Goal: Task Accomplishment & Management: Manage account settings

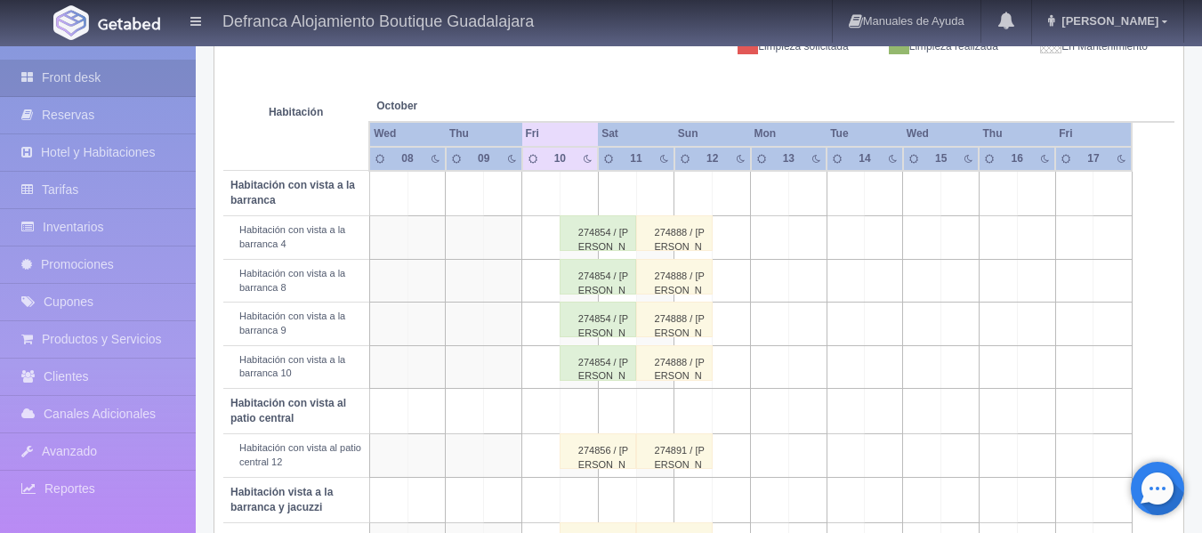
scroll to position [368, 0]
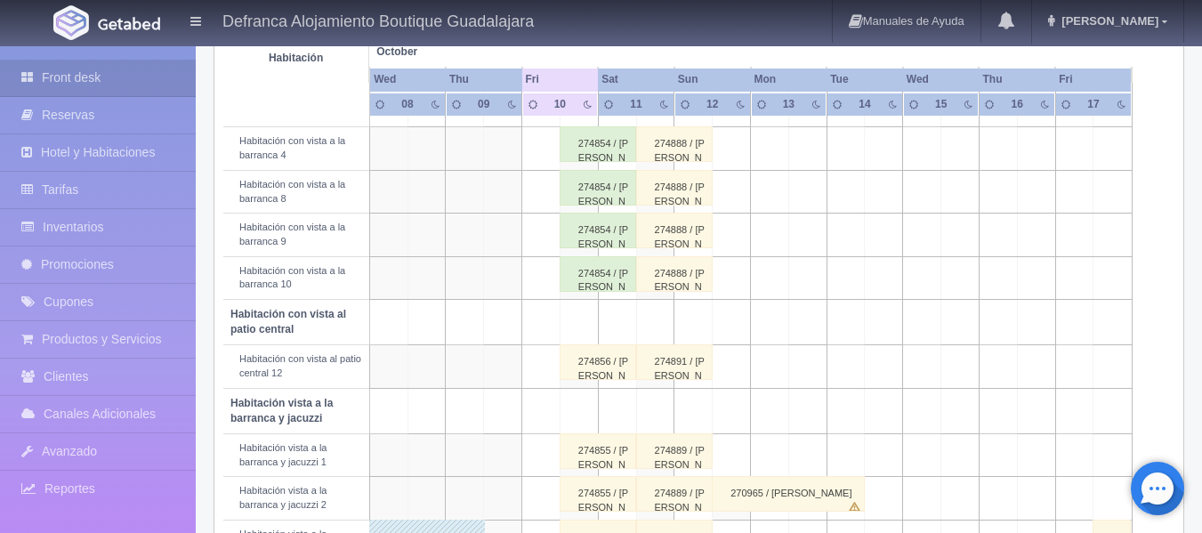
click at [601, 369] on div "274856 / JOSÉ ANTONIO DÁVILA CASTILLA" at bounding box center [598, 362] width 77 height 36
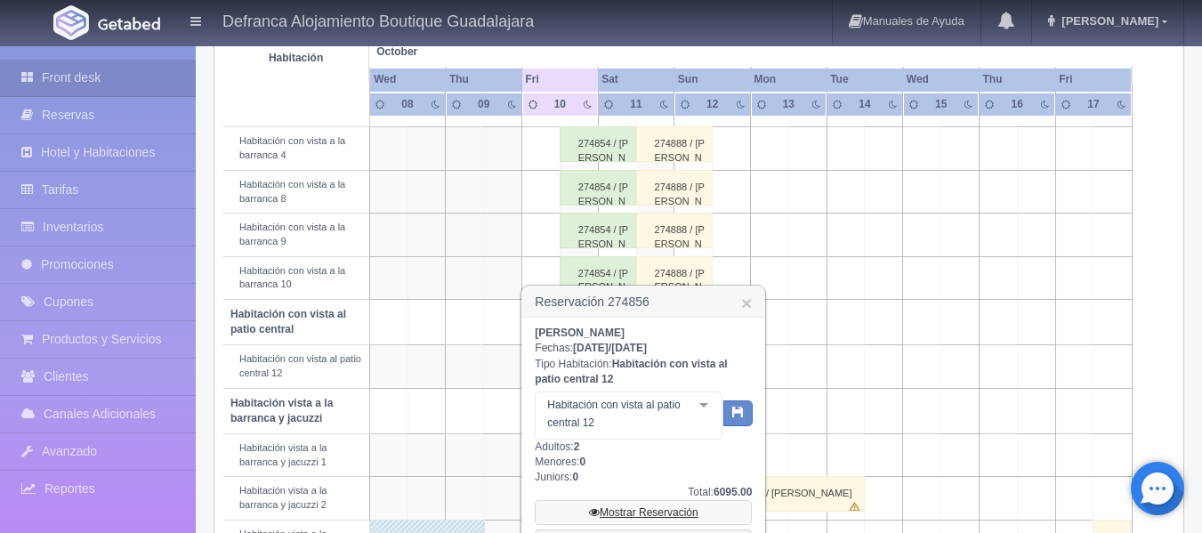
click at [624, 512] on link "Mostrar Reservación" at bounding box center [643, 512] width 217 height 25
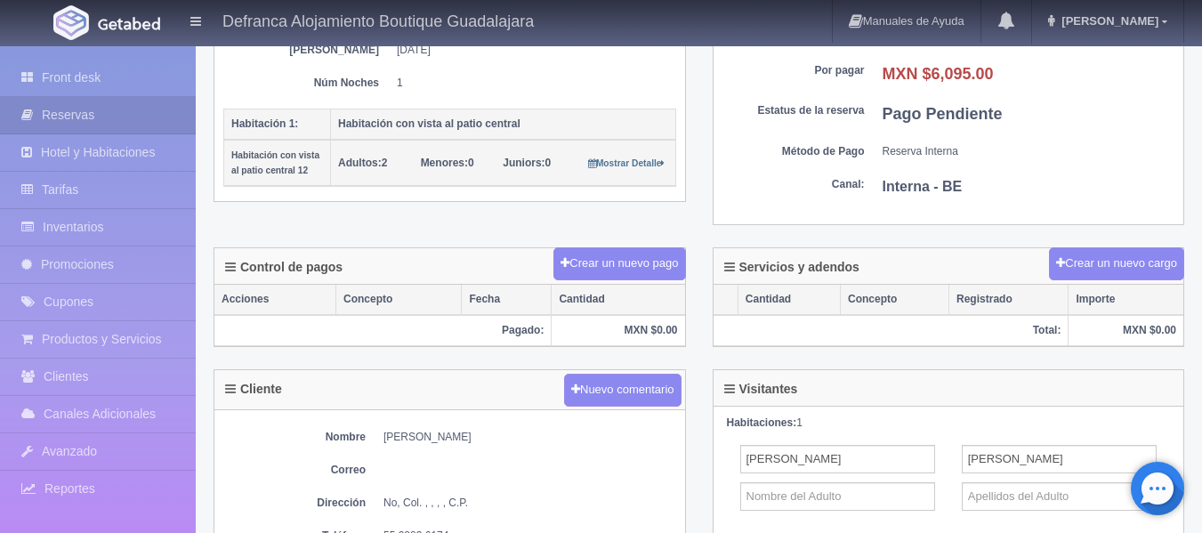
scroll to position [445, 0]
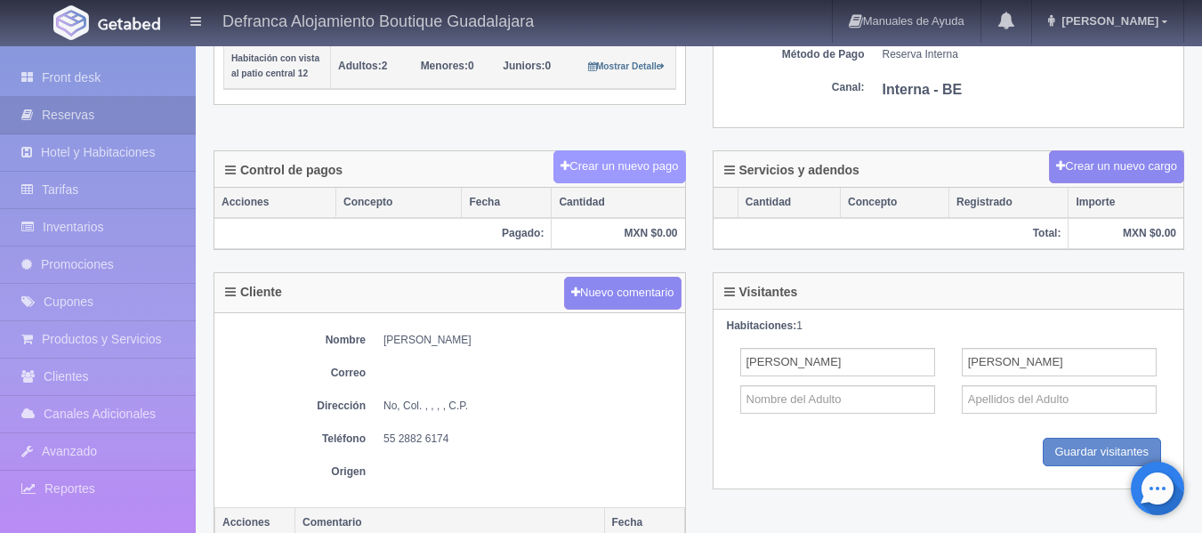
click at [585, 166] on button "Crear un nuevo pago" at bounding box center [619, 166] width 132 height 33
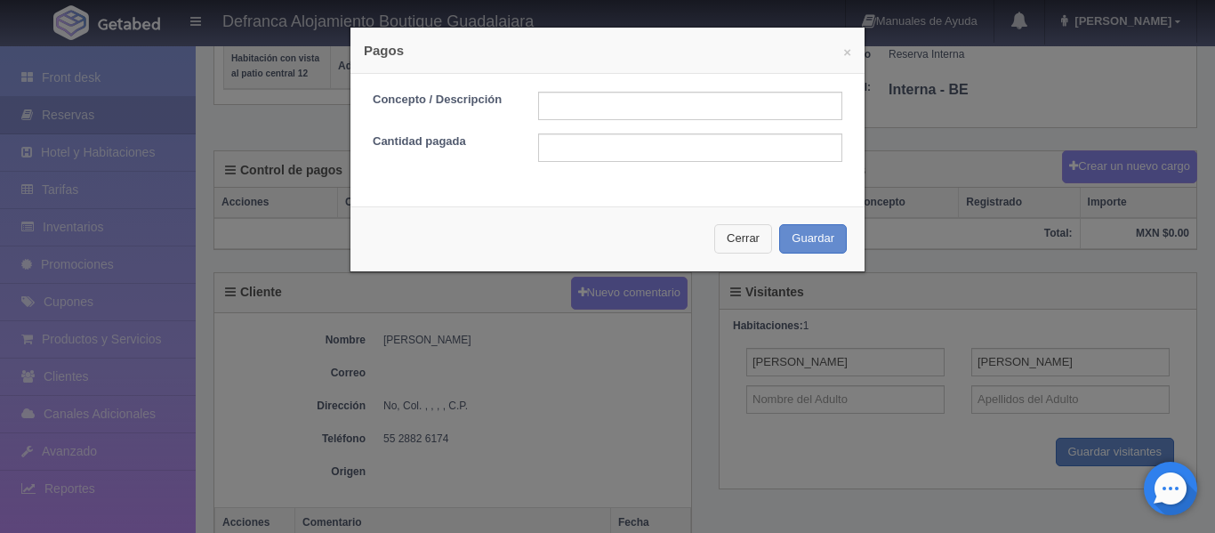
click at [714, 246] on button "Cerrar" at bounding box center [743, 238] width 58 height 29
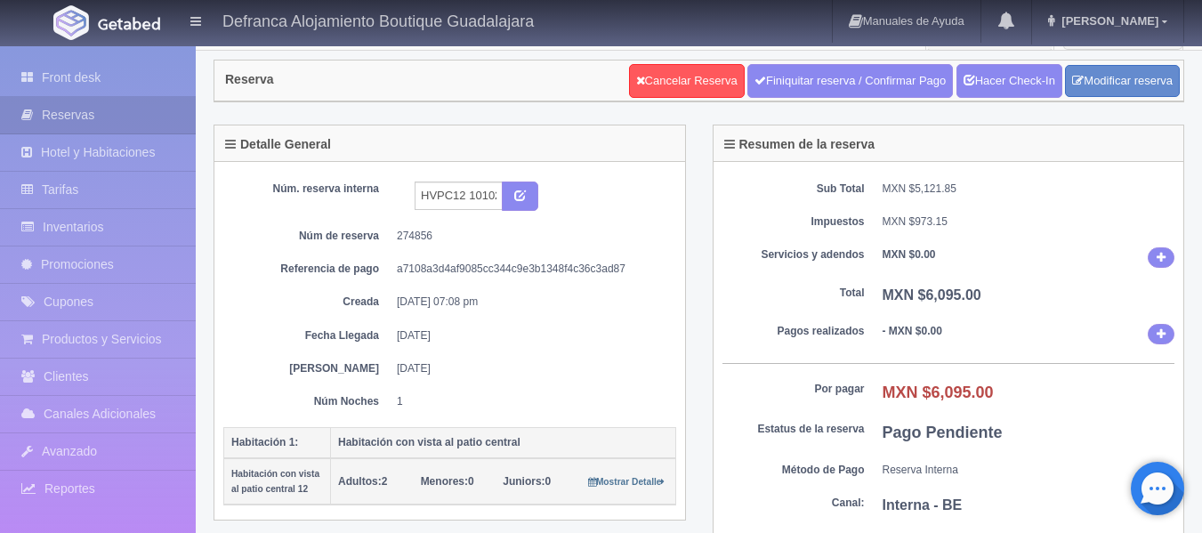
scroll to position [0, 0]
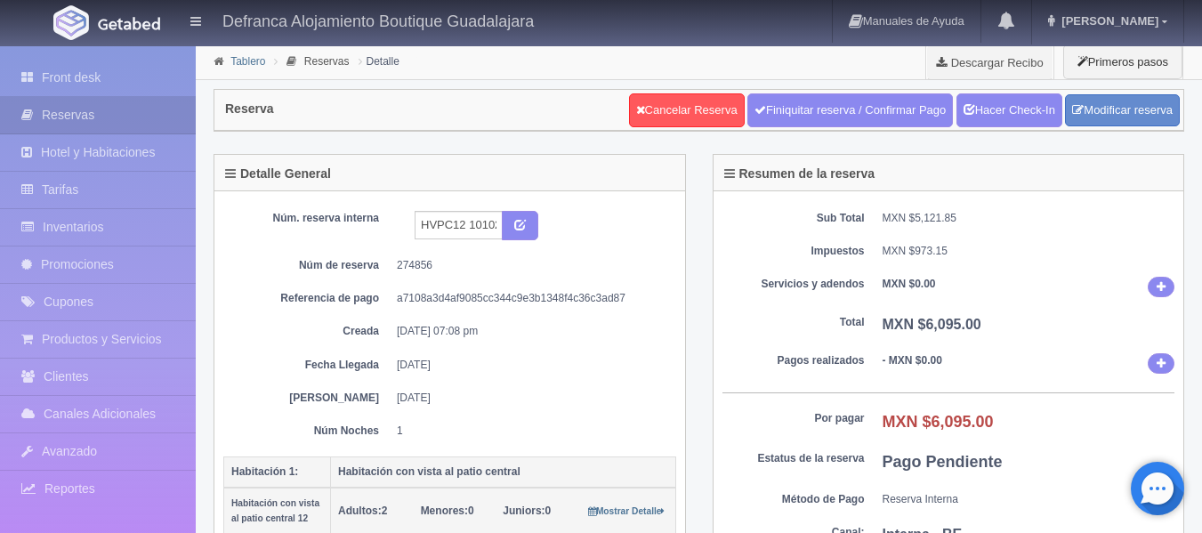
click at [243, 60] on link "Tablero" at bounding box center [247, 61] width 35 height 12
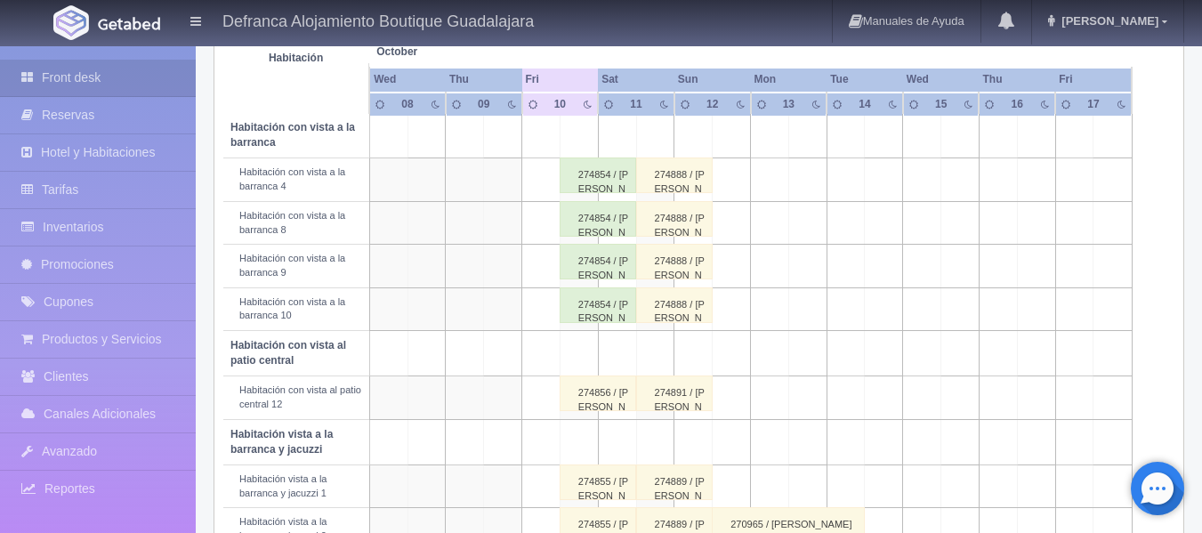
scroll to position [445, 0]
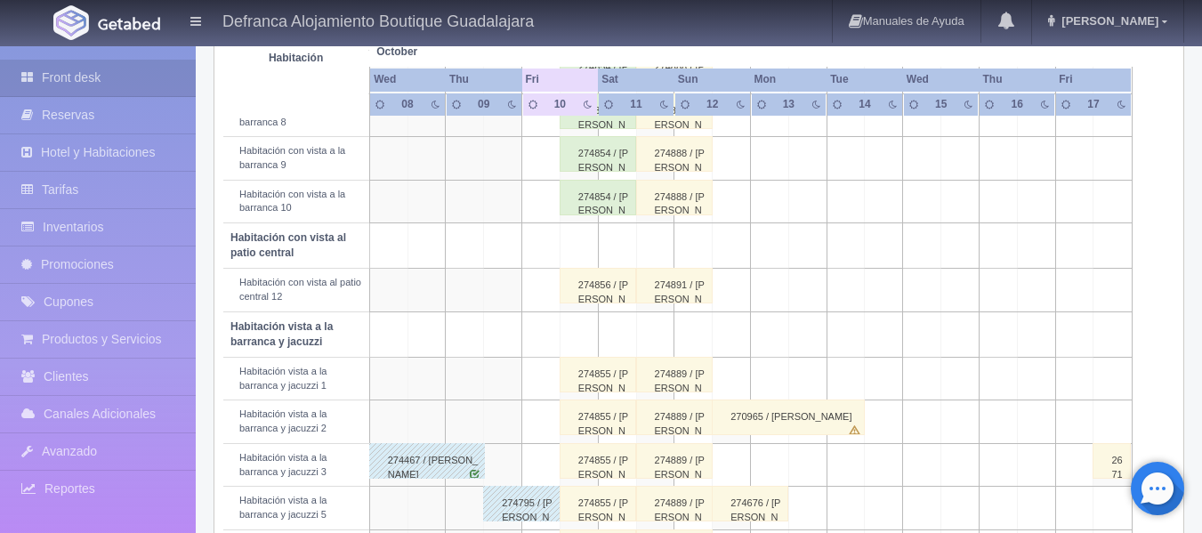
click at [593, 292] on div "274856 / JOSÉ ANTONIO DÁVILA CASTILLA" at bounding box center [598, 286] width 77 height 36
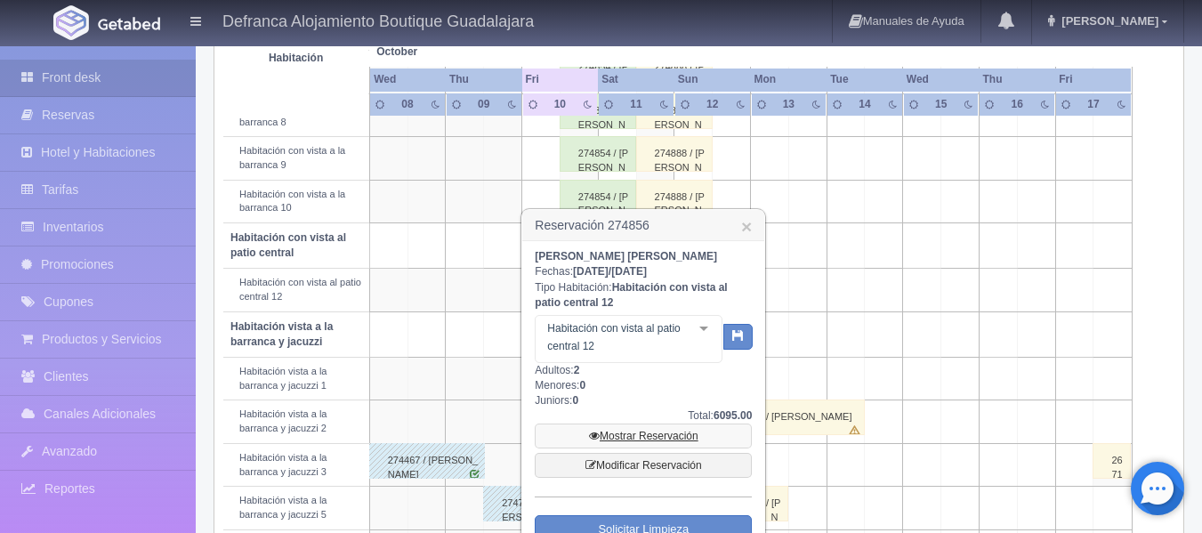
click at [628, 439] on link "Mostrar Reservación" at bounding box center [643, 436] width 217 height 25
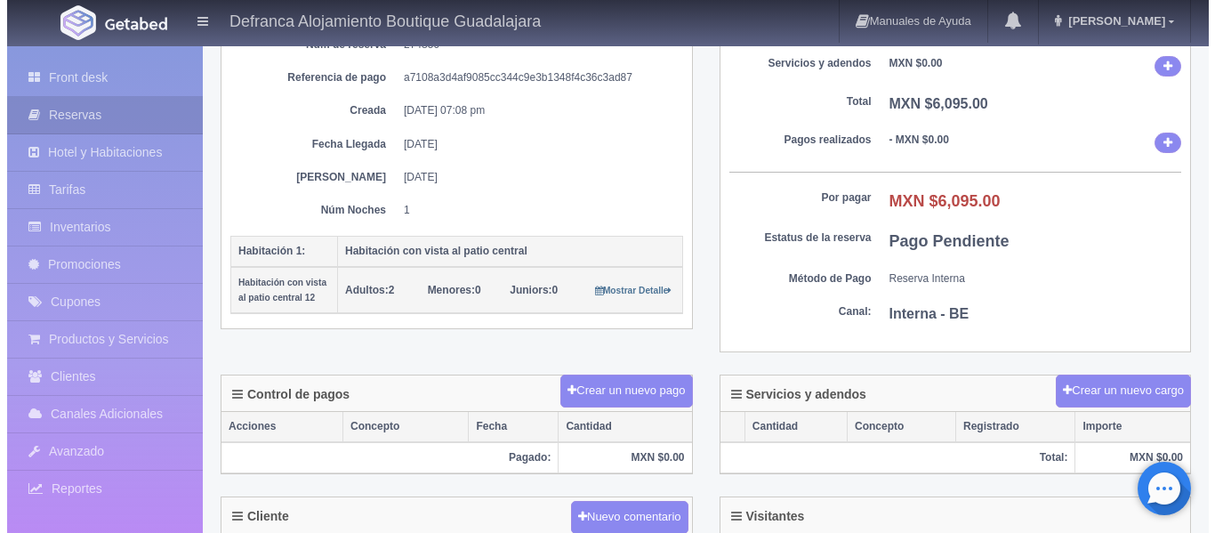
scroll to position [267, 0]
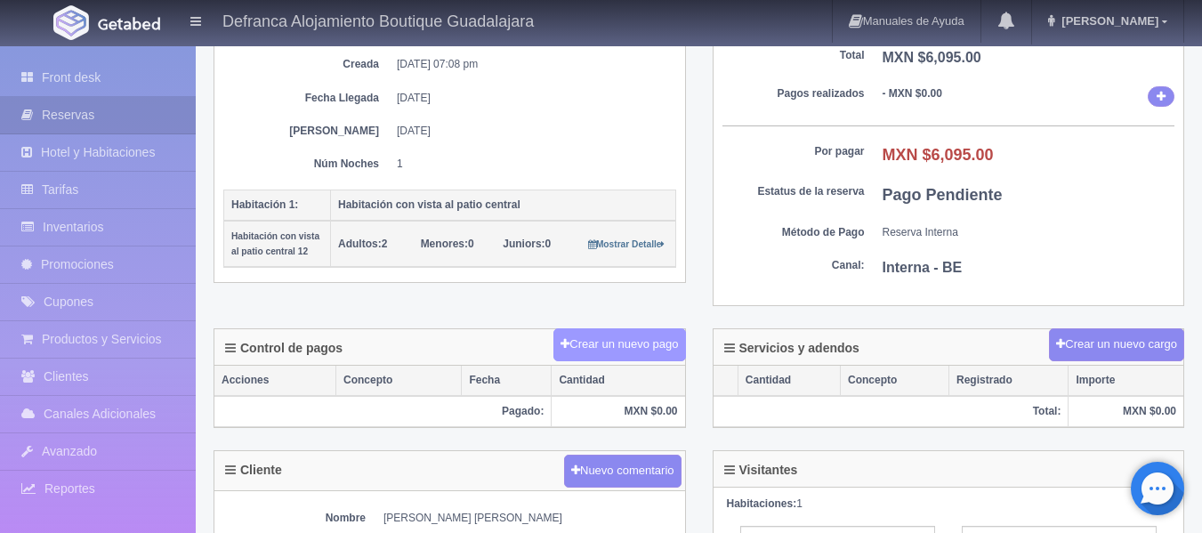
click at [587, 343] on button "Crear un nuevo pago" at bounding box center [619, 344] width 132 height 33
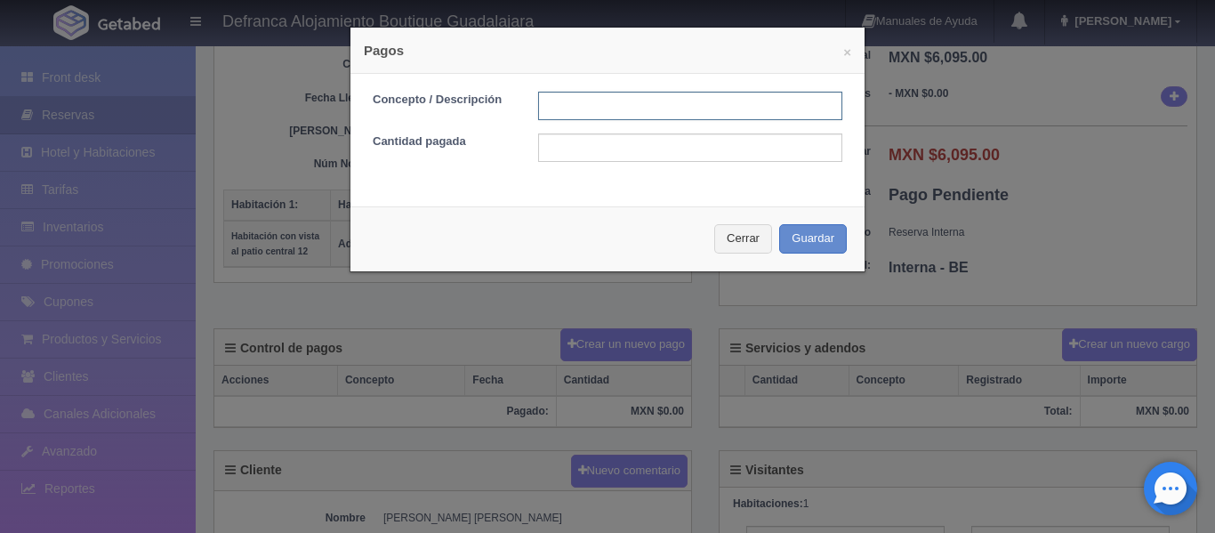
click at [590, 100] on input "text" at bounding box center [690, 106] width 304 height 28
type input "TARJETA DE CREDITO"
click at [583, 149] on input "text" at bounding box center [690, 147] width 304 height 28
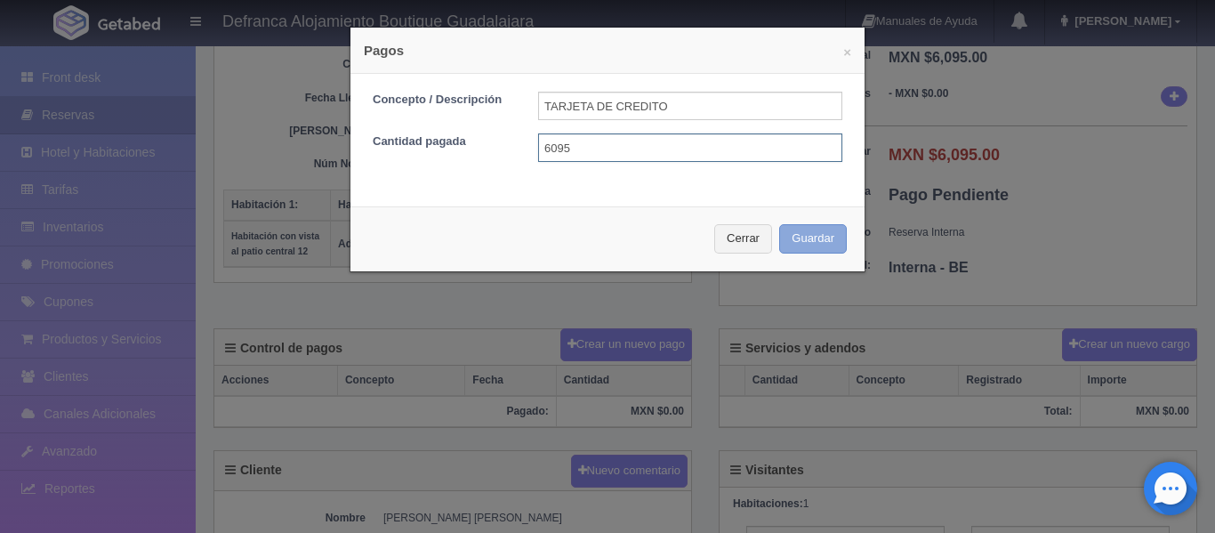
type input "6095"
click at [803, 232] on button "Guardar" at bounding box center [813, 238] width 68 height 29
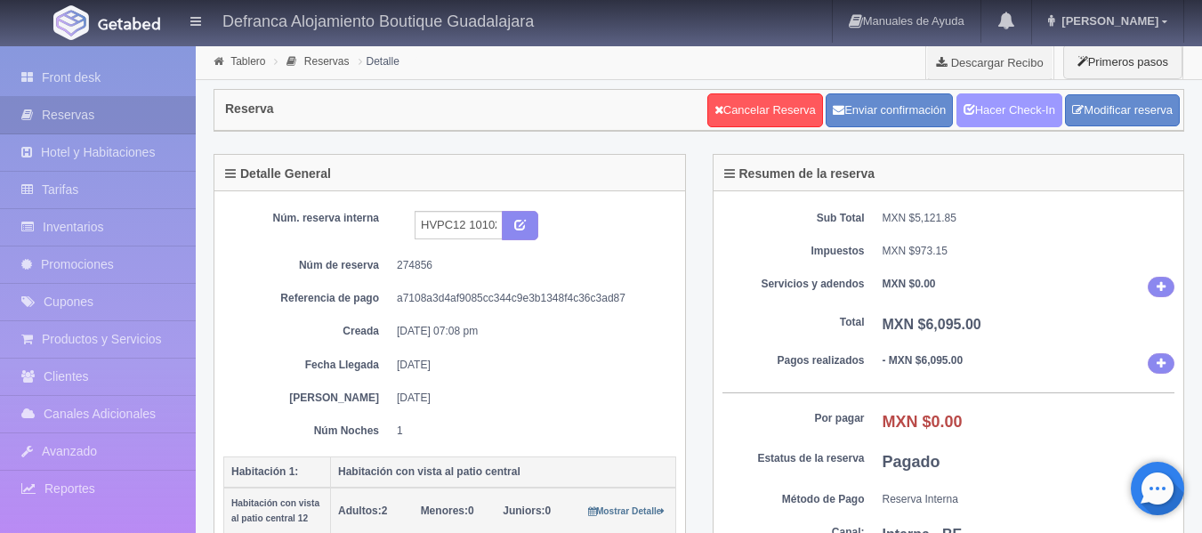
click at [972, 114] on link "Hacer Check-In" at bounding box center [1009, 110] width 106 height 34
click at [239, 61] on link "Tablero" at bounding box center [247, 61] width 35 height 12
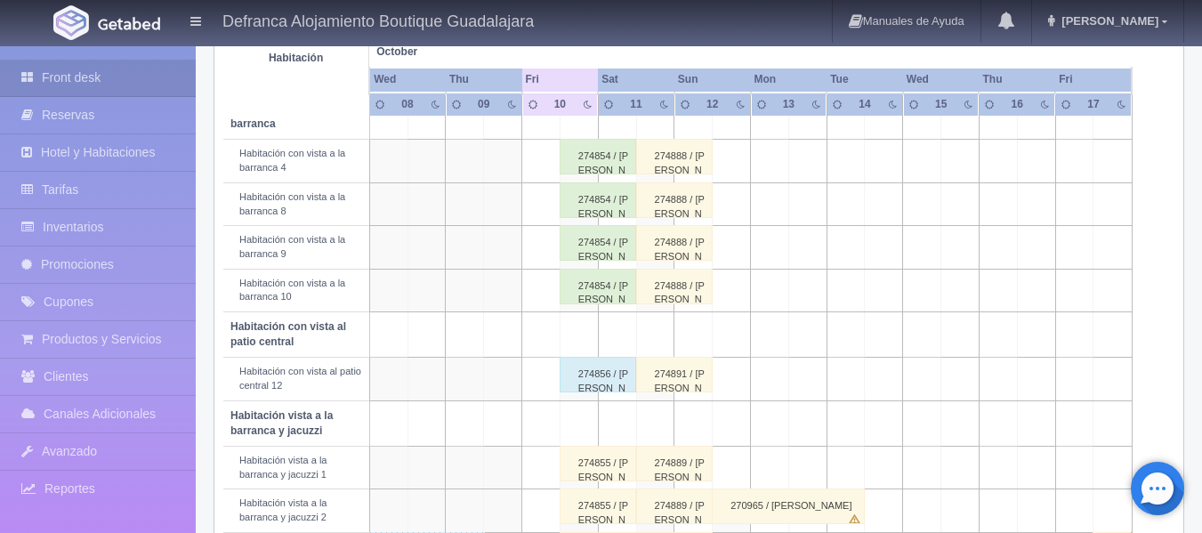
scroll to position [356, 0]
click at [596, 171] on div "274854 / JOSÉ ANTONIO DÁVILA CASTILLA" at bounding box center [598, 157] width 77 height 36
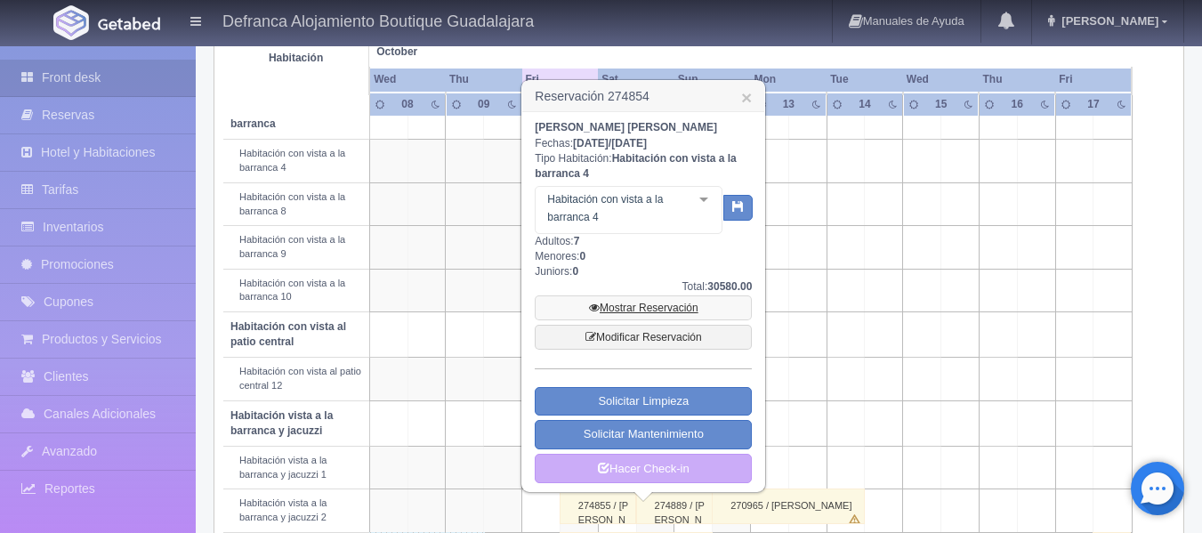
click at [643, 311] on link "Mostrar Reservación" at bounding box center [643, 307] width 217 height 25
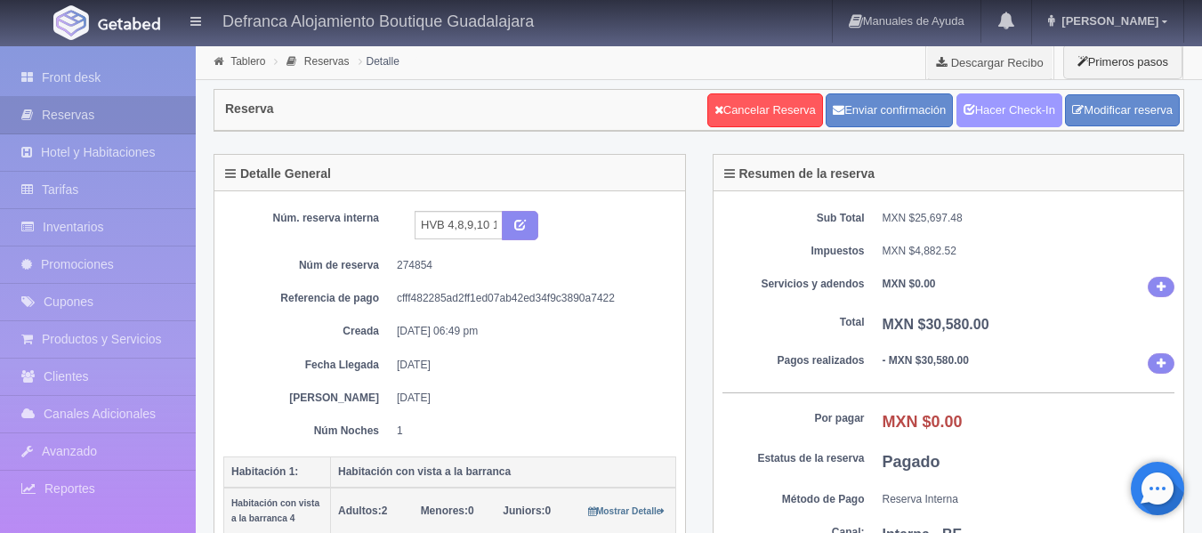
click at [996, 104] on link "Hacer Check-In" at bounding box center [1009, 110] width 106 height 34
click at [245, 69] on li "Tablero" at bounding box center [239, 60] width 61 height 17
click at [247, 63] on link "Tablero" at bounding box center [247, 61] width 35 height 12
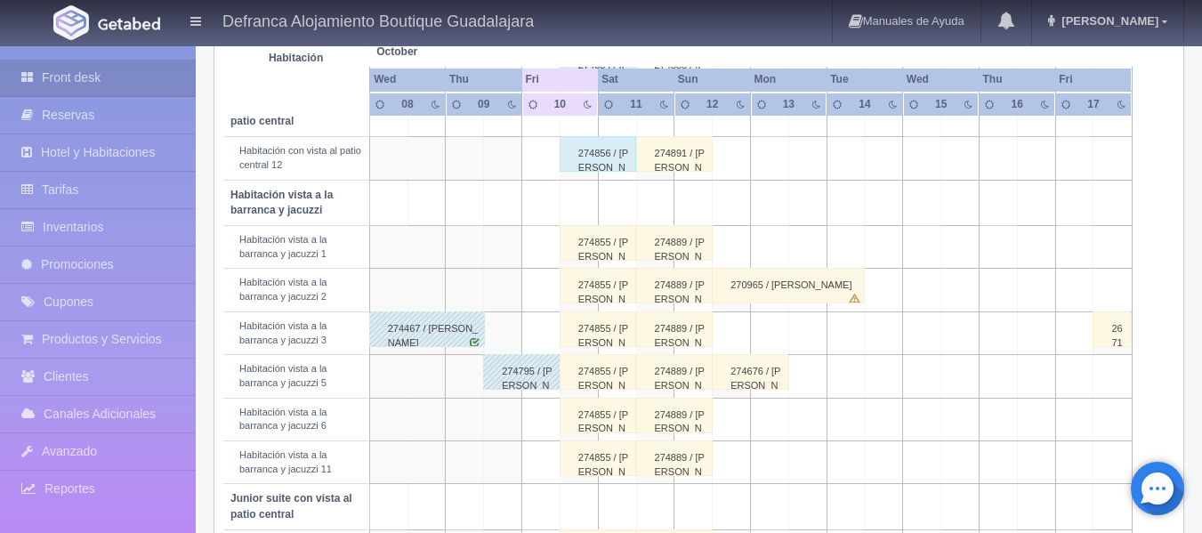
scroll to position [534, 0]
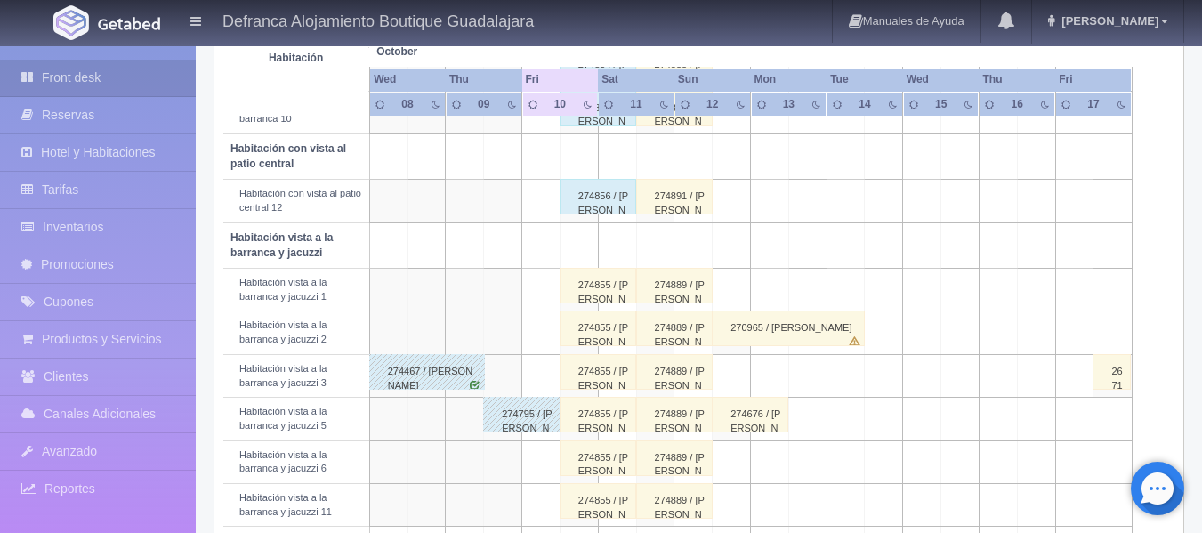
click at [620, 295] on div "274855 / [PERSON_NAME]" at bounding box center [598, 286] width 77 height 36
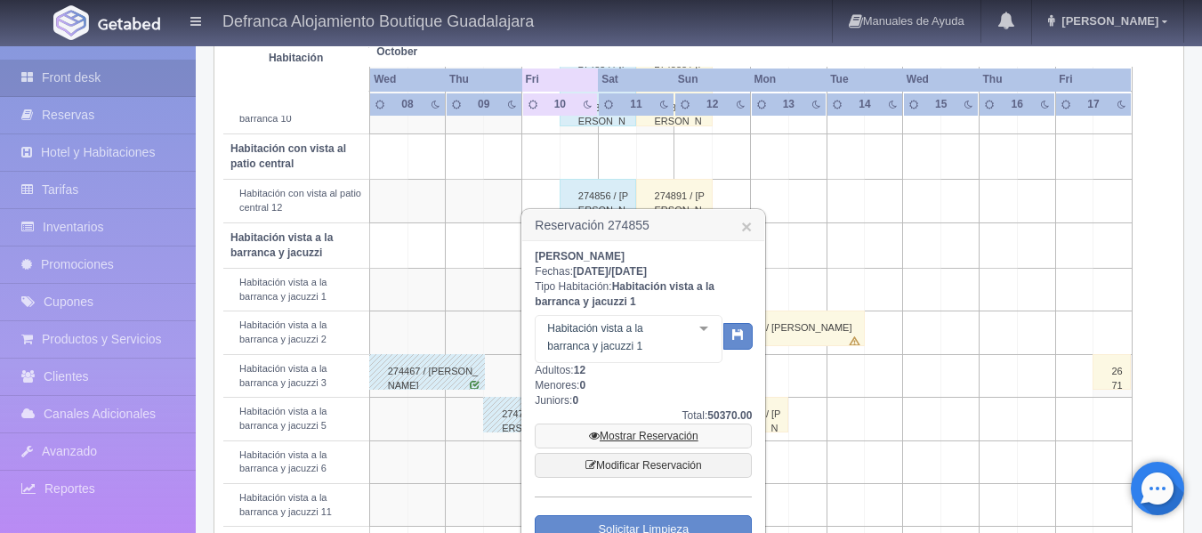
click at [627, 435] on link "Mostrar Reservación" at bounding box center [643, 436] width 217 height 25
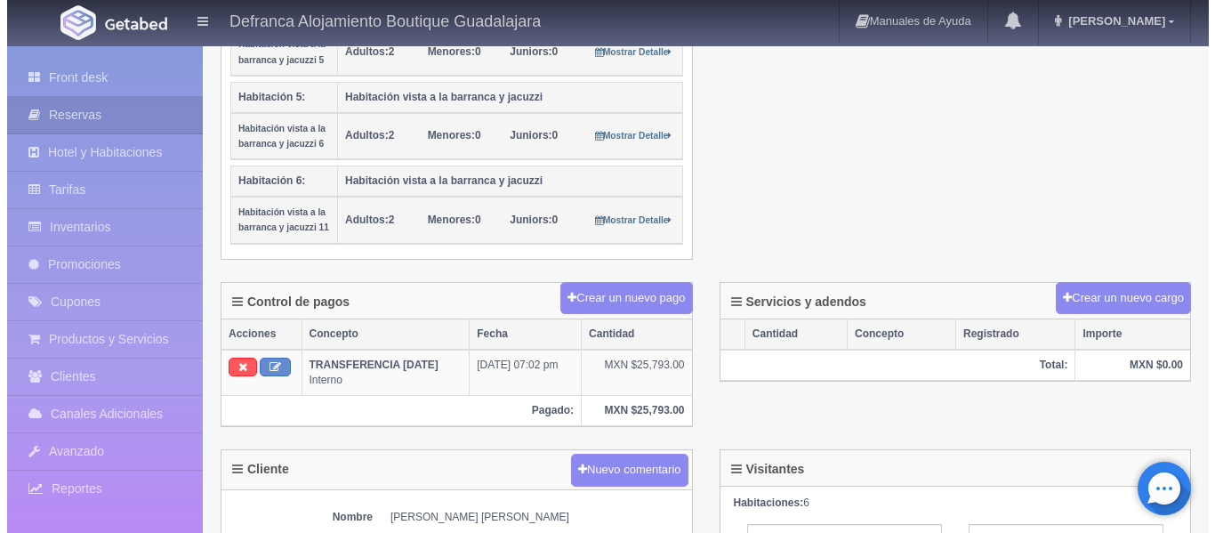
scroll to position [712, 0]
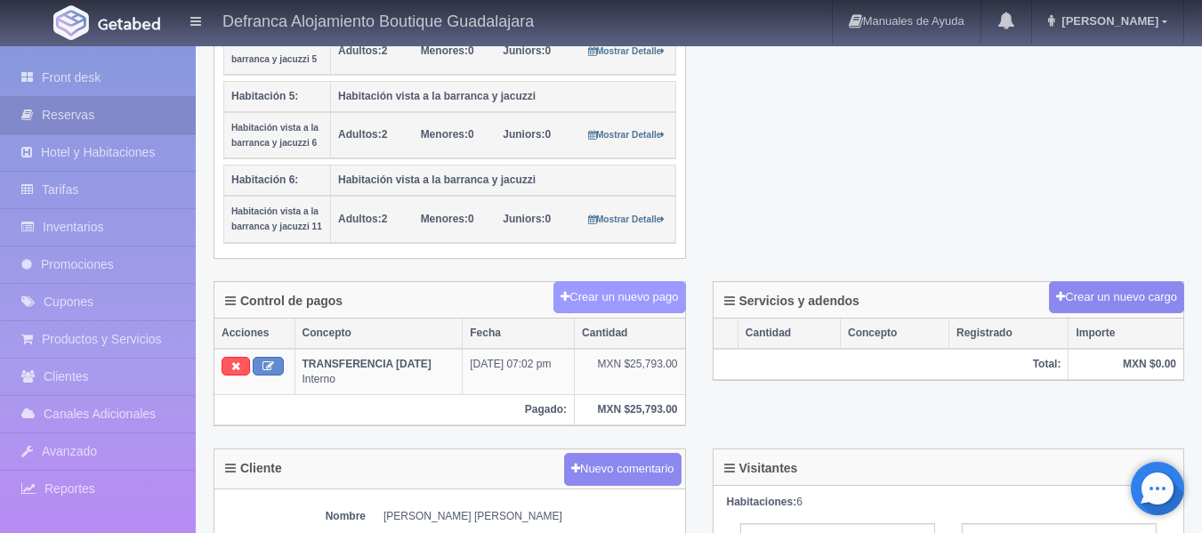
click at [610, 310] on button "Crear un nuevo pago" at bounding box center [619, 297] width 132 height 33
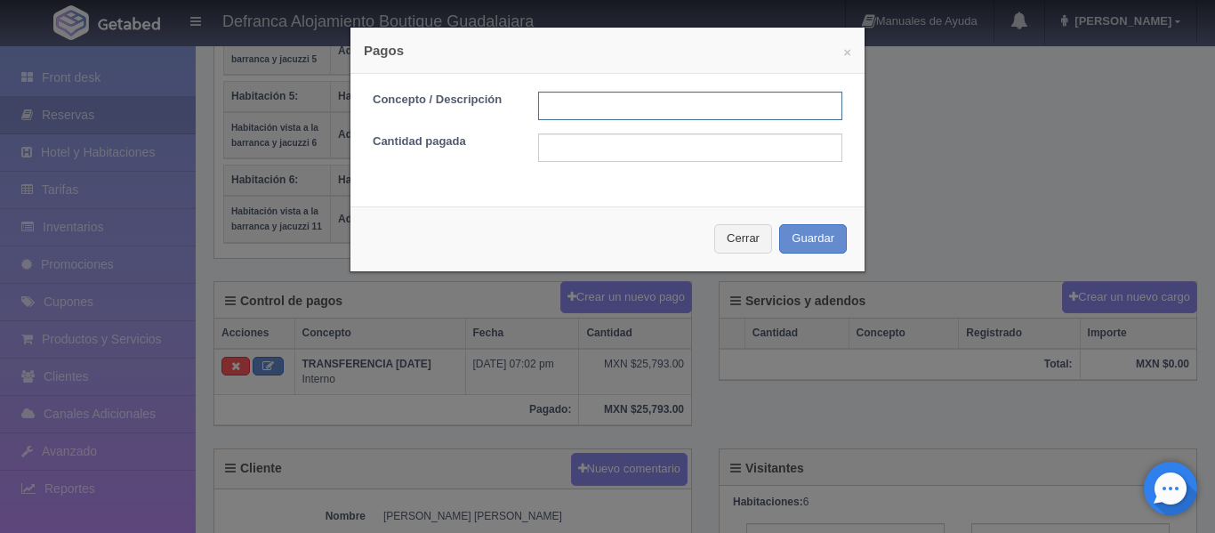
click at [578, 109] on input "text" at bounding box center [690, 106] width 304 height 28
type input "TARJETA DE CREDITO"
click at [610, 146] on input "text" at bounding box center [690, 147] width 304 height 28
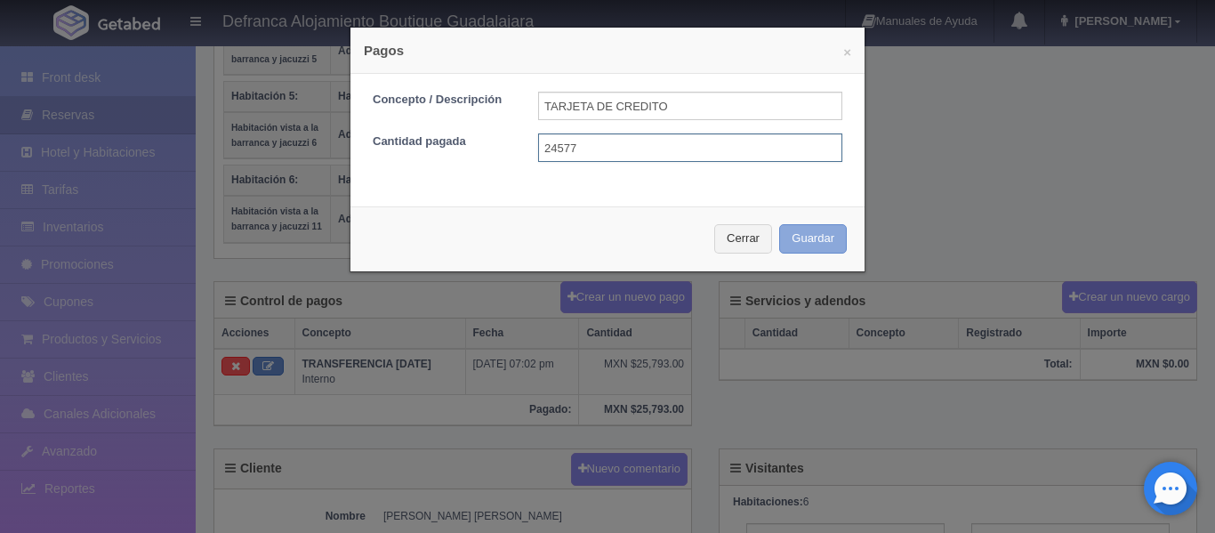
type input "24577"
click at [811, 245] on button "Guardar" at bounding box center [813, 238] width 68 height 29
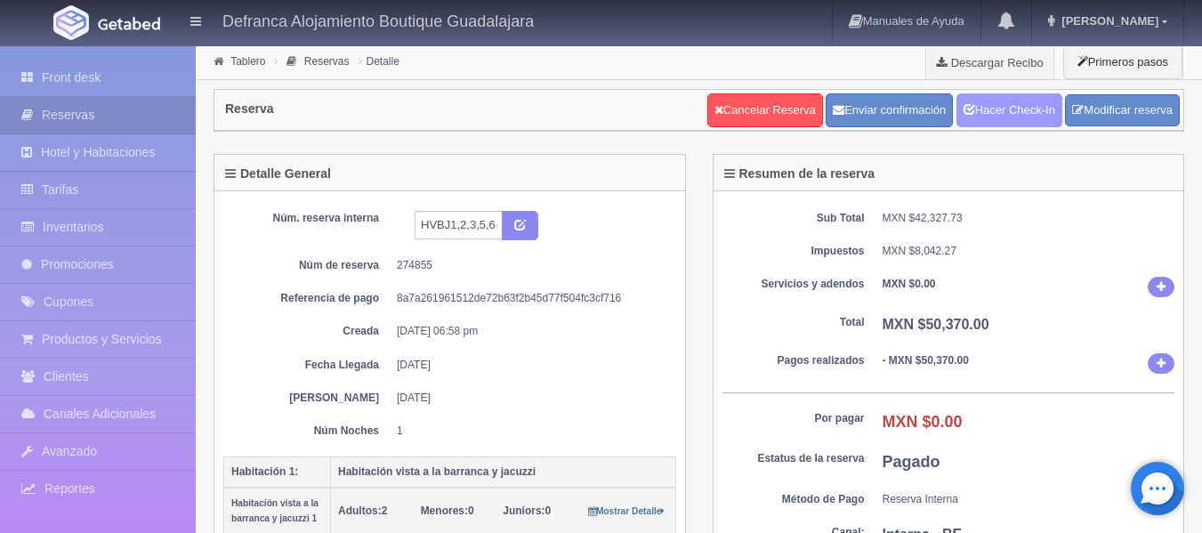
click at [1005, 114] on link "Hacer Check-In" at bounding box center [1009, 110] width 106 height 34
click at [236, 61] on link "Tablero" at bounding box center [247, 61] width 35 height 12
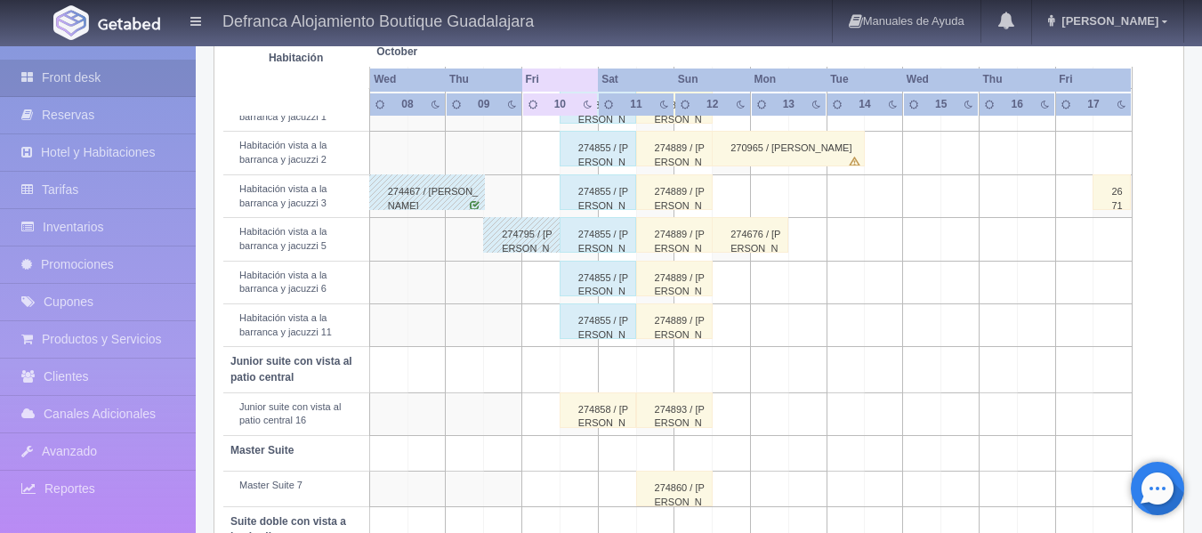
scroll to position [801, 0]
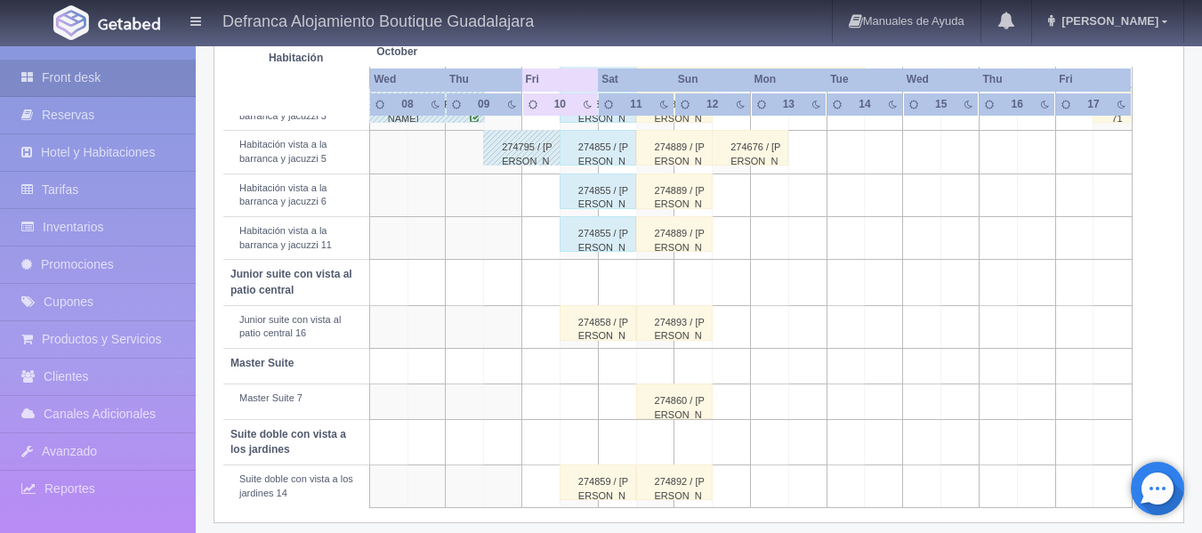
click at [586, 336] on div "274858 / JOSÉ ANTONIO DÁVILA CASTILLA" at bounding box center [598, 323] width 77 height 36
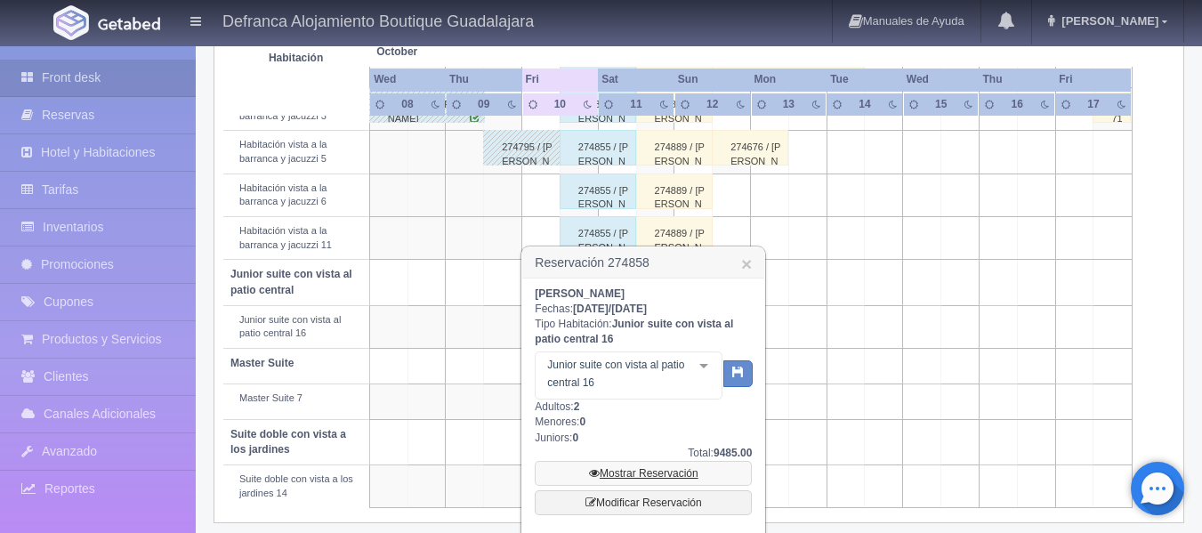
click at [650, 472] on link "Mostrar Reservación" at bounding box center [643, 473] width 217 height 25
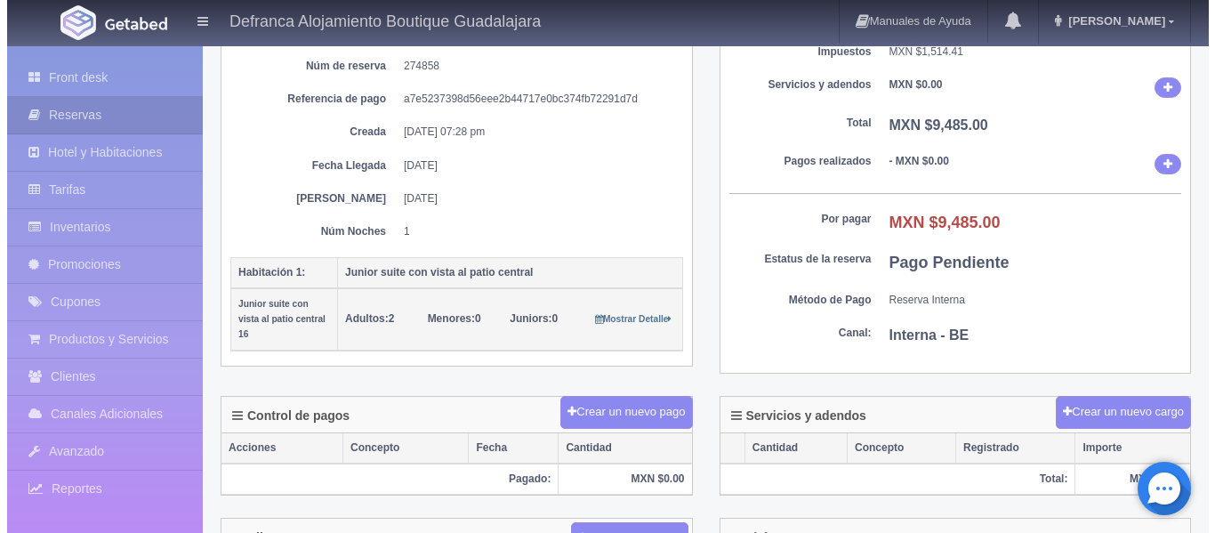
scroll to position [267, 0]
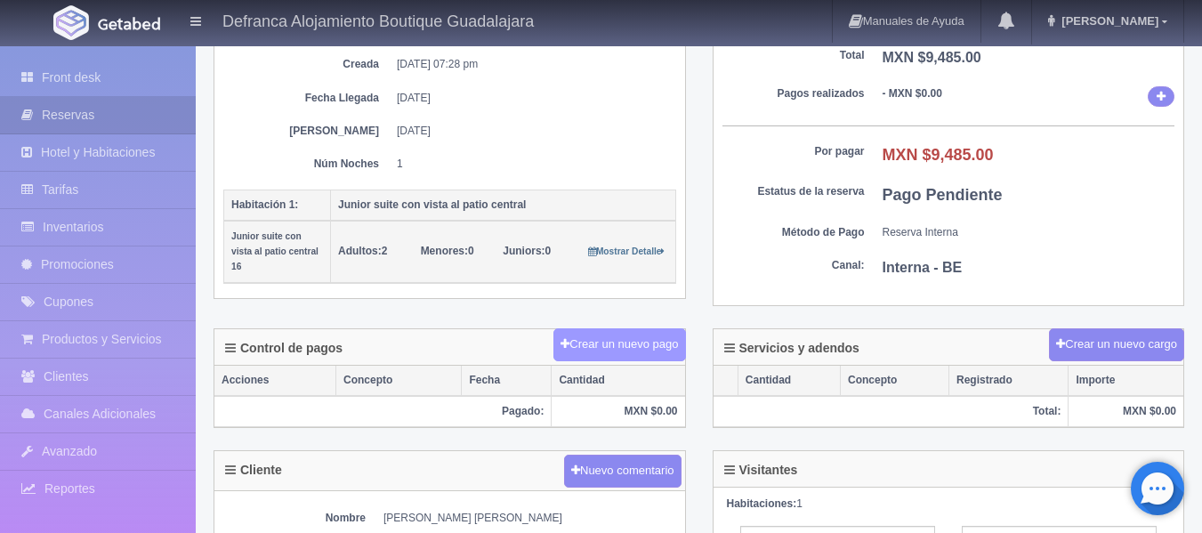
click at [589, 346] on button "Crear un nuevo pago" at bounding box center [619, 344] width 132 height 33
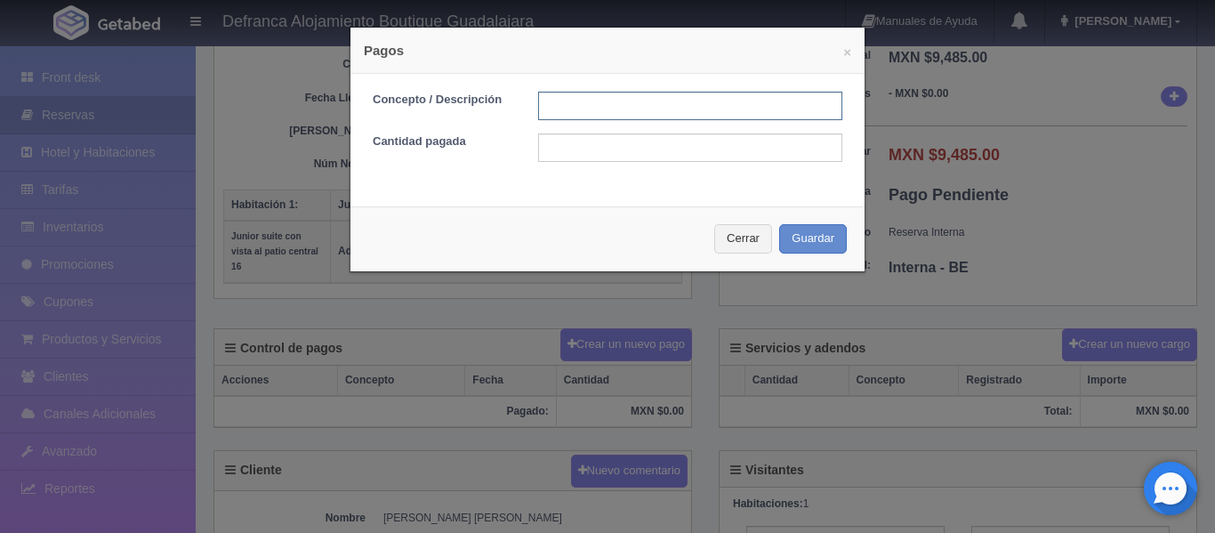
click at [598, 101] on input "text" at bounding box center [690, 106] width 304 height 28
type input "TARJETA DE CREDITO"
click at [590, 151] on input "text" at bounding box center [690, 147] width 304 height 28
click at [822, 241] on button "Guardar" at bounding box center [813, 238] width 68 height 29
click at [569, 145] on input "9685" at bounding box center [690, 147] width 304 height 28
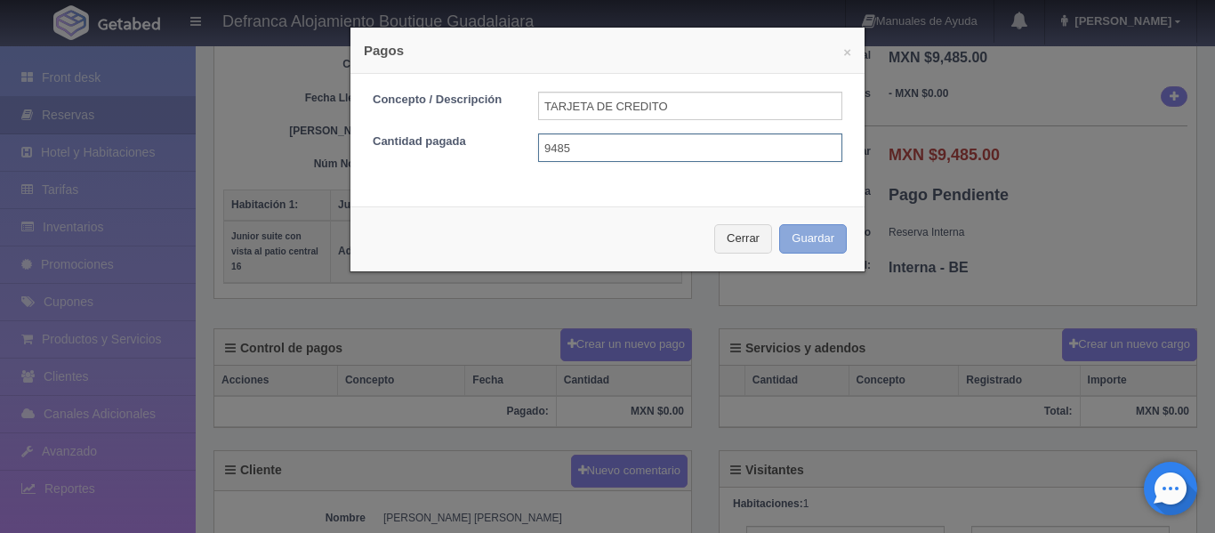
type input "9485"
click at [804, 237] on button "Guardar" at bounding box center [813, 238] width 68 height 29
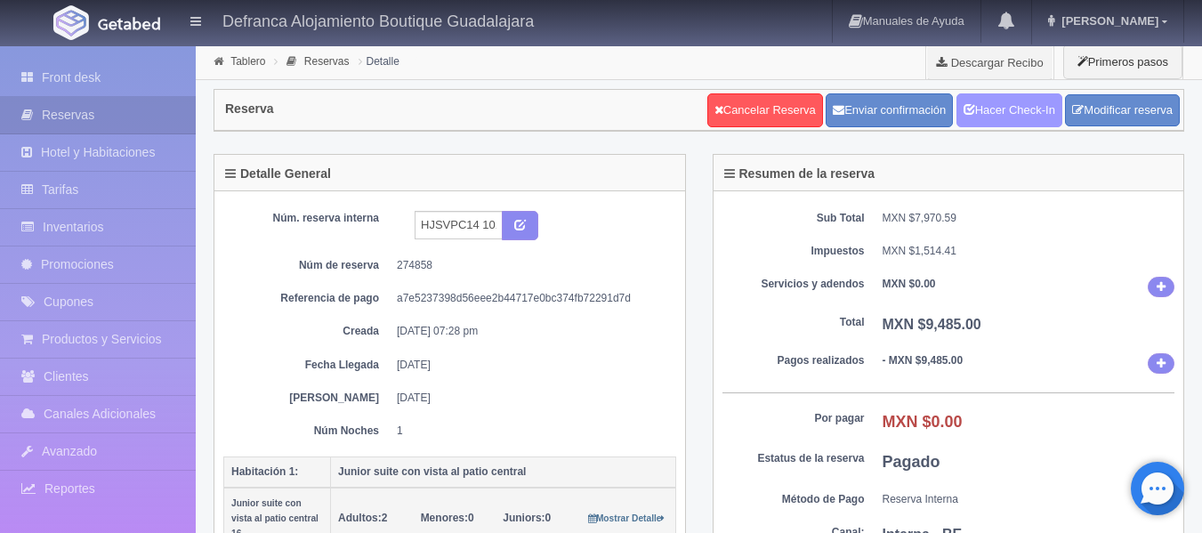
click at [972, 114] on link "Hacer Check-In" at bounding box center [1009, 110] width 106 height 34
click at [234, 61] on link "Tablero" at bounding box center [247, 61] width 35 height 12
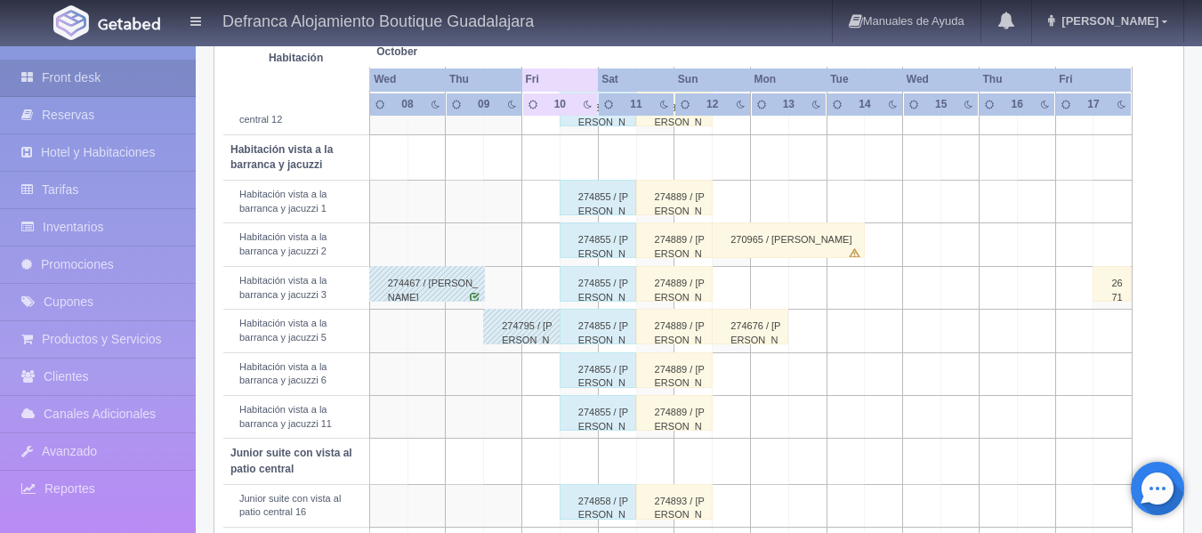
scroll to position [813, 0]
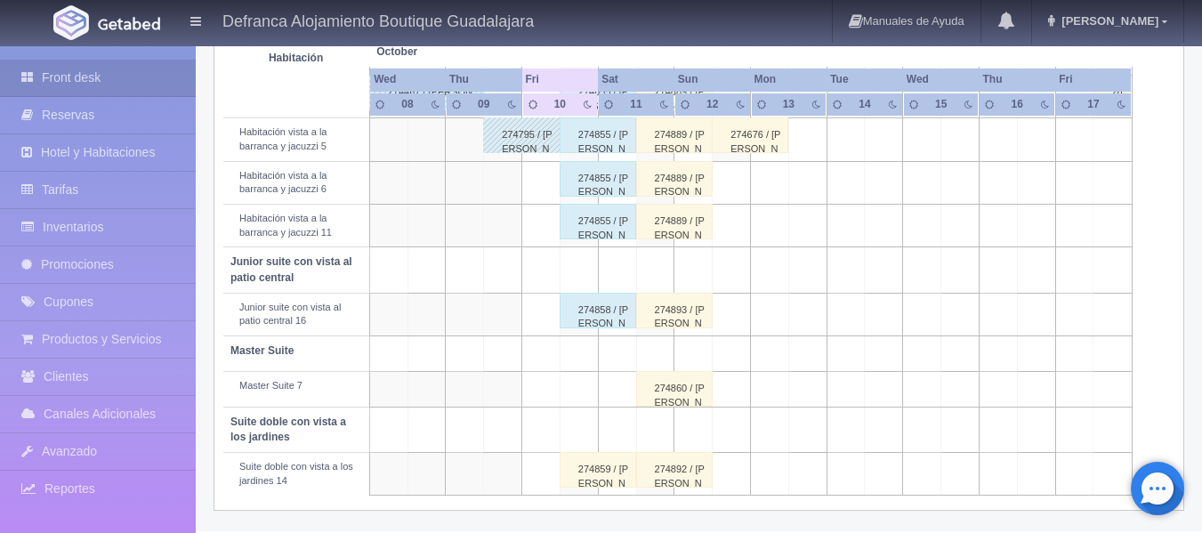
click at [601, 475] on div "274859 / [PERSON_NAME]" at bounding box center [598, 470] width 77 height 36
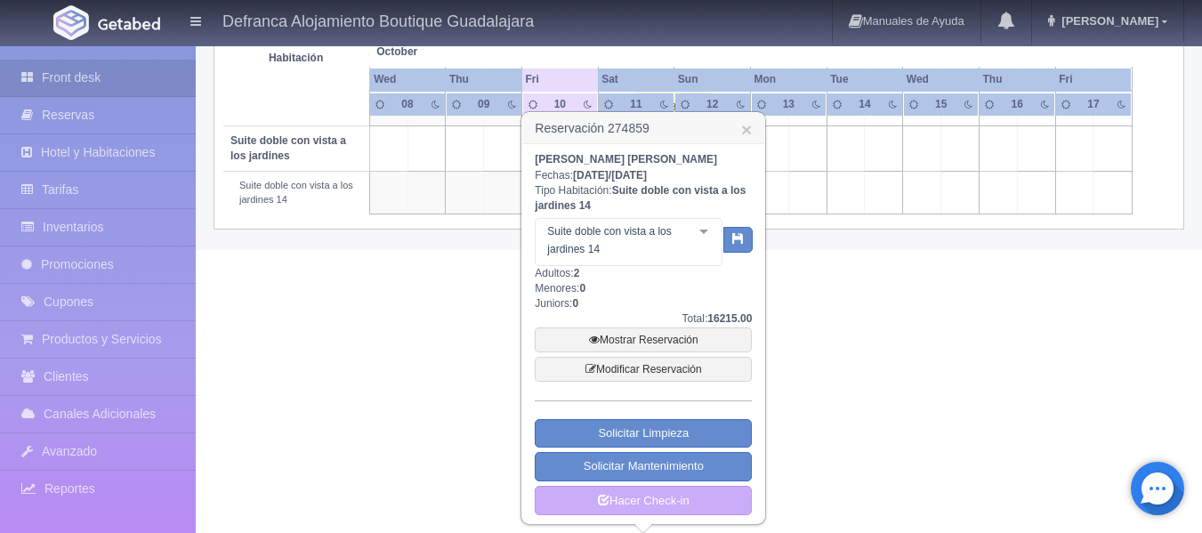
scroll to position [1095, 0]
click at [631, 335] on link "Mostrar Reservación" at bounding box center [643, 339] width 217 height 25
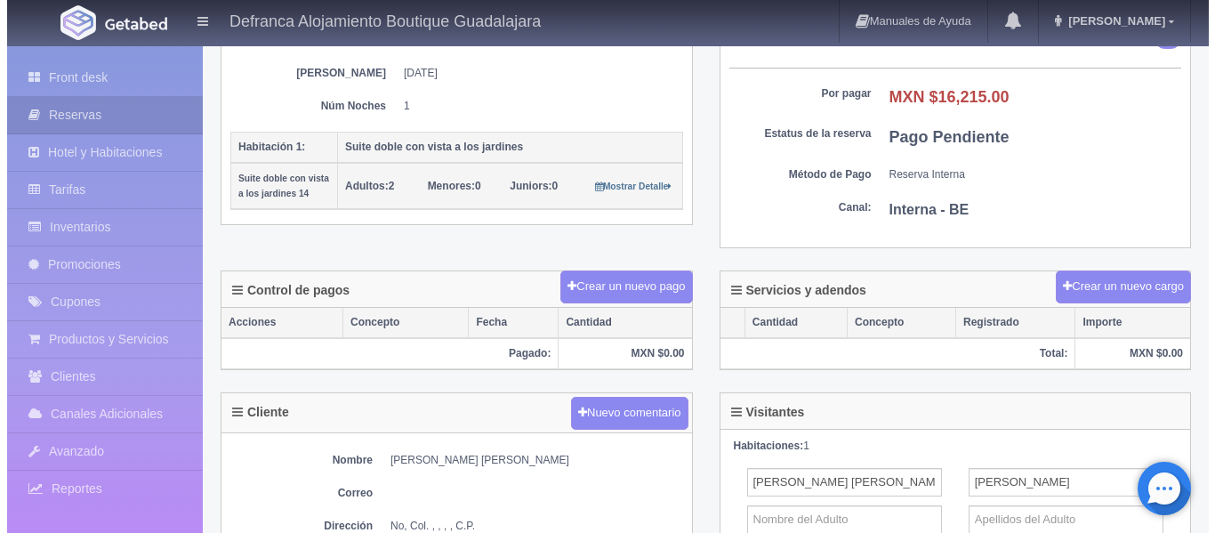
scroll to position [356, 0]
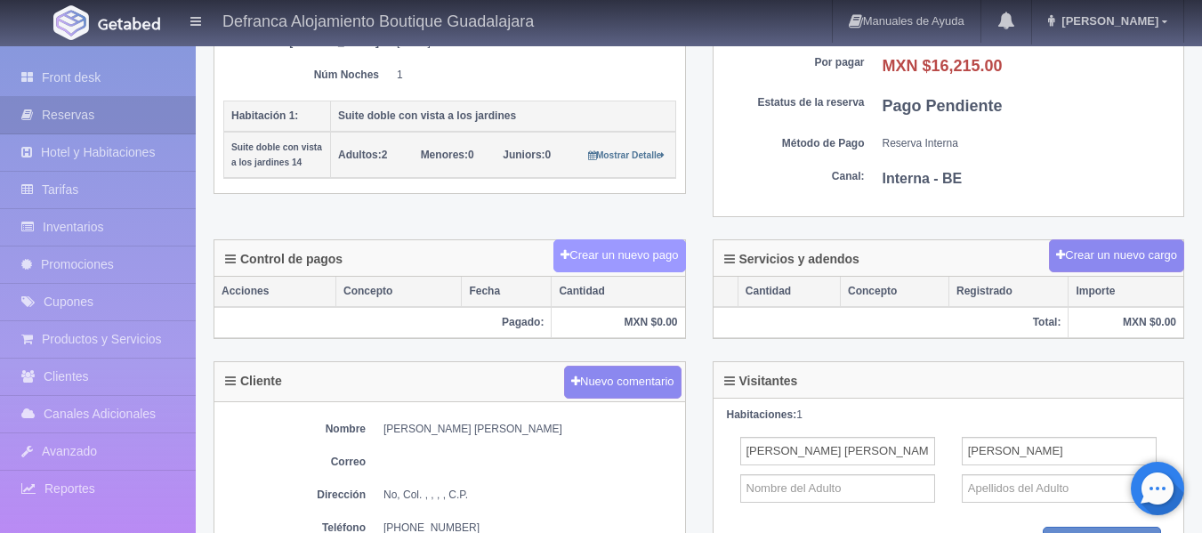
click at [619, 256] on button "Crear un nuevo pago" at bounding box center [619, 255] width 132 height 33
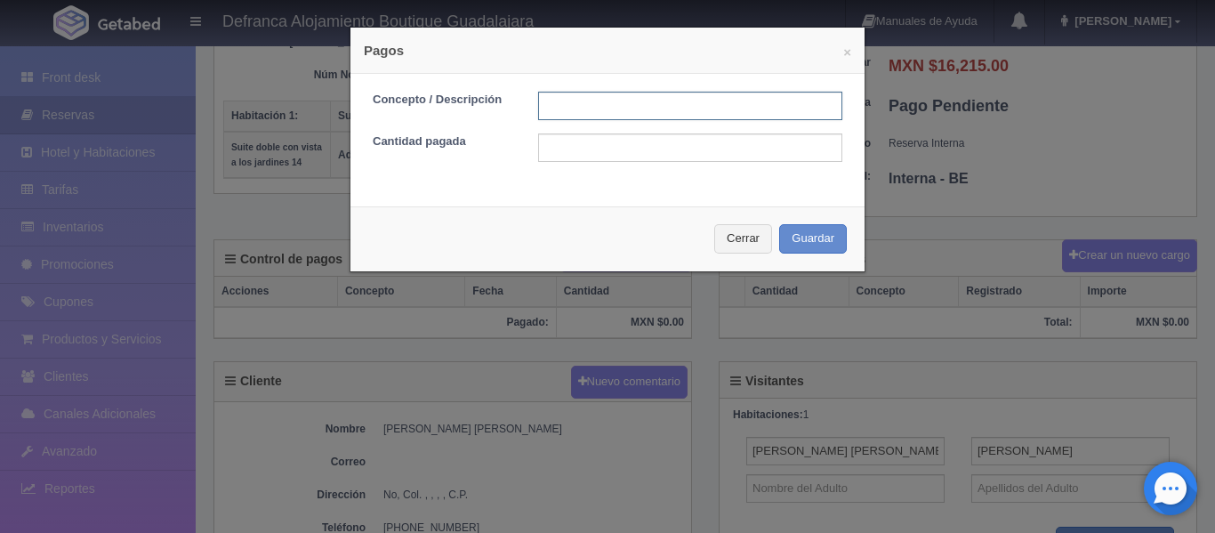
click at [579, 105] on input "text" at bounding box center [690, 106] width 304 height 28
type input "TARJETA DE CREDITO"
click at [655, 153] on input "text" at bounding box center [690, 147] width 304 height 28
type input "2"
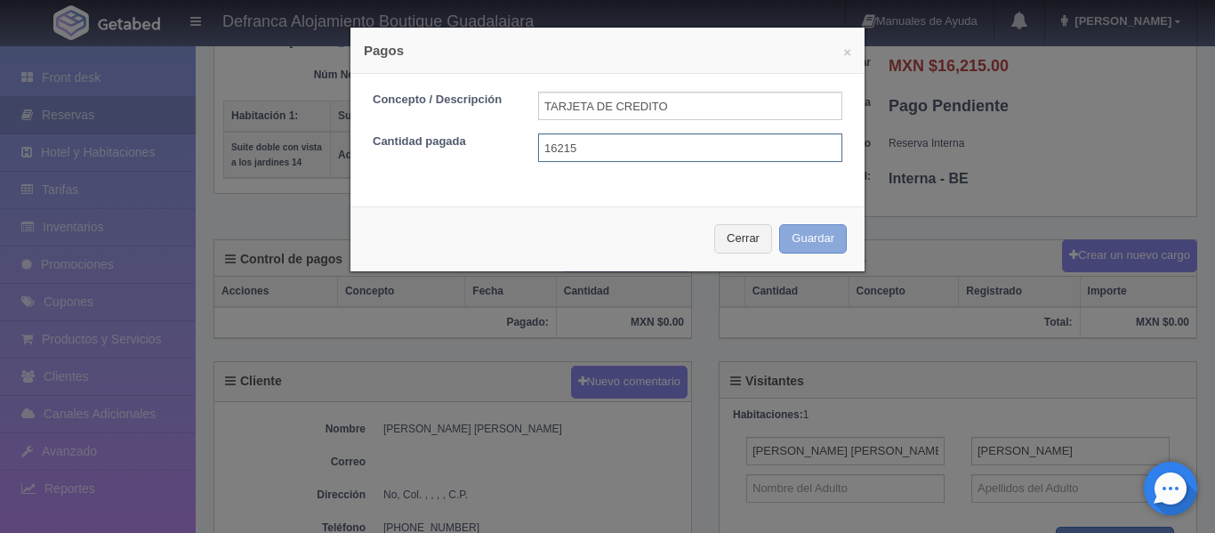
type input "16215"
click at [805, 242] on button "Guardar" at bounding box center [813, 238] width 68 height 29
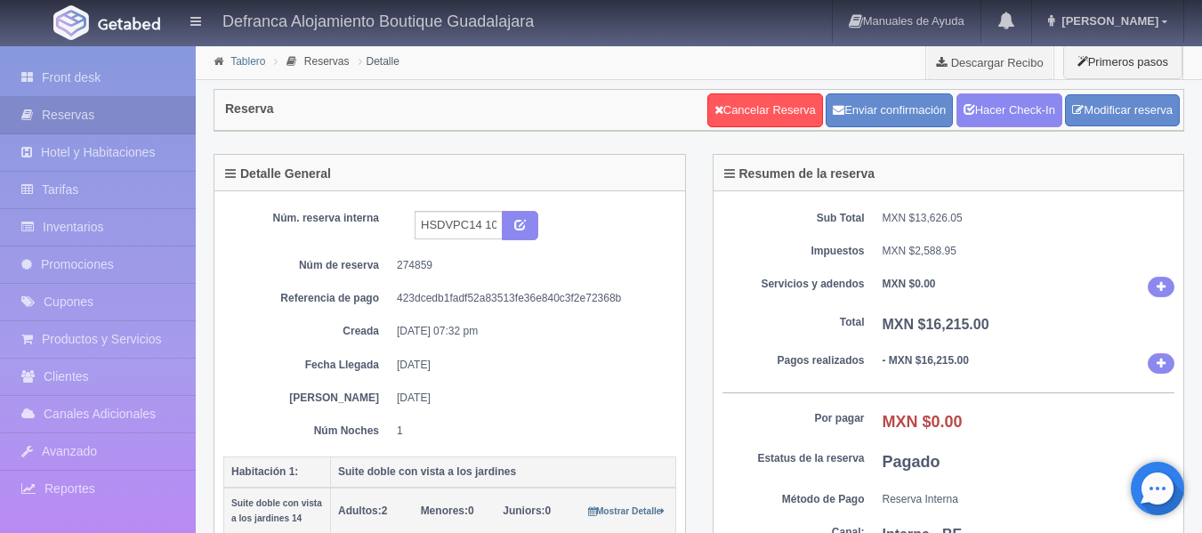
click at [248, 58] on link "Tablero" at bounding box center [247, 61] width 35 height 12
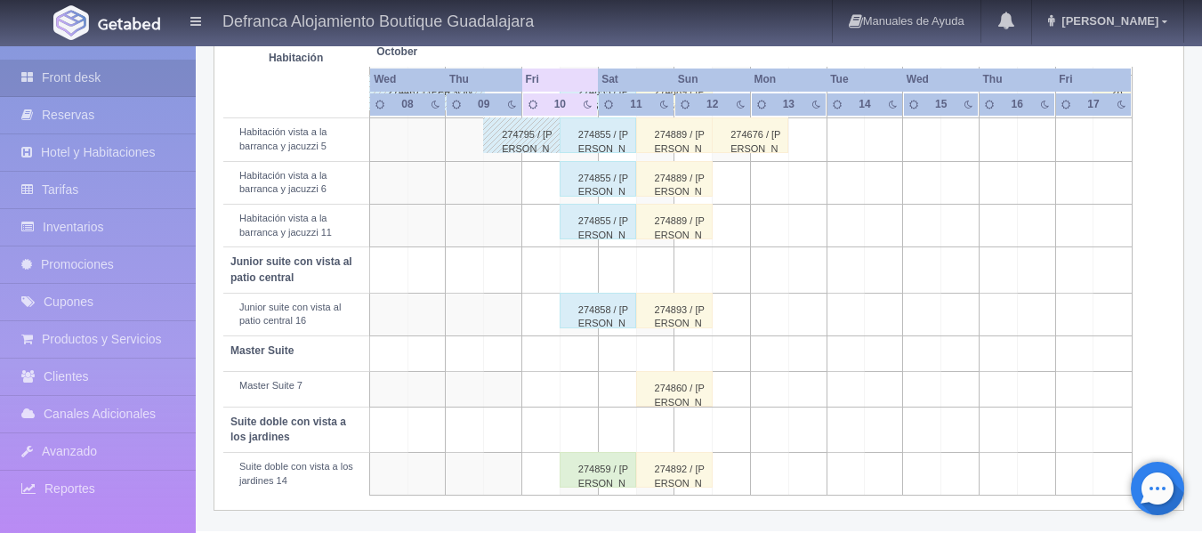
scroll to position [813, 0]
click at [597, 471] on div "274859 / [PERSON_NAME]" at bounding box center [598, 470] width 77 height 36
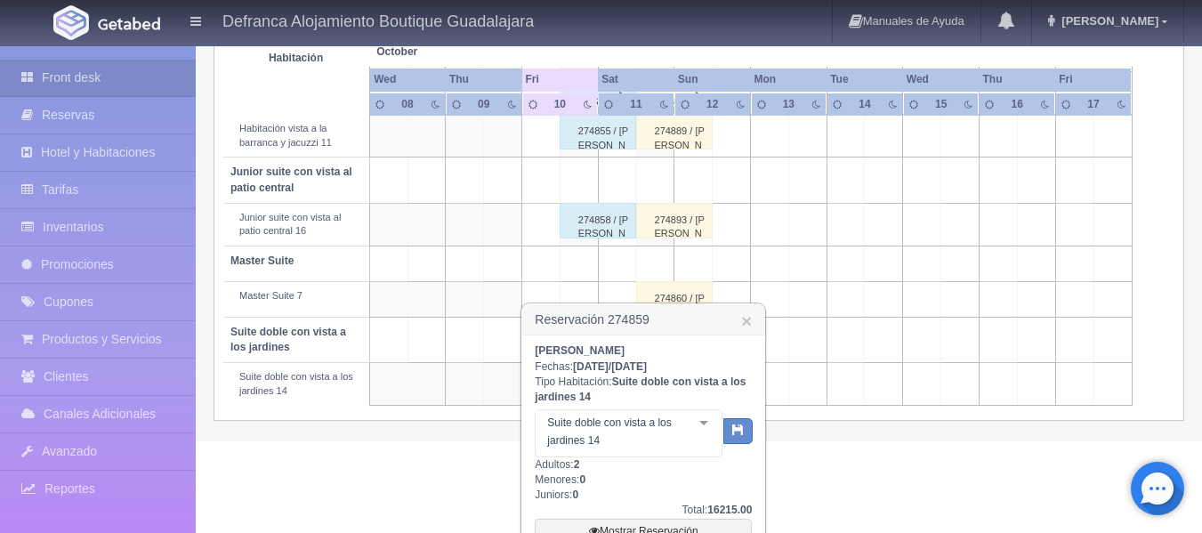
scroll to position [1080, 0]
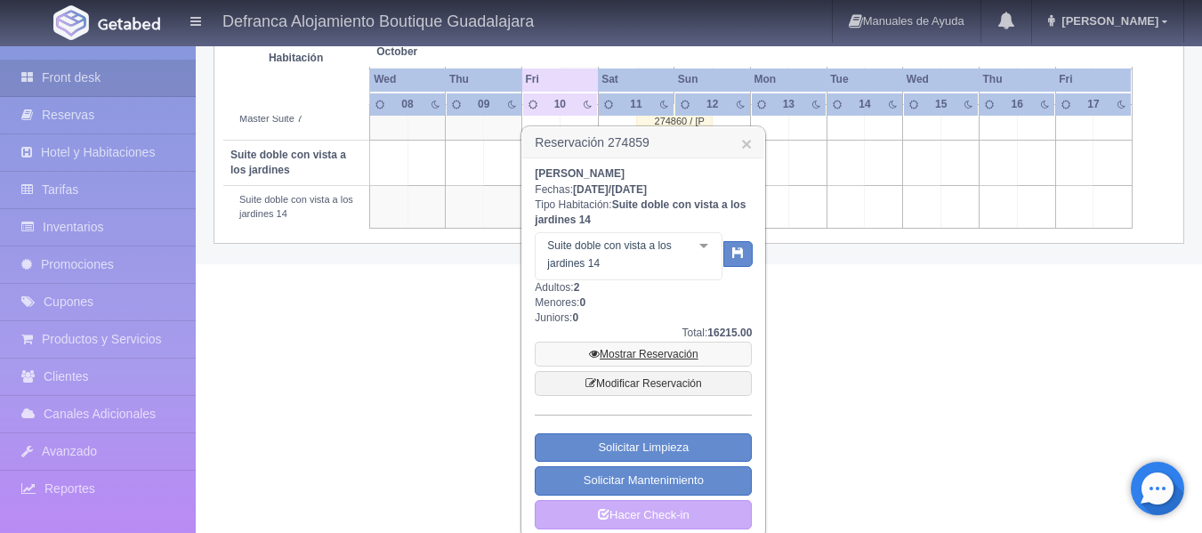
click at [633, 351] on link "Mostrar Reservación" at bounding box center [643, 354] width 217 height 25
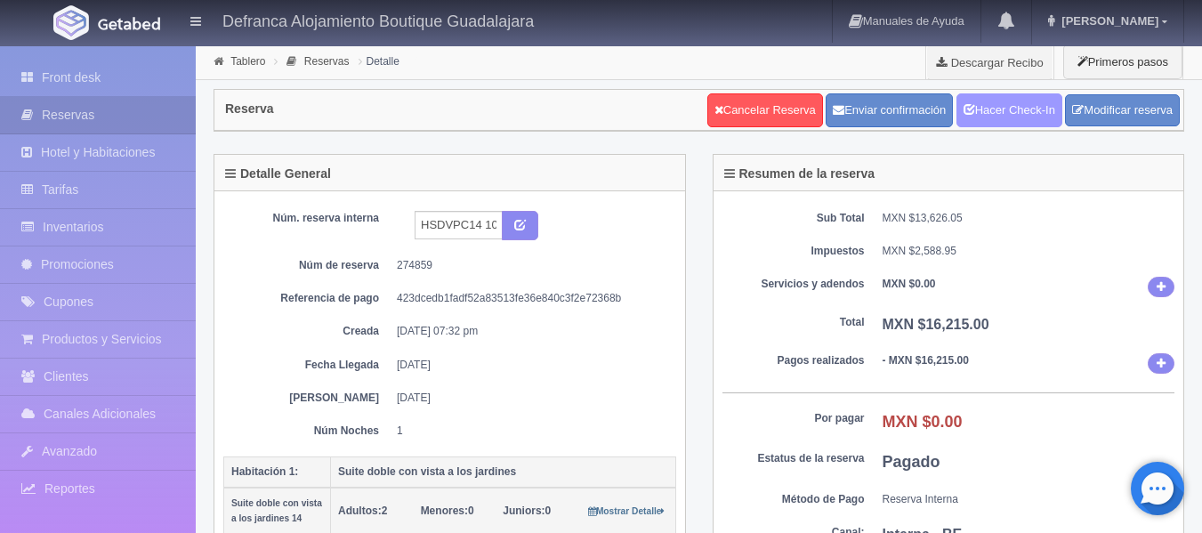
click at [1010, 108] on link "Hacer Check-In" at bounding box center [1009, 110] width 106 height 34
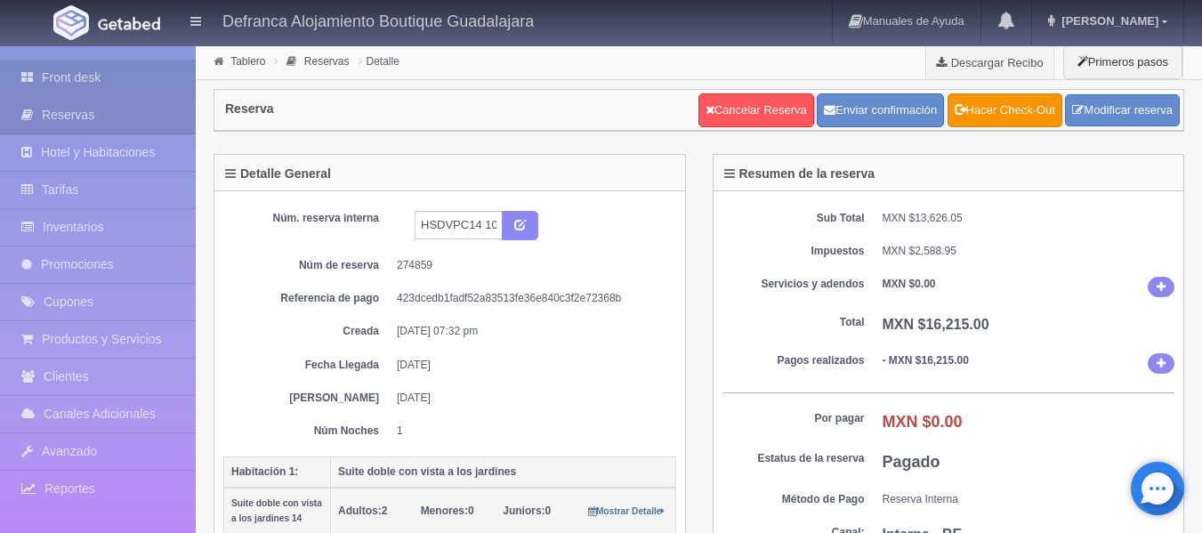
click at [69, 77] on link "Front desk" at bounding box center [98, 78] width 196 height 36
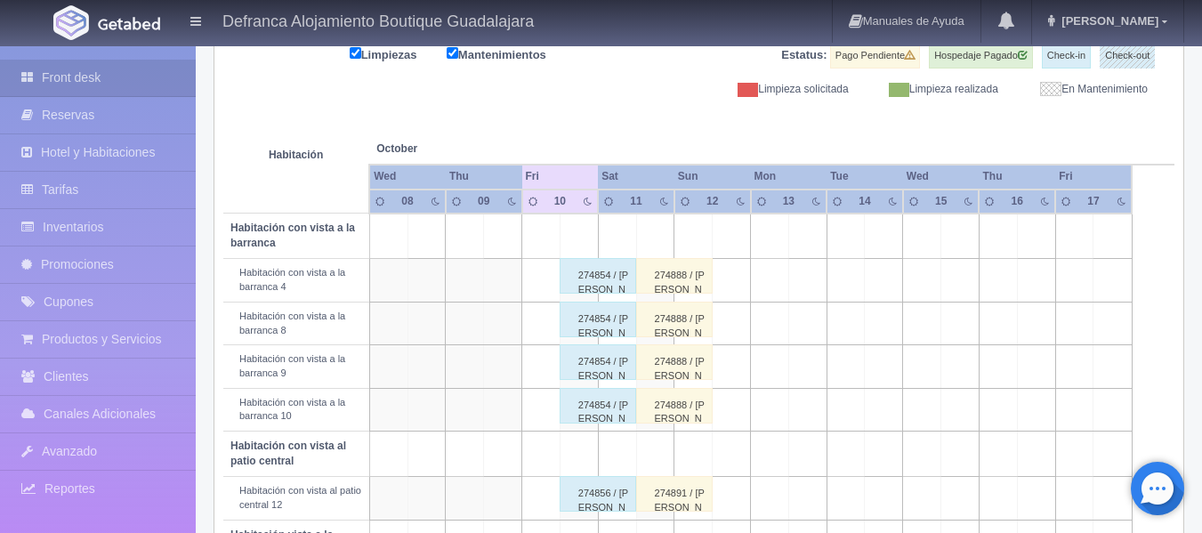
scroll to position [267, 0]
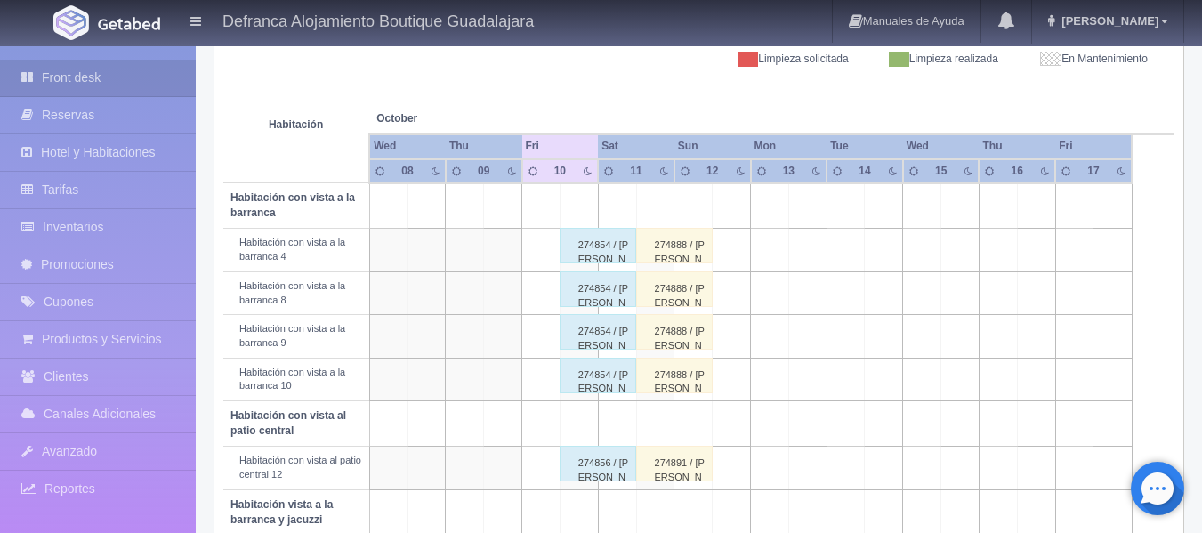
click at [580, 286] on div "274854 / [PERSON_NAME] [PERSON_NAME]" at bounding box center [598, 289] width 77 height 36
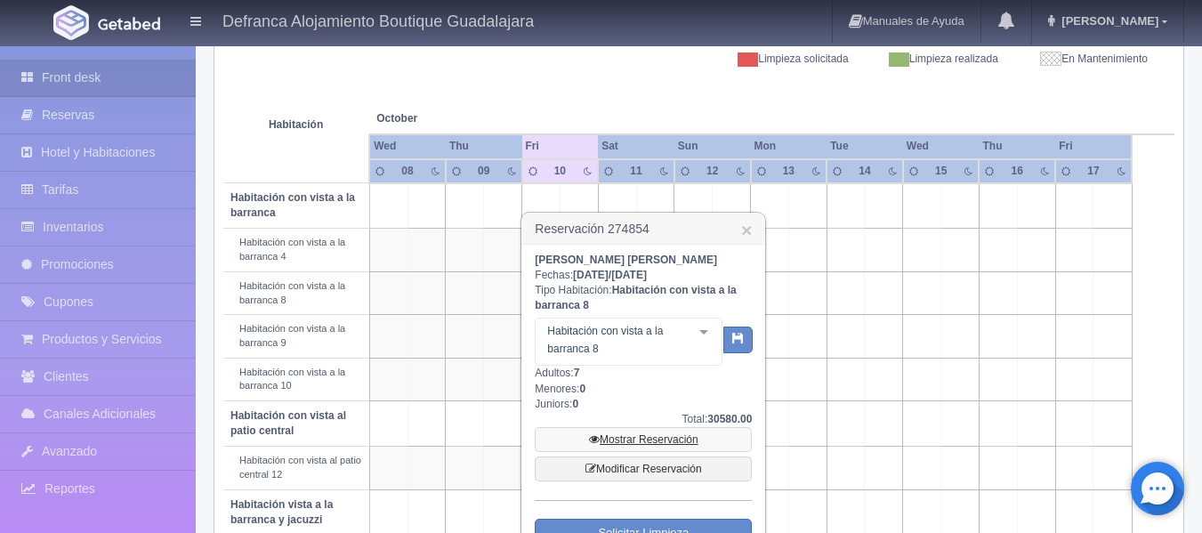
click at [647, 435] on link "Mostrar Reservación" at bounding box center [643, 439] width 217 height 25
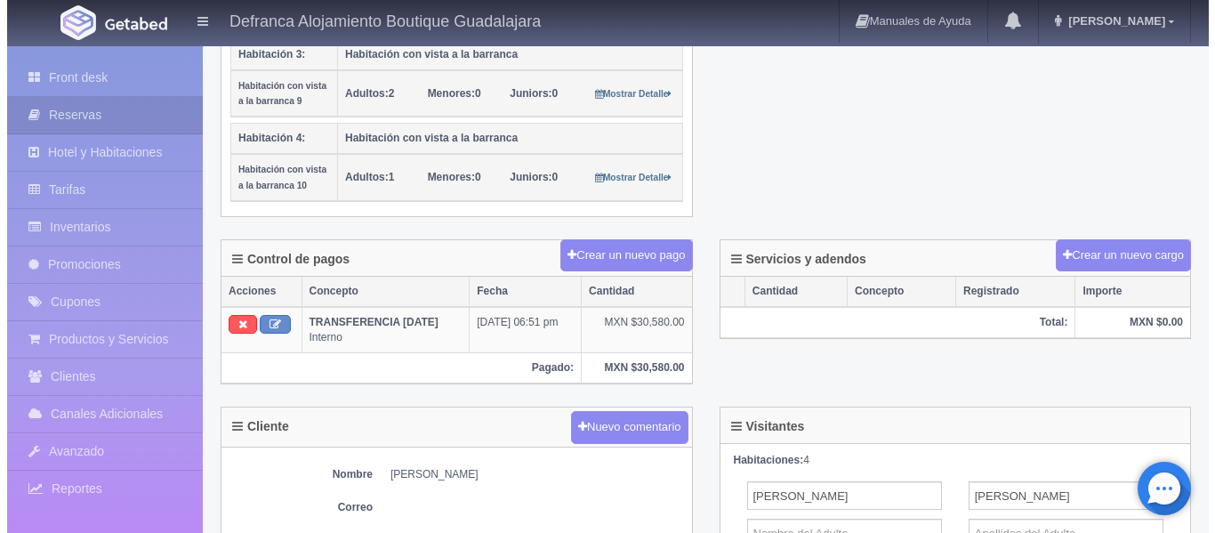
scroll to position [623, 0]
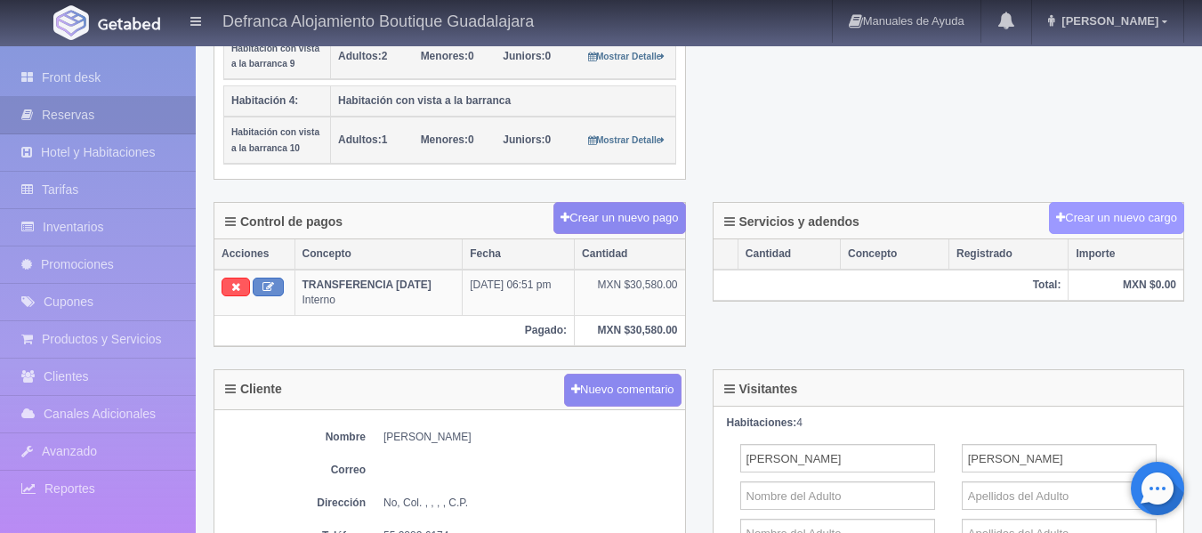
click at [1118, 218] on button "Crear un nuevo cargo" at bounding box center [1116, 218] width 135 height 33
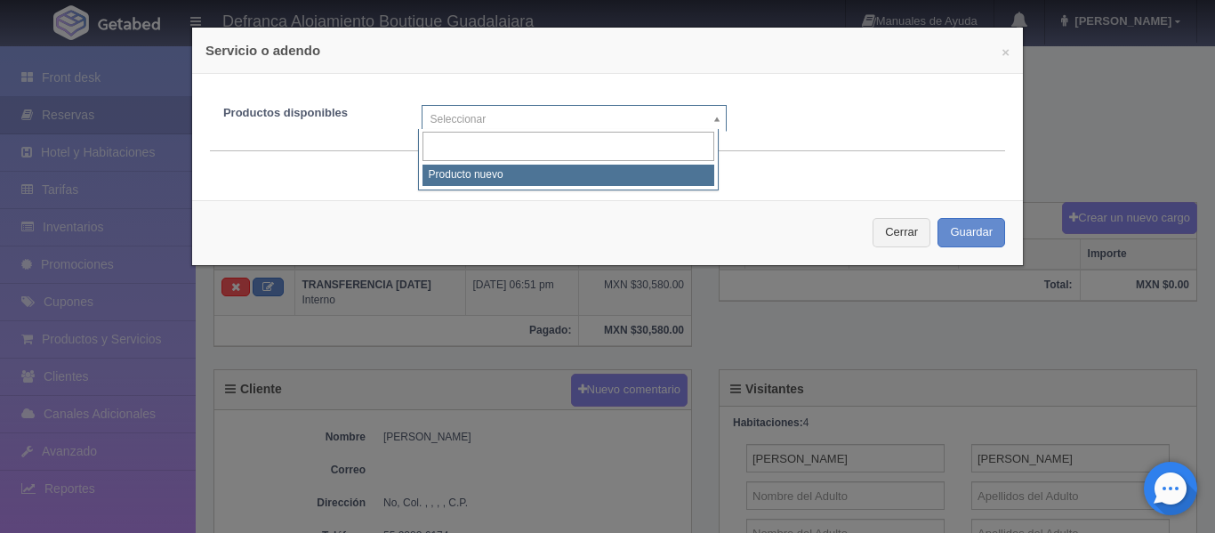
click at [710, 121] on body "Defranca Alojamiento Boutique Guadalajara Manuales de Ayuda Actualizaciones rec…" at bounding box center [607, 230] width 1215 height 1616
select select "0"
type input "1"
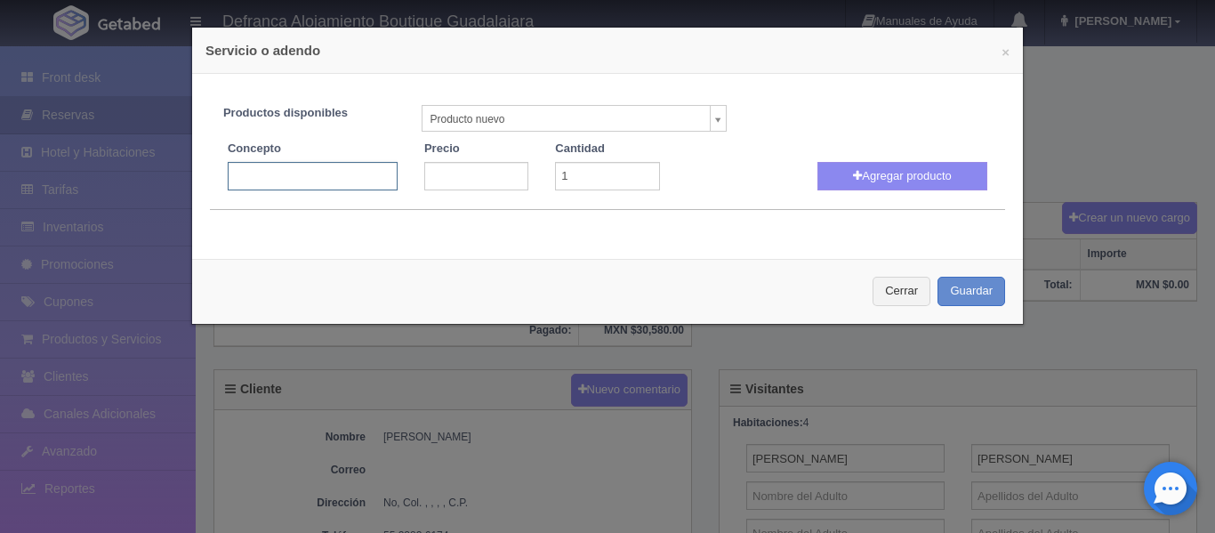
click at [300, 166] on input "text" at bounding box center [313, 176] width 170 height 28
type input "c"
type input "p"
type input "PERSONA EXTRA EN HABITACIÓN"
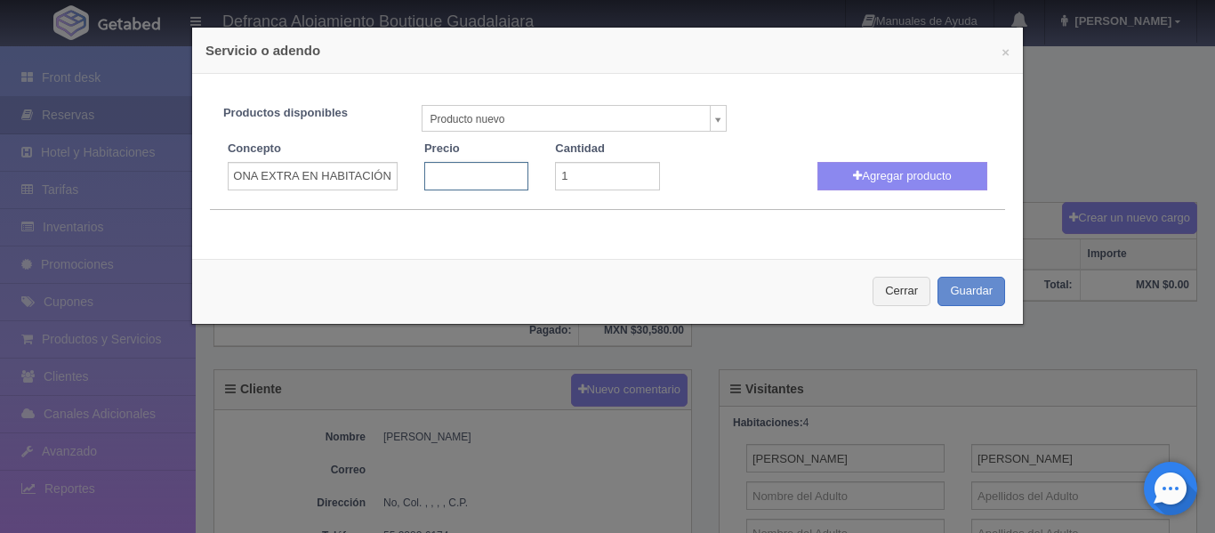
scroll to position [0, 0]
click at [472, 173] on input "number" at bounding box center [476, 176] width 104 height 28
type input "1600"
click at [639, 168] on input "1" at bounding box center [607, 176] width 104 height 28
click at [639, 169] on input "2" at bounding box center [607, 176] width 104 height 28
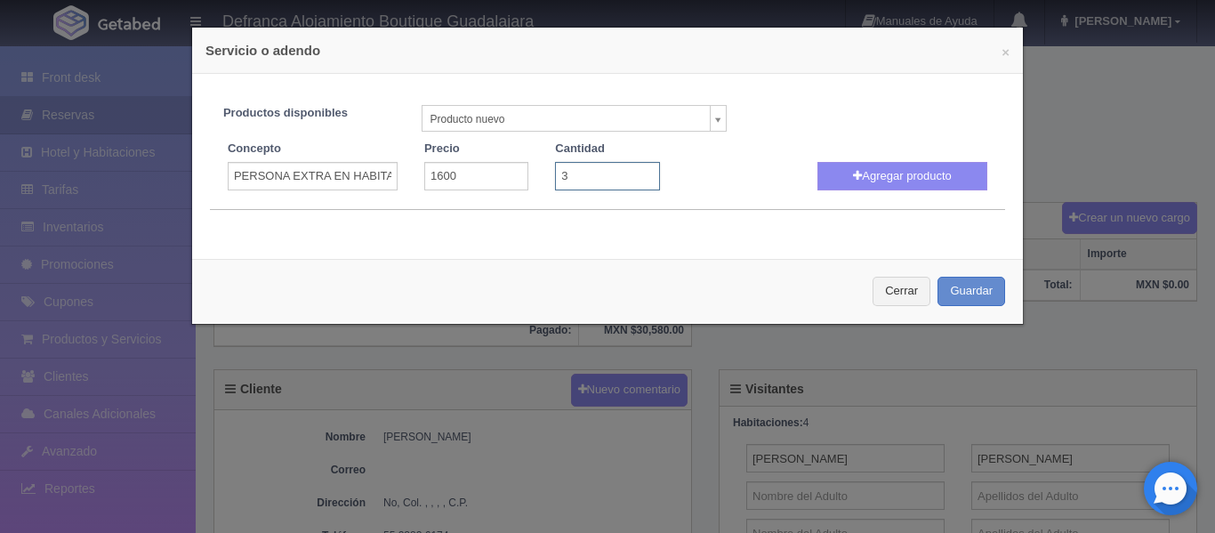
click at [639, 169] on input "3" at bounding box center [607, 176] width 104 height 28
type input "4"
click at [639, 169] on input "4" at bounding box center [607, 176] width 104 height 28
click at [880, 178] on button "Agregar producto" at bounding box center [903, 176] width 170 height 28
select select
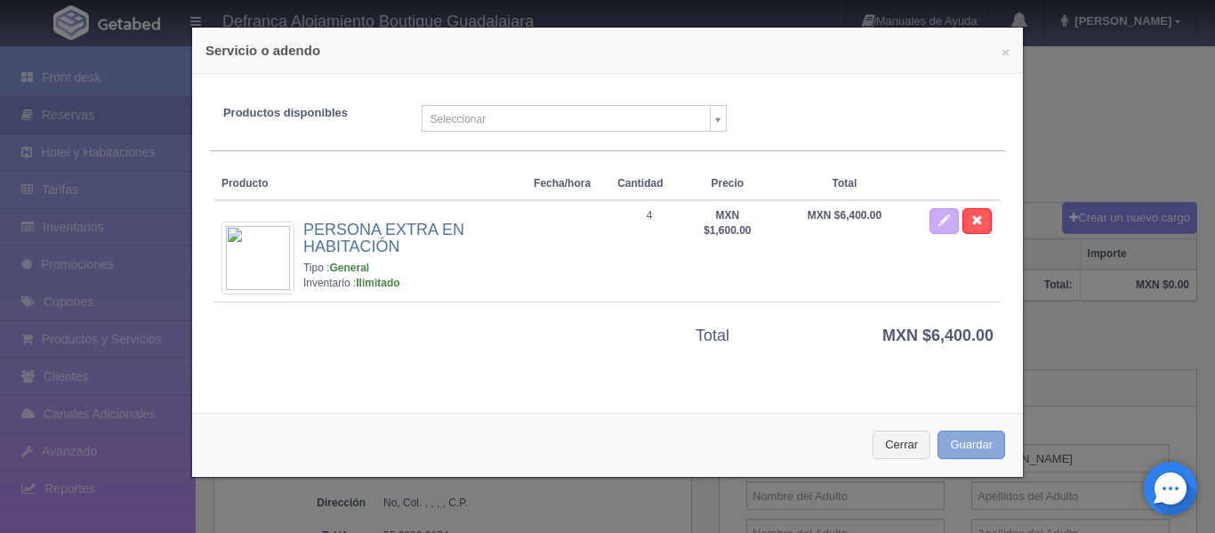
click at [967, 448] on button "Guardar" at bounding box center [972, 445] width 68 height 29
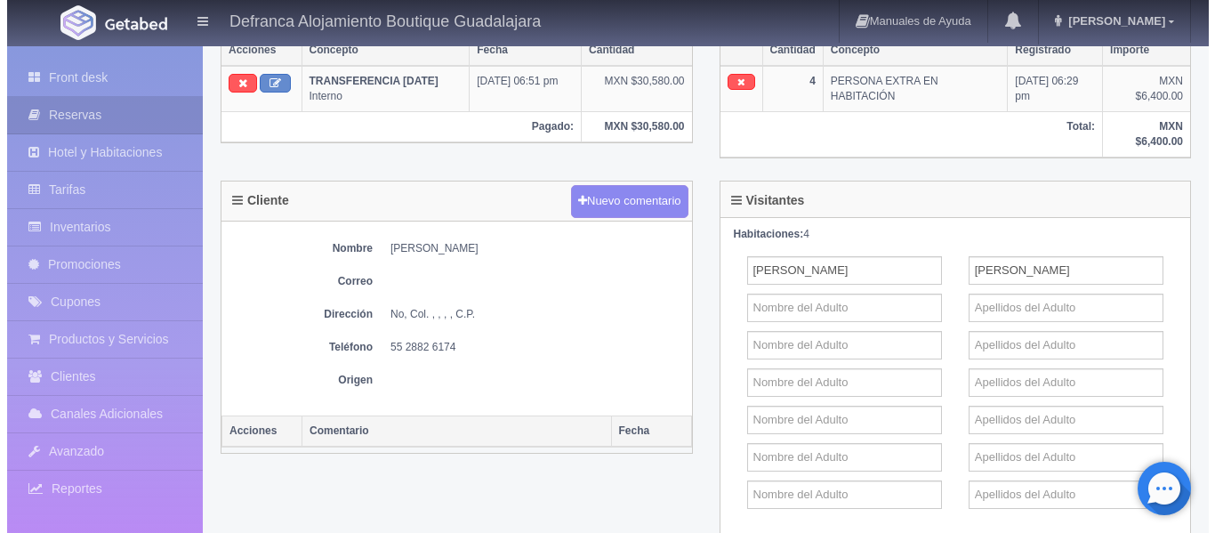
scroll to position [801, 0]
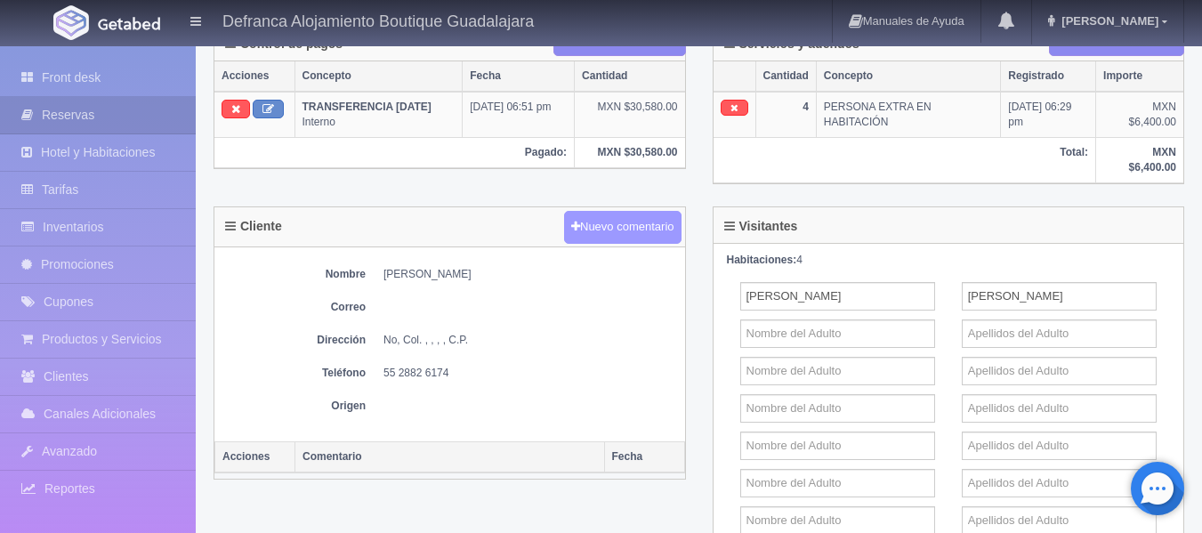
click at [624, 236] on button "Nuevo comentario" at bounding box center [622, 227] width 117 height 33
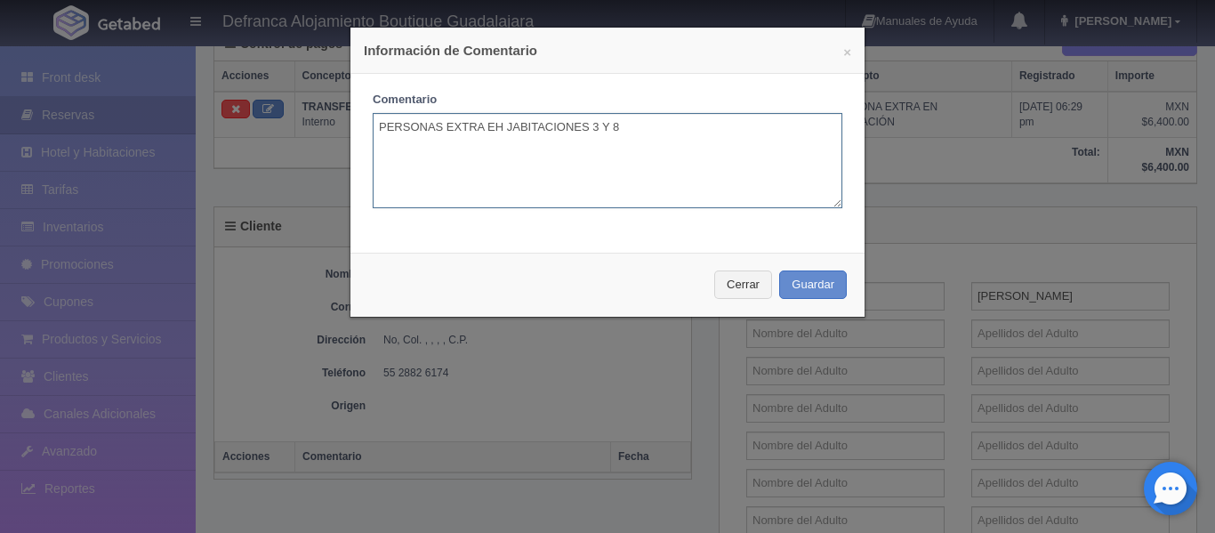
click at [505, 127] on textarea "PERSONAS EXTRA EH JABITACIONES 3 Y 8" at bounding box center [608, 160] width 470 height 95
type textarea "PERSONAS EXTRA EH HABITACIONES 3 Y 8"
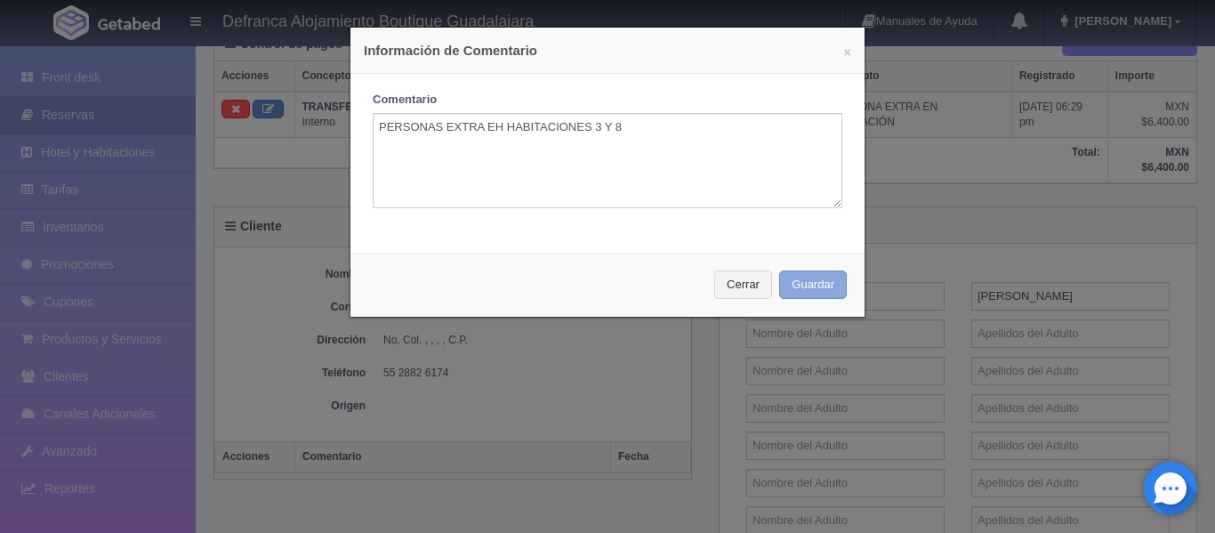
click at [787, 288] on button "Guardar" at bounding box center [813, 284] width 68 height 29
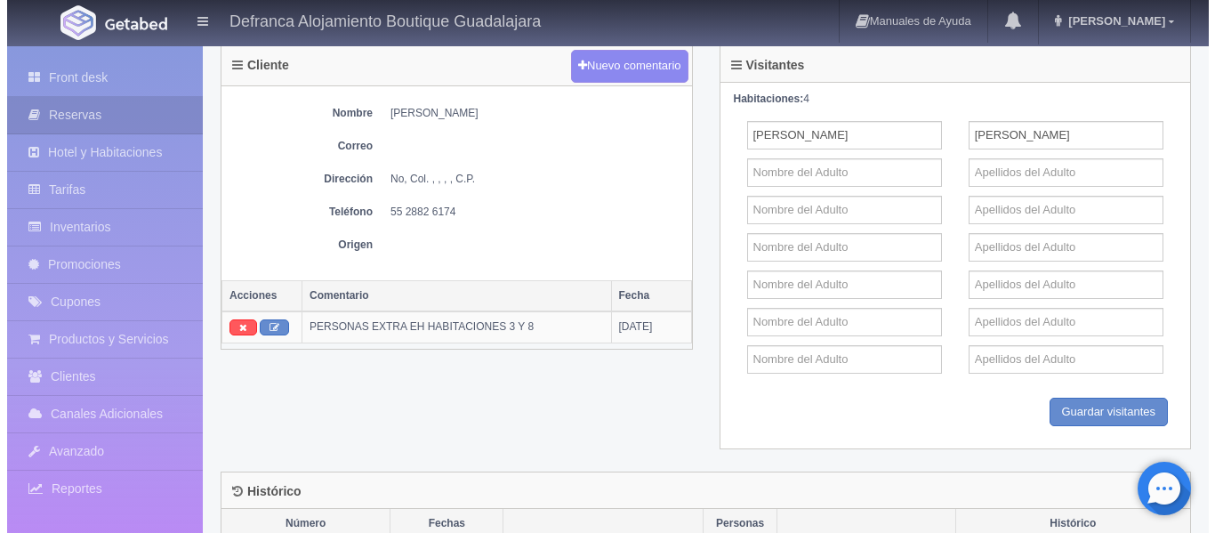
scroll to position [979, 0]
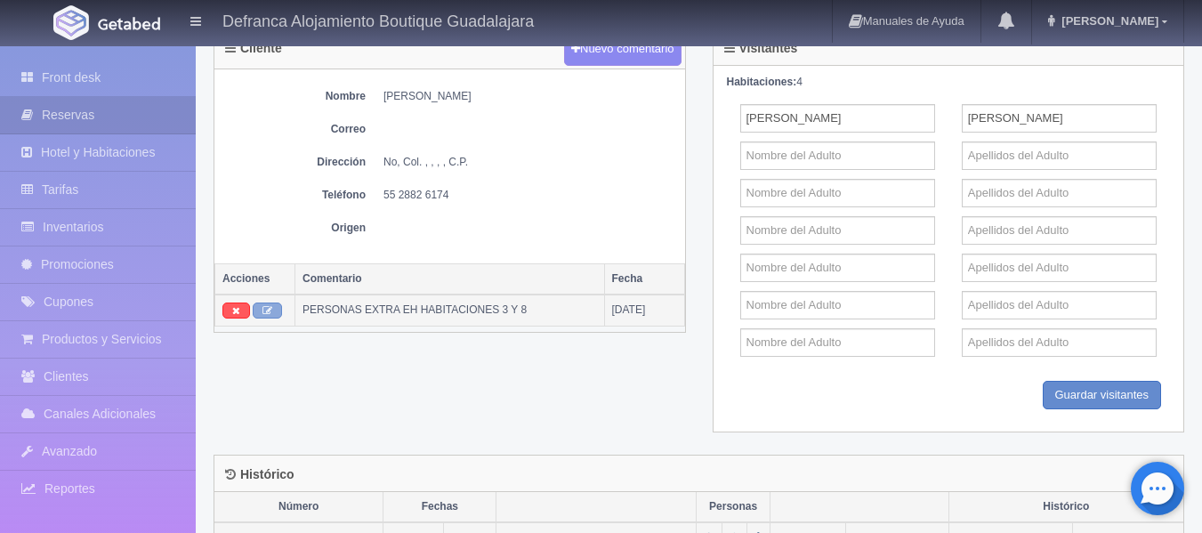
click at [264, 310] on icon at bounding box center [267, 311] width 10 height 10
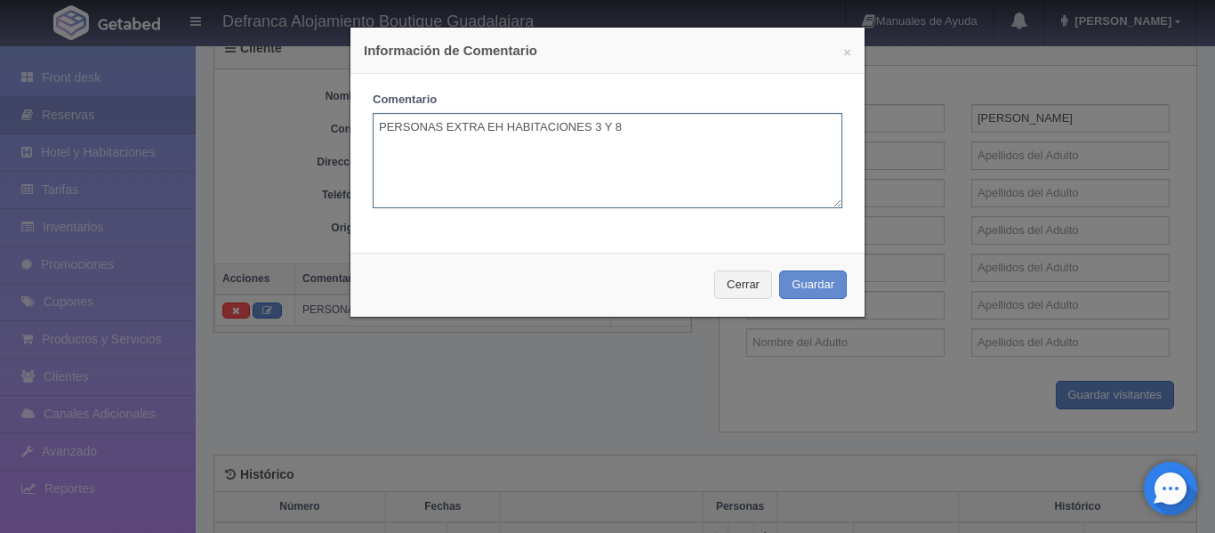
click at [496, 124] on textarea "PERSONAS EXTRA EH HABITACIONES 3 Y 8" at bounding box center [608, 160] width 470 height 95
type textarea "PERSONAS EXTRA EN HABITACIONES 3 Y 8"
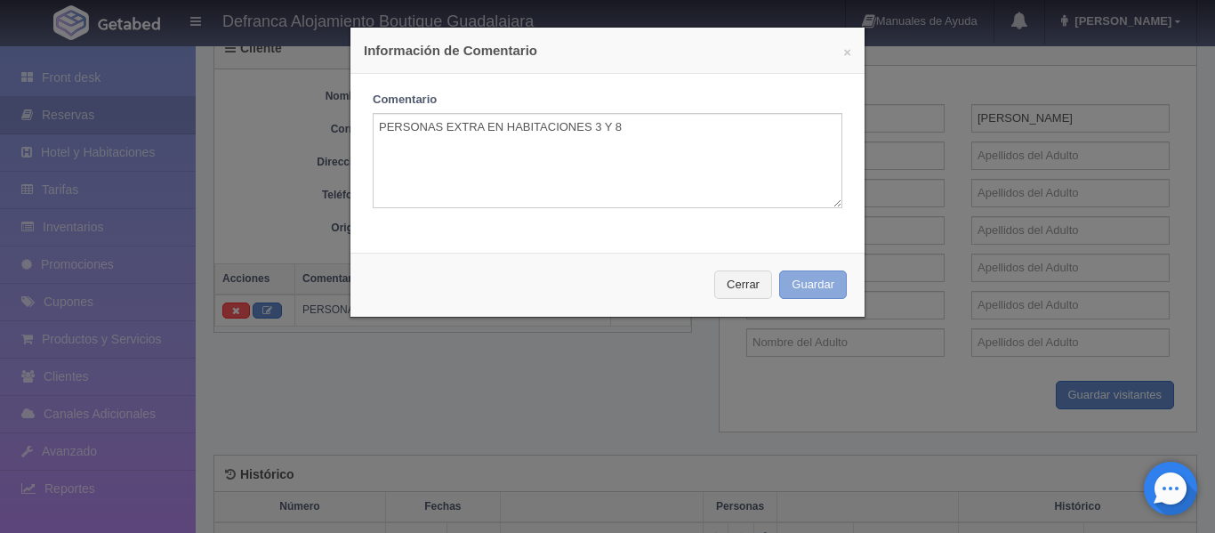
click at [797, 285] on button "Guardar" at bounding box center [813, 284] width 68 height 29
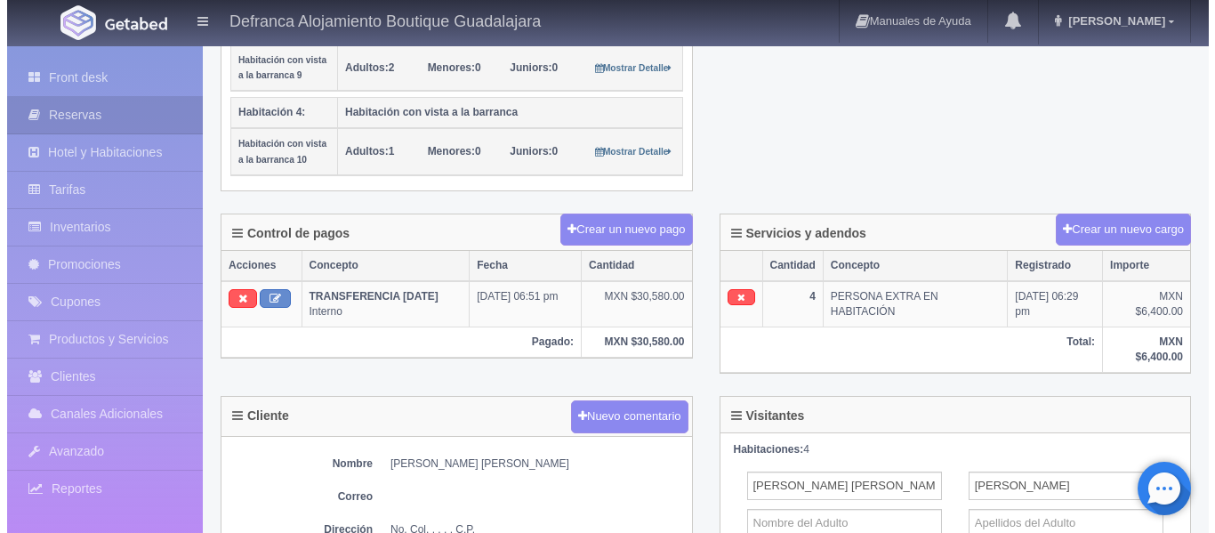
scroll to position [623, 0]
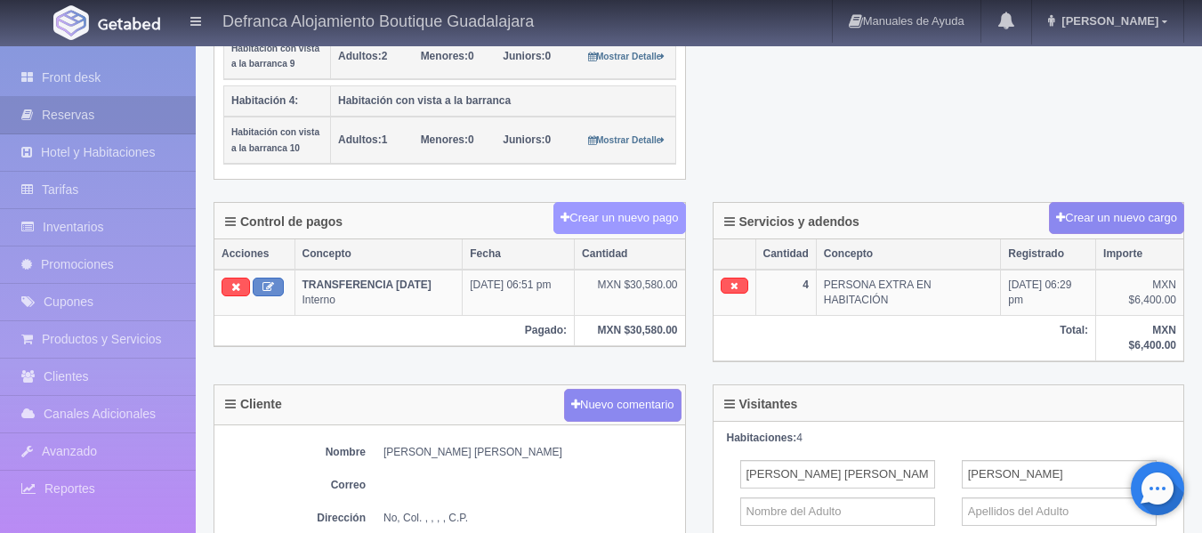
click at [618, 220] on button "Crear un nuevo pago" at bounding box center [619, 218] width 132 height 33
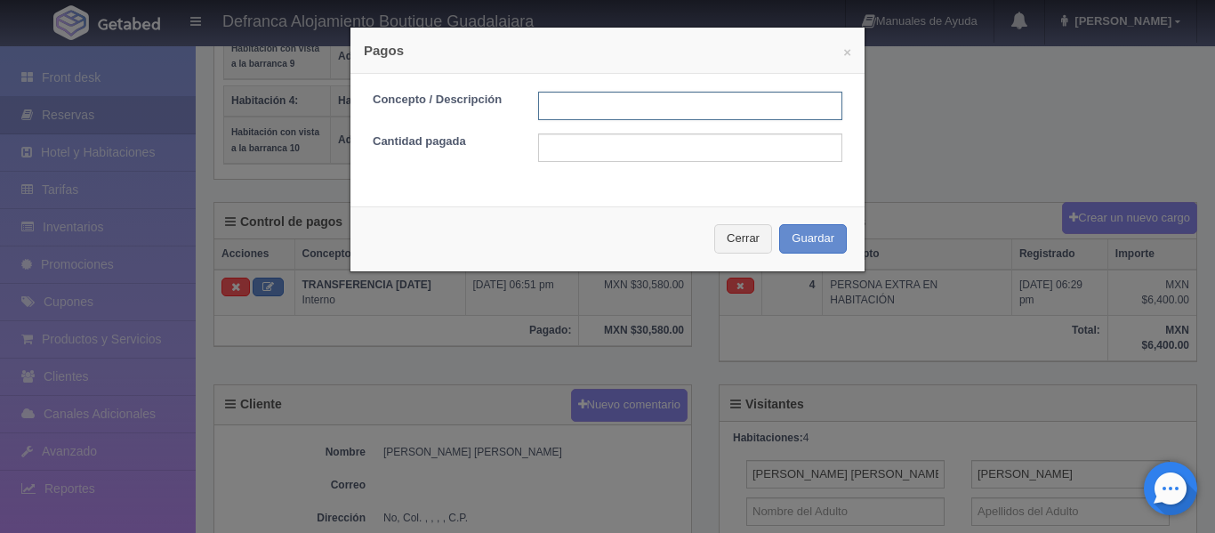
click at [599, 98] on input "text" at bounding box center [690, 106] width 304 height 28
type input "TARJETA DE CREDITO"
click at [603, 151] on input "text" at bounding box center [690, 147] width 304 height 28
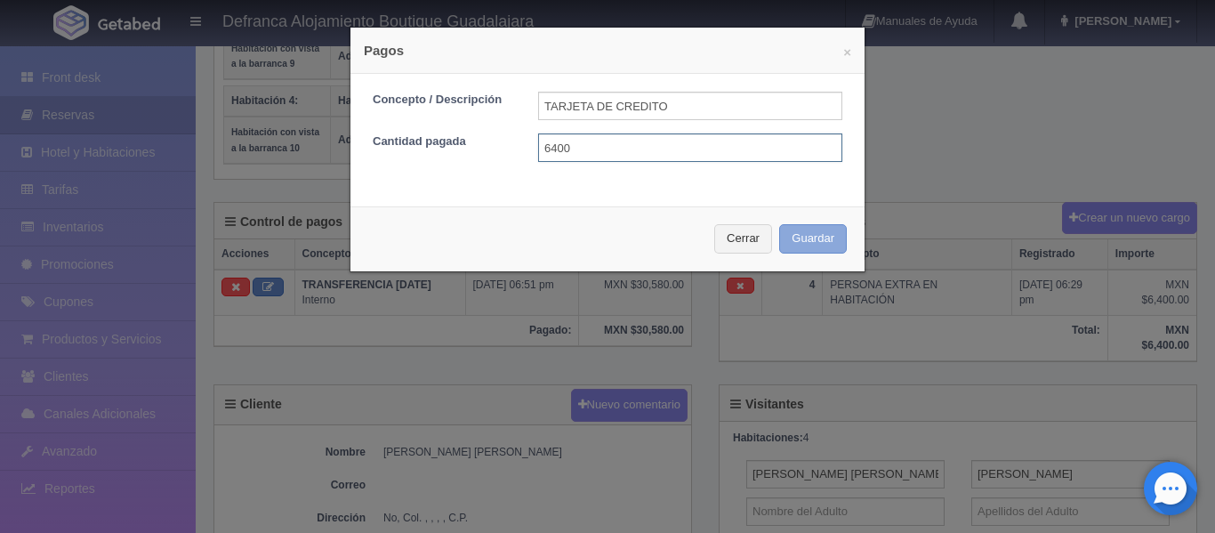
type input "6400"
click at [808, 238] on button "Guardar" at bounding box center [813, 238] width 68 height 29
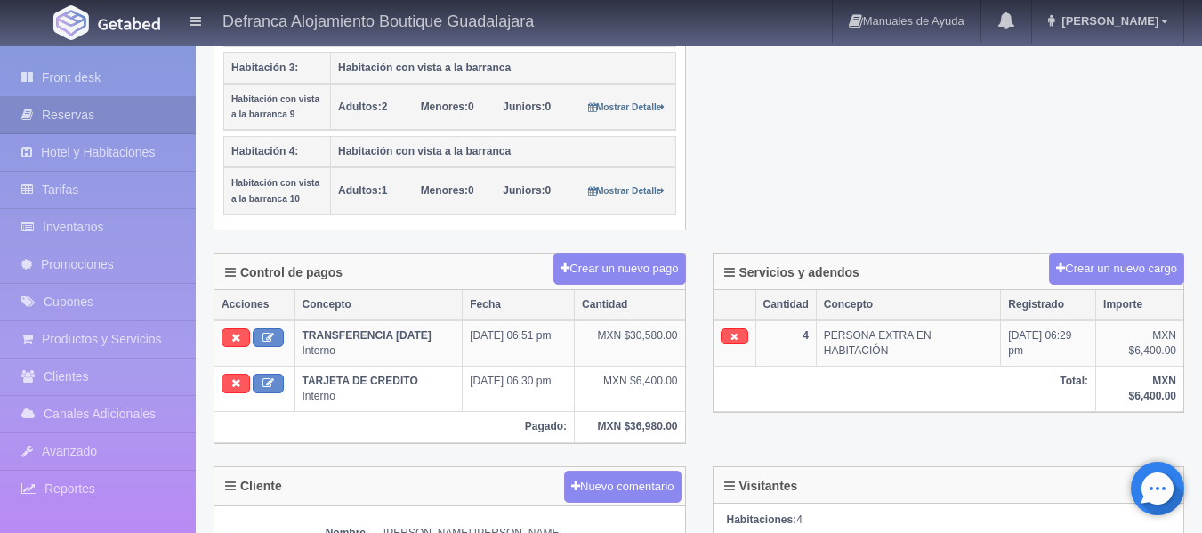
scroll to position [801, 0]
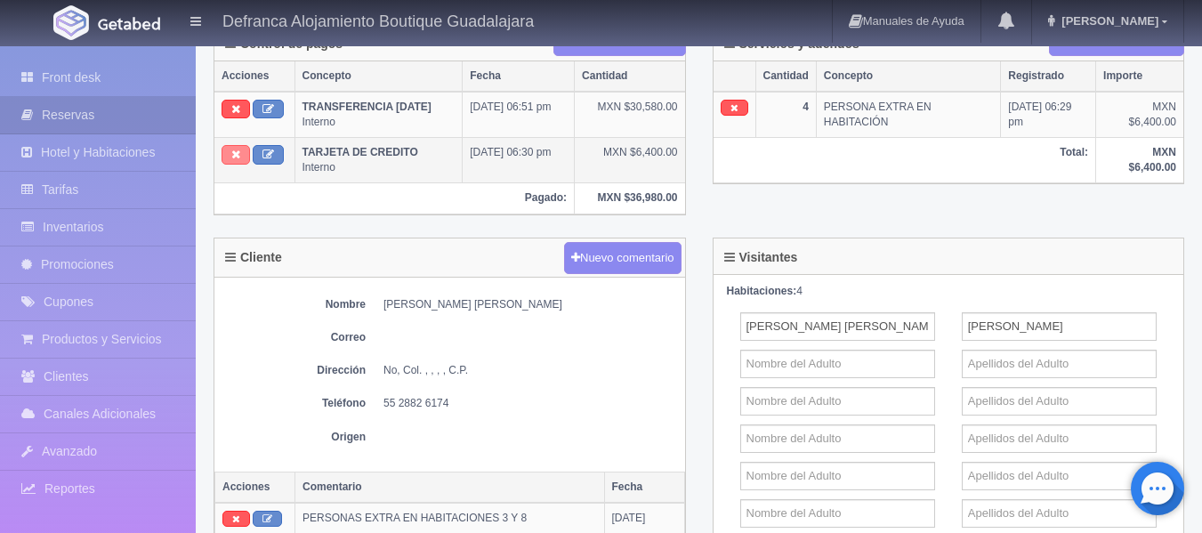
click at [235, 156] on icon at bounding box center [235, 155] width 9 height 12
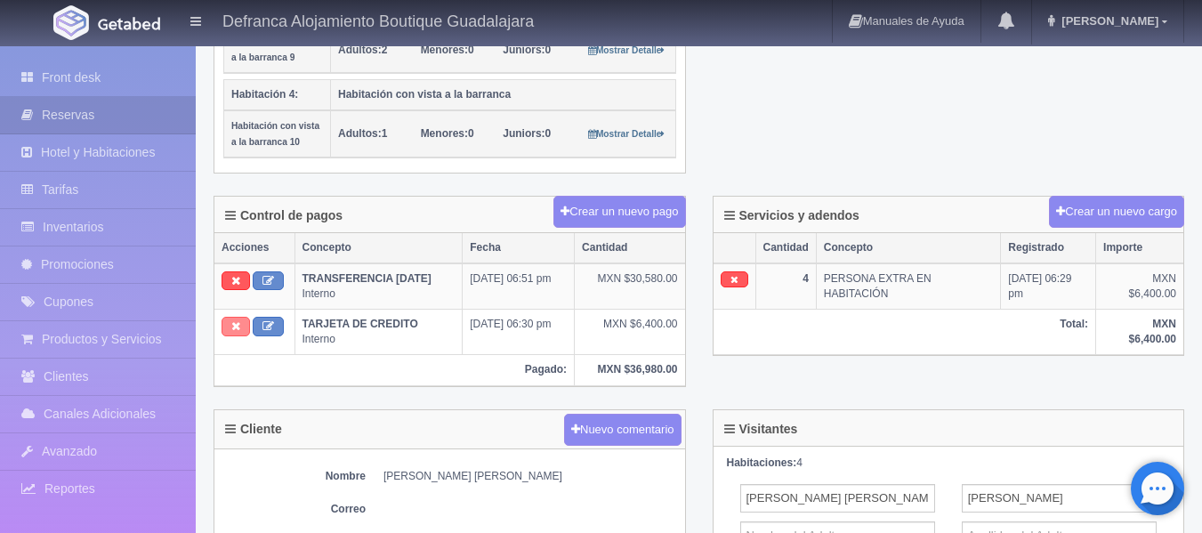
scroll to position [623, 0]
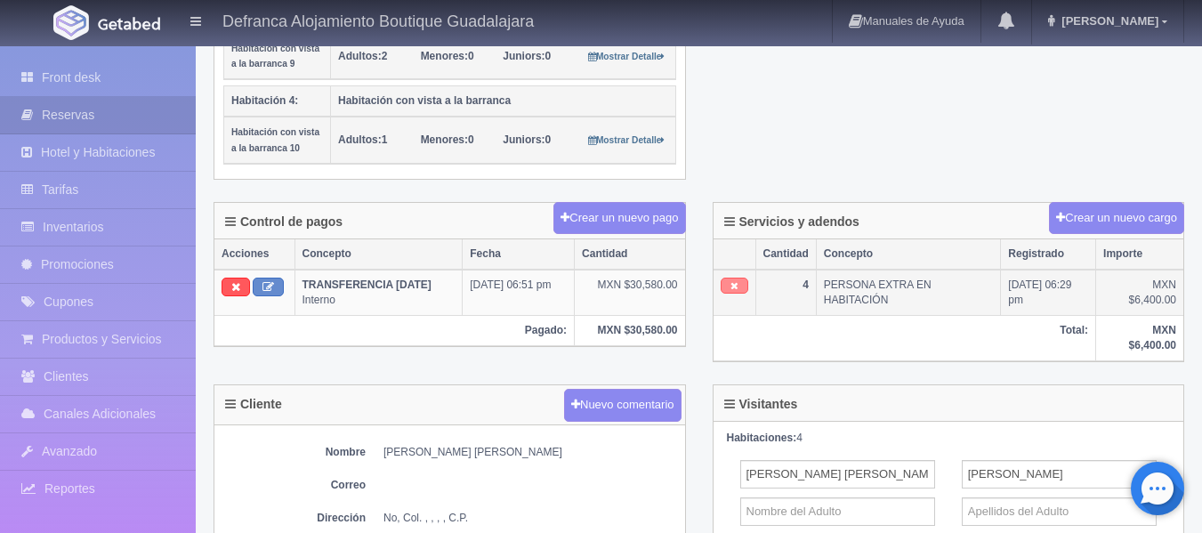
scroll to position [623, 0]
click at [726, 285] on link at bounding box center [735, 286] width 28 height 17
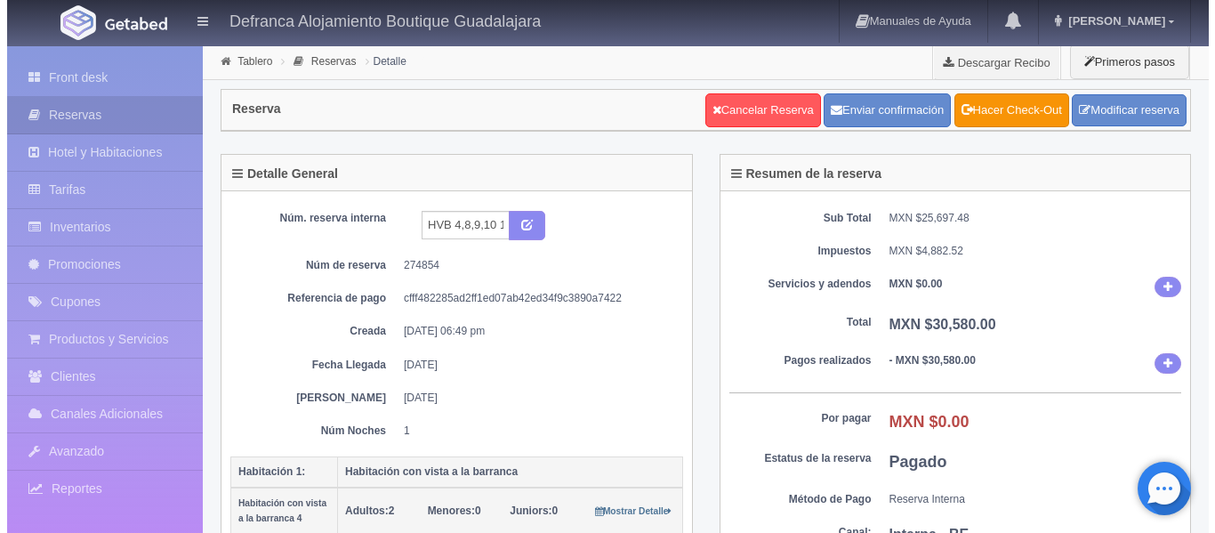
scroll to position [623, 0]
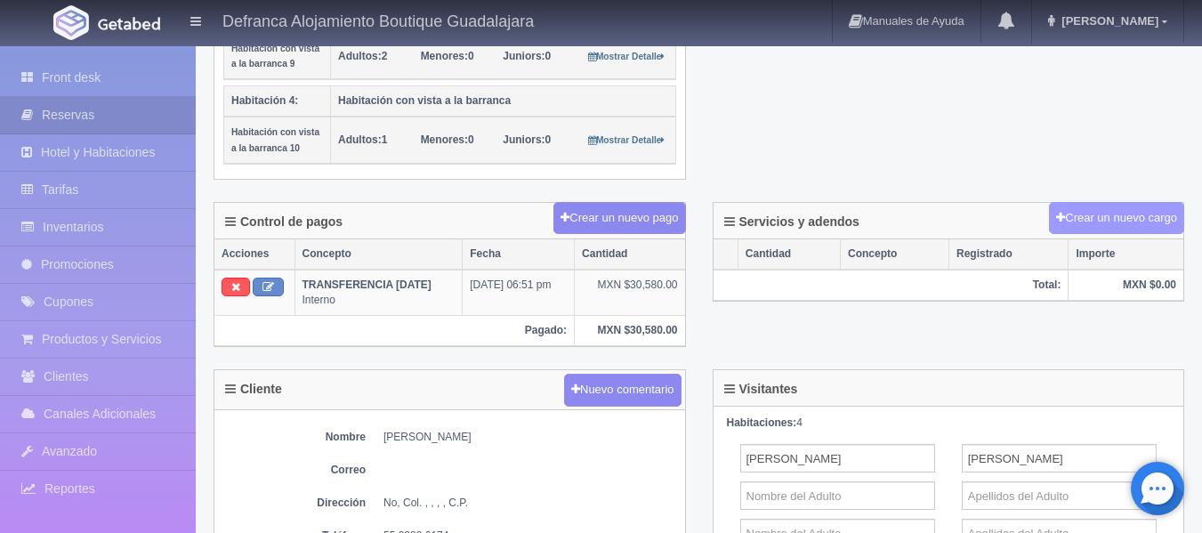
click at [1130, 218] on button "Crear un nuevo cargo" at bounding box center [1116, 218] width 135 height 33
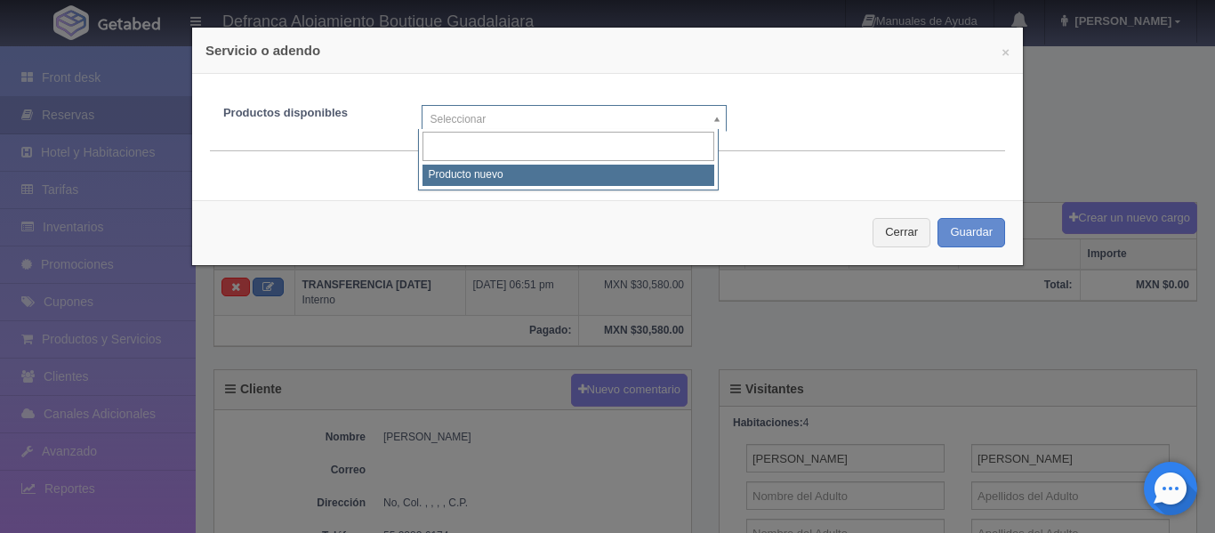
click at [708, 113] on body "Defranca Alojamiento Boutique Guadalajara Manuales de Ayuda Actualizaciones rec…" at bounding box center [607, 230] width 1215 height 1616
select select "0"
type input "1"
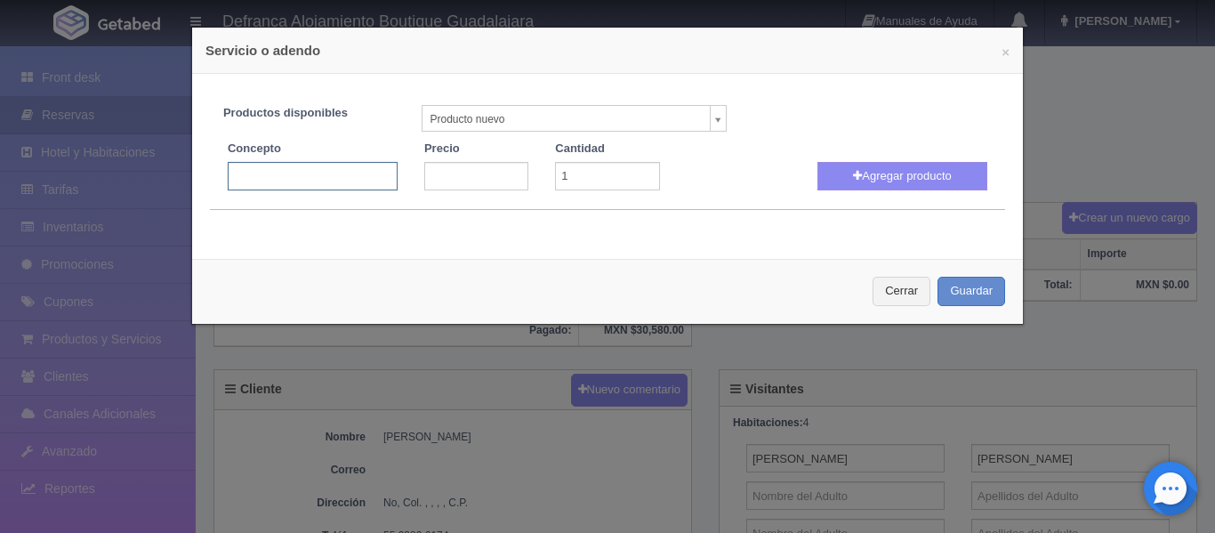
click at [326, 183] on input "text" at bounding box center [313, 176] width 170 height 28
type input "PERSONA EXTRA EN ABITACIÓN"
click at [453, 181] on input "number" at bounding box center [476, 176] width 104 height 28
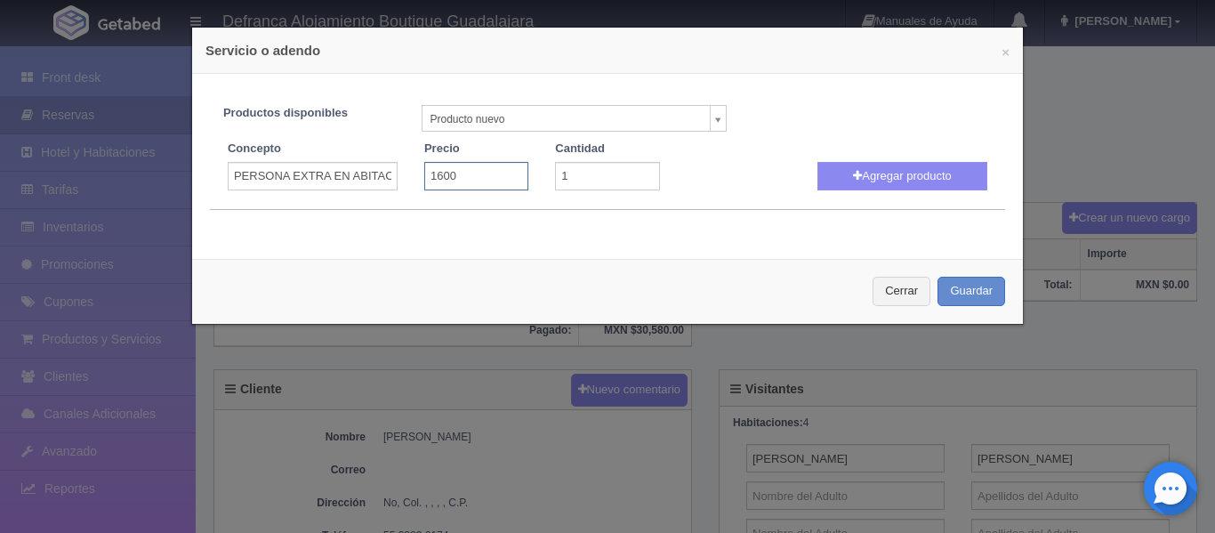
type input "1600"
type input "2"
click at [635, 170] on input "2" at bounding box center [607, 176] width 104 height 28
click at [835, 181] on button "Agregar producto" at bounding box center [903, 176] width 170 height 28
select select
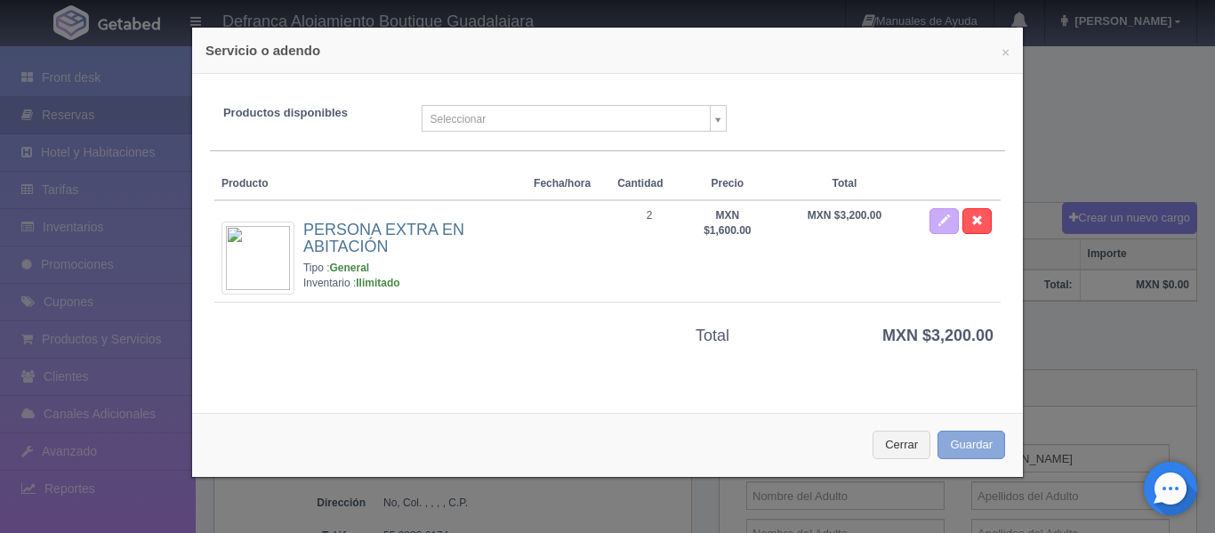
click at [960, 439] on button "Guardar" at bounding box center [972, 445] width 68 height 29
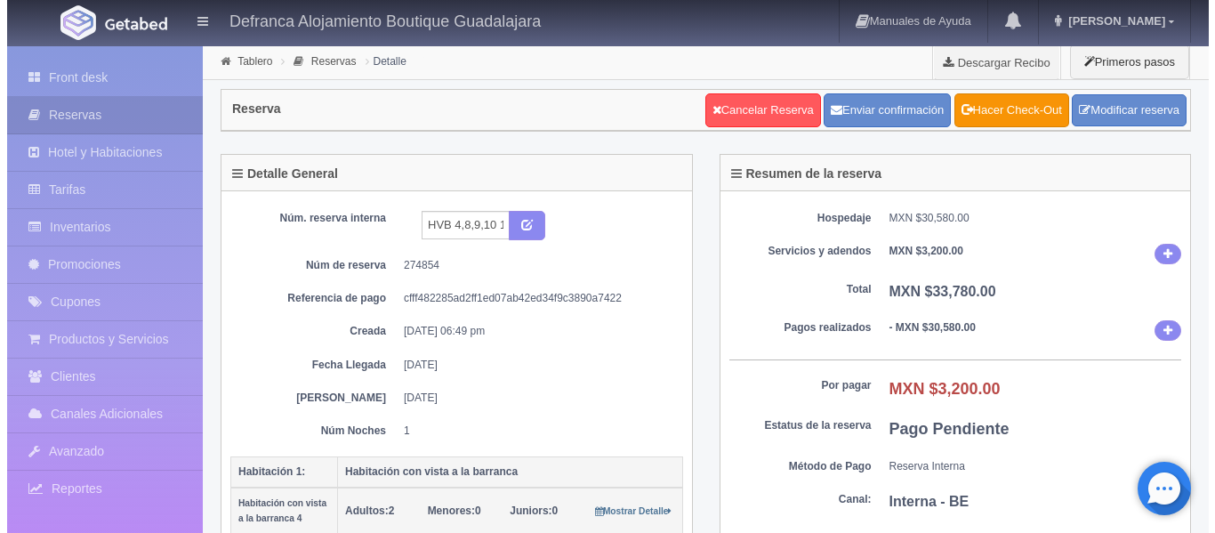
scroll to position [623, 0]
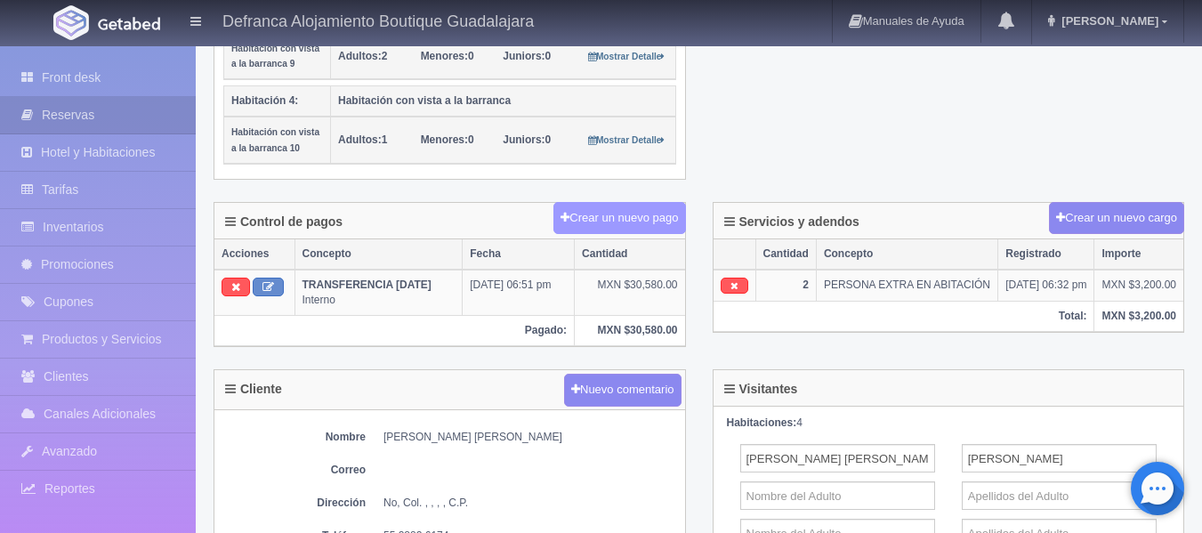
click at [625, 218] on button "Crear un nuevo pago" at bounding box center [619, 218] width 132 height 33
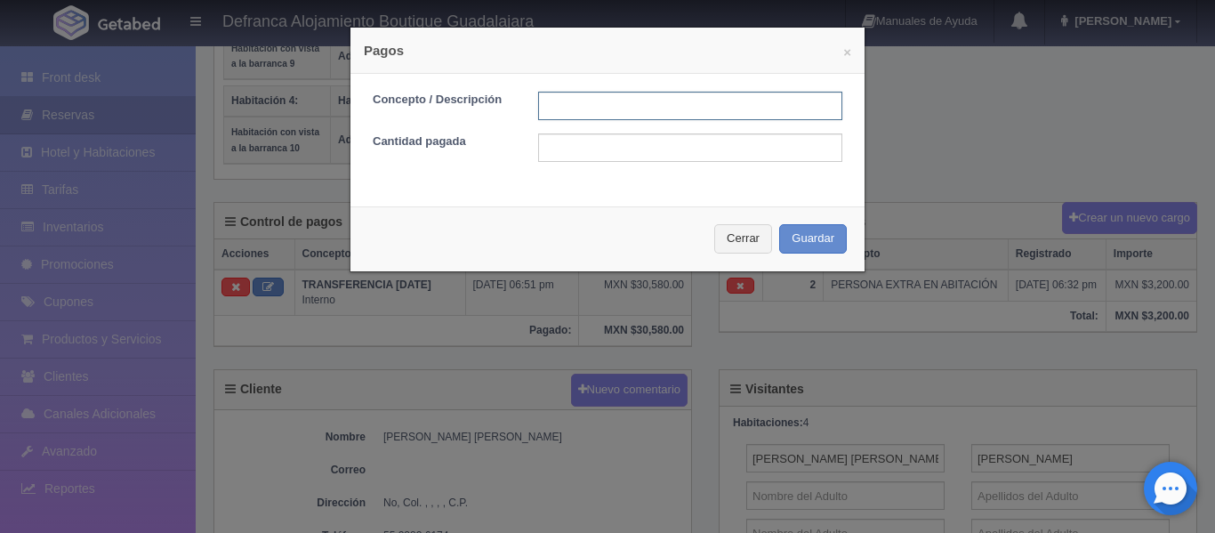
click at [545, 102] on input "text" at bounding box center [690, 106] width 304 height 28
type input "TARJETA DE CREDITO"
click at [592, 148] on input "text" at bounding box center [690, 147] width 304 height 28
click at [793, 233] on button "Guardar" at bounding box center [813, 238] width 68 height 29
click at [806, 240] on button "Guardar" at bounding box center [813, 238] width 68 height 29
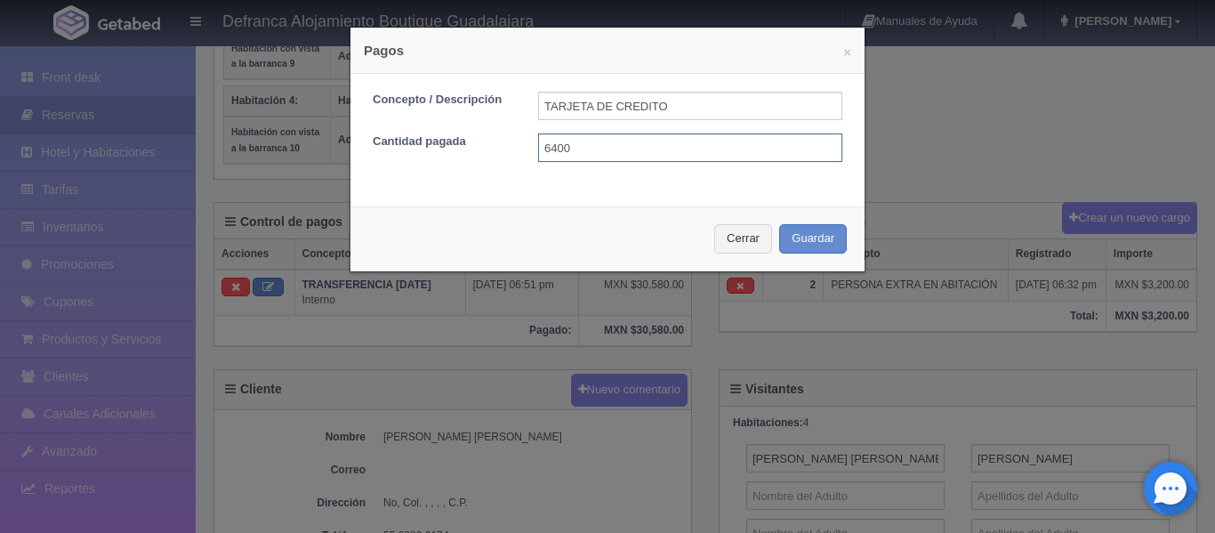
click at [664, 147] on input "6400" at bounding box center [690, 147] width 304 height 28
type input "6"
type input "3200"
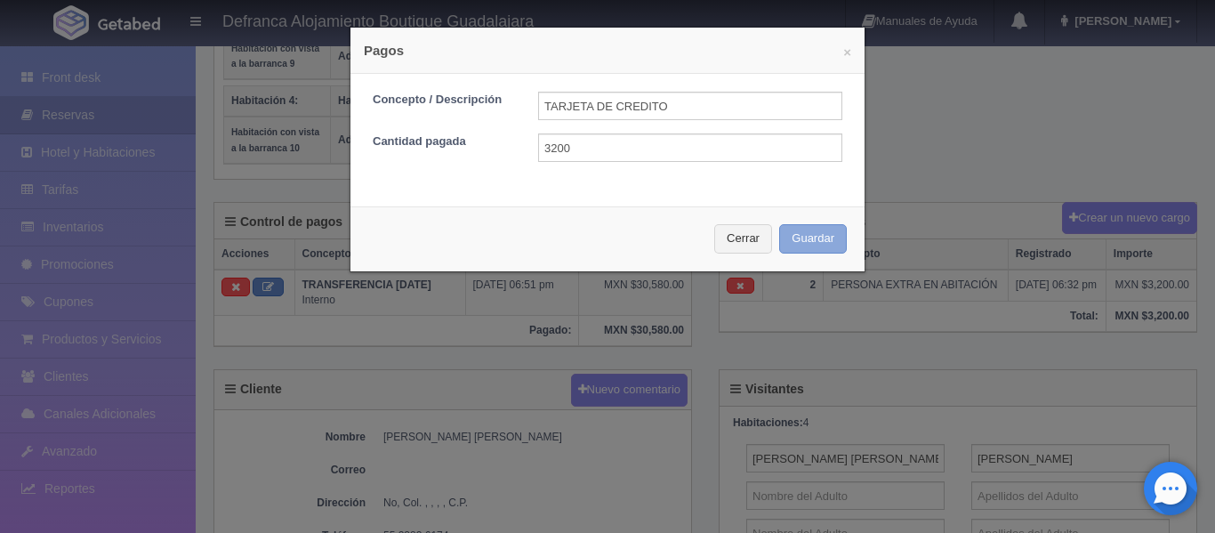
click at [803, 229] on button "Guardar" at bounding box center [813, 238] width 68 height 29
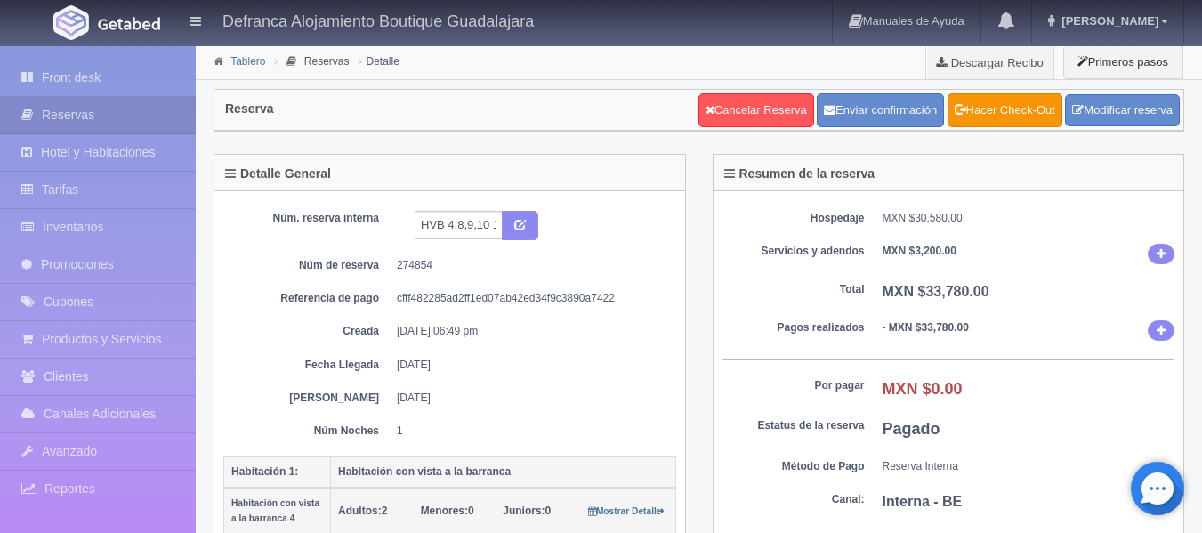
click at [255, 61] on link "Tablero" at bounding box center [247, 61] width 35 height 12
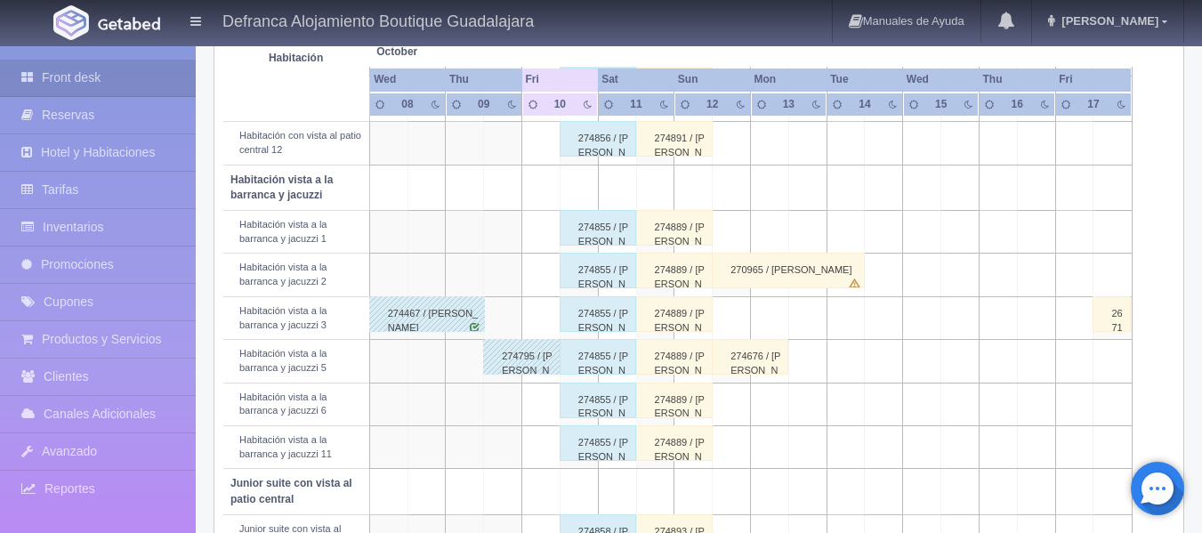
scroll to position [623, 0]
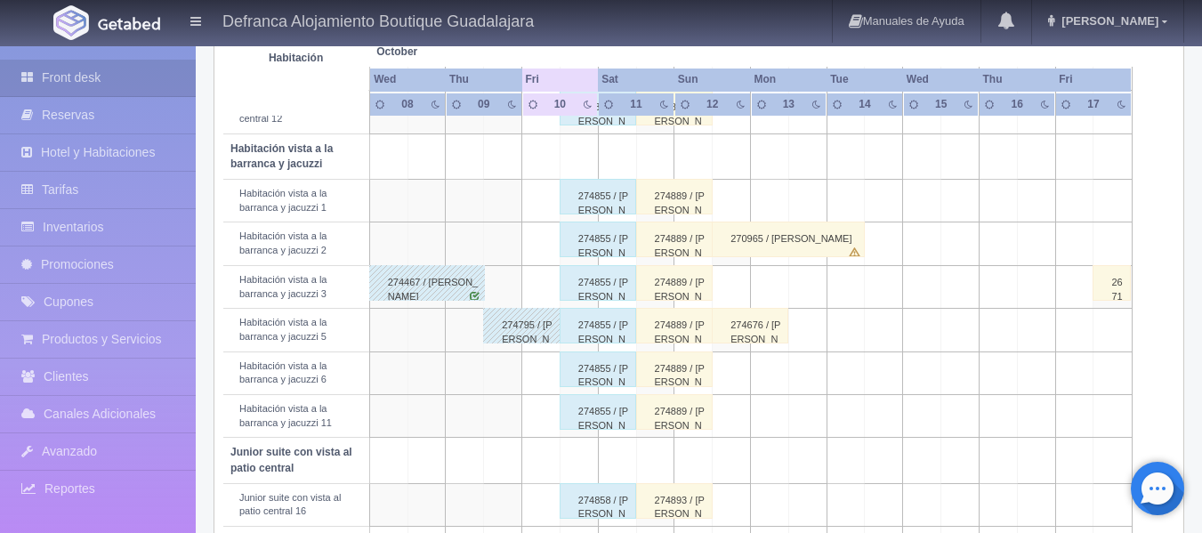
click at [604, 198] on div "274855 / JOSÉ ANTONIO DÁVILA CASTILLA" at bounding box center [598, 197] width 77 height 36
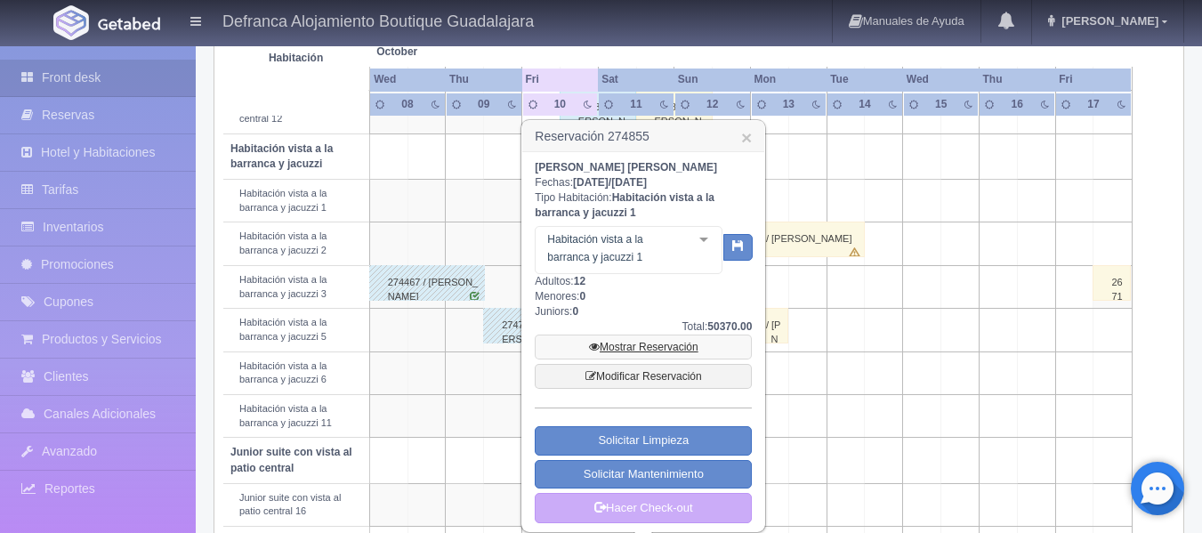
click at [632, 343] on link "Mostrar Reservación" at bounding box center [643, 347] width 217 height 25
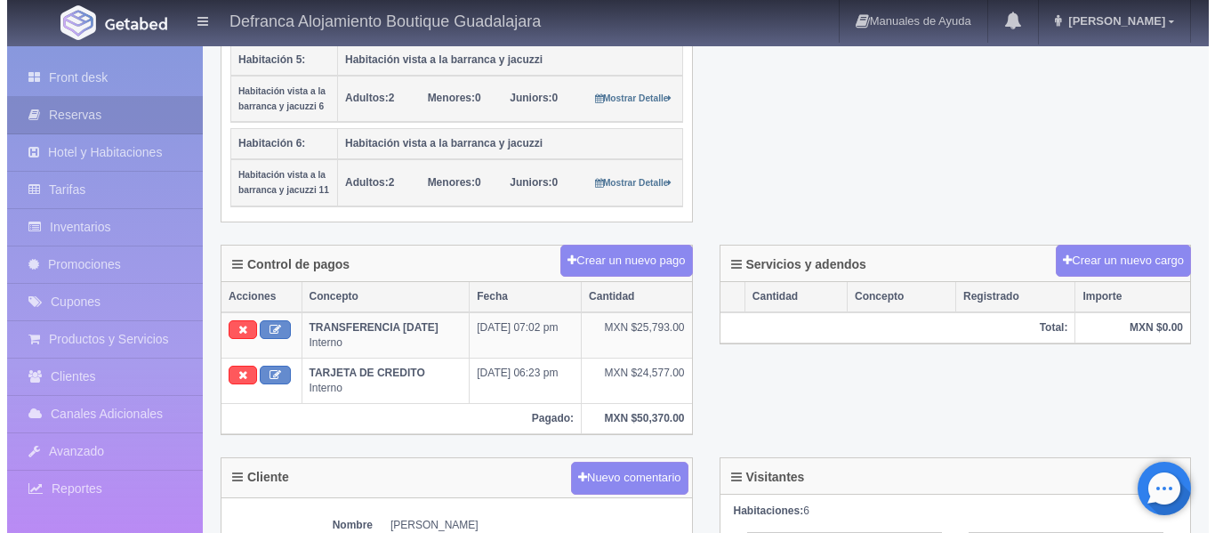
scroll to position [801, 0]
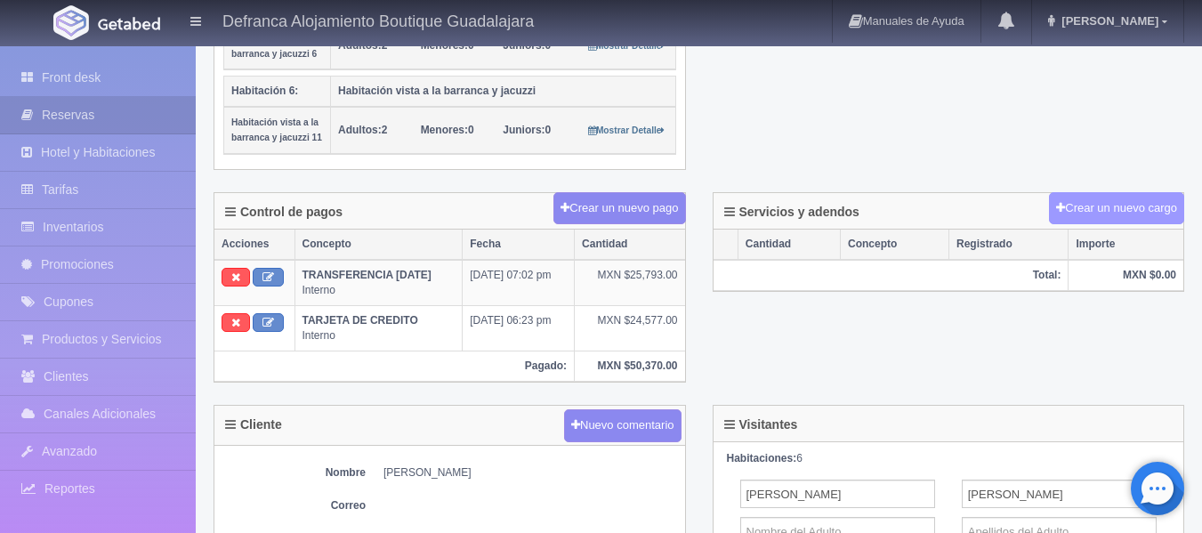
click at [1166, 206] on button "Crear un nuevo cargo" at bounding box center [1116, 208] width 135 height 33
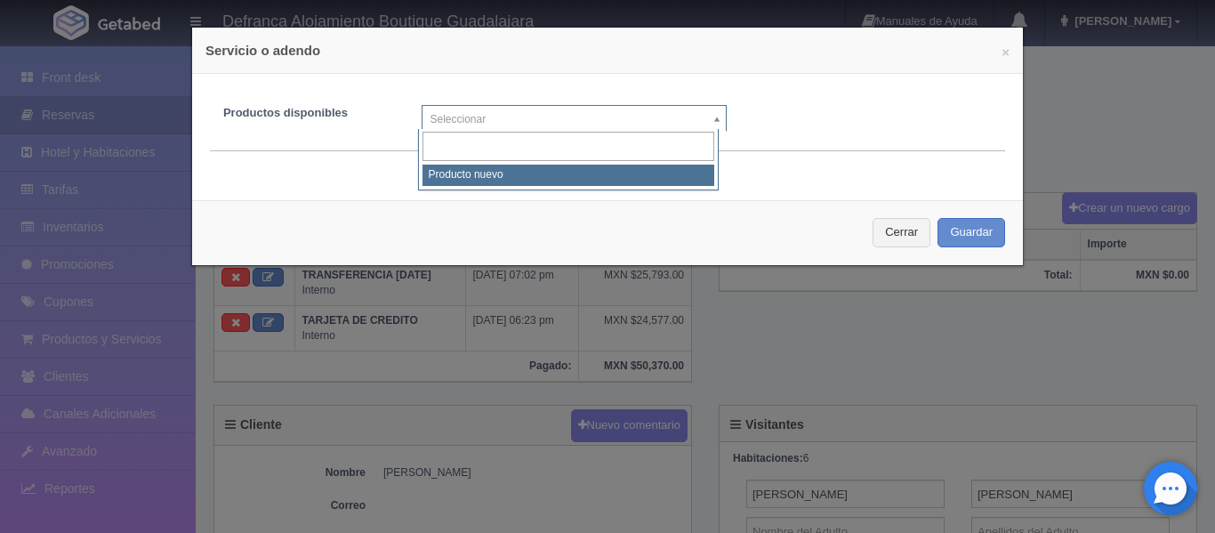
click at [710, 114] on body "Defranca Alojamiento Boutique Guadalajara Manuales de Ayuda Actualizaciones rec…" at bounding box center [607, 267] width 1215 height 2046
select select "0"
type input "1"
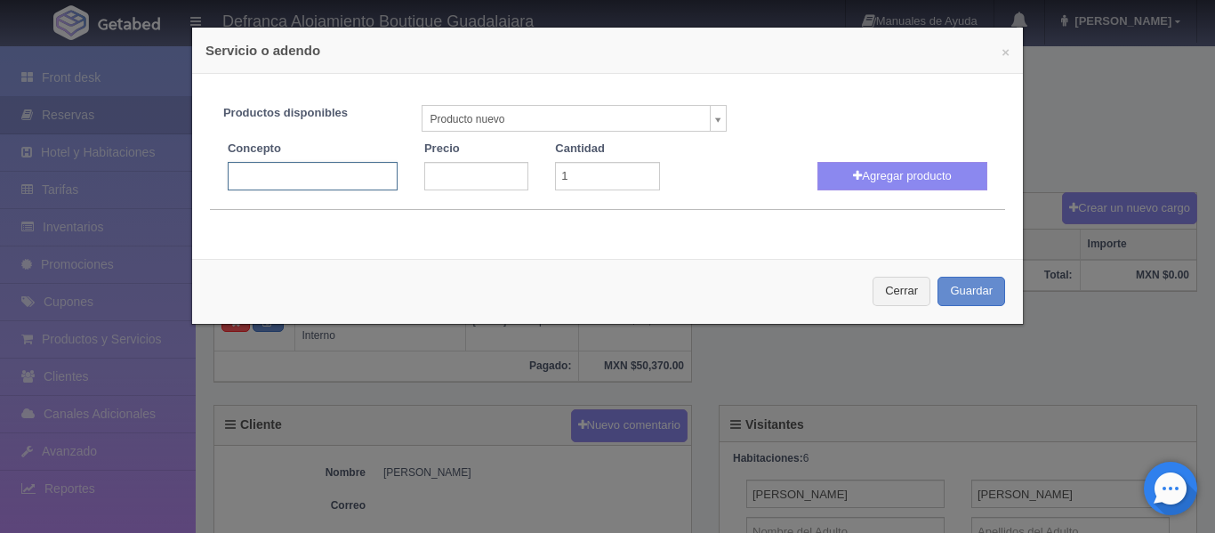
click at [334, 168] on input "text" at bounding box center [313, 176] width 170 height 28
type input "PERSONA EXTRA EN HABITACIÓN"
click at [467, 178] on input "number" at bounding box center [476, 176] width 104 height 28
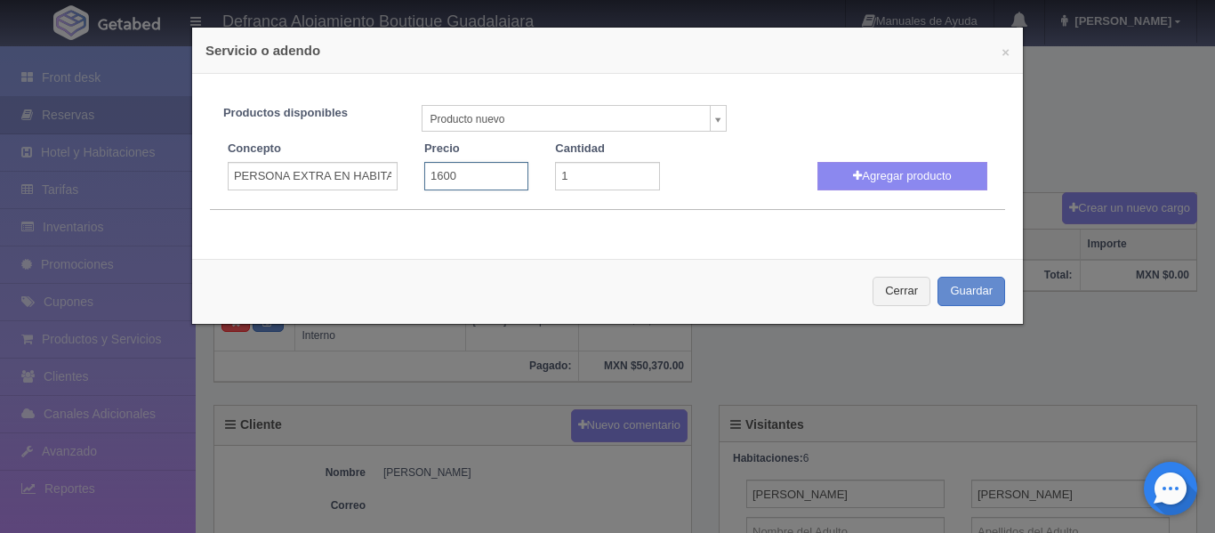
type input "1600"
type input "2"
click at [638, 169] on input "2" at bounding box center [607, 176] width 104 height 28
click at [904, 182] on button "Agregar producto" at bounding box center [903, 176] width 170 height 28
select select
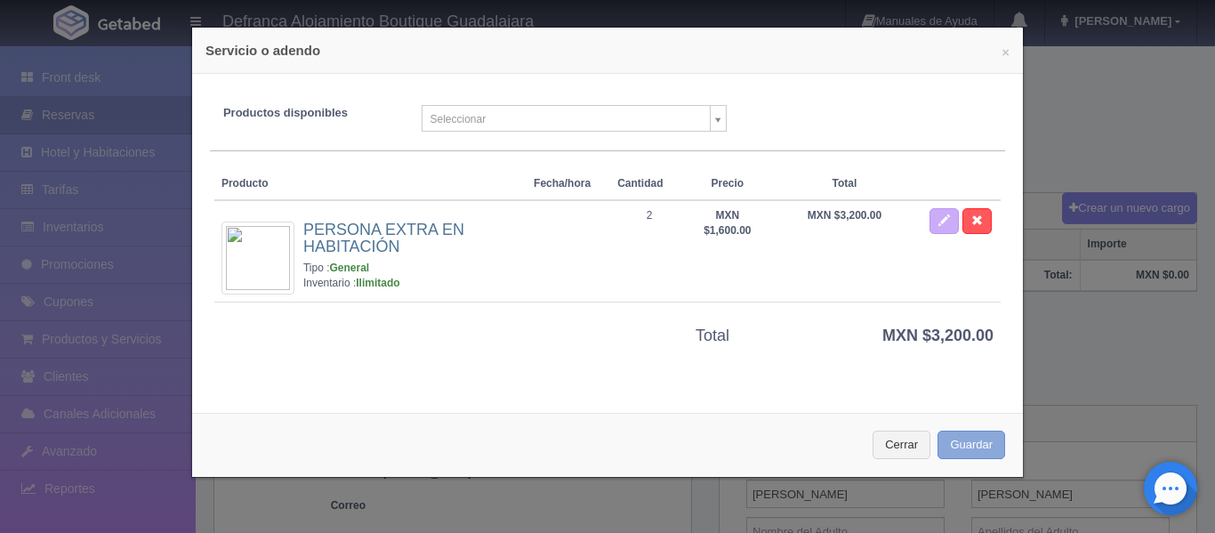
click at [941, 447] on button "Guardar" at bounding box center [972, 445] width 68 height 29
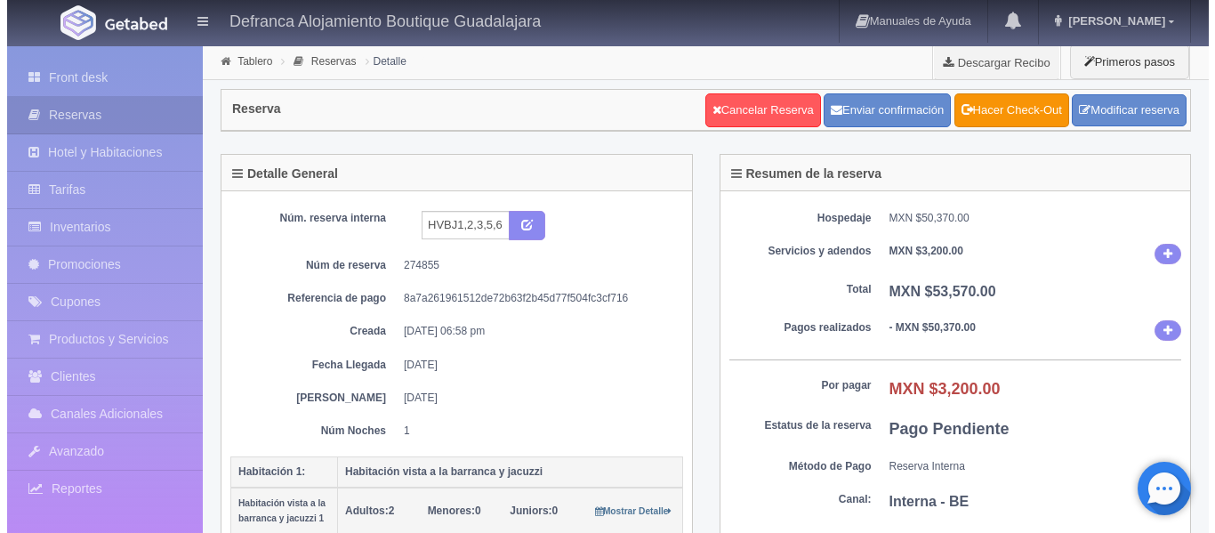
scroll to position [801, 0]
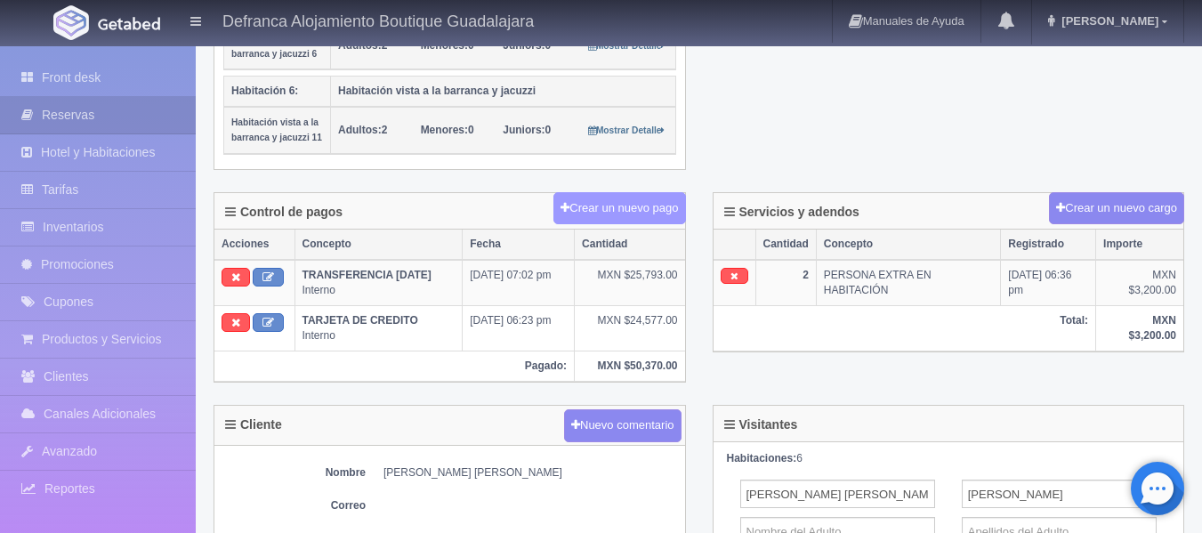
click at [617, 215] on button "Crear un nuevo pago" at bounding box center [619, 208] width 132 height 33
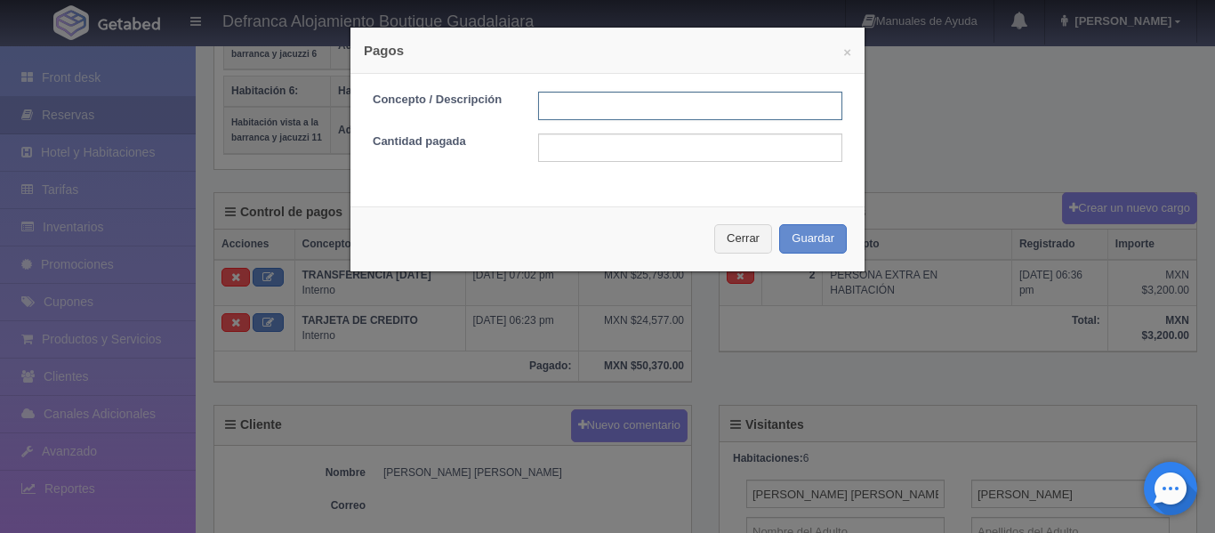
click at [593, 101] on input "text" at bounding box center [690, 106] width 304 height 28
type input "TARJETA DE CREDITO"
click at [577, 157] on input "text" at bounding box center [690, 147] width 304 height 28
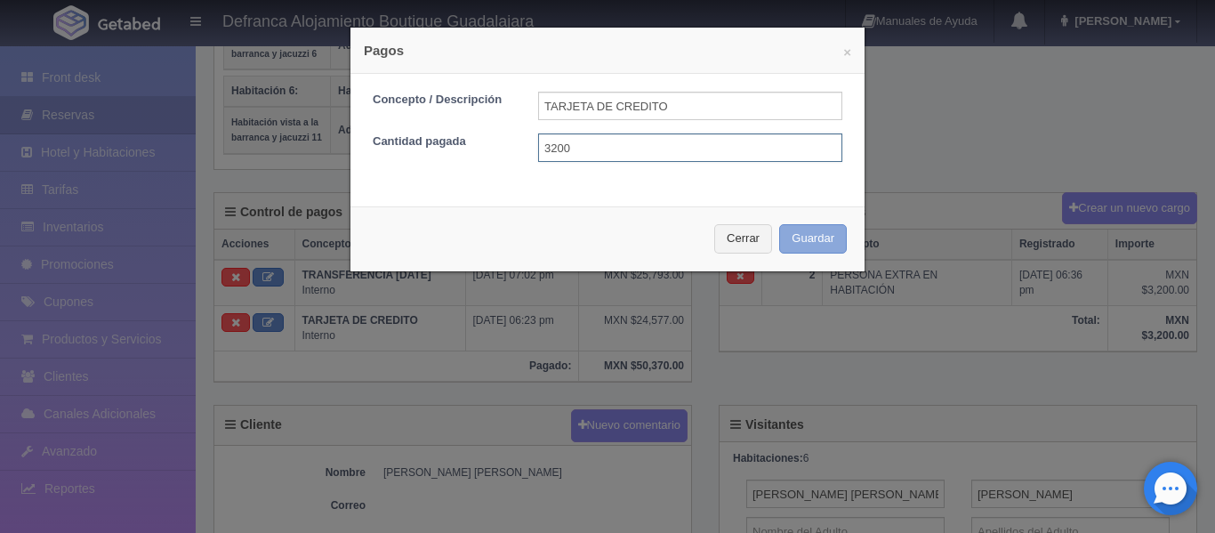
type input "3200"
click at [826, 240] on button "Guardar" at bounding box center [813, 238] width 68 height 29
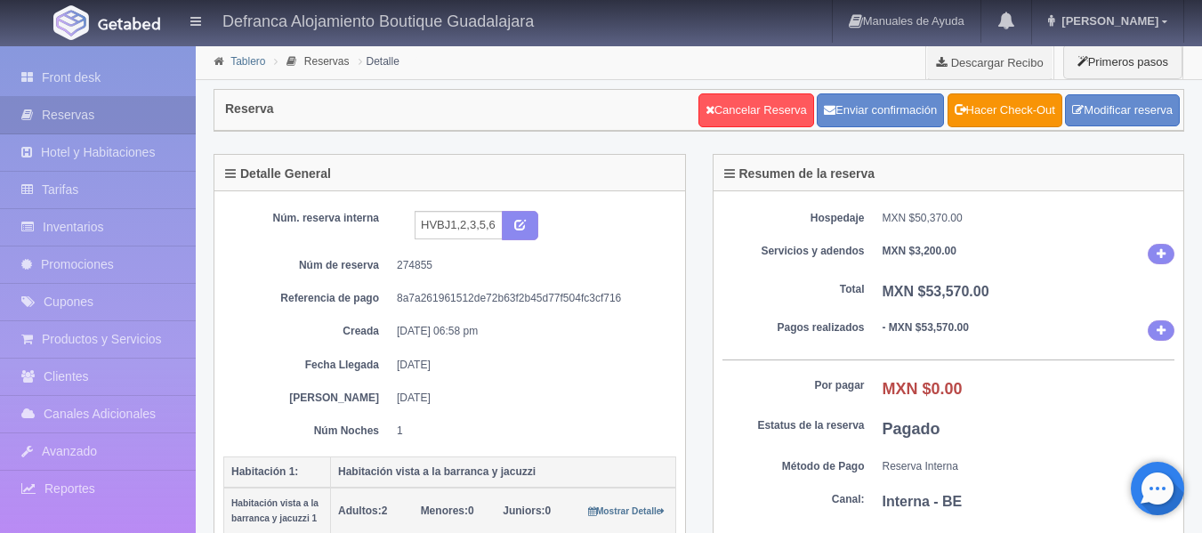
click at [244, 62] on link "Tablero" at bounding box center [247, 61] width 35 height 12
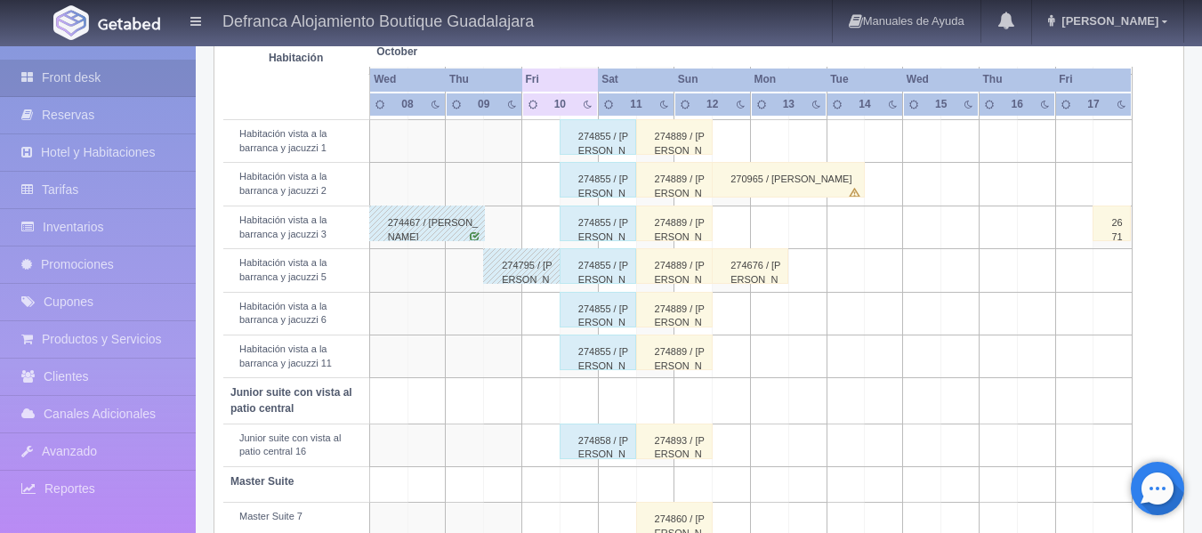
scroll to position [712, 0]
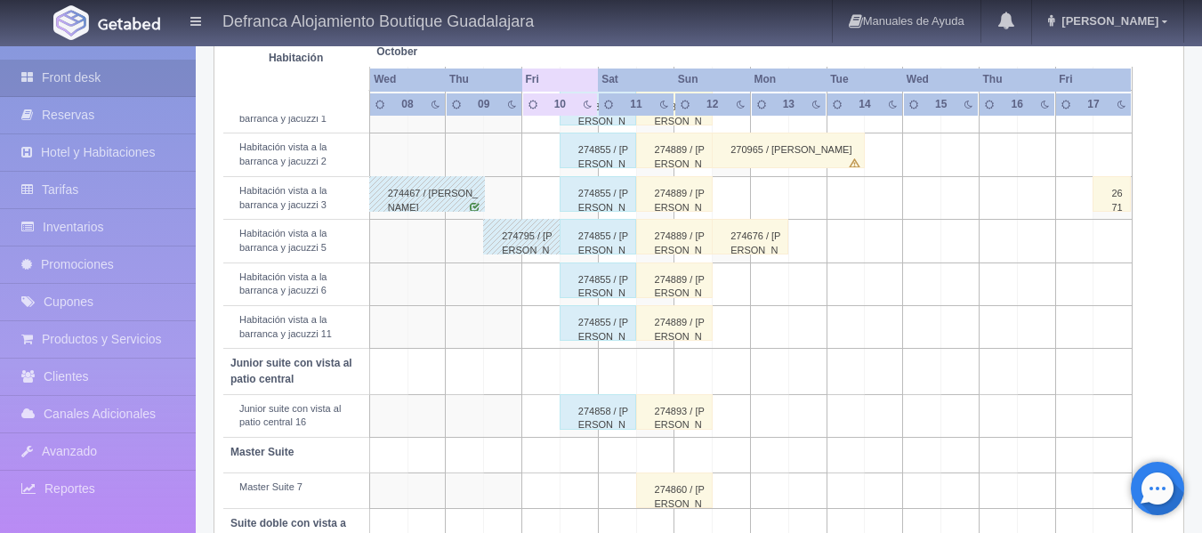
click at [590, 418] on div "274858 / [PERSON_NAME]" at bounding box center [598, 412] width 77 height 36
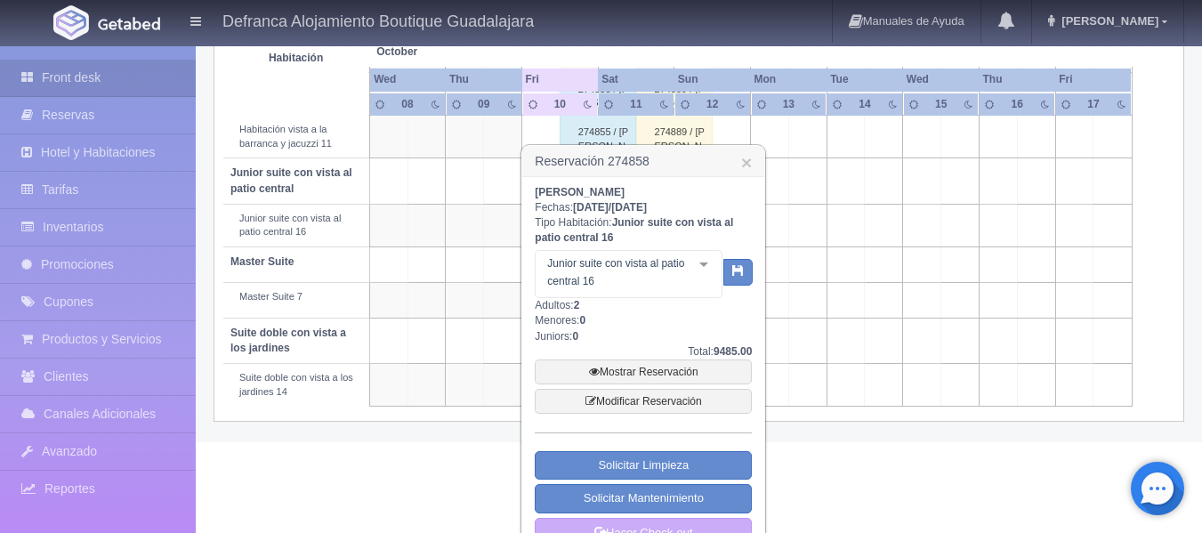
scroll to position [936, 0]
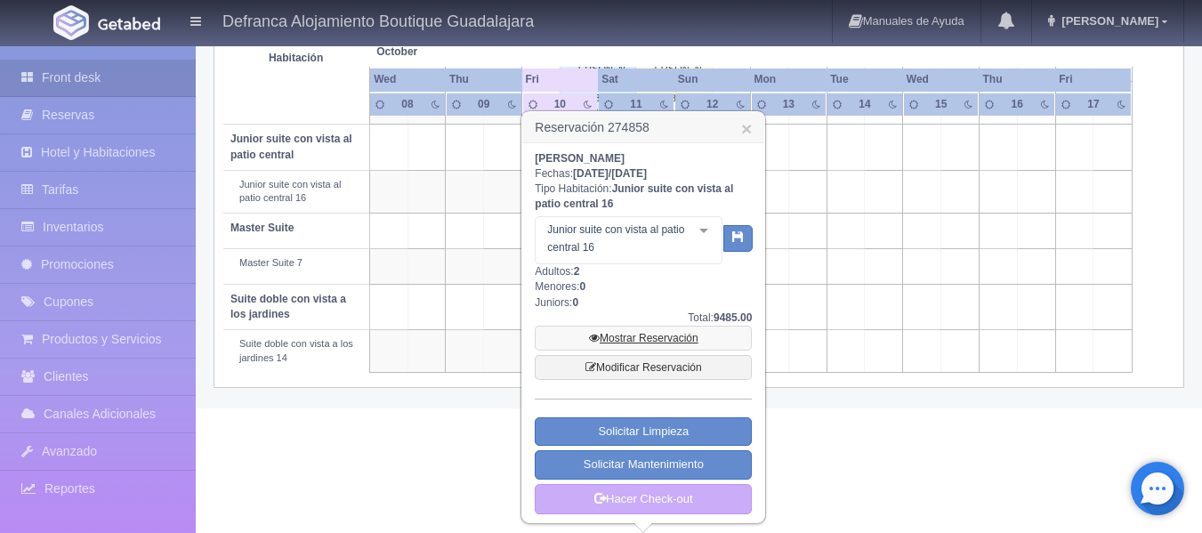
click at [625, 335] on link "Mostrar Reservación" at bounding box center [643, 338] width 217 height 25
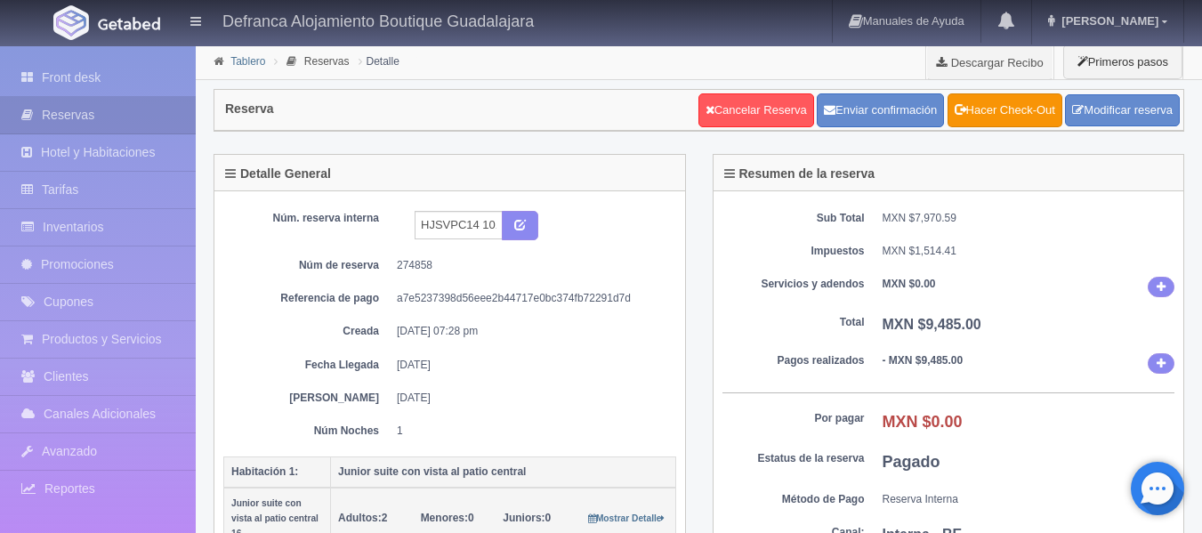
click at [235, 61] on link "Tablero" at bounding box center [247, 61] width 35 height 12
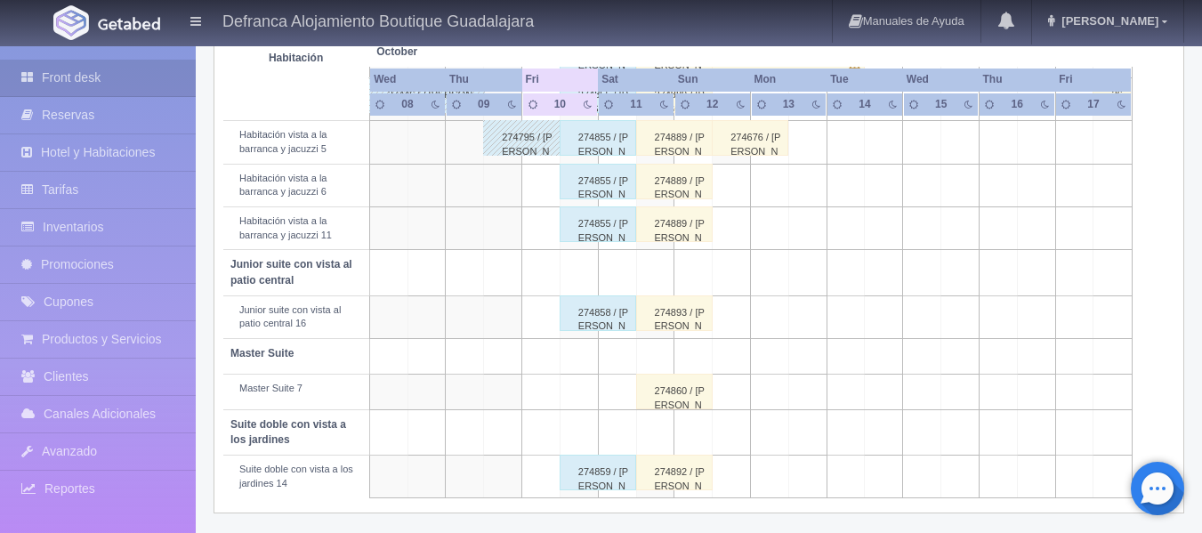
scroll to position [813, 0]
click at [598, 481] on div "274859 / [PERSON_NAME]" at bounding box center [598, 470] width 77 height 36
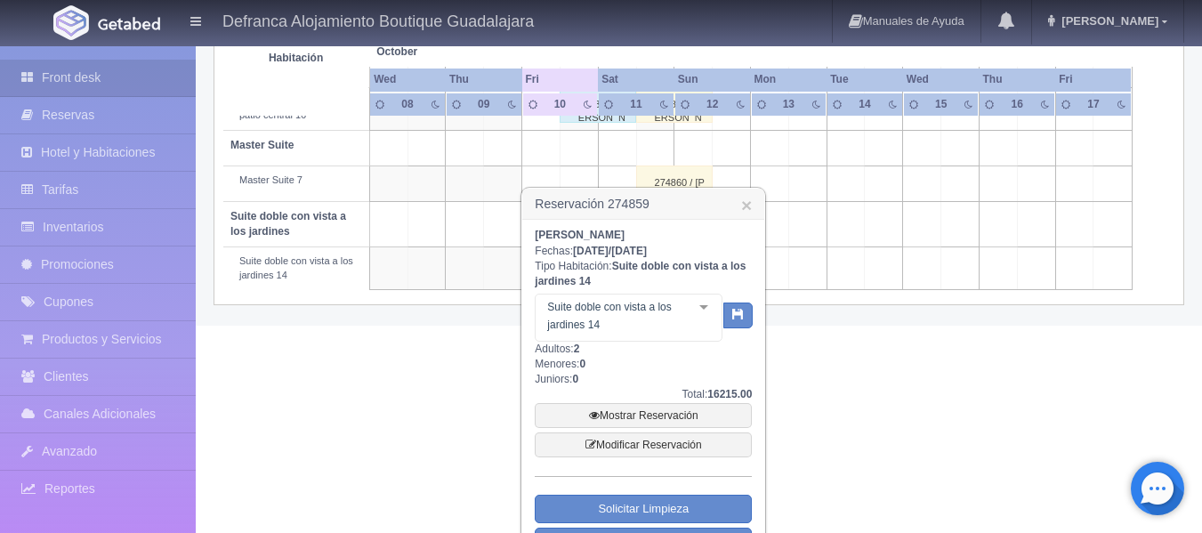
scroll to position [1080, 0]
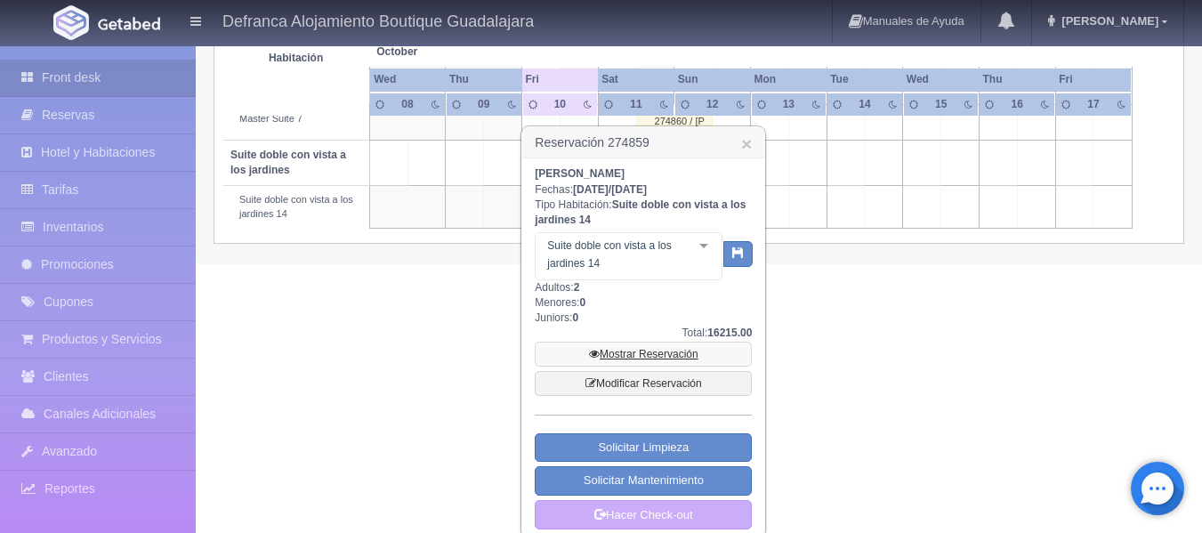
click at [632, 355] on link "Mostrar Reservación" at bounding box center [643, 354] width 217 height 25
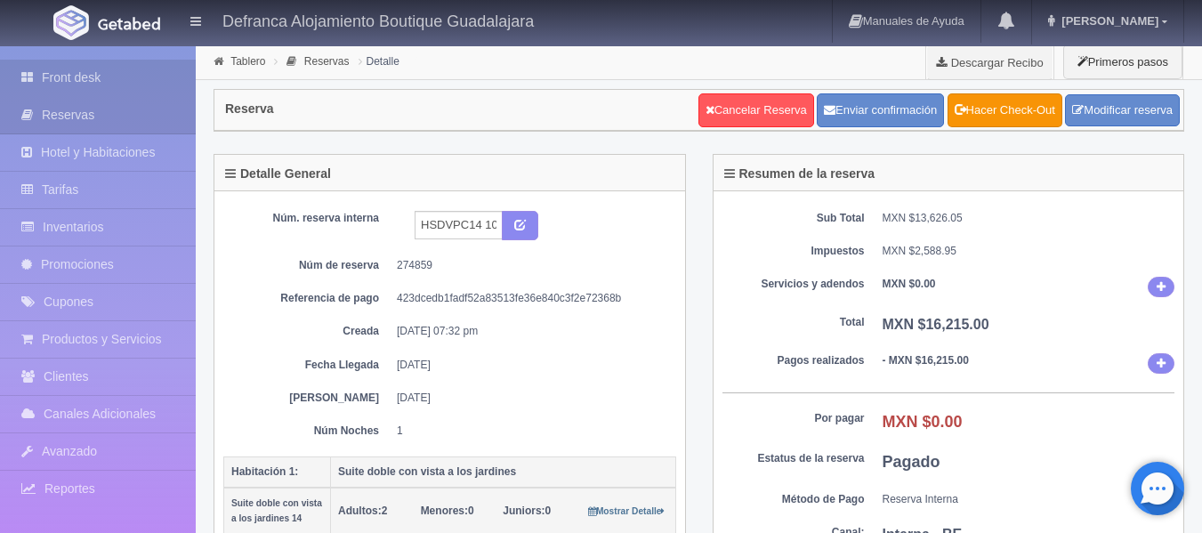
click at [79, 77] on link "Front desk" at bounding box center [98, 78] width 196 height 36
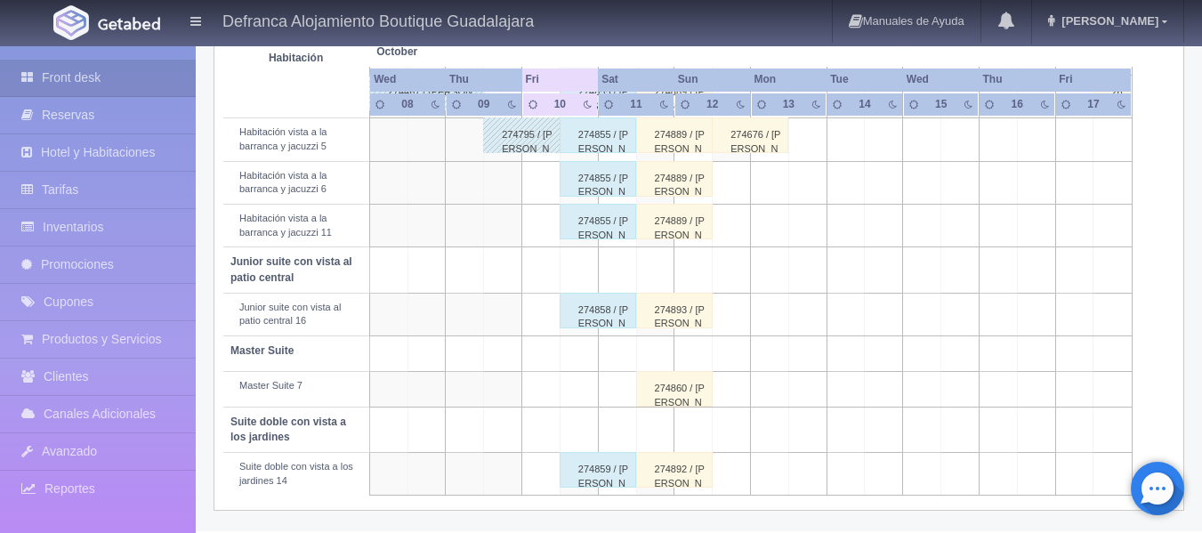
scroll to position [279, 0]
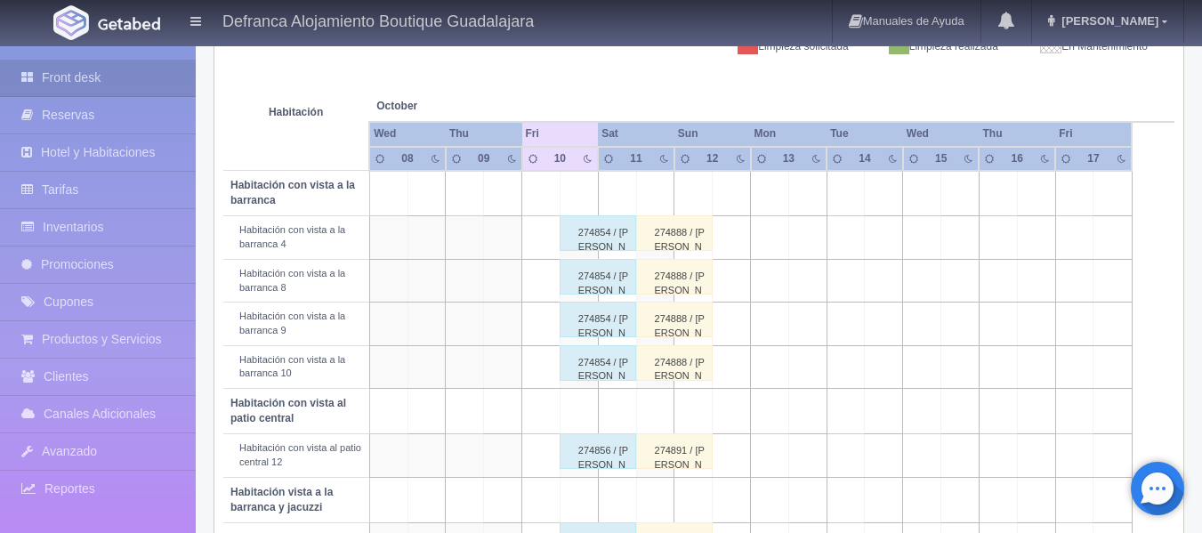
click at [589, 458] on div "274856 / JOSÉ ANTONIO DÁVILA CASTILLA" at bounding box center [598, 451] width 77 height 36
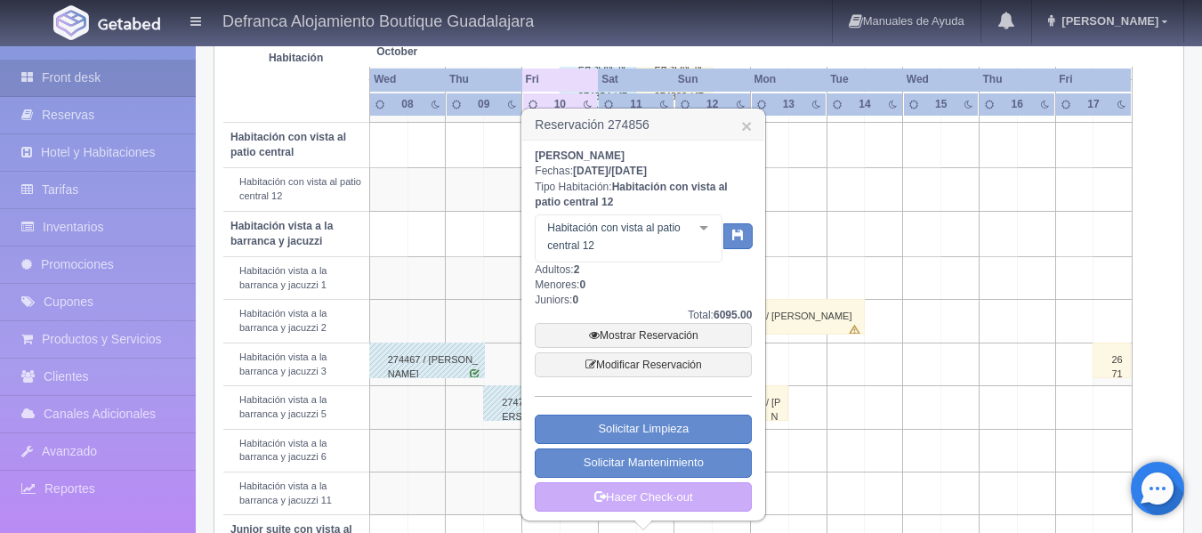
scroll to position [546, 0]
click at [633, 330] on link "Mostrar Reservación" at bounding box center [643, 334] width 217 height 25
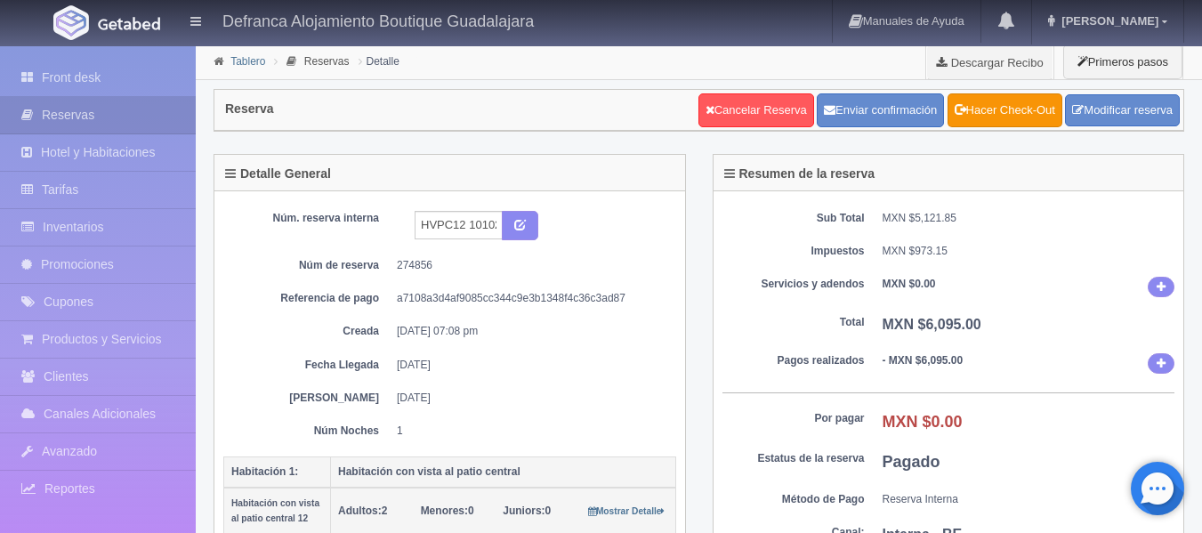
click at [246, 64] on link "Tablero" at bounding box center [247, 61] width 35 height 12
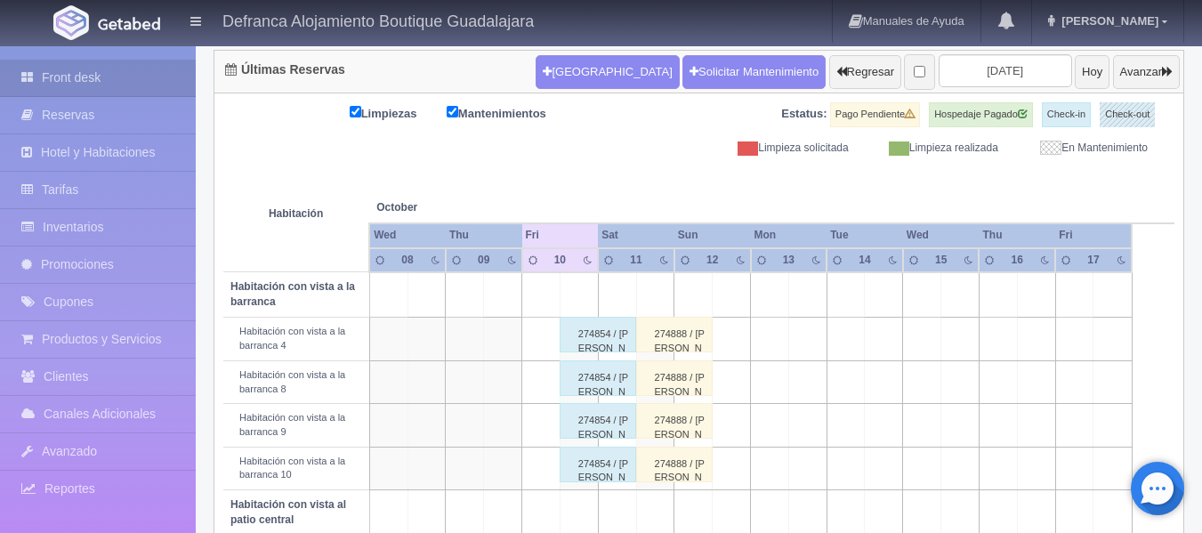
scroll to position [267, 0]
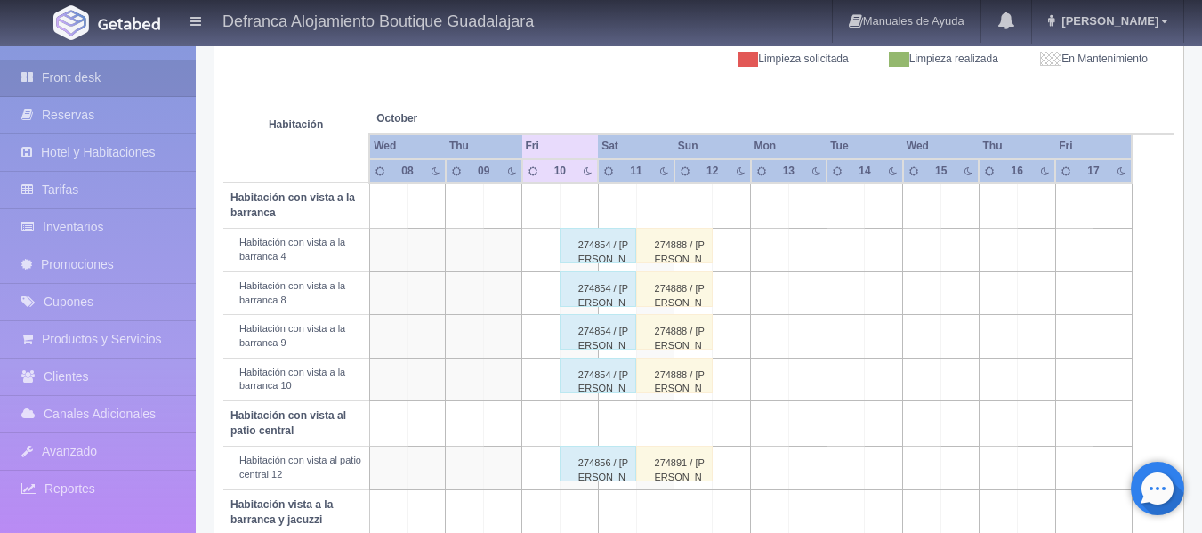
click at [588, 254] on div "274854 / [PERSON_NAME]" at bounding box center [598, 246] width 77 height 36
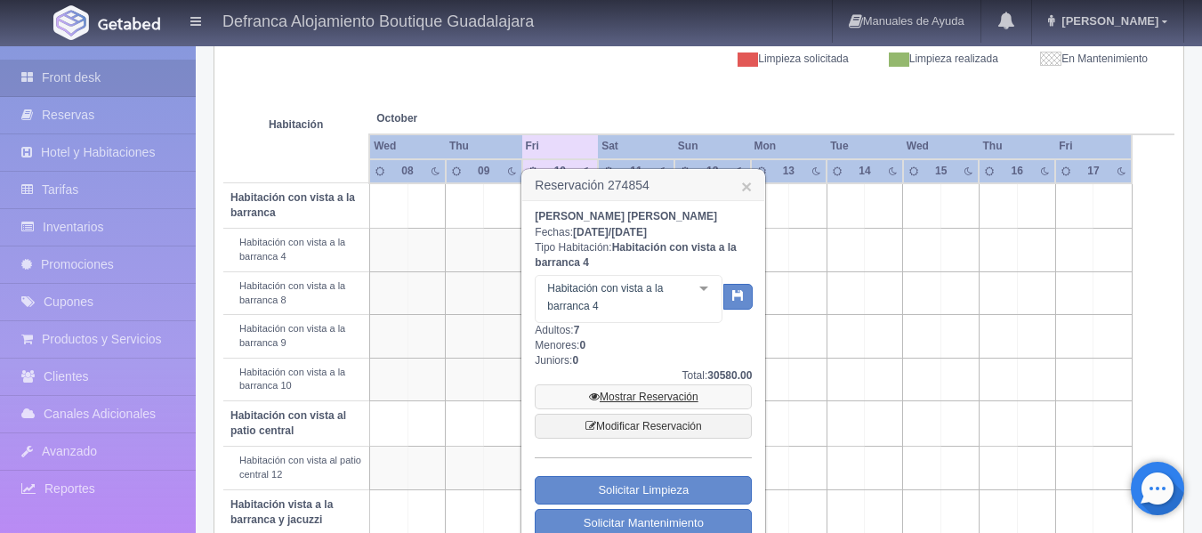
click at [625, 394] on link "Mostrar Reservación" at bounding box center [643, 396] width 217 height 25
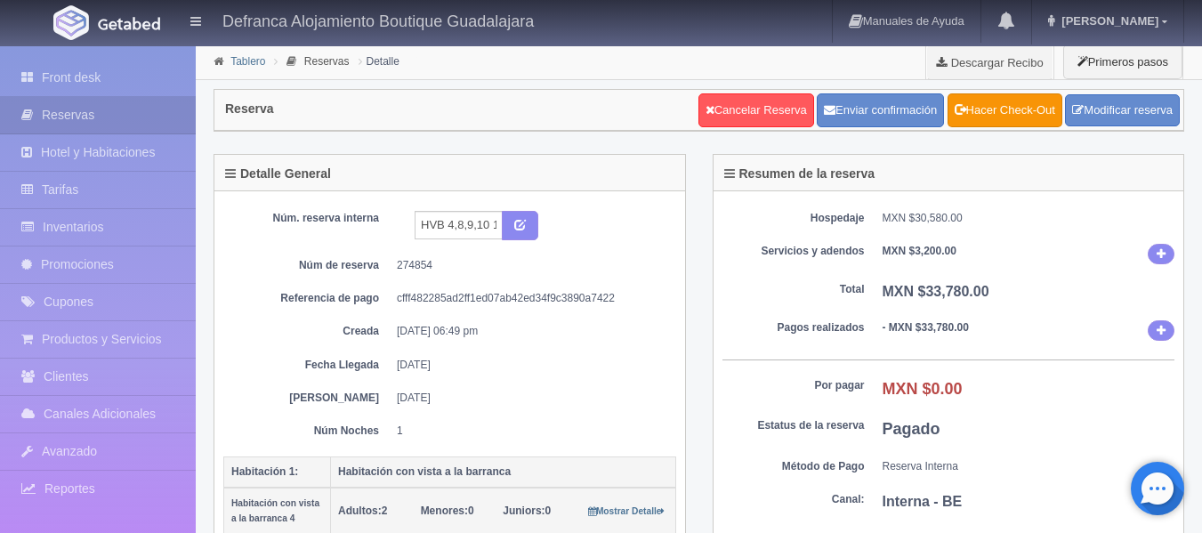
click at [251, 67] on link "Tablero" at bounding box center [247, 61] width 35 height 12
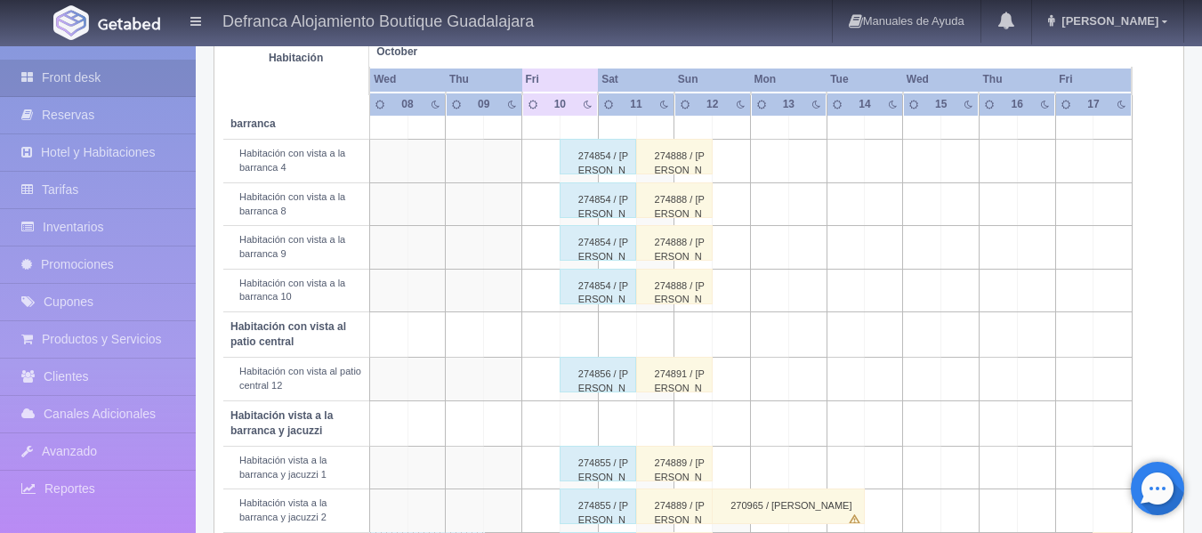
scroll to position [356, 0]
click at [587, 381] on div "274856 / JOSÉ ANTONIO DÁVILA CASTILLA" at bounding box center [598, 375] width 77 height 36
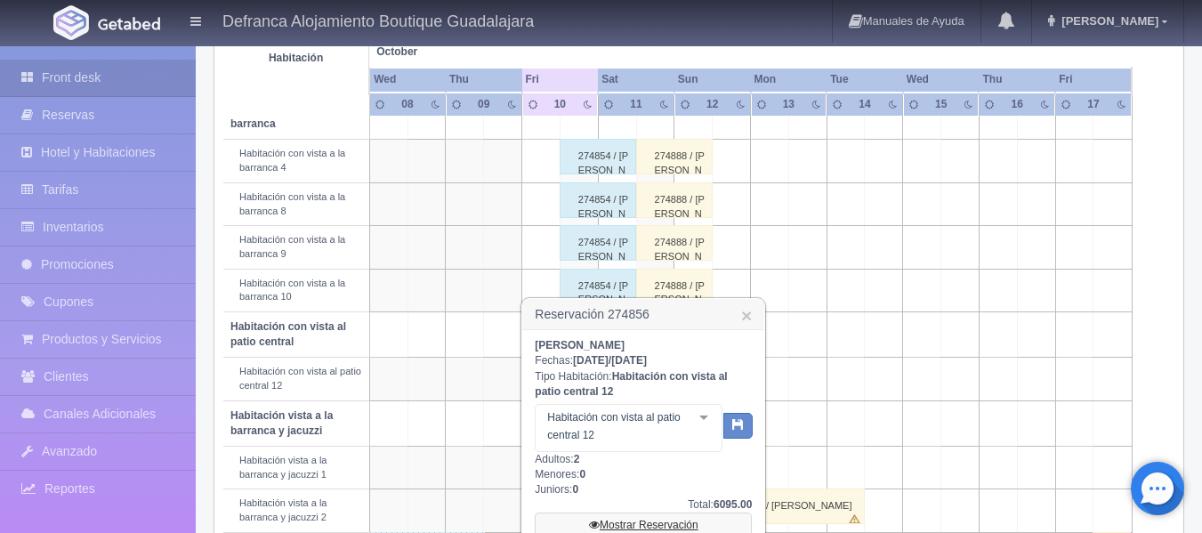
click at [625, 526] on link "Mostrar Reservación" at bounding box center [643, 524] width 217 height 25
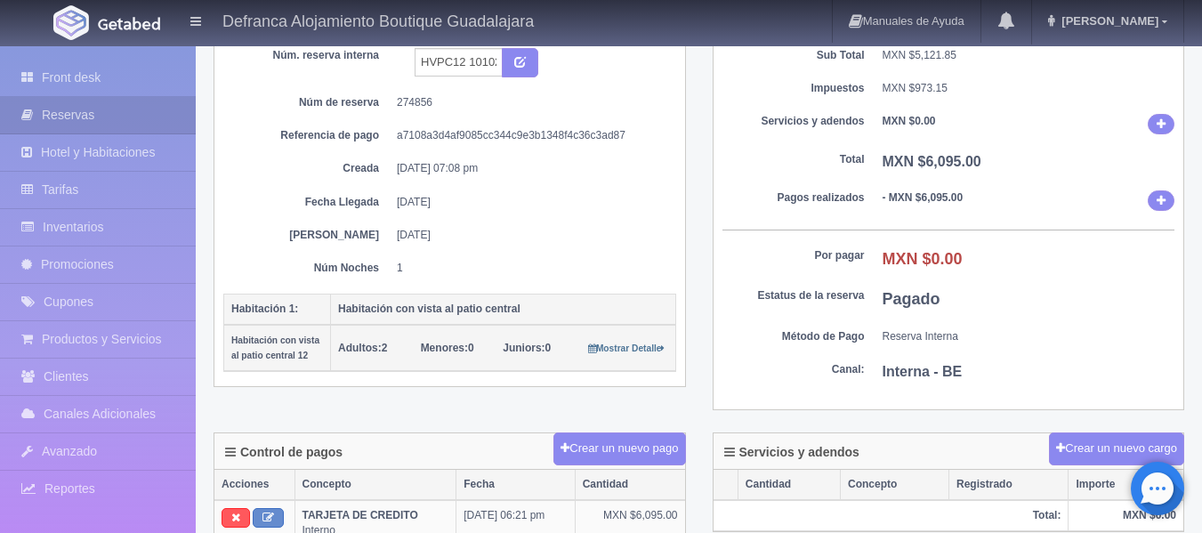
scroll to position [356, 0]
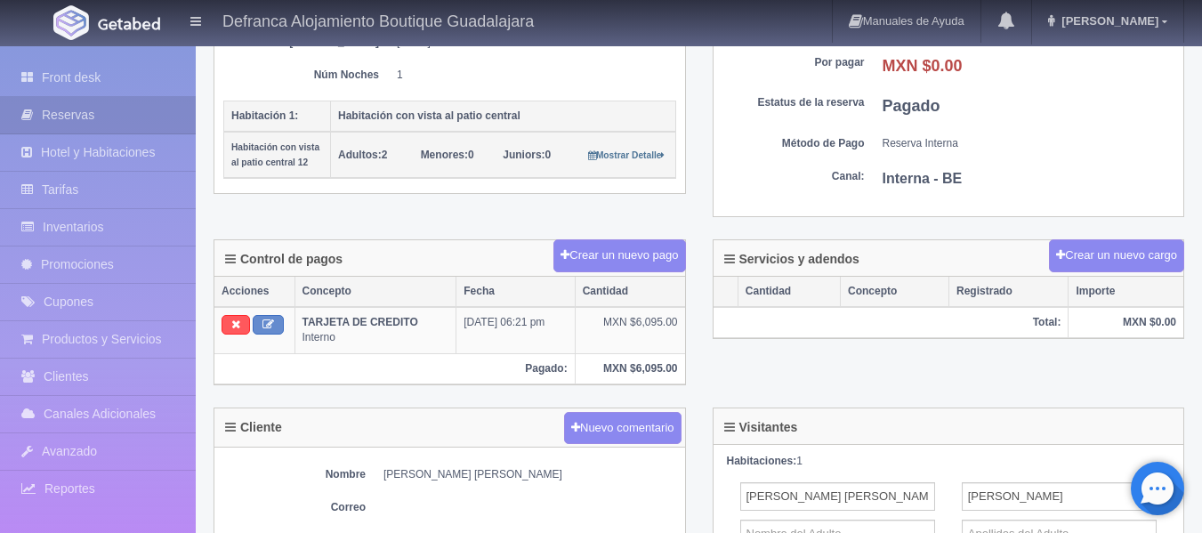
click at [600, 407] on div "Nuevo comentario" at bounding box center [623, 428] width 126 height 43
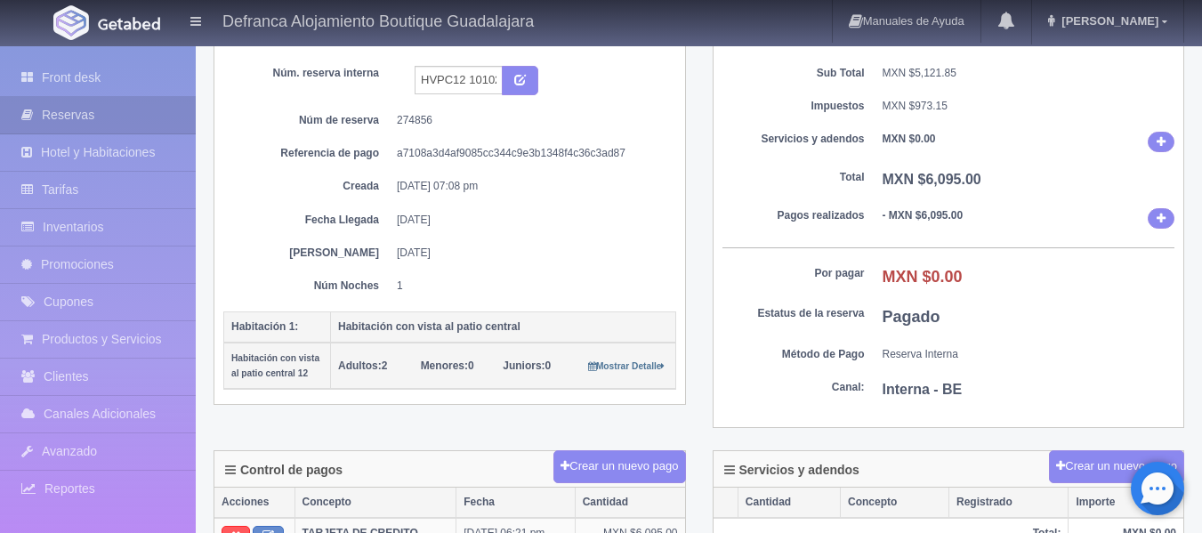
scroll to position [0, 0]
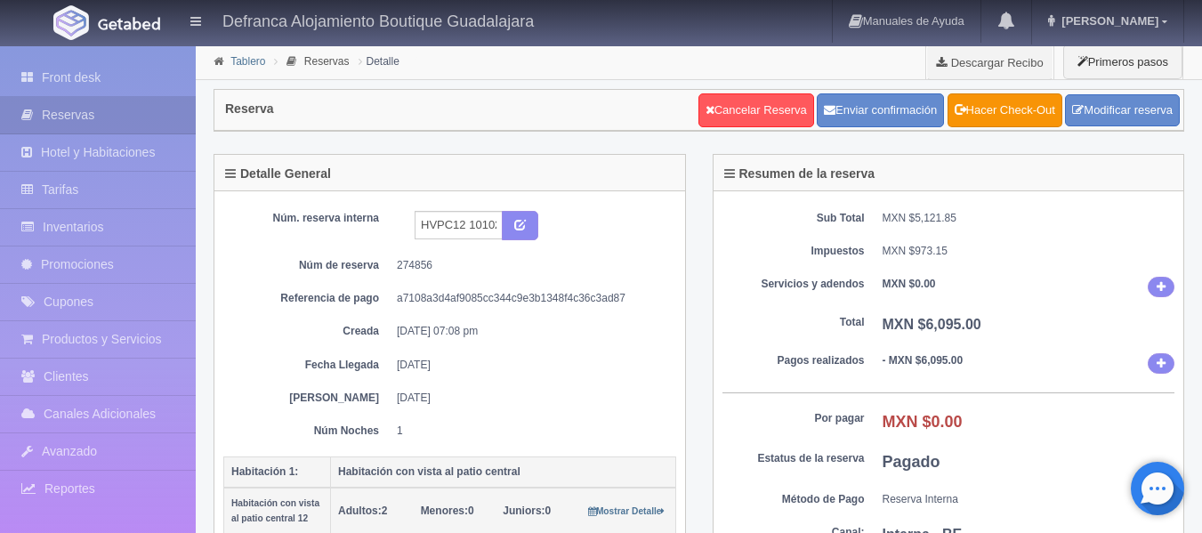
click at [242, 58] on link "Tablero" at bounding box center [247, 61] width 35 height 12
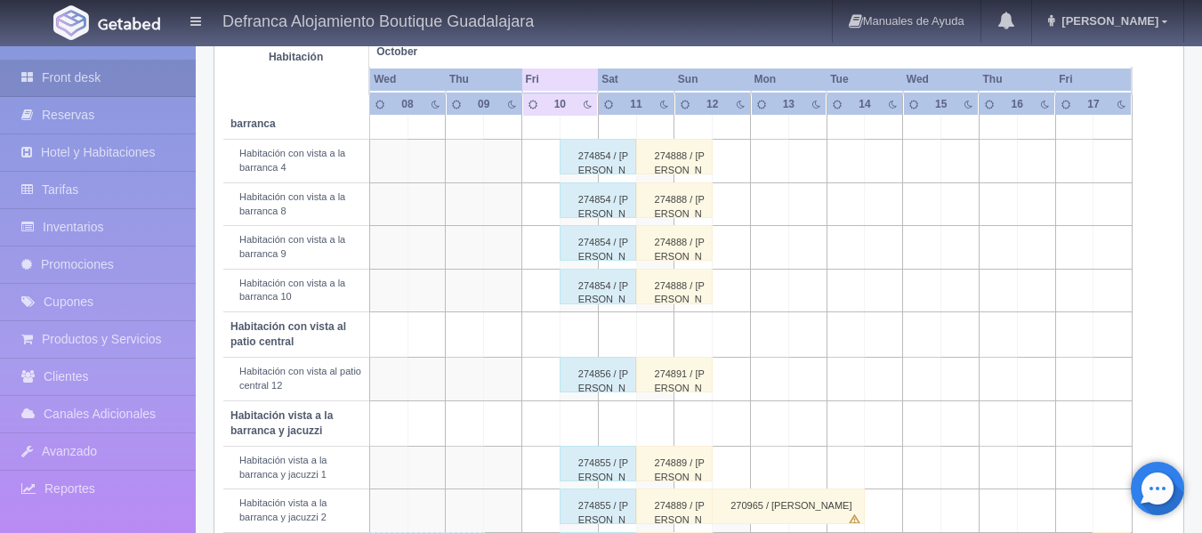
scroll to position [356, 0]
click at [593, 466] on div "274855 / [PERSON_NAME]" at bounding box center [598, 464] width 77 height 36
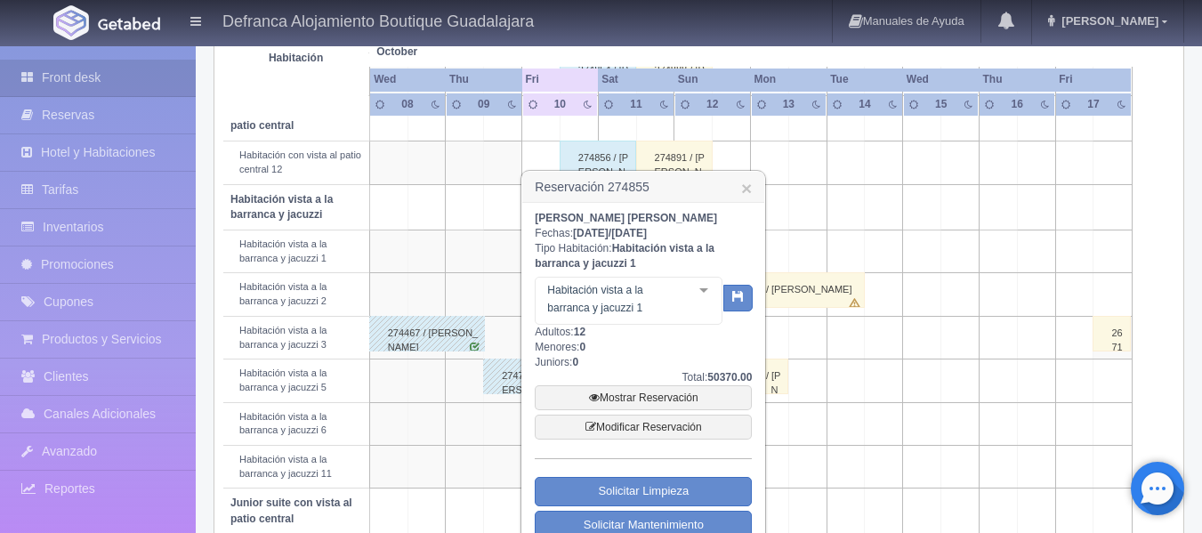
scroll to position [623, 0]
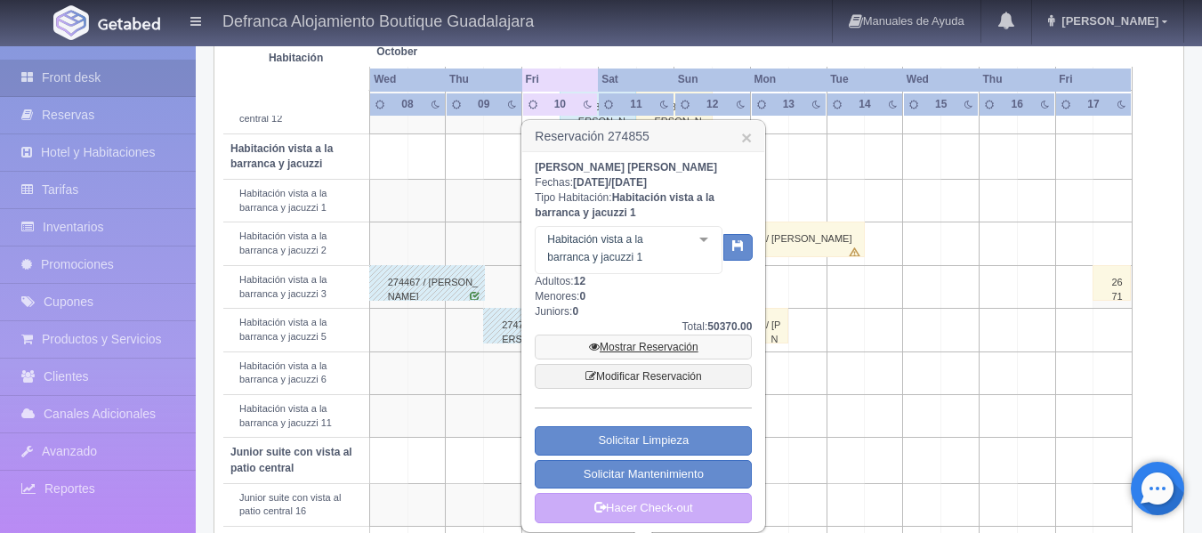
click at [620, 344] on link "Mostrar Reservación" at bounding box center [643, 347] width 217 height 25
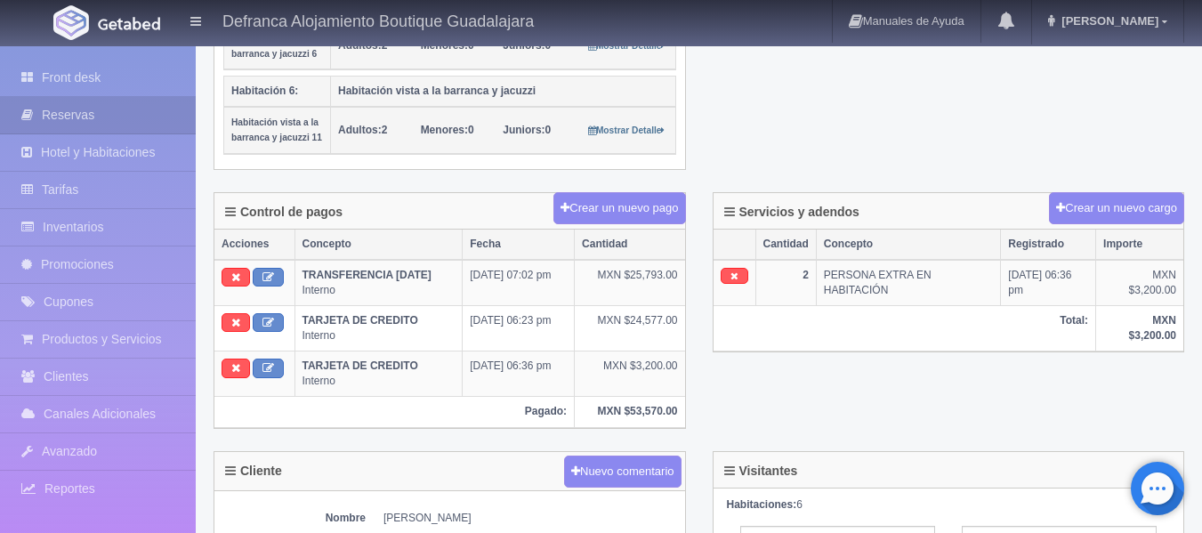
scroll to position [890, 0]
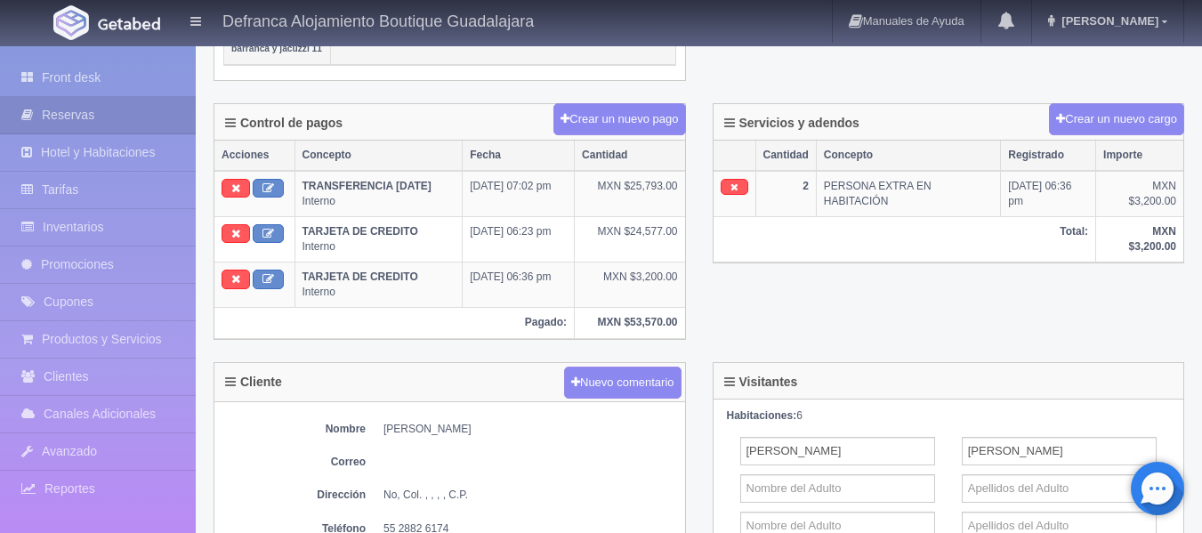
click at [620, 344] on div "Control de pagos Crear un nuevo pago Acciones Concepto Fecha Cantidad TRANSFERE…" at bounding box center [449, 232] width 499 height 259
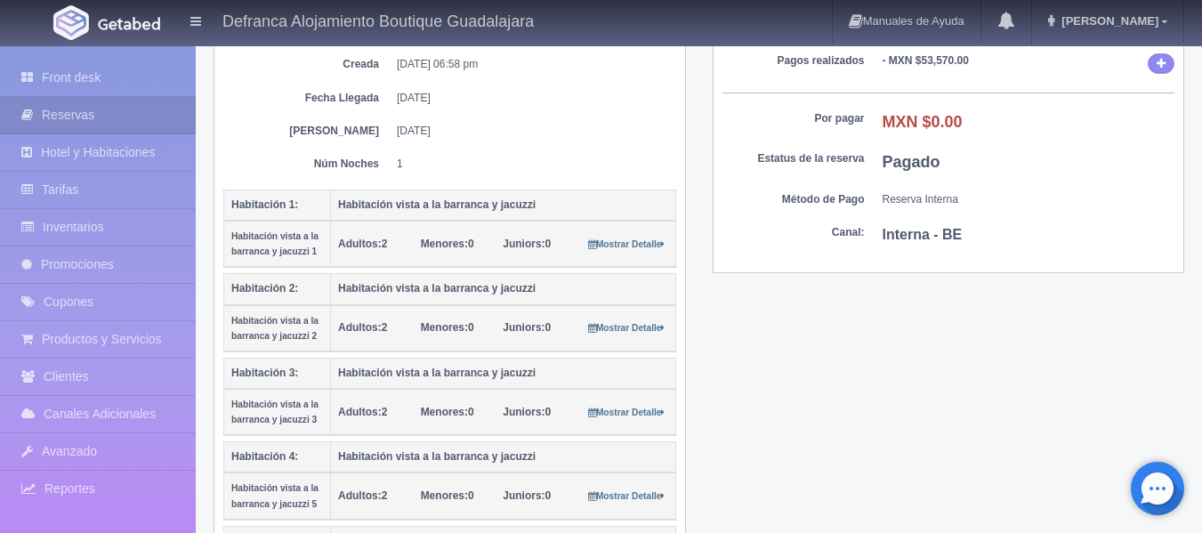
scroll to position [0, 0]
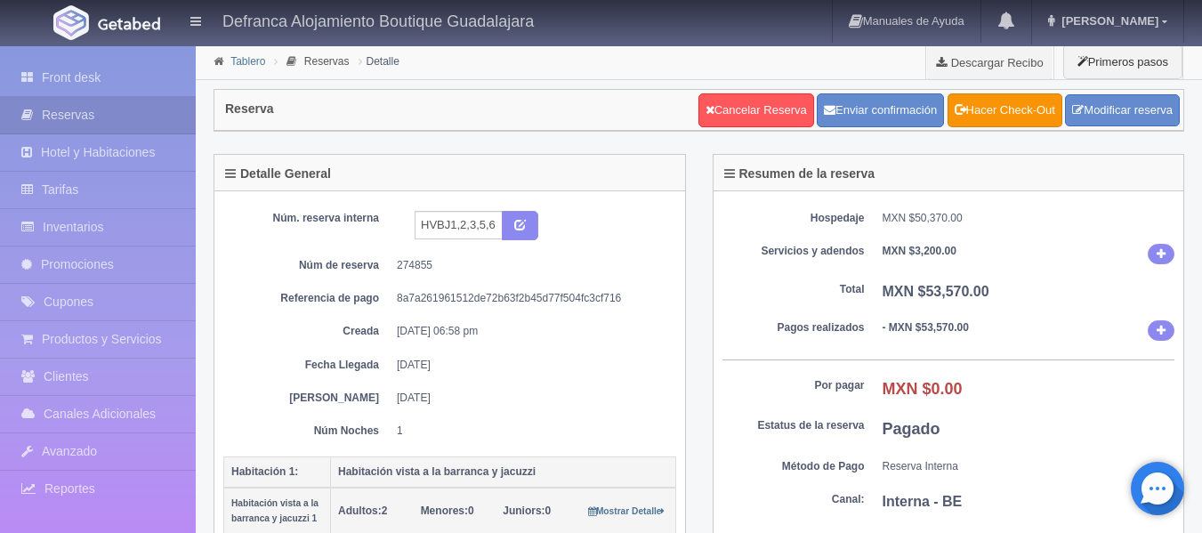
click at [246, 63] on link "Tablero" at bounding box center [247, 61] width 35 height 12
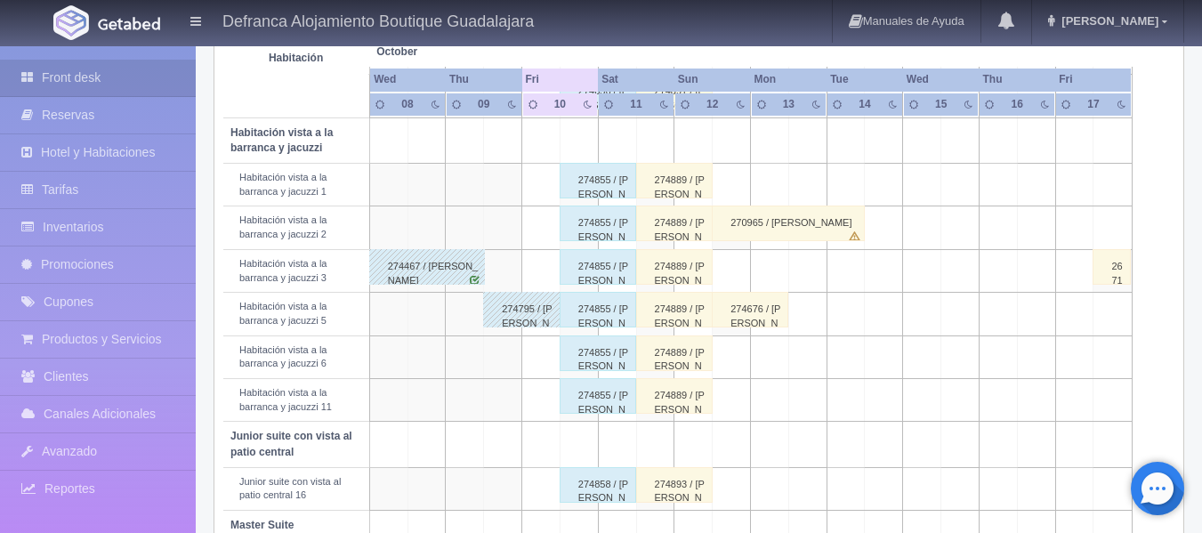
scroll to position [712, 0]
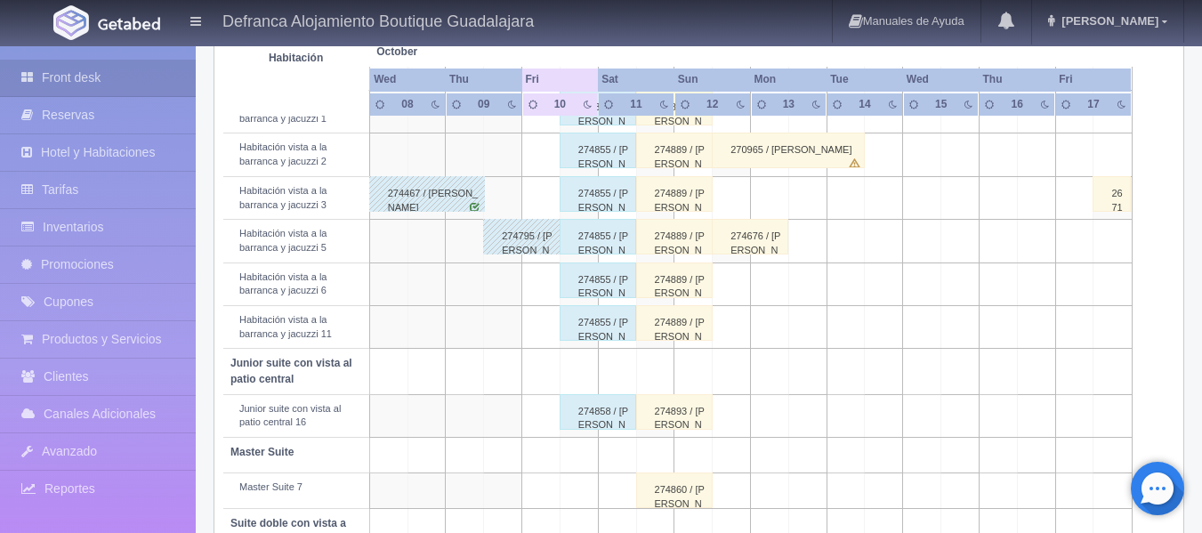
click at [597, 419] on div "274858 / [PERSON_NAME]" at bounding box center [598, 412] width 77 height 36
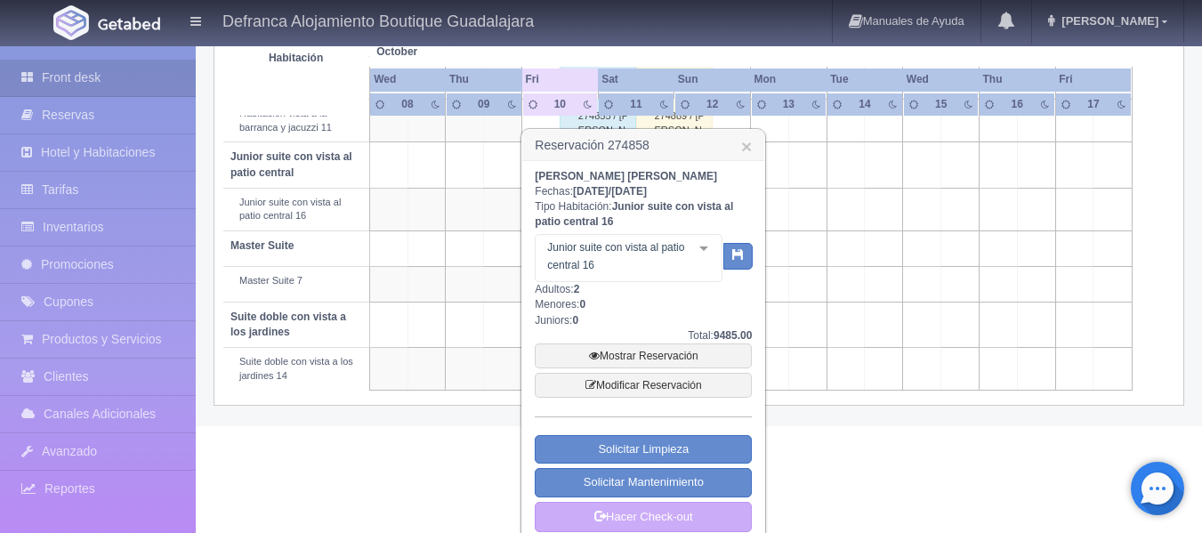
scroll to position [936, 0]
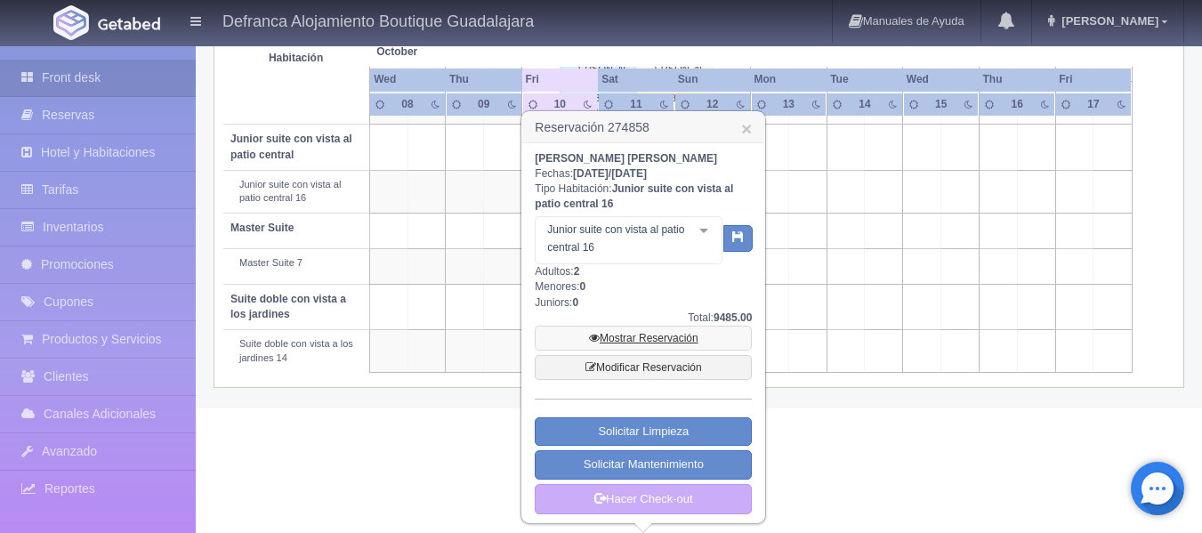
click at [617, 338] on link "Mostrar Reservación" at bounding box center [643, 338] width 217 height 25
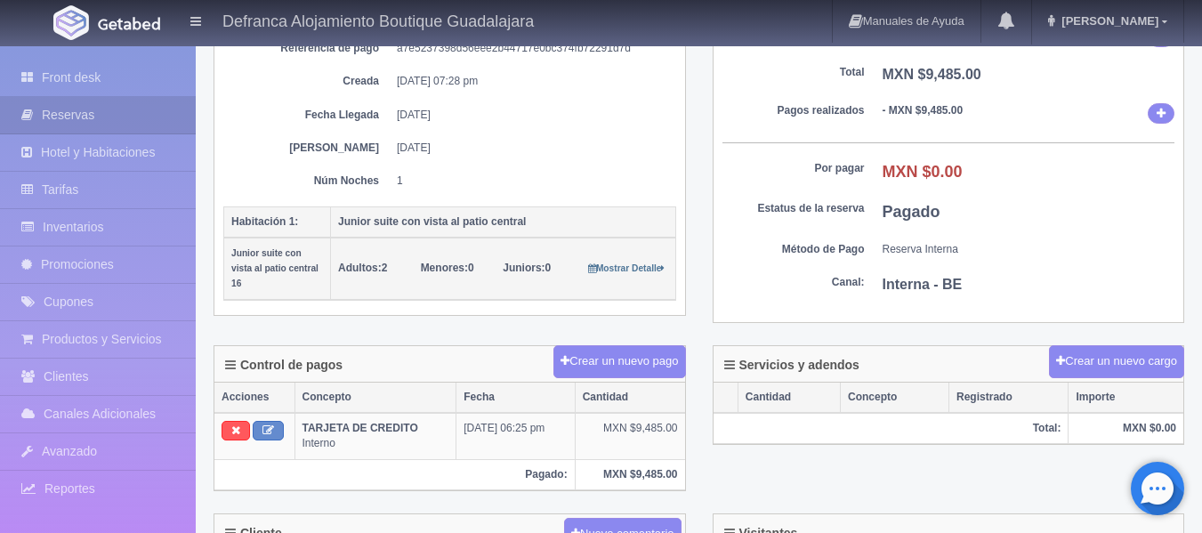
scroll to position [267, 0]
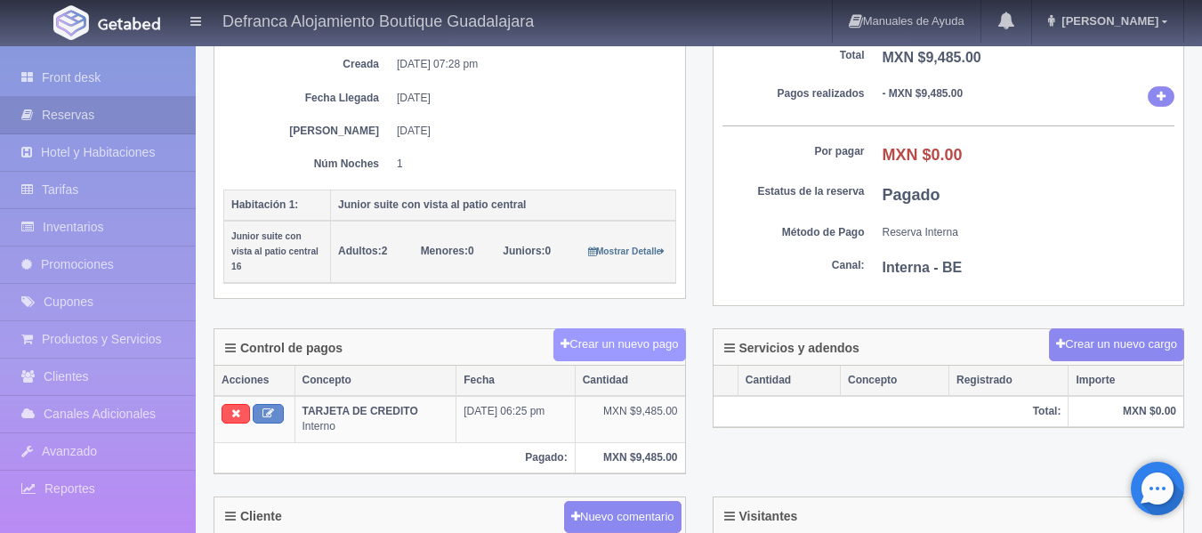
click at [617, 338] on button "Crear un nuevo pago" at bounding box center [619, 344] width 132 height 33
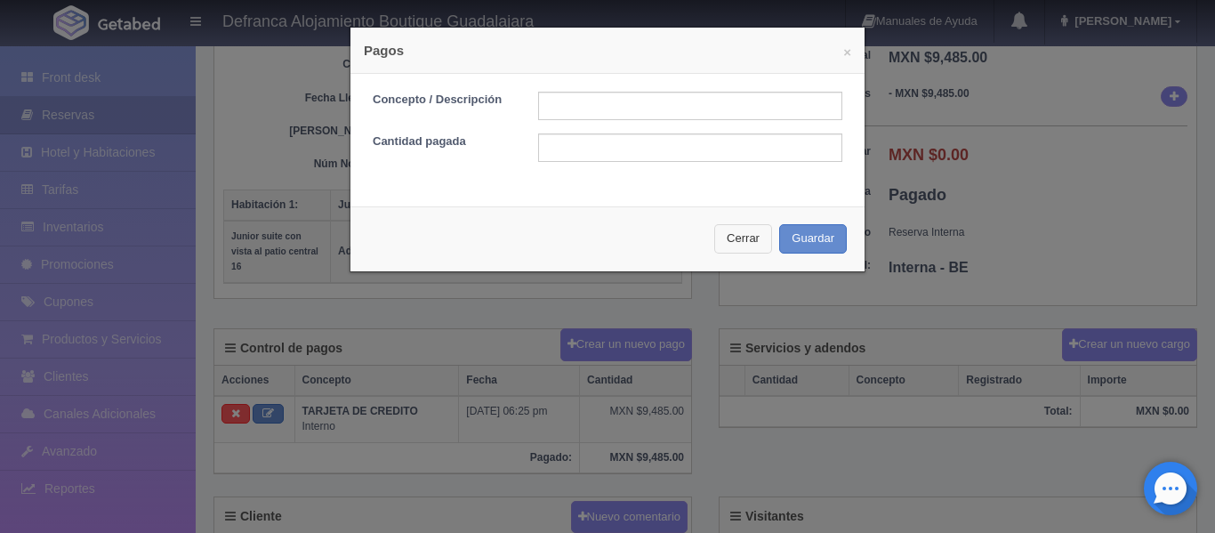
click at [727, 239] on button "Cerrar" at bounding box center [743, 238] width 58 height 29
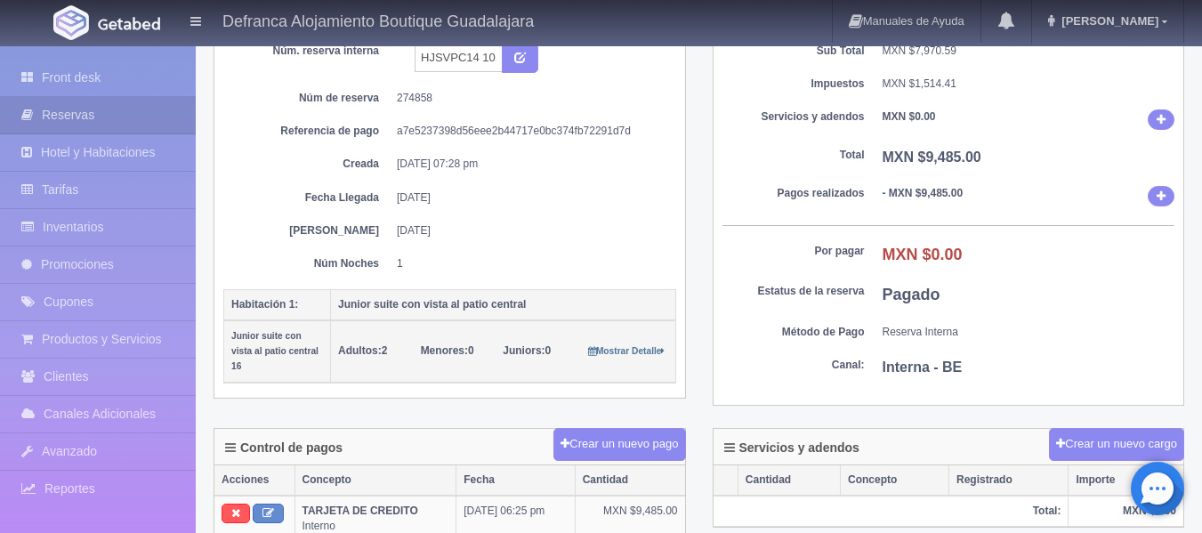
scroll to position [0, 0]
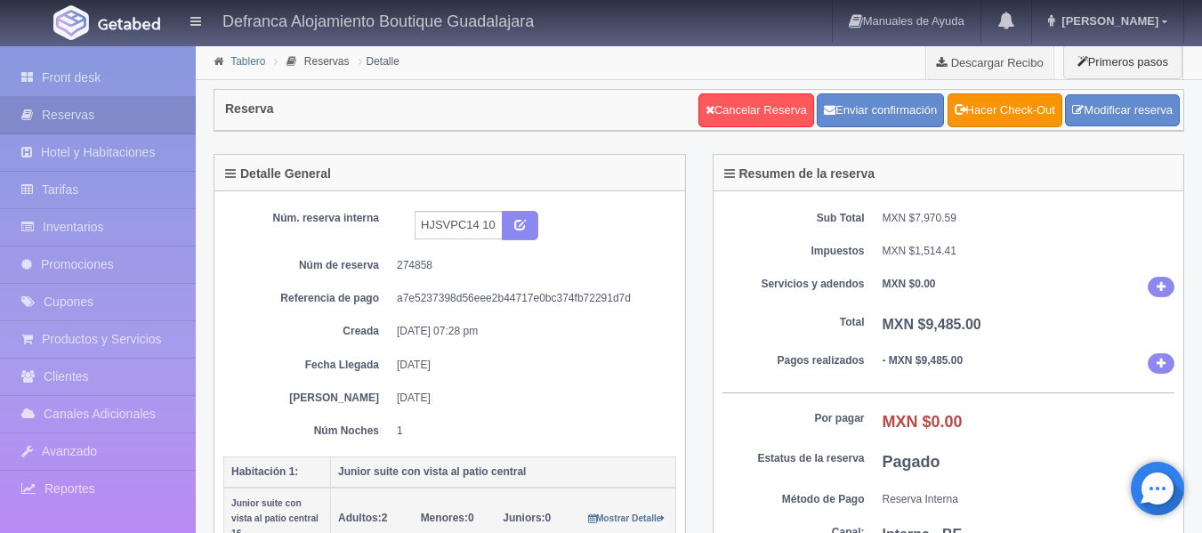
click at [239, 61] on link "Tablero" at bounding box center [247, 61] width 35 height 12
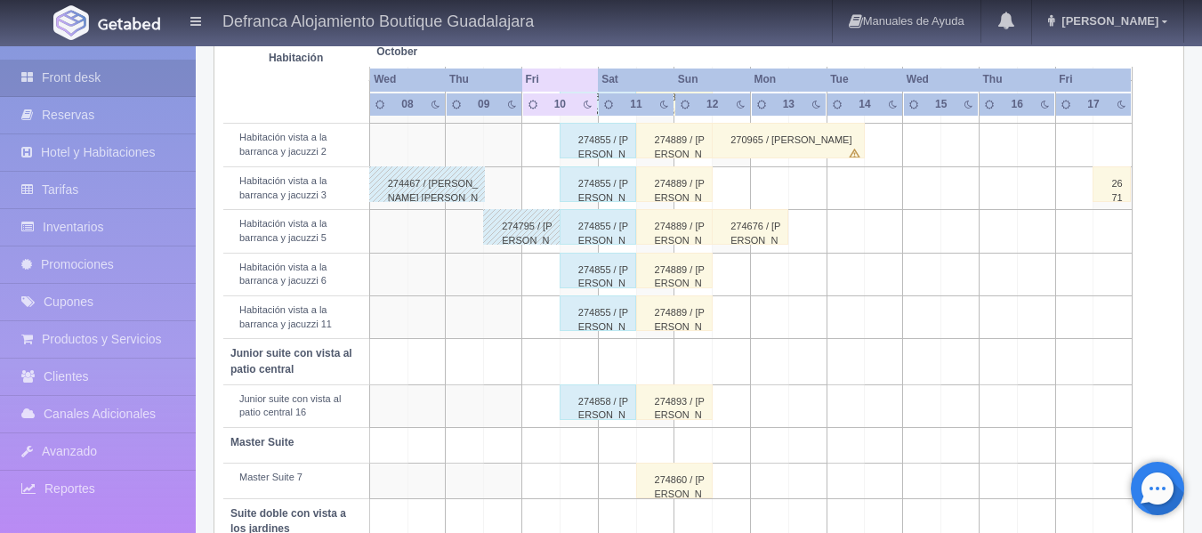
scroll to position [813, 0]
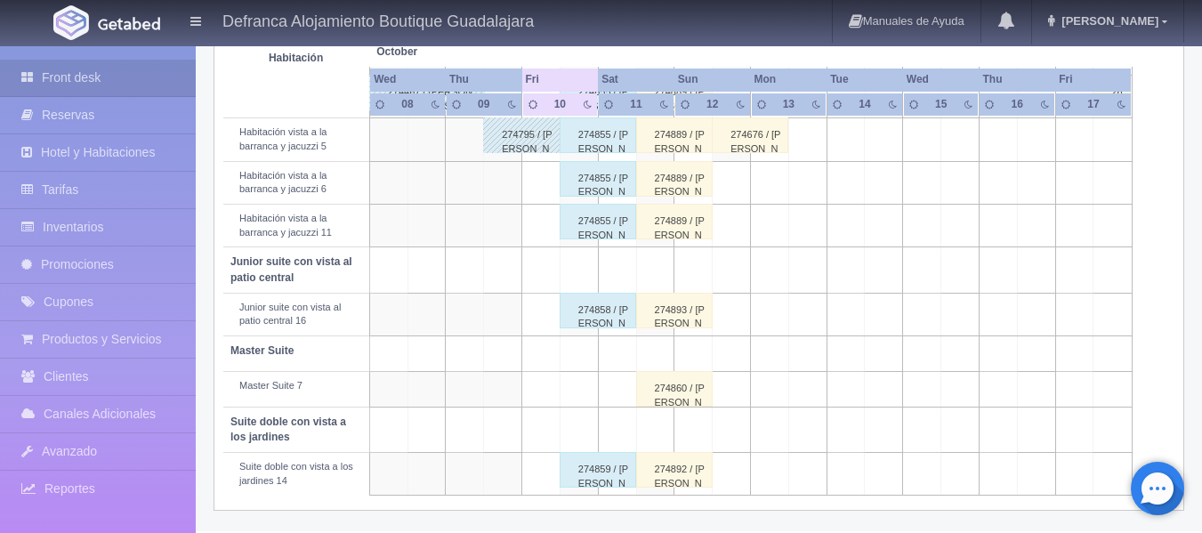
click at [609, 481] on div "274859 / [PERSON_NAME]" at bounding box center [598, 470] width 77 height 36
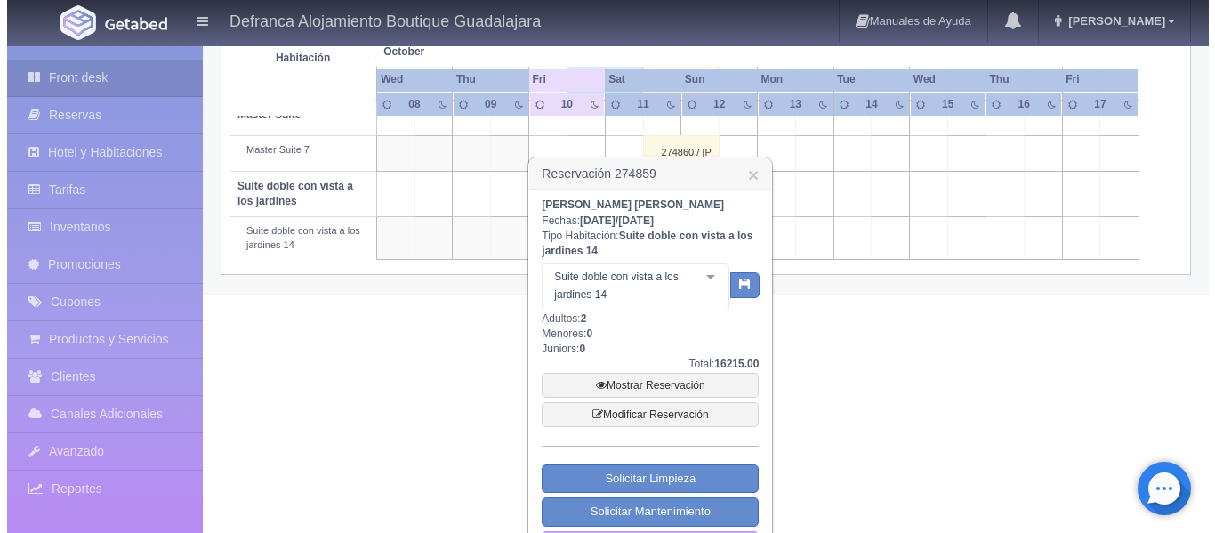
scroll to position [1095, 0]
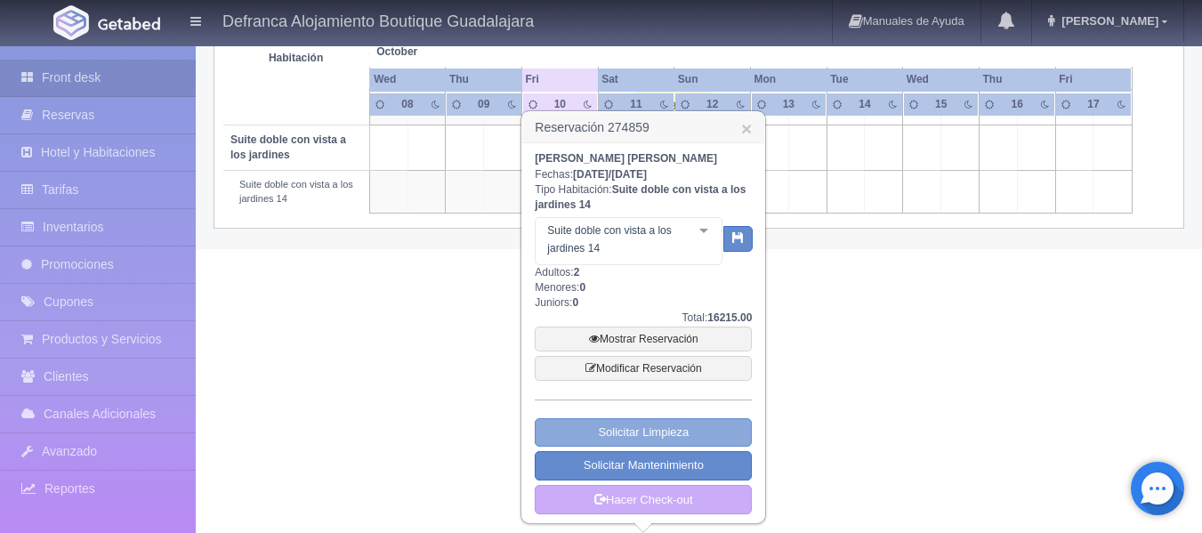
click at [603, 429] on link "Solicitar Limpieza" at bounding box center [643, 432] width 217 height 29
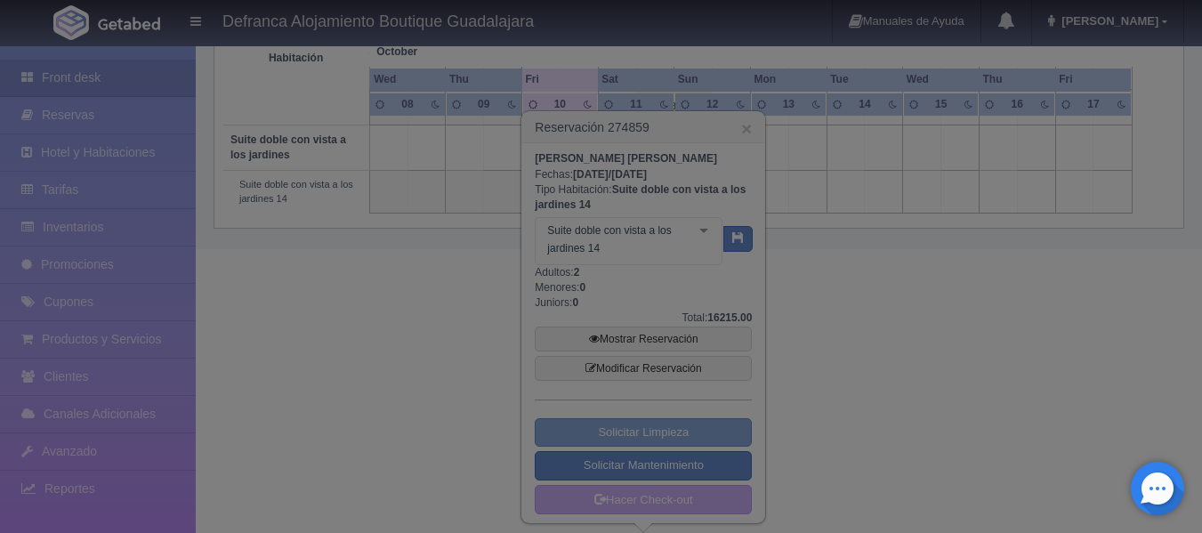
select select "Limpieza"
select select "1389_Suite doble con vista a los jardines 14"
type input "[DATE]"
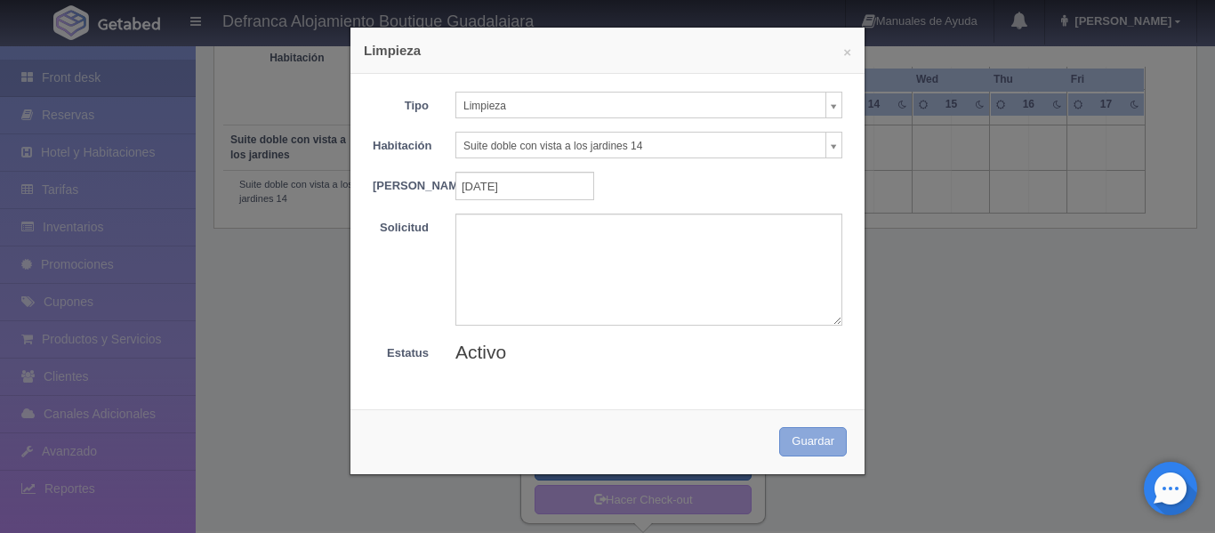
click at [800, 452] on button "Guardar" at bounding box center [813, 441] width 68 height 29
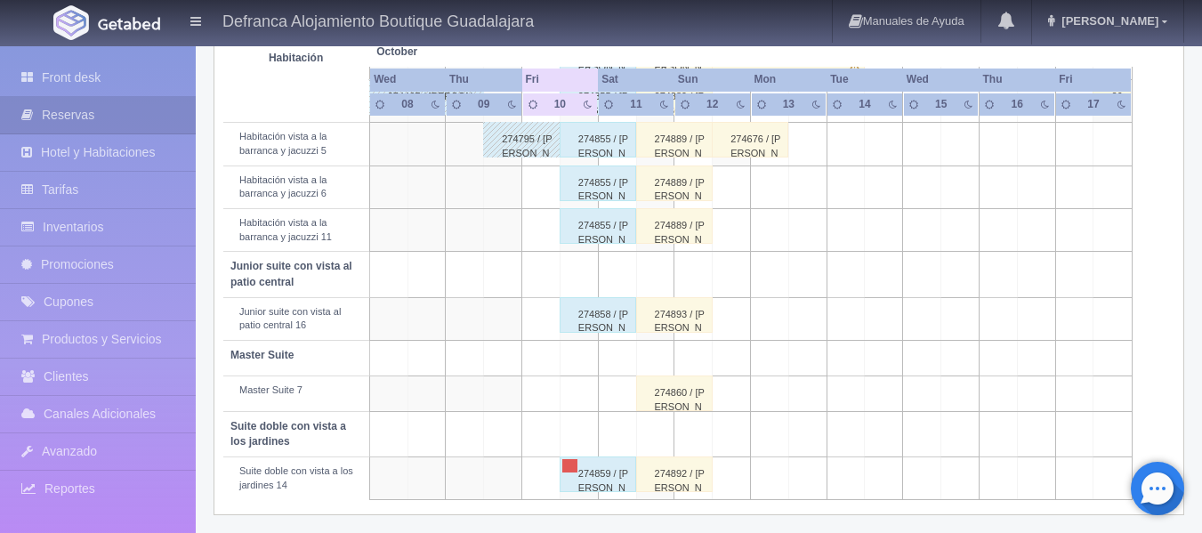
scroll to position [813, 0]
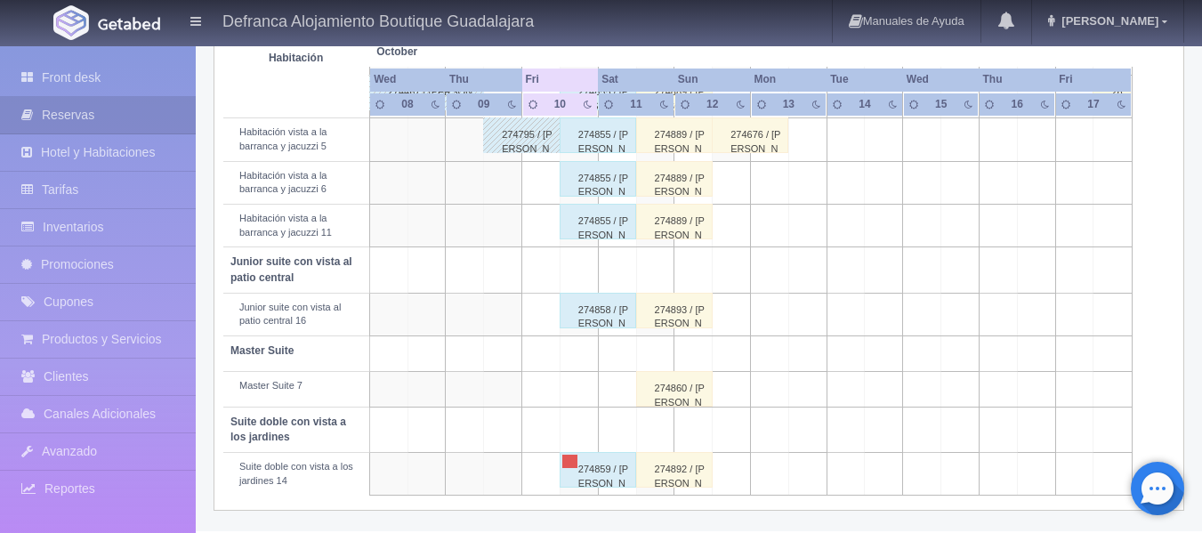
click at [583, 472] on div "274859 / [PERSON_NAME]" at bounding box center [598, 470] width 77 height 36
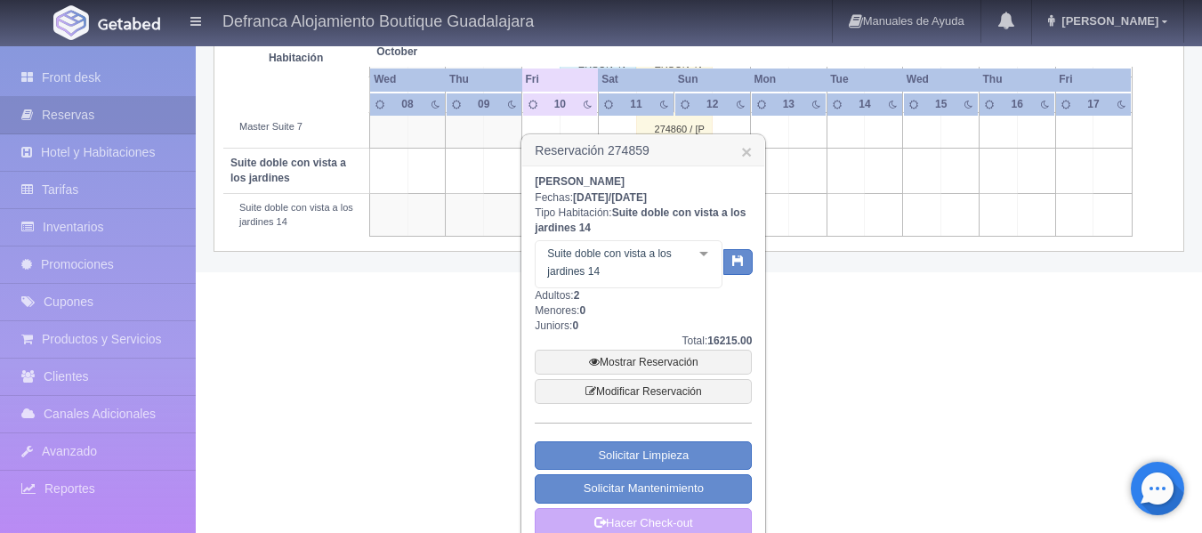
scroll to position [1080, 0]
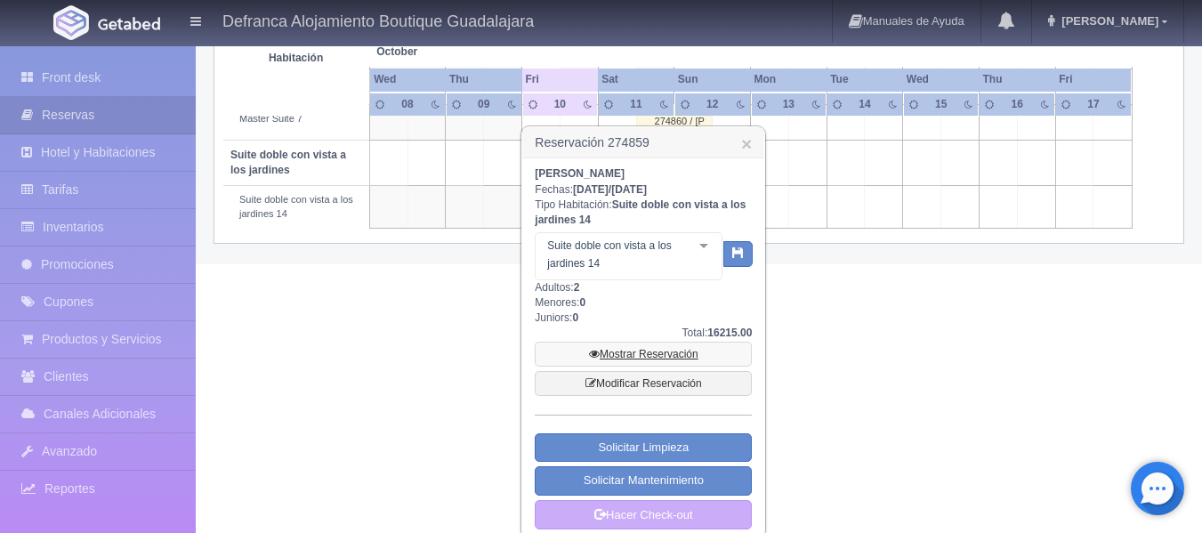
click at [642, 353] on link "Mostrar Reservación" at bounding box center [643, 354] width 217 height 25
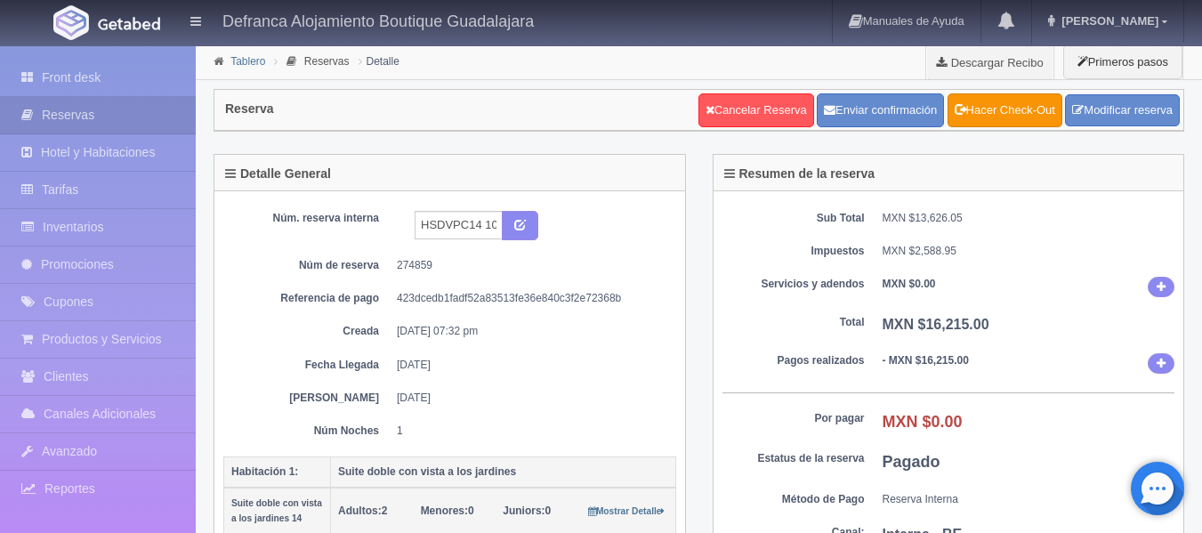
click at [246, 64] on link "Tablero" at bounding box center [247, 61] width 35 height 12
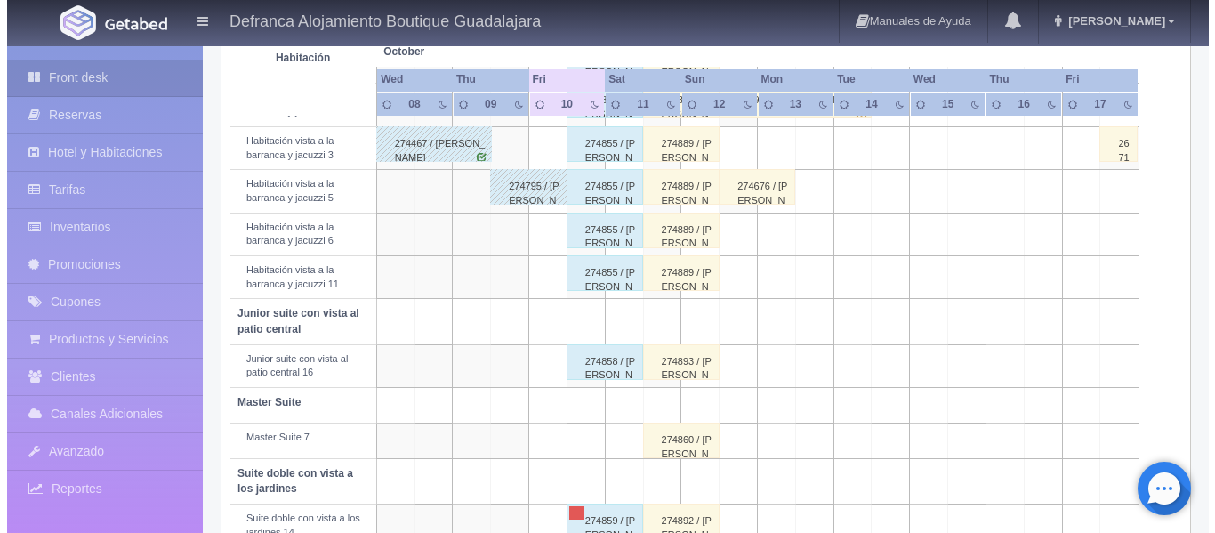
scroll to position [813, 0]
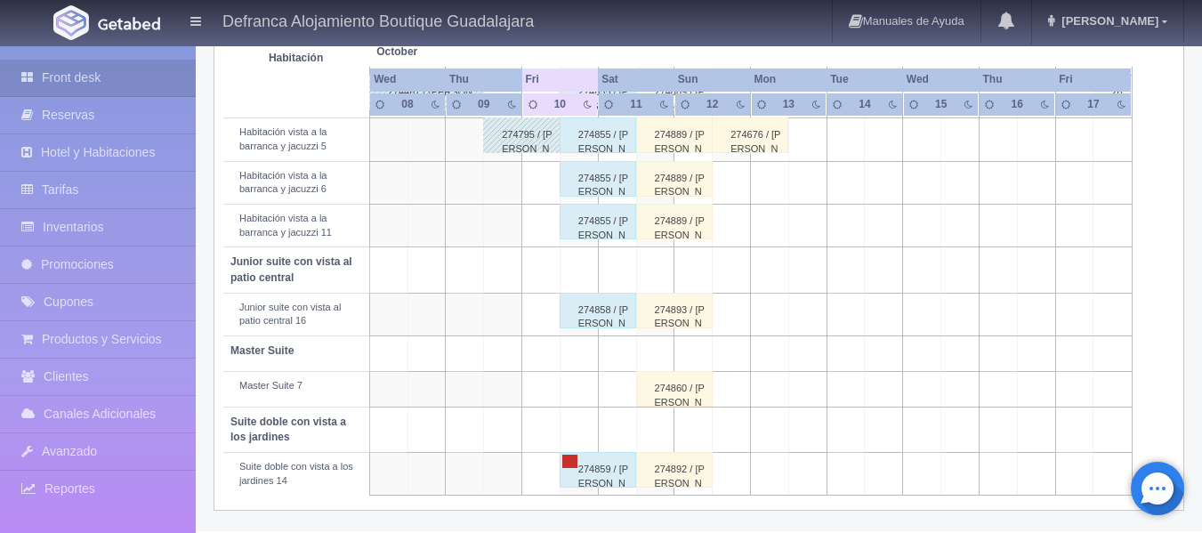
click at [577, 456] on link at bounding box center [570, 461] width 16 height 13
select select "Limpieza"
select select "1389_Suite doble con vista a los jardines 14"
type input "[DATE]"
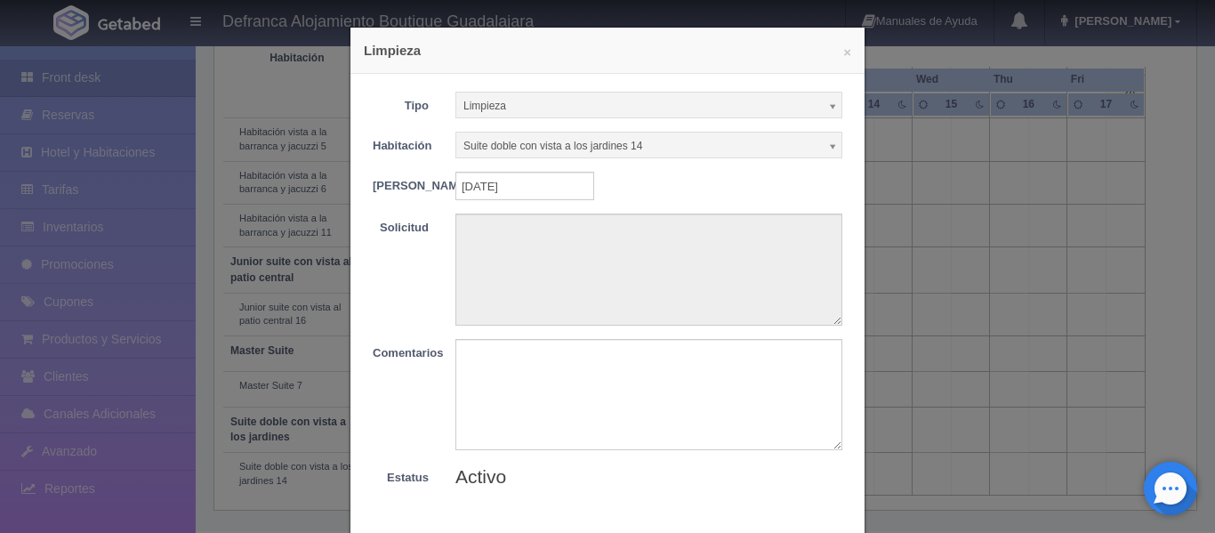
scroll to position [104, 0]
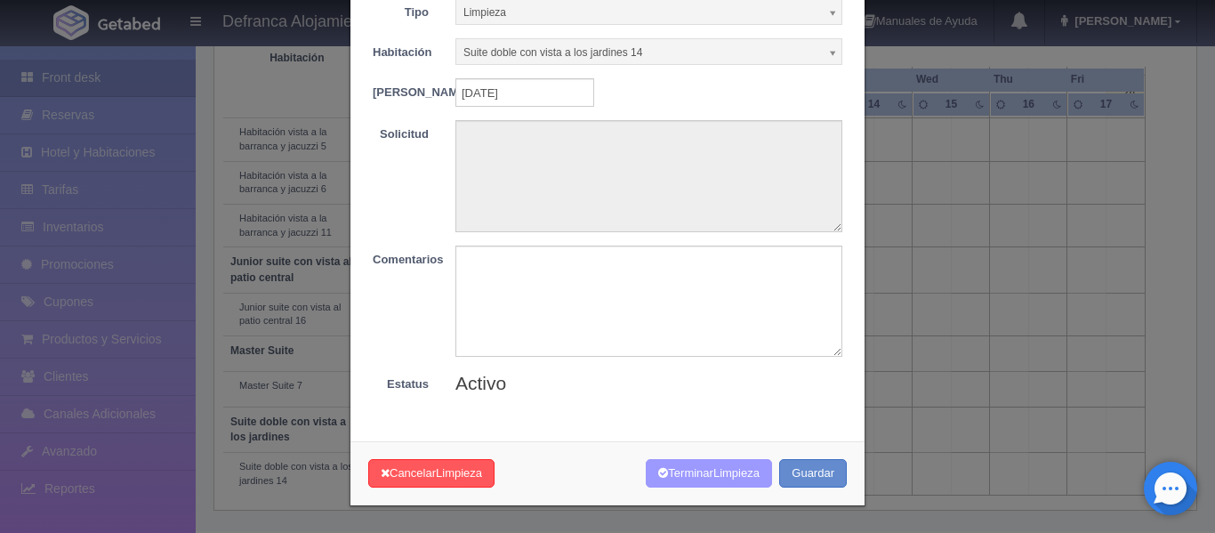
click at [721, 473] on span "Limpieza" at bounding box center [737, 472] width 46 height 13
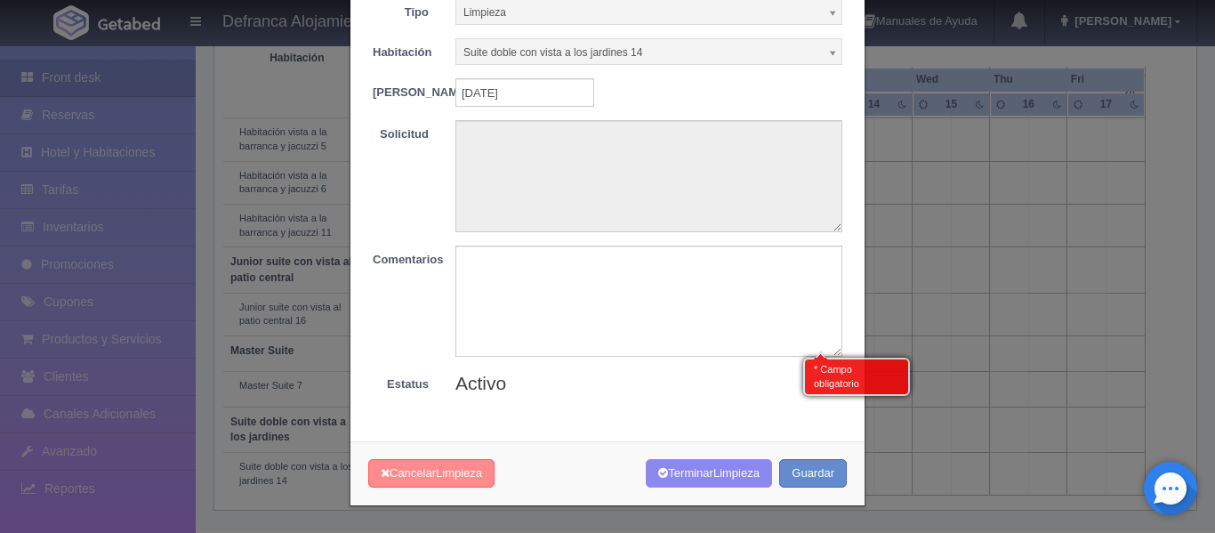
click at [447, 470] on span "Limpieza" at bounding box center [459, 472] width 46 height 13
click at [656, 399] on div "Tipo Limpieza Limpieza Mantenimiento Habitación Suite doble con vista a los jar…" at bounding box center [608, 203] width 514 height 447
click at [454, 481] on button "Cancelar Limpieza" at bounding box center [431, 473] width 126 height 29
click at [796, 477] on button "Guardar" at bounding box center [813, 473] width 68 height 29
click at [551, 438] on div "× Limpieza Tipo Limpieza Limpieza Mantenimiento Habitación Suite doble con vist…" at bounding box center [608, 219] width 516 height 573
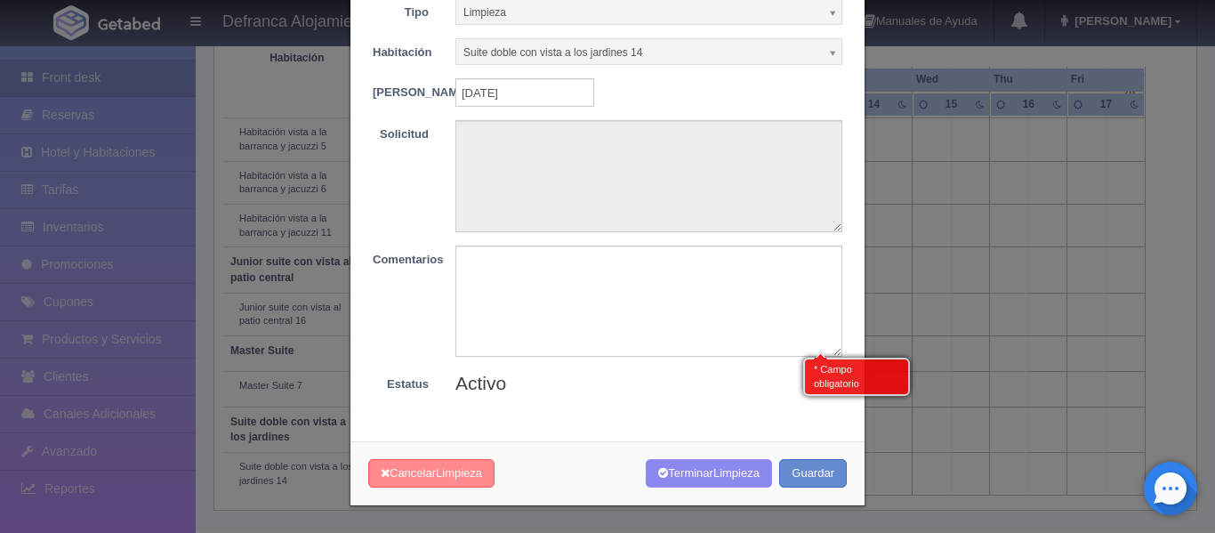
click at [381, 472] on icon "button" at bounding box center [385, 473] width 9 height 12
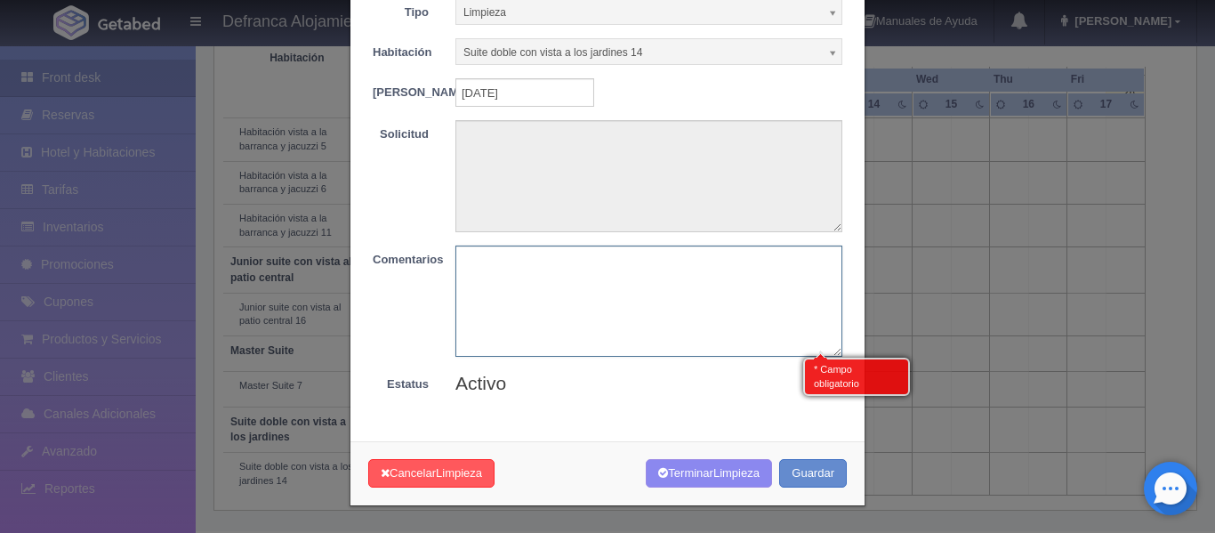
click at [684, 286] on textarea at bounding box center [649, 301] width 387 height 111
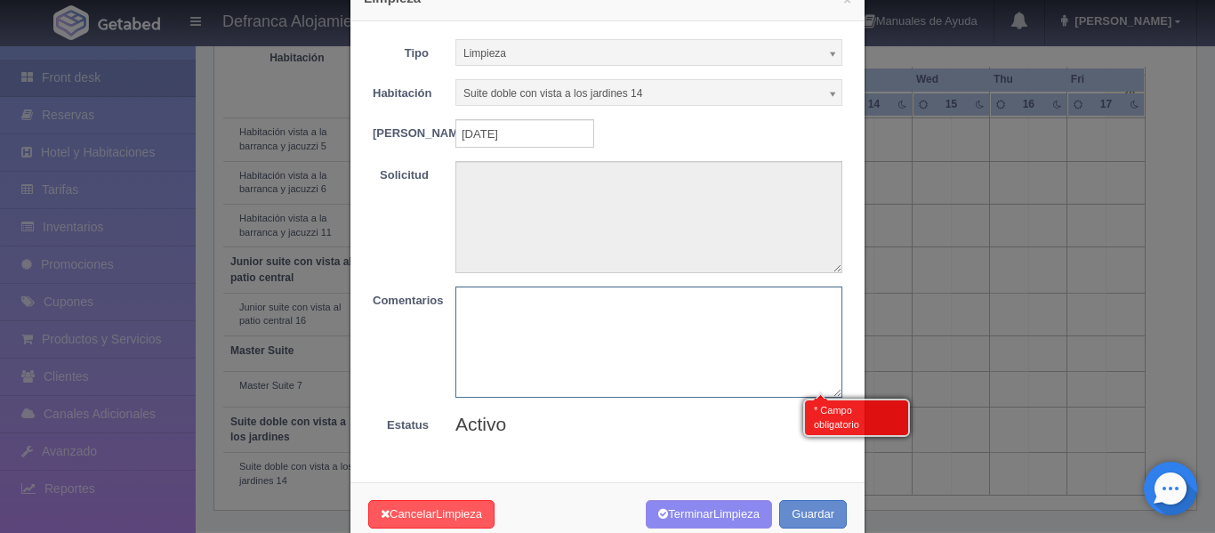
scroll to position [0, 0]
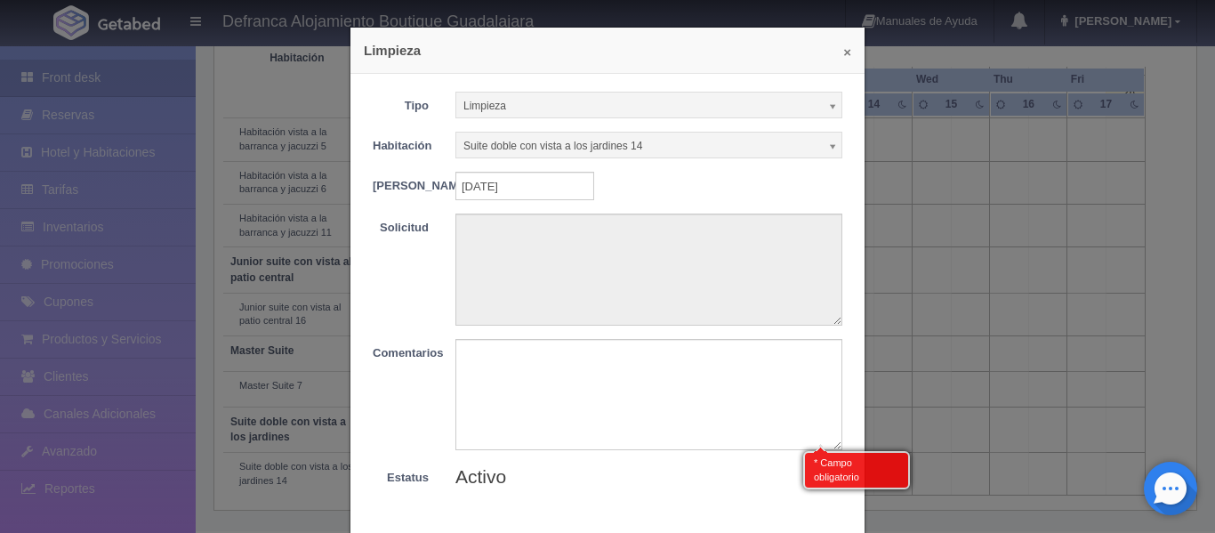
click at [843, 53] on button "×" at bounding box center [847, 51] width 8 height 13
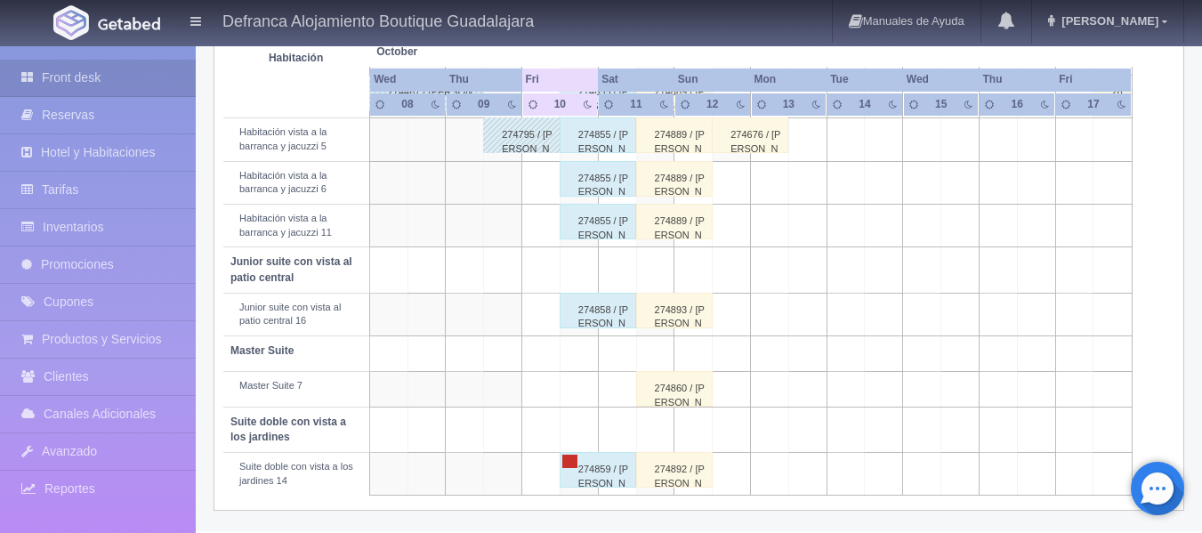
click at [572, 463] on link at bounding box center [570, 461] width 16 height 13
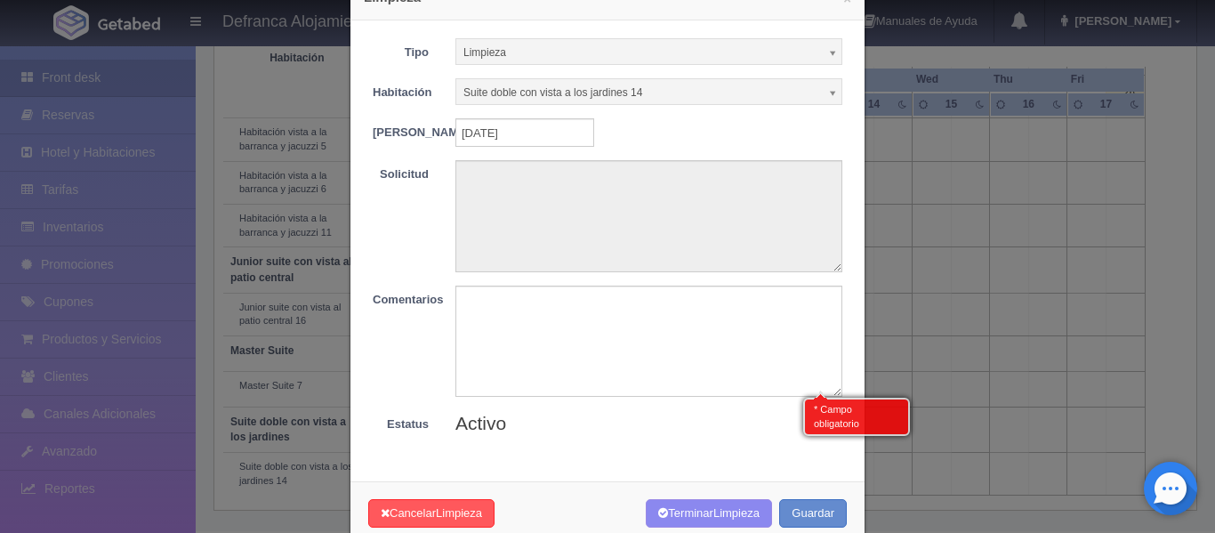
scroll to position [104, 0]
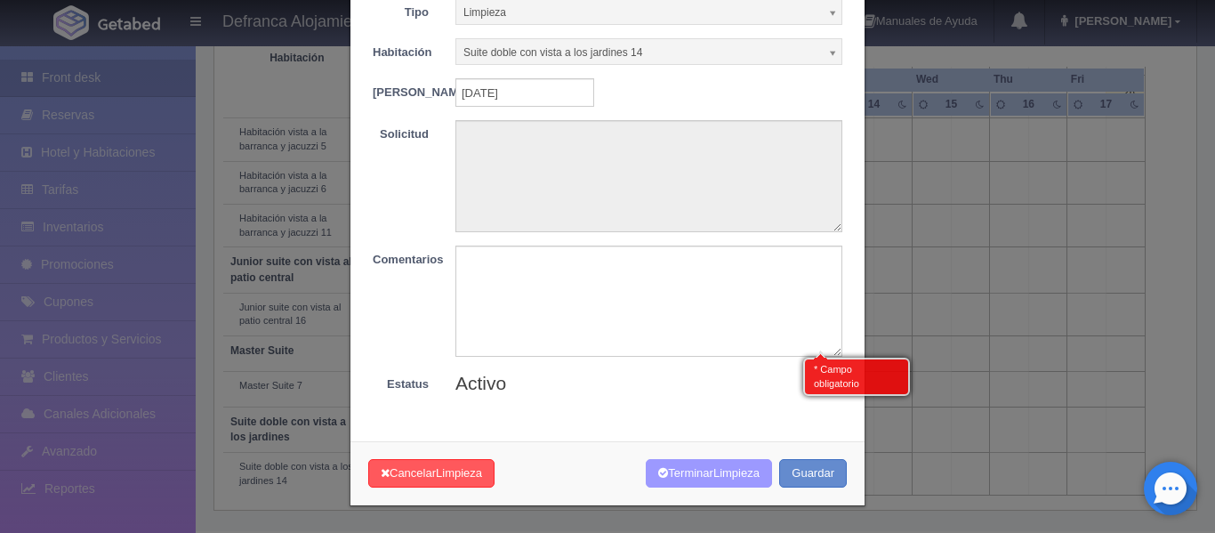
click at [675, 478] on button "Terminar Limpieza" at bounding box center [709, 473] width 126 height 29
click at [626, 295] on textarea at bounding box center [649, 301] width 387 height 111
type textarea "TERMINADO"
click at [686, 474] on button "Terminar Limpieza" at bounding box center [709, 473] width 126 height 29
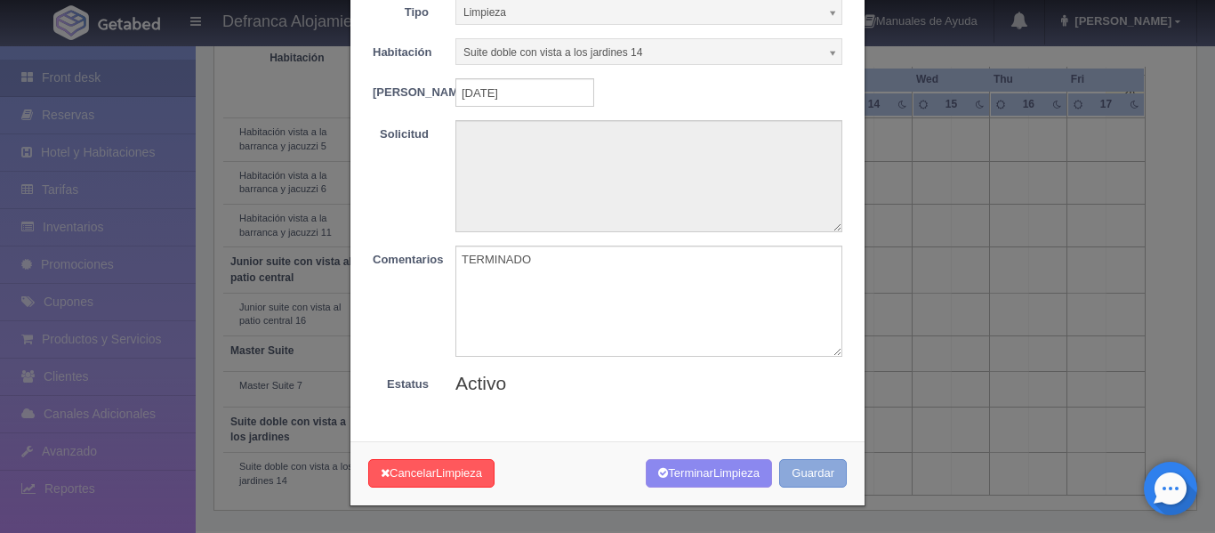
click at [800, 477] on button "Guardar" at bounding box center [813, 473] width 68 height 29
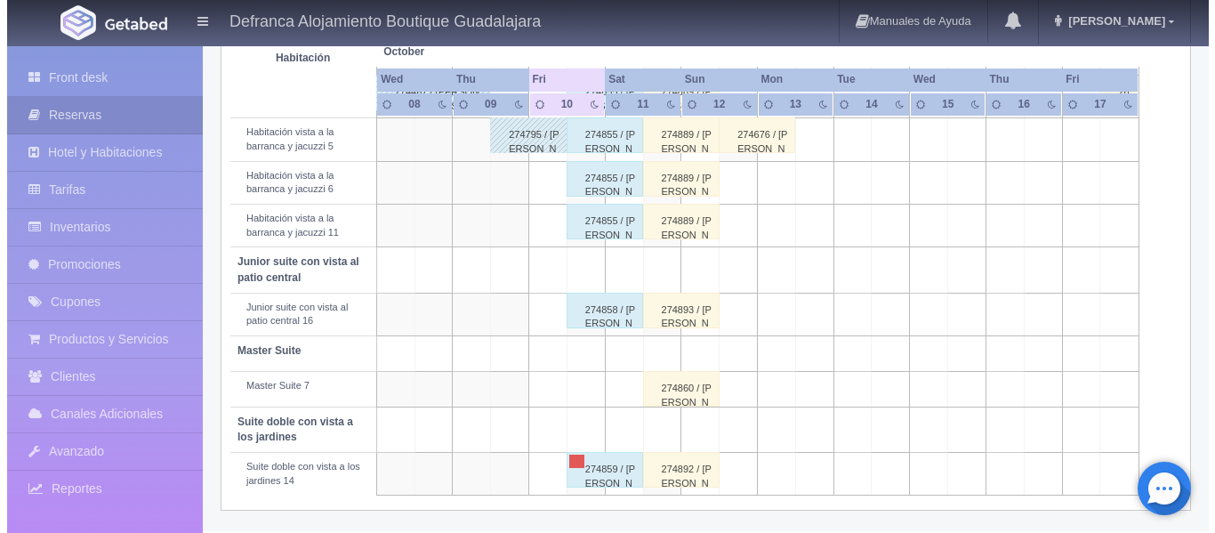
scroll to position [813, 0]
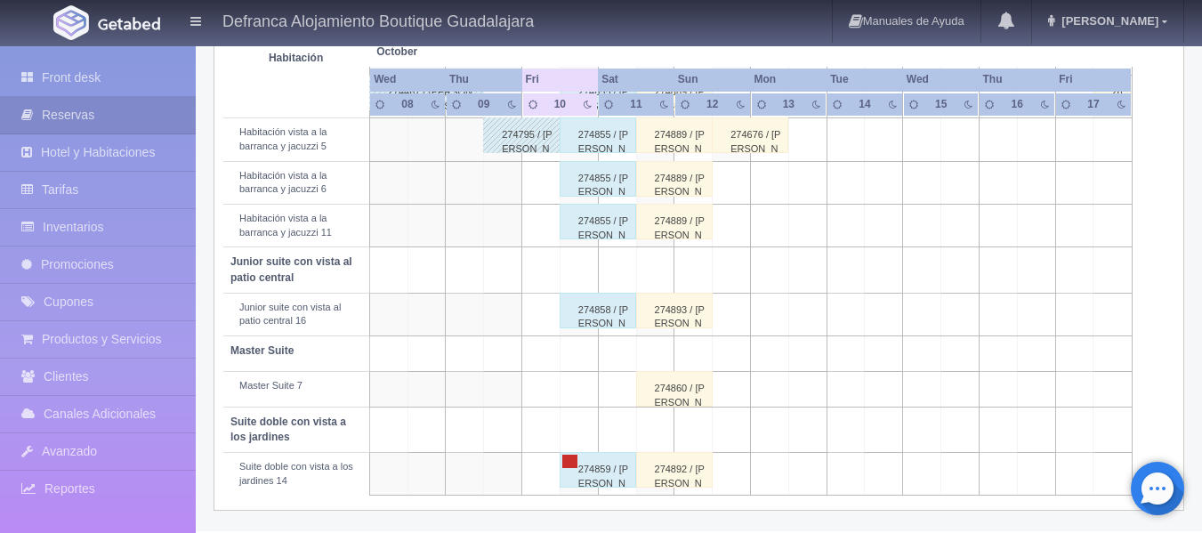
click at [567, 460] on link at bounding box center [570, 461] width 16 height 13
select select "Limpieza"
select select "1389_Suite doble con vista a los jardines 14"
type input "[DATE]"
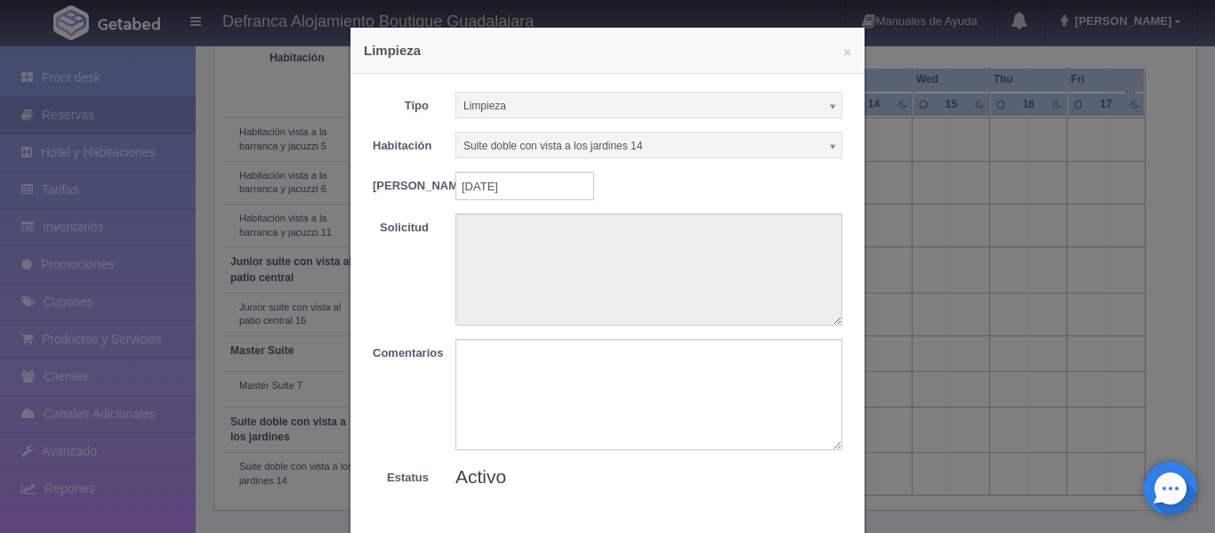
scroll to position [104, 0]
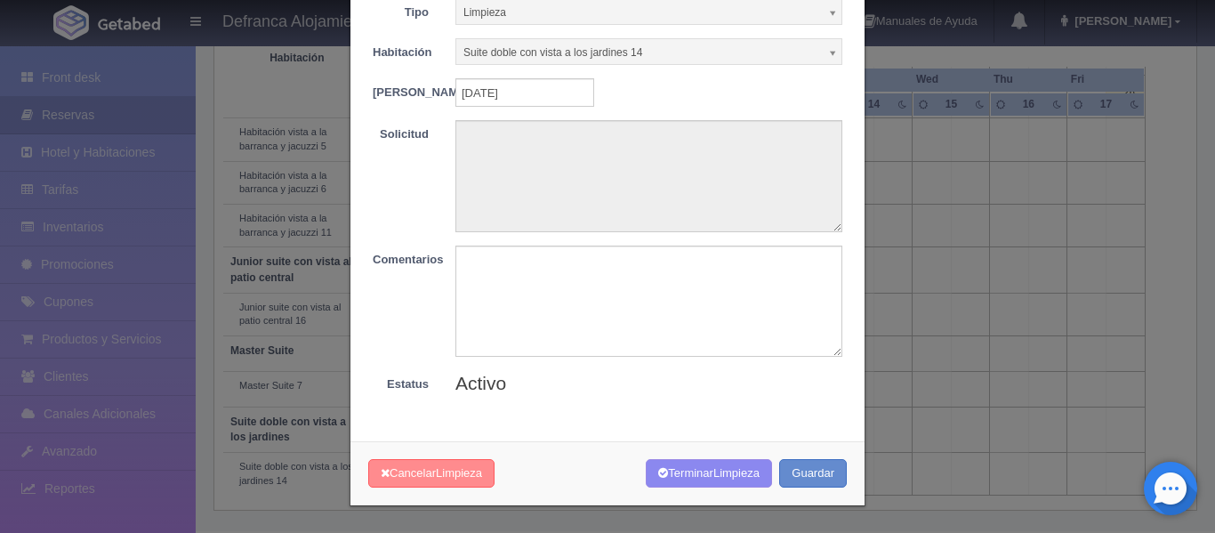
click at [405, 473] on button "Cancelar Limpieza" at bounding box center [431, 473] width 126 height 29
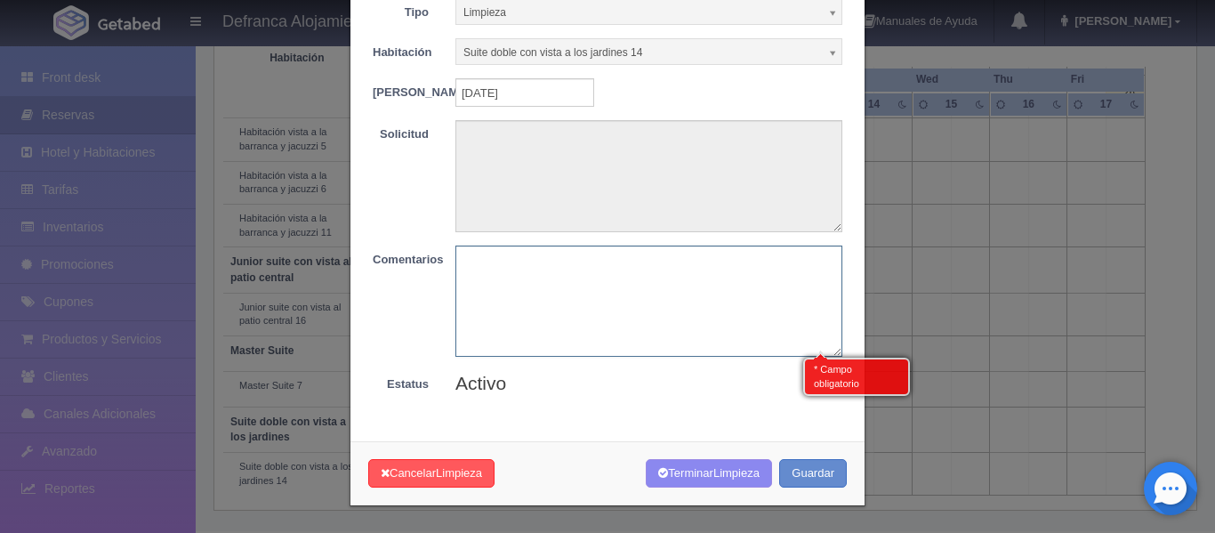
click at [641, 270] on textarea at bounding box center [649, 301] width 387 height 111
type textarea "ERROR"
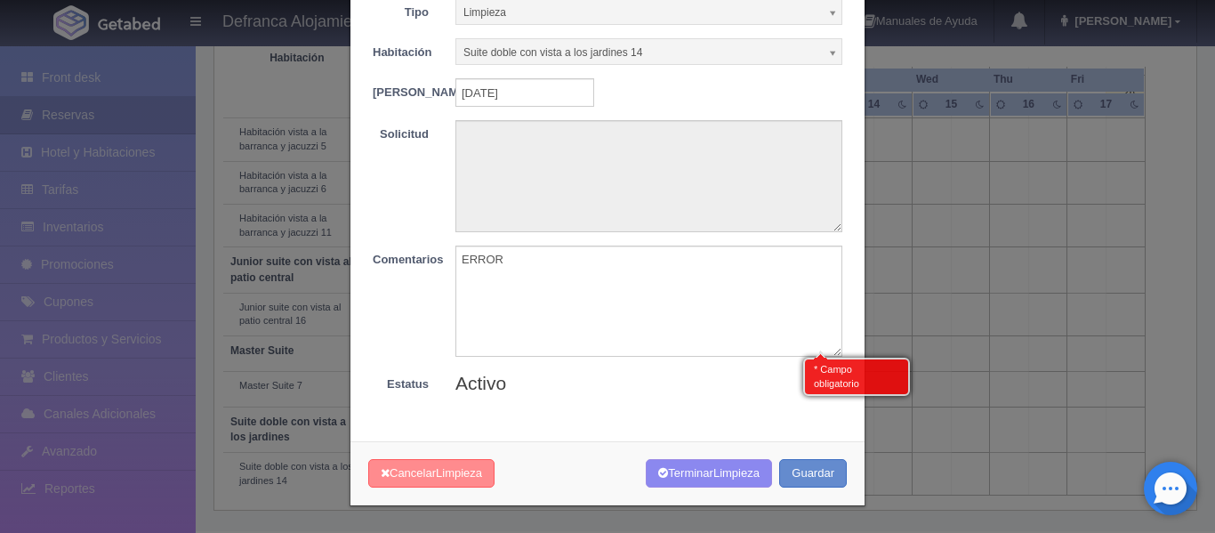
click at [477, 473] on span "Limpieza" at bounding box center [459, 472] width 46 height 13
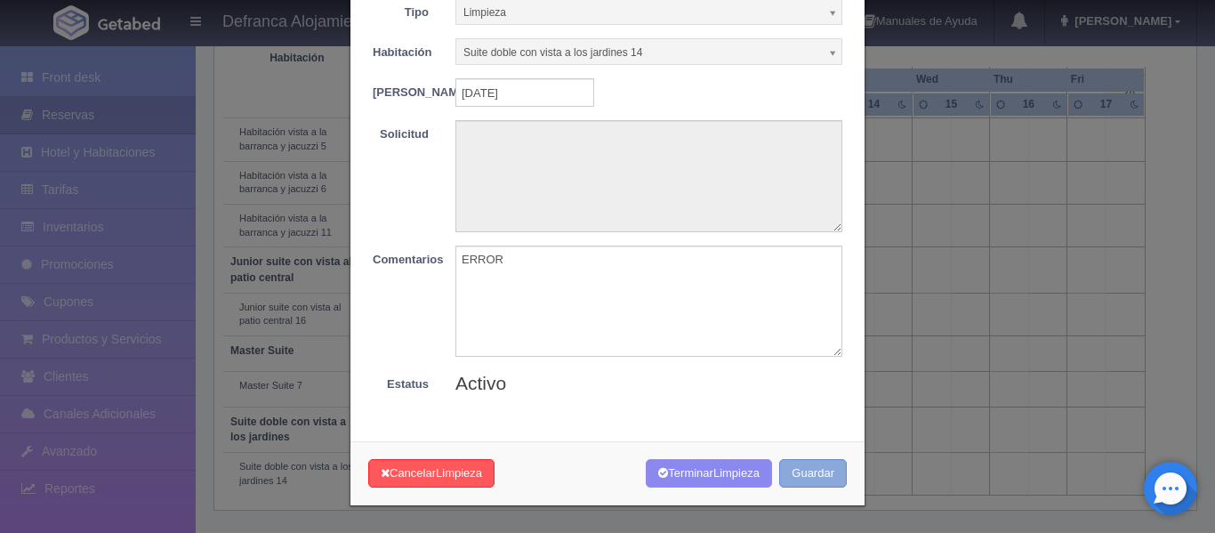
click at [787, 475] on button "Guardar" at bounding box center [813, 473] width 68 height 29
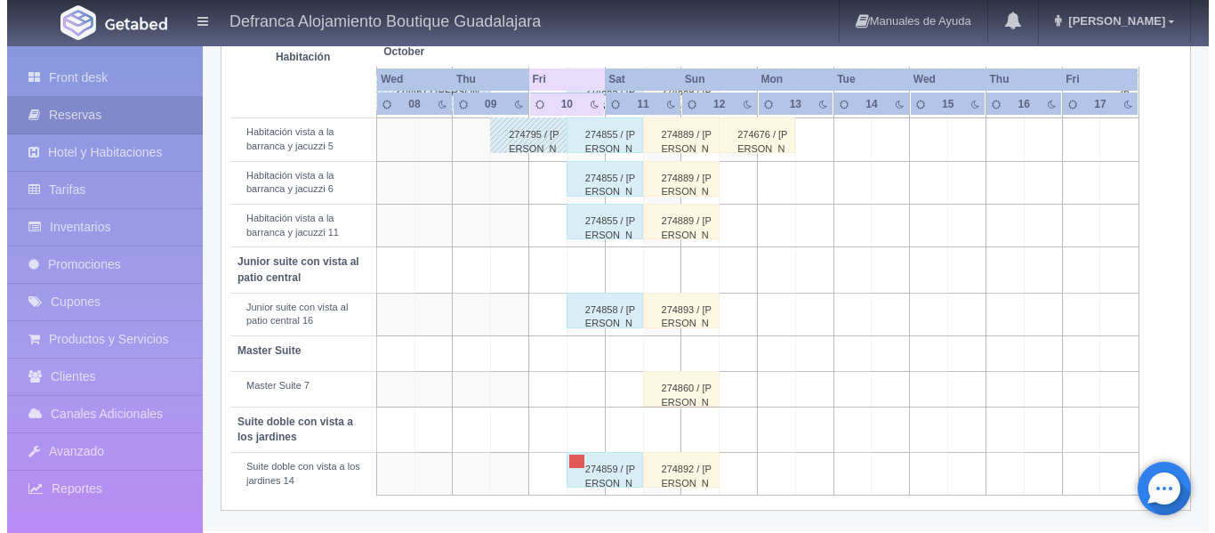
scroll to position [813, 0]
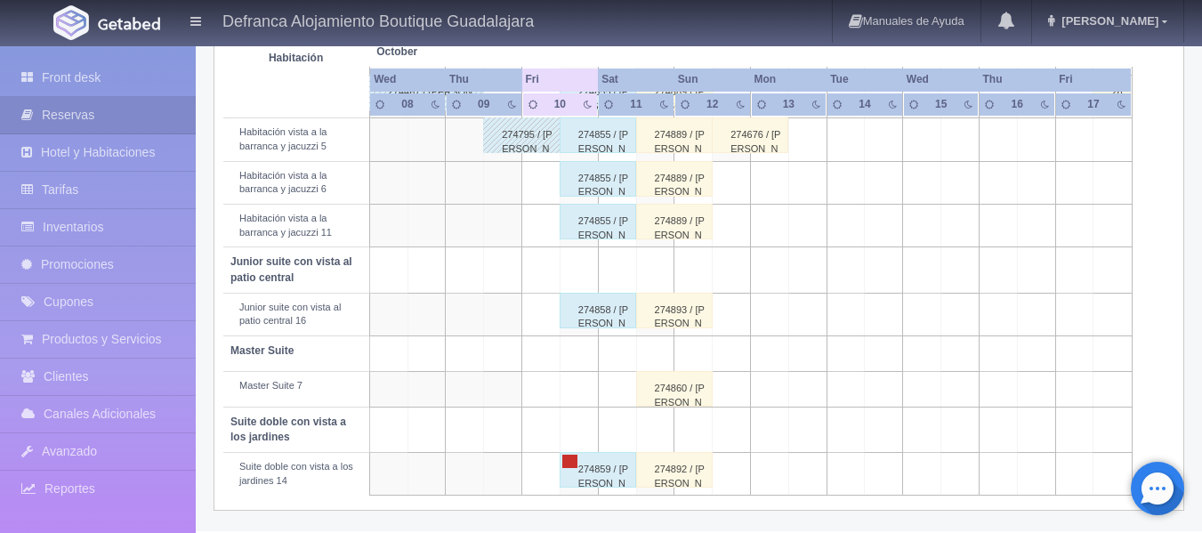
click at [574, 463] on link at bounding box center [570, 461] width 16 height 13
select select "Limpieza"
select select "1389_Suite doble con vista a los jardines 14"
type input "10-10-2025"
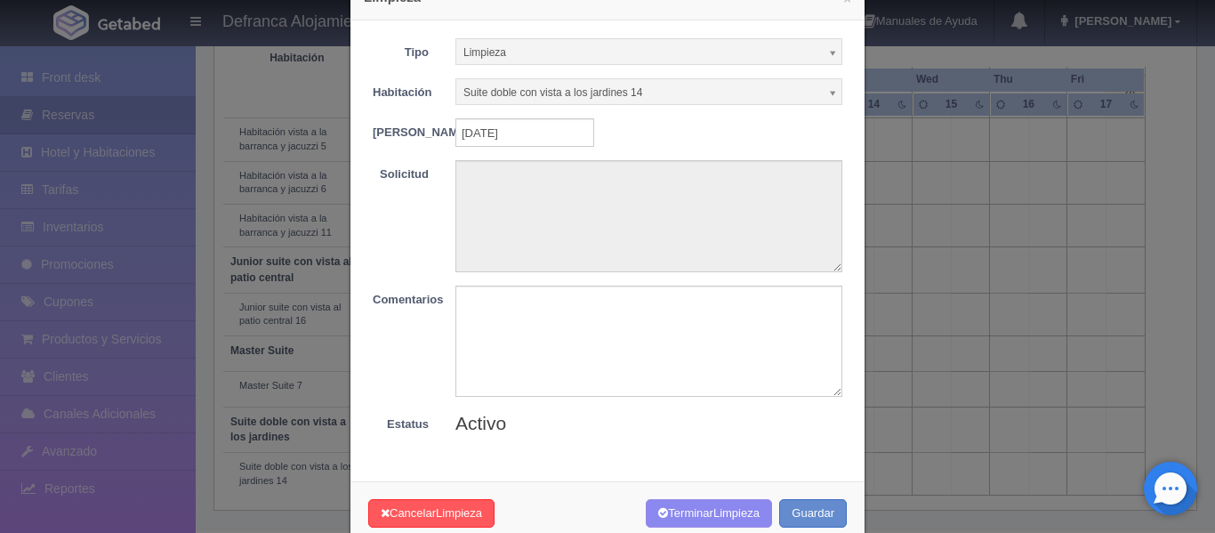
scroll to position [0, 0]
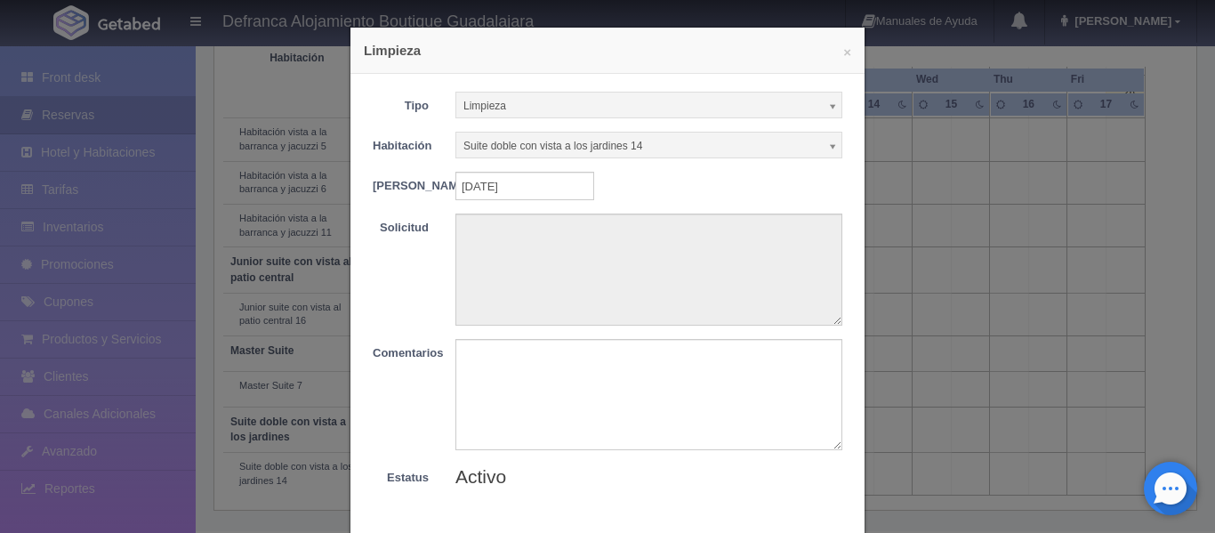
click at [826, 105] on b at bounding box center [834, 105] width 16 height 23
click at [826, 103] on b at bounding box center [834, 105] width 16 height 23
click at [511, 411] on textarea at bounding box center [649, 394] width 387 height 111
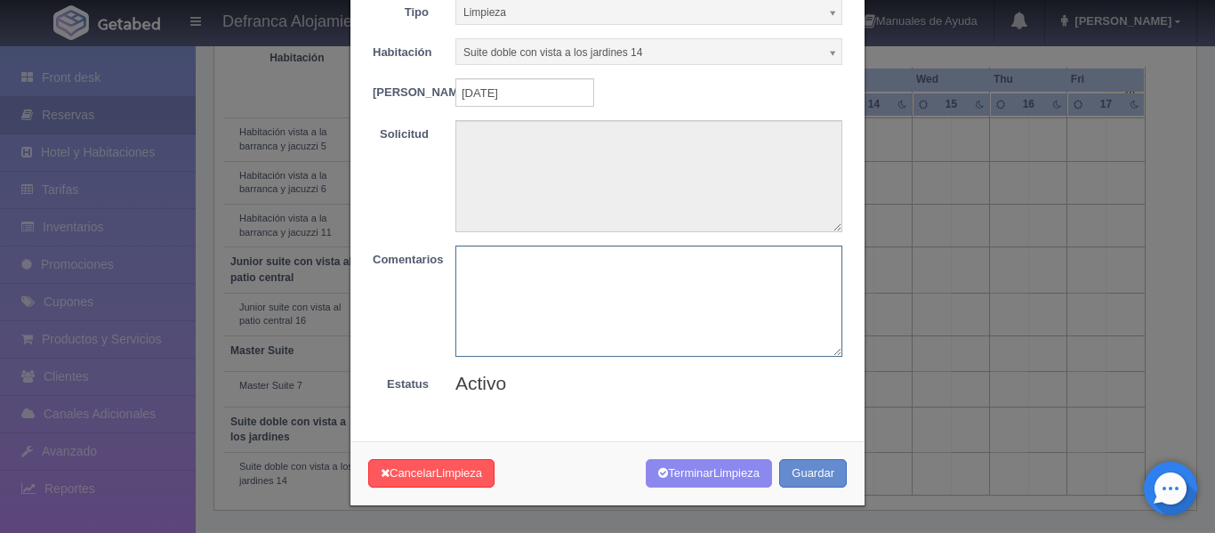
scroll to position [104, 0]
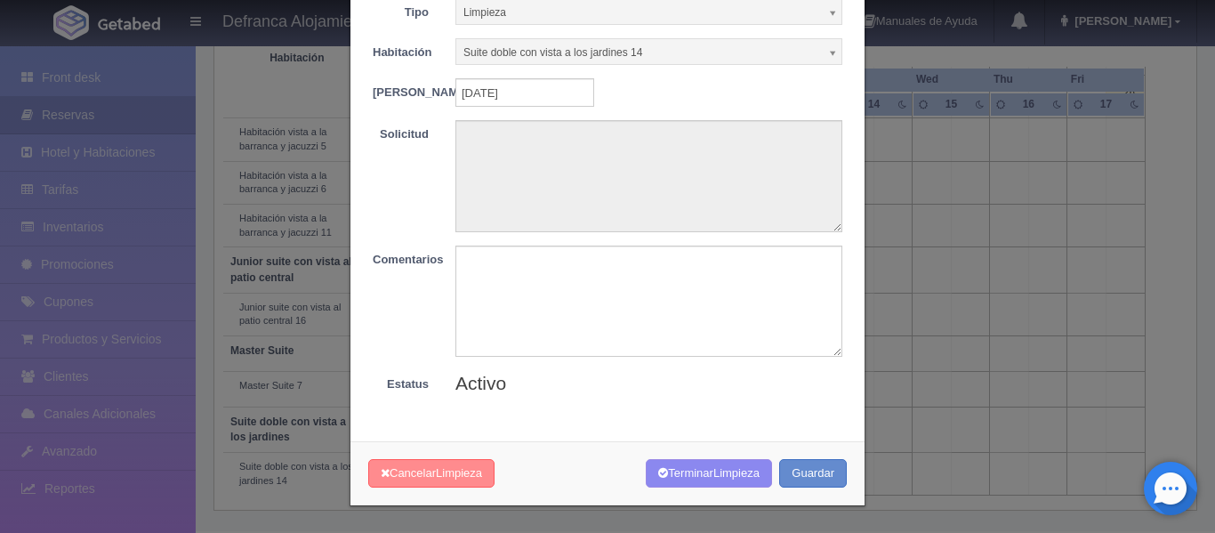
click at [381, 474] on icon "button" at bounding box center [385, 473] width 9 height 12
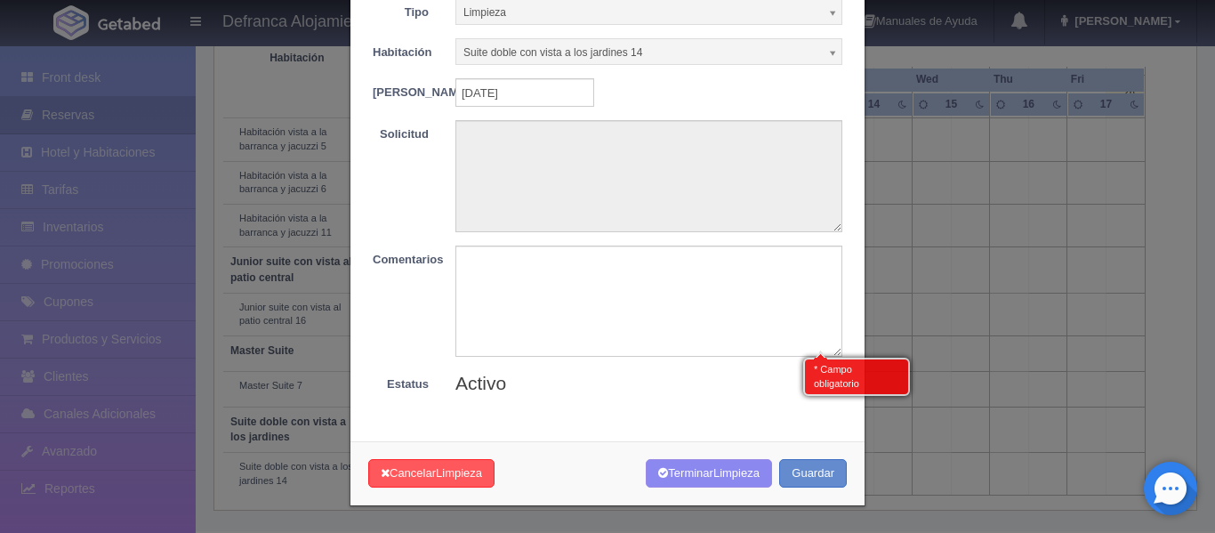
click at [846, 380] on div "* Campo obligatorio" at bounding box center [856, 377] width 107 height 38
click at [832, 353] on textarea at bounding box center [649, 301] width 387 height 111
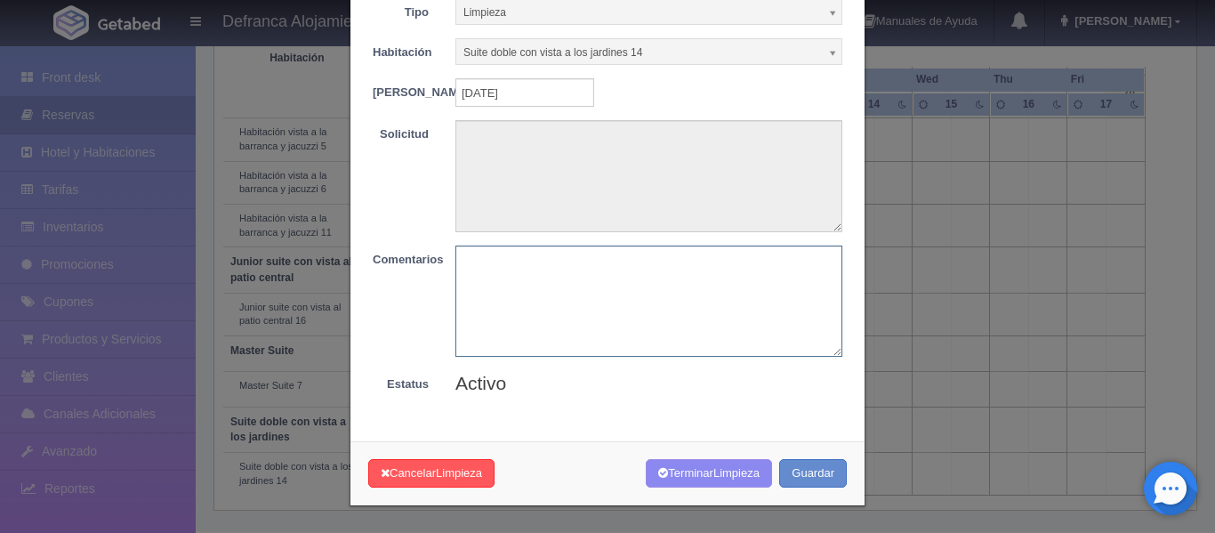
click at [642, 270] on textarea at bounding box center [649, 301] width 387 height 111
type textarea "ERROR AL TECLEAR"
click at [721, 480] on button "Terminar Limpieza" at bounding box center [709, 473] width 126 height 29
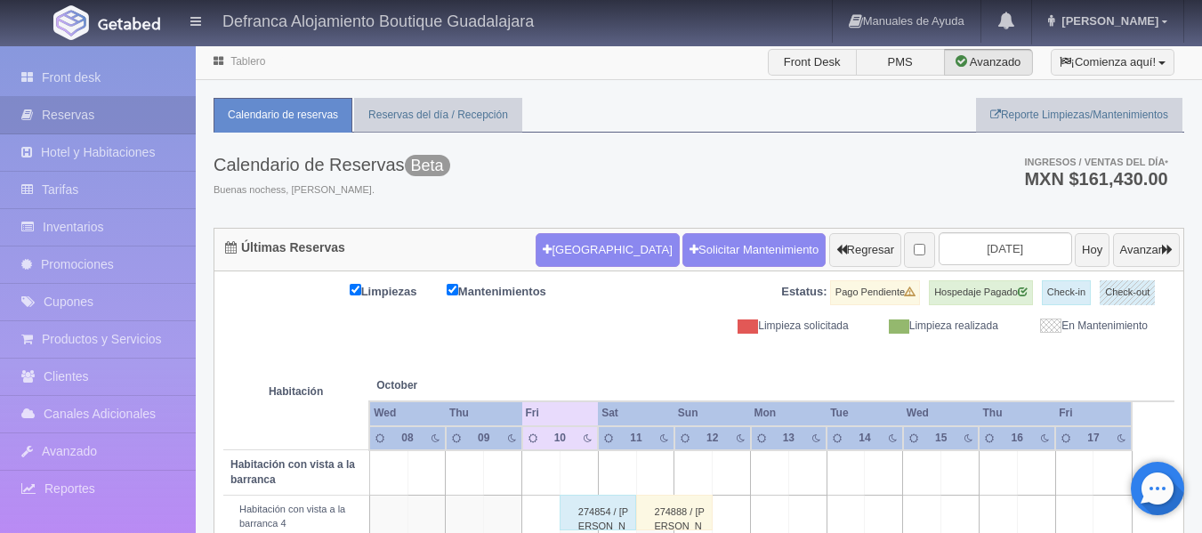
click at [924, 327] on div "Limpieza realizada" at bounding box center [936, 326] width 149 height 15
click at [900, 327] on span at bounding box center [899, 326] width 20 height 14
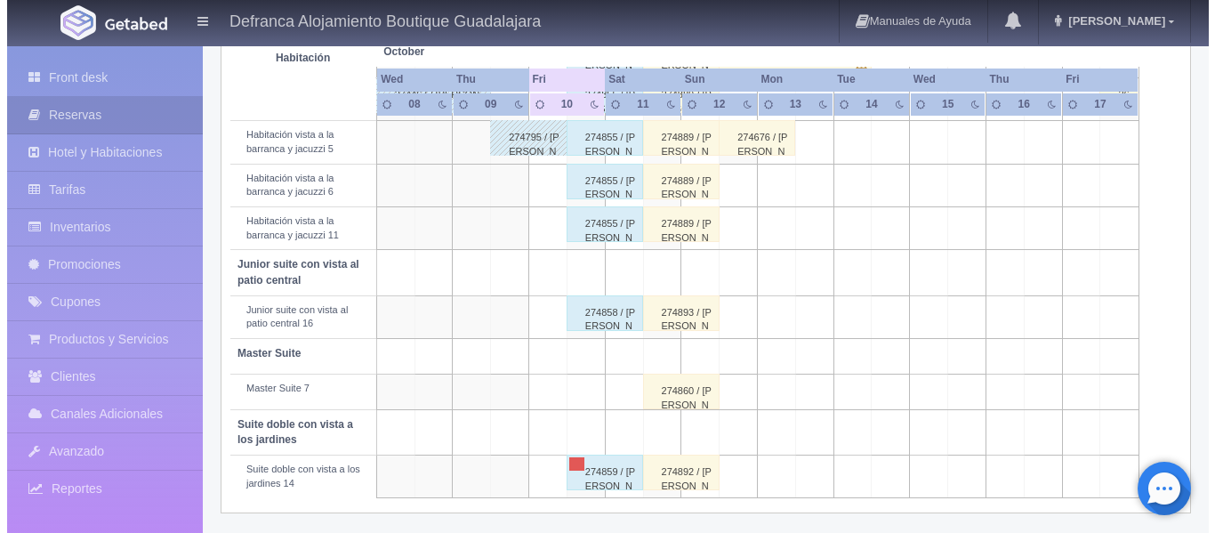
scroll to position [813, 0]
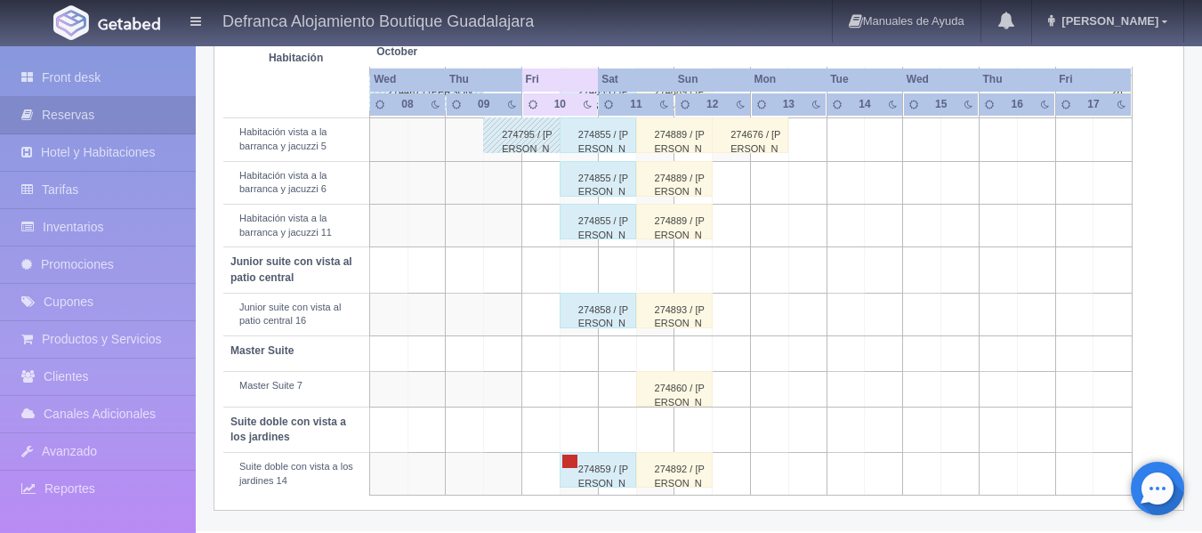
click at [575, 463] on link at bounding box center [570, 461] width 16 height 13
select select "Limpieza"
select select "1389_Suite doble con vista a los jardines 14"
type input "[DATE]"
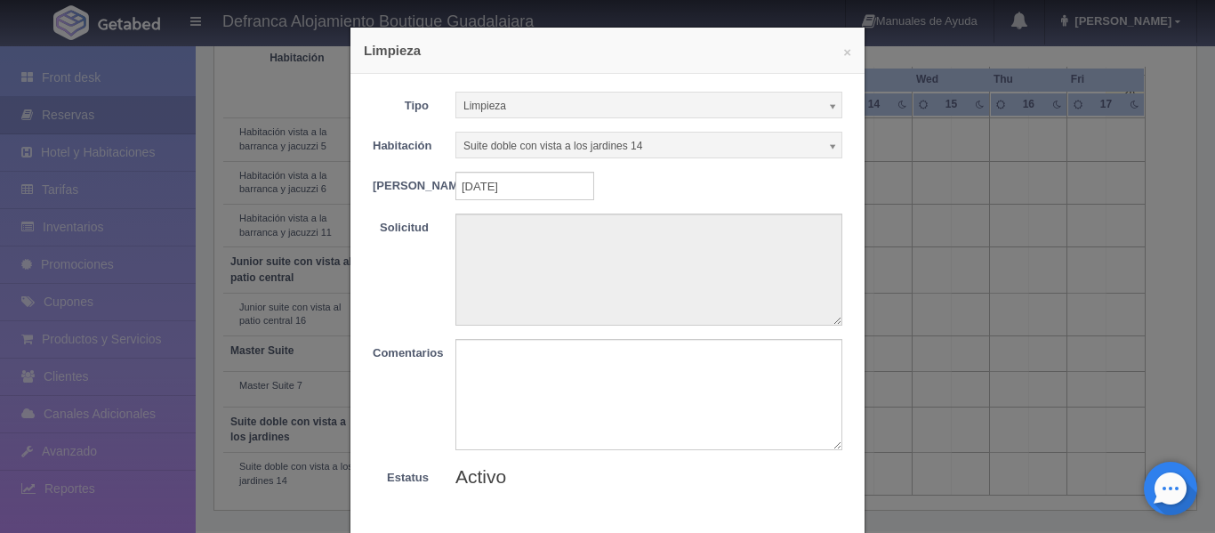
scroll to position [104, 0]
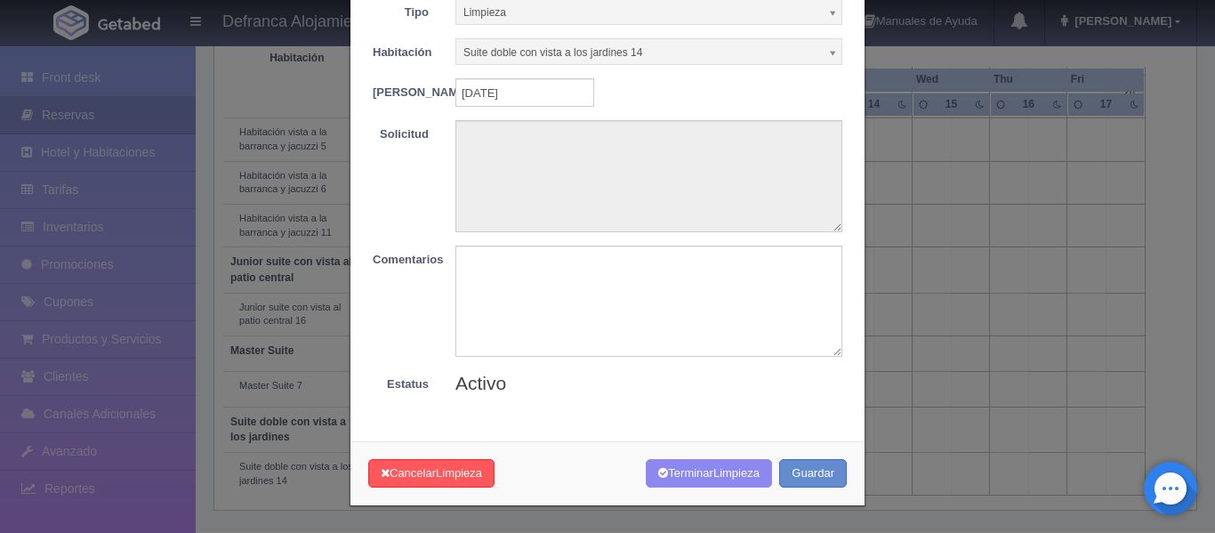
click at [690, 95] on div "Fecha Inicio 10-10-2025 Fecha Fin 10-10-2025" at bounding box center [607, 92] width 496 height 28
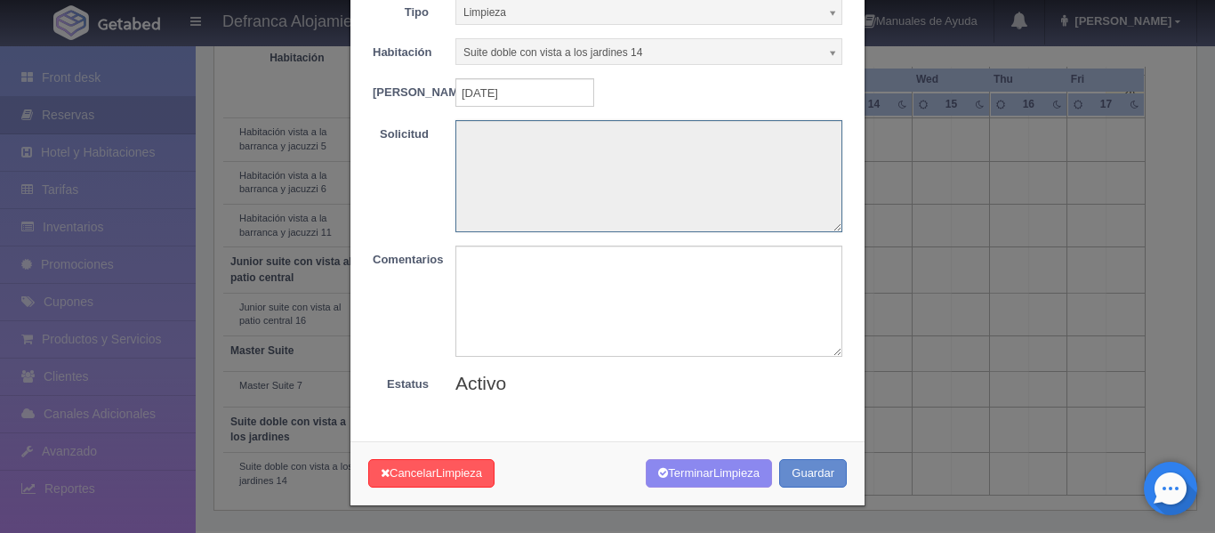
click at [633, 188] on textarea at bounding box center [649, 175] width 387 height 111
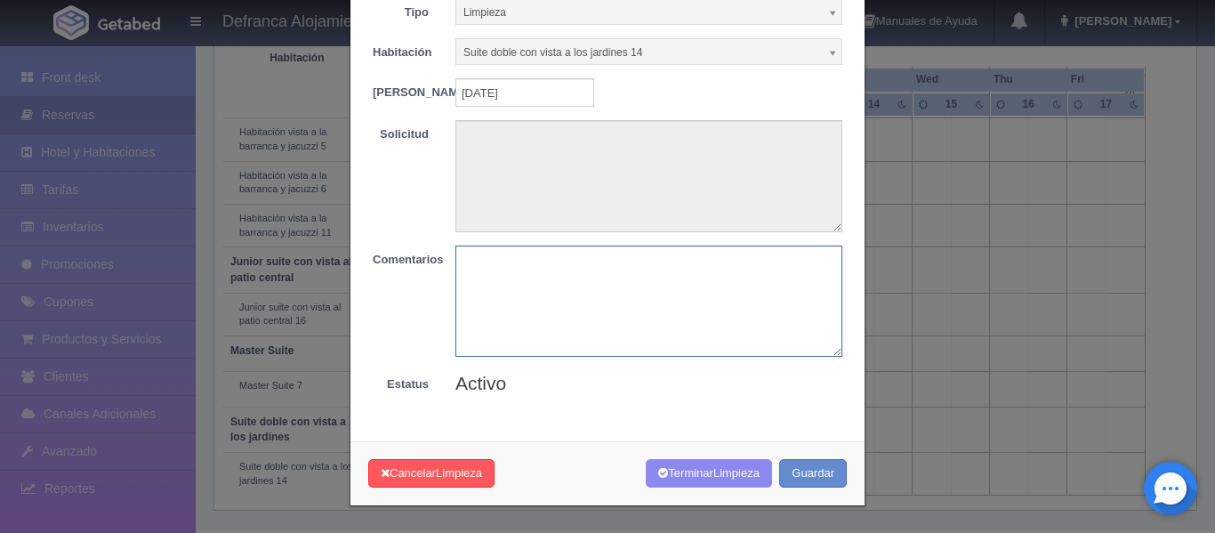
click at [597, 281] on textarea at bounding box center [649, 301] width 387 height 111
type textarea "LIMPIEZA TERMINADA"
click at [667, 467] on button "Terminar Limpieza" at bounding box center [709, 473] width 126 height 29
click at [658, 472] on icon "button" at bounding box center [663, 473] width 10 height 12
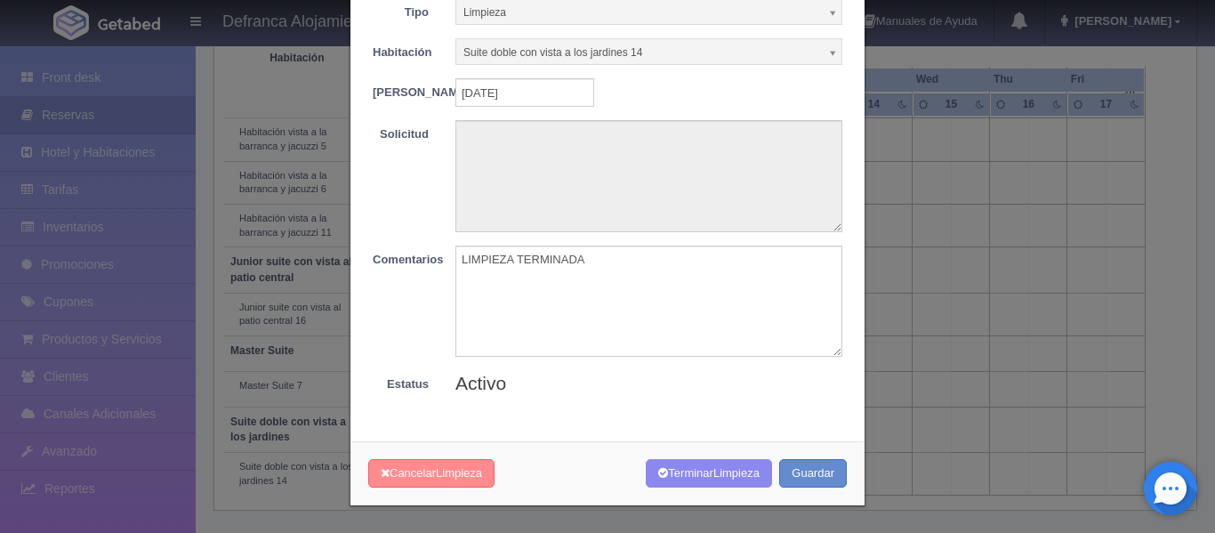
click at [403, 466] on button "Cancelar Limpieza" at bounding box center [431, 473] width 126 height 29
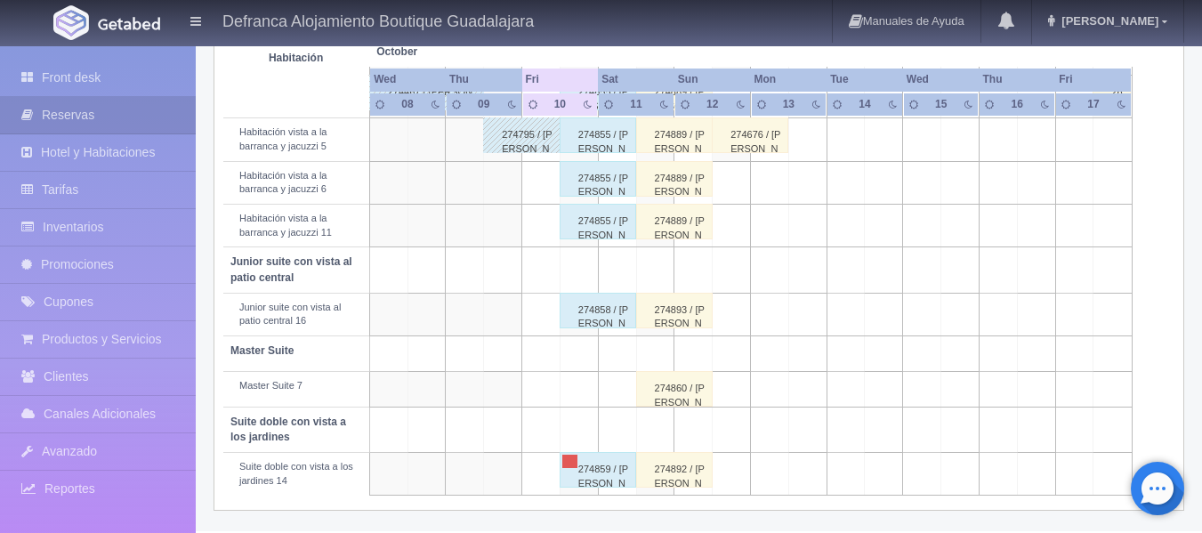
scroll to position [813, 0]
click at [609, 469] on div "274859 / [PERSON_NAME]" at bounding box center [598, 470] width 77 height 36
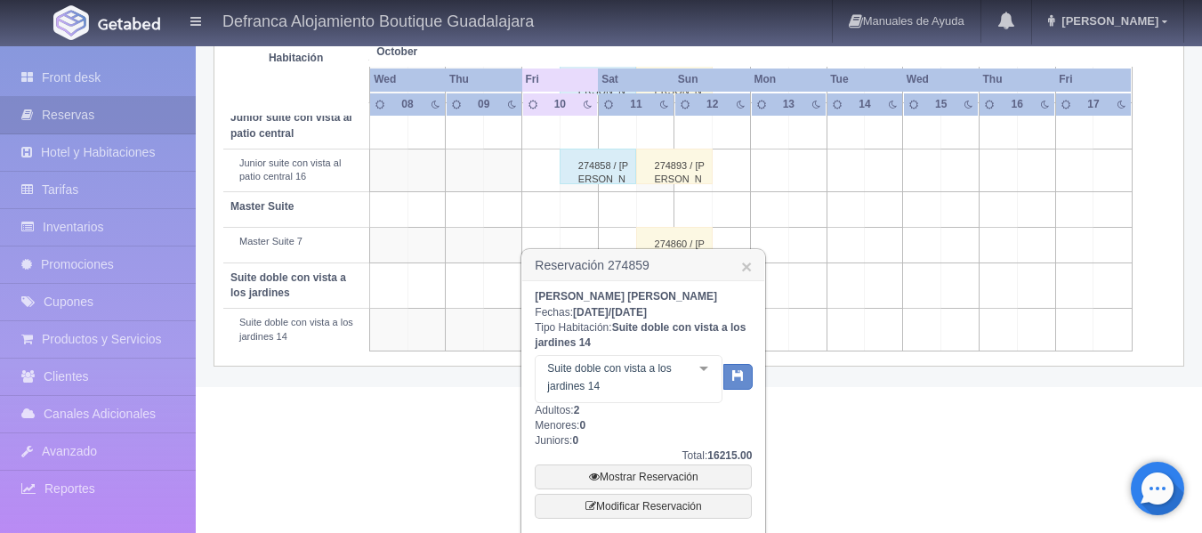
scroll to position [1095, 0]
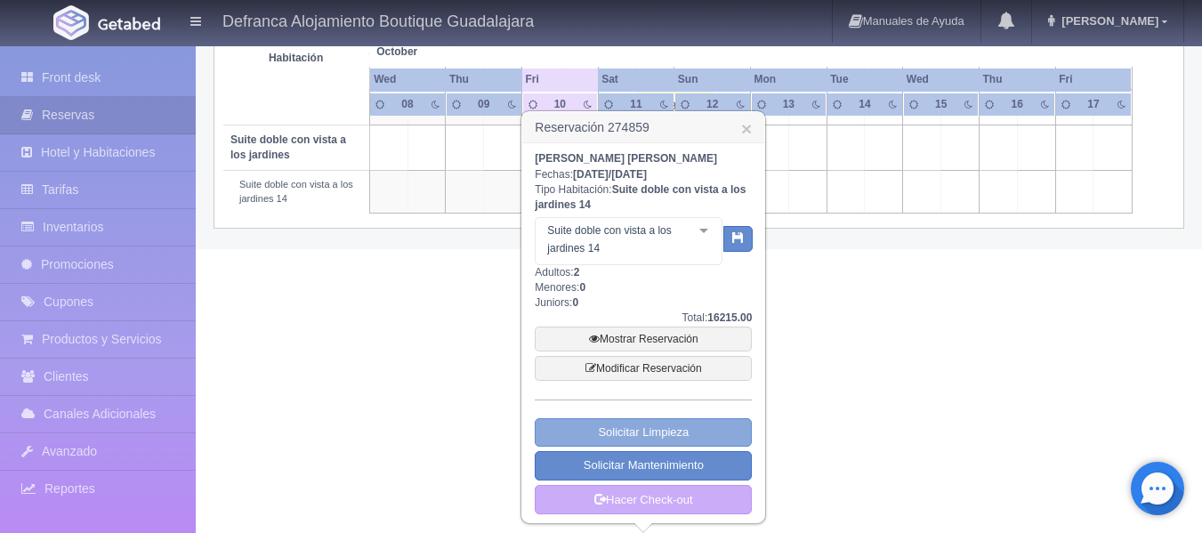
click at [730, 433] on link "Solicitar Limpieza" at bounding box center [643, 432] width 217 height 29
select select "Limpieza"
select select "1389_Suite doble con vista a los jardines 14"
type input "[DATE]"
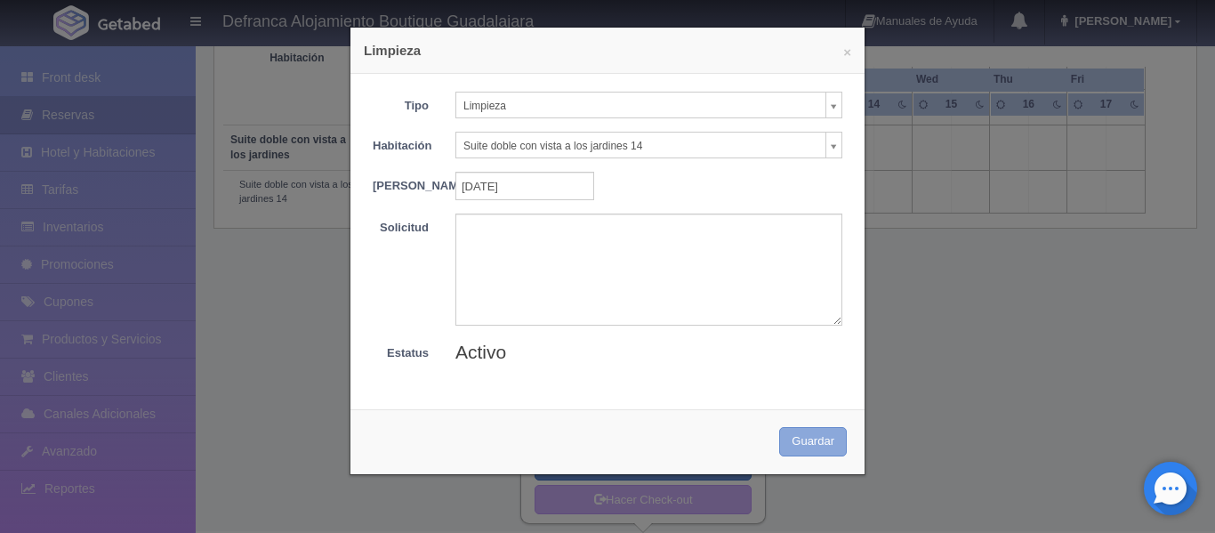
click at [821, 452] on button "Guardar" at bounding box center [813, 441] width 68 height 29
click at [843, 48] on button "×" at bounding box center [847, 51] width 8 height 13
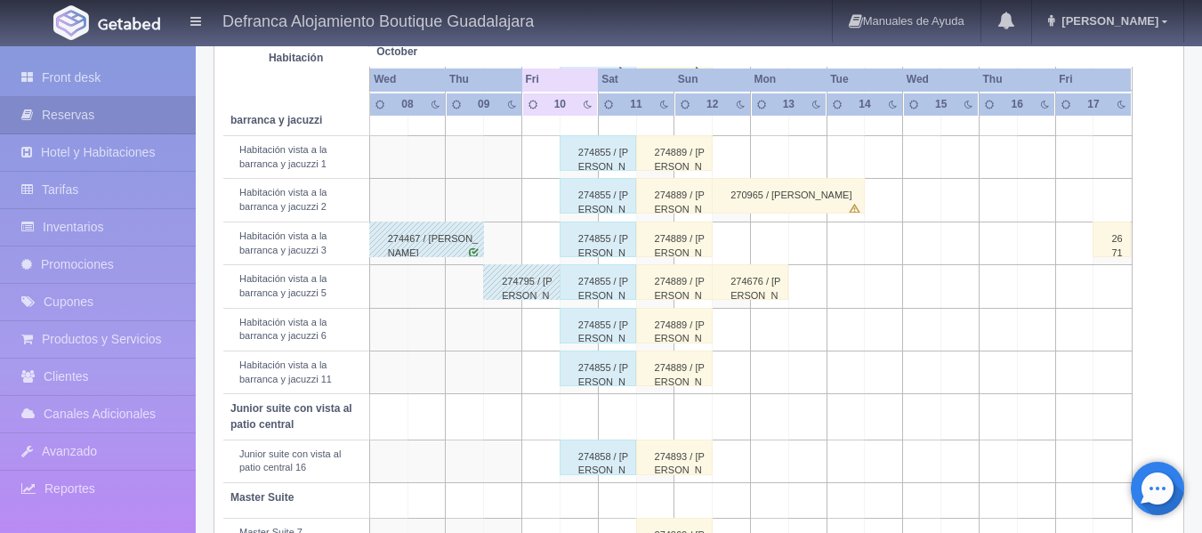
scroll to position [813, 0]
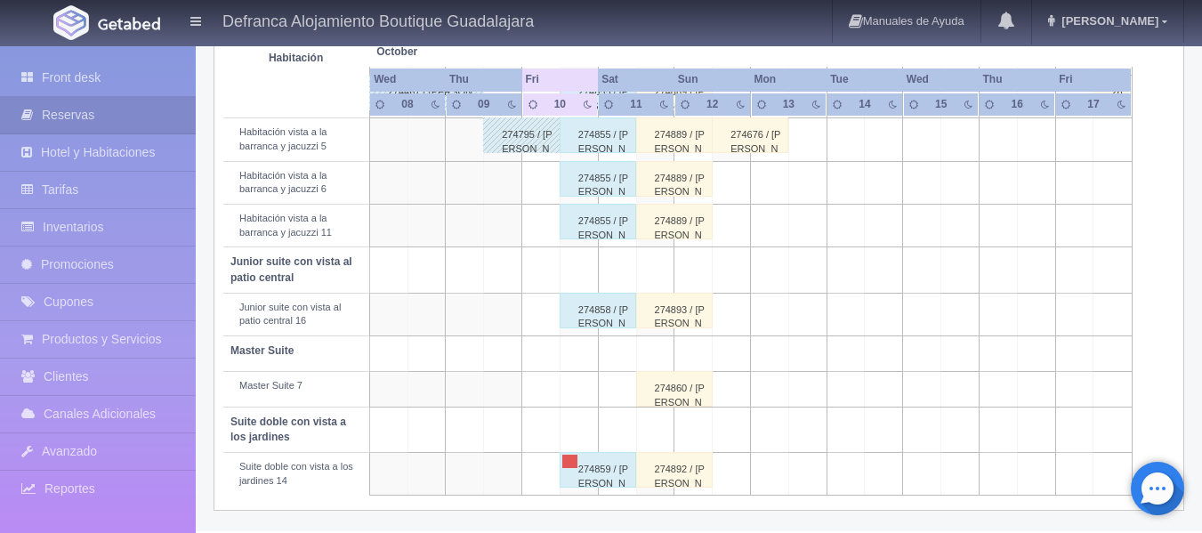
click at [598, 468] on div "274859 / [PERSON_NAME]" at bounding box center [598, 470] width 77 height 36
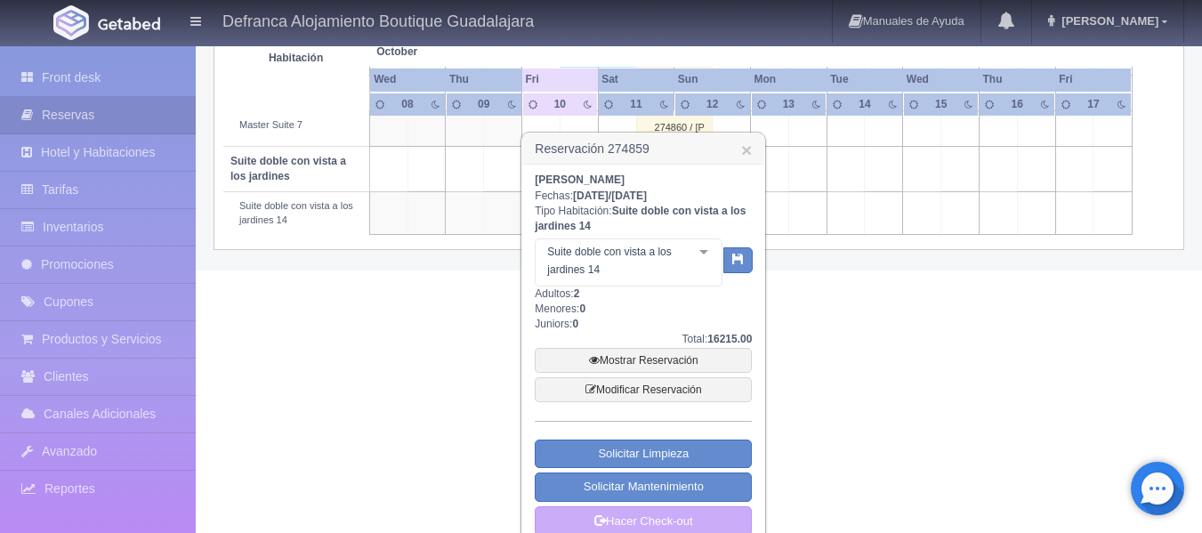
scroll to position [1080, 0]
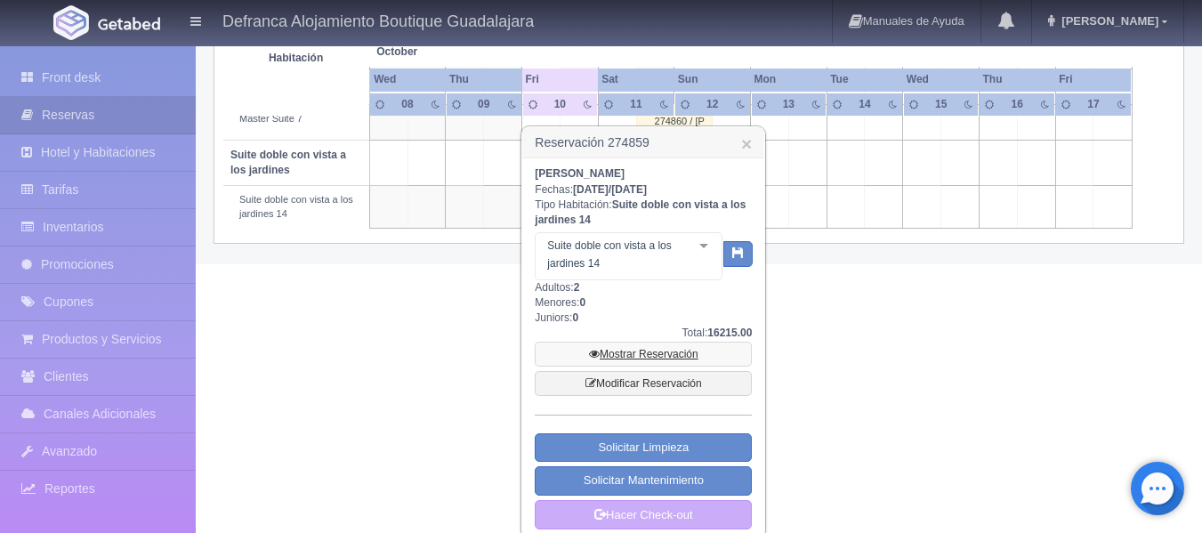
click at [592, 351] on icon at bounding box center [594, 354] width 11 height 11
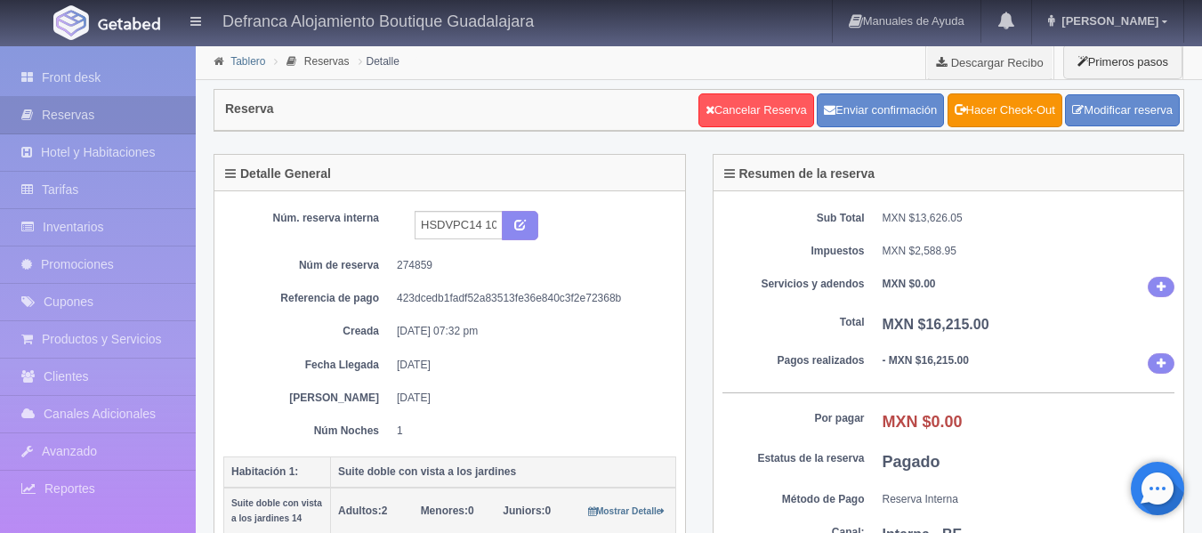
click at [247, 58] on link "Tablero" at bounding box center [247, 61] width 35 height 12
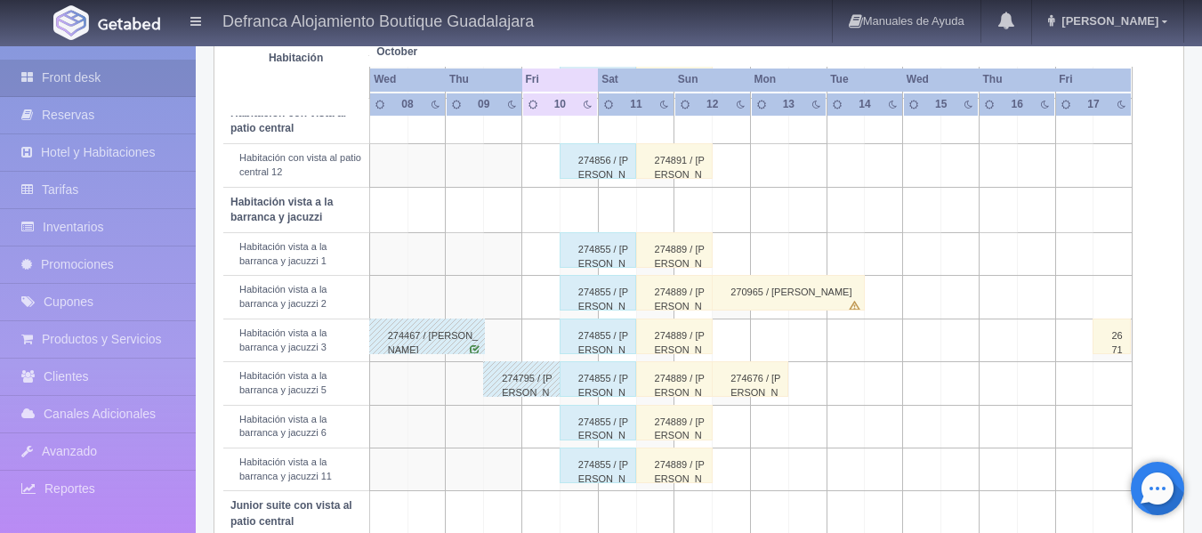
scroll to position [813, 0]
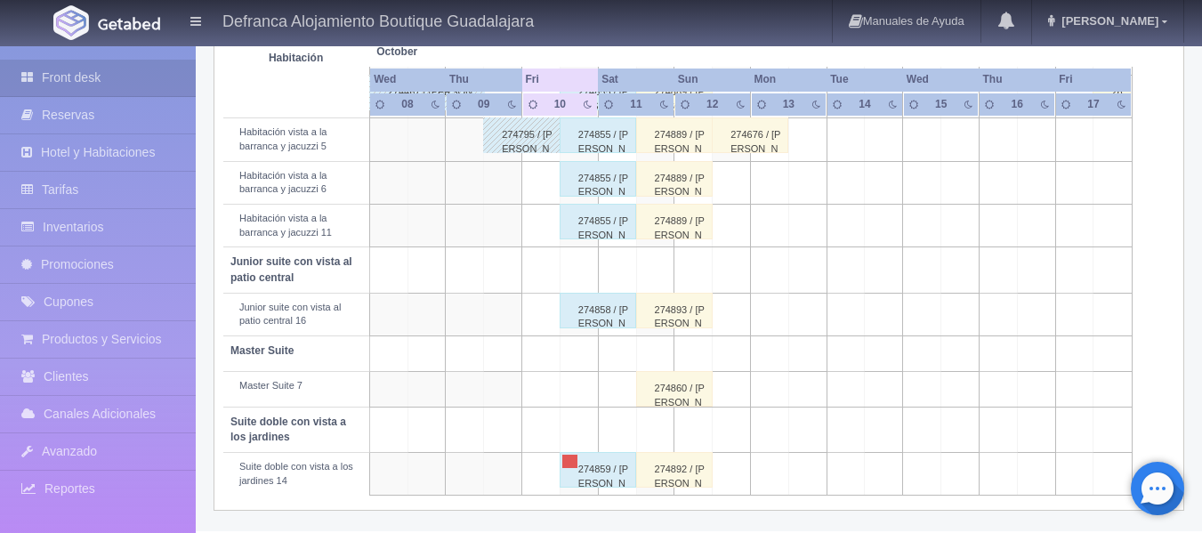
click at [603, 471] on div "274859 / [PERSON_NAME]" at bounding box center [598, 470] width 77 height 36
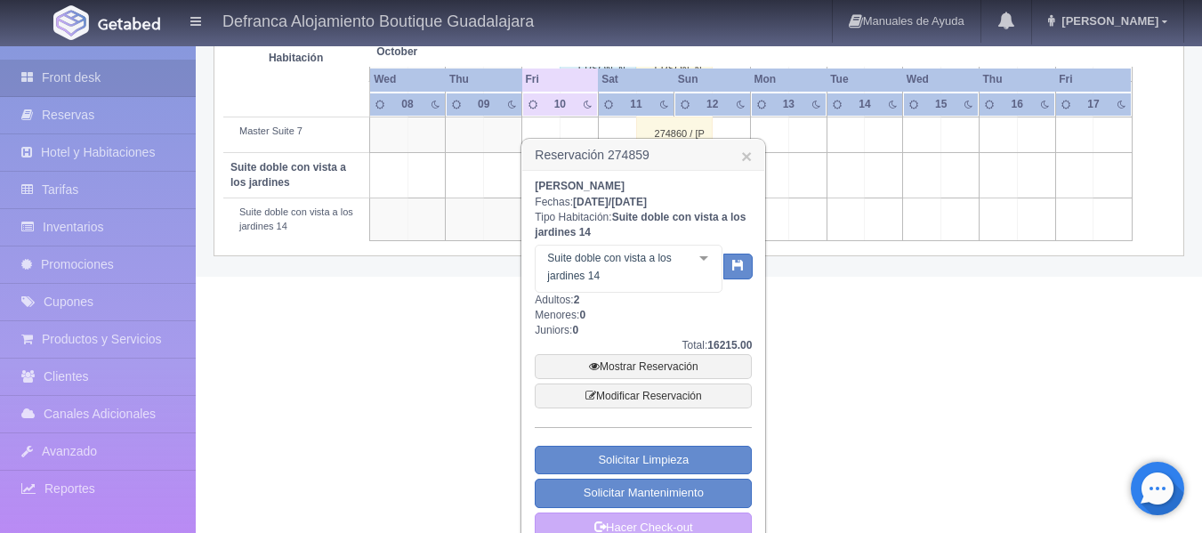
scroll to position [1095, 0]
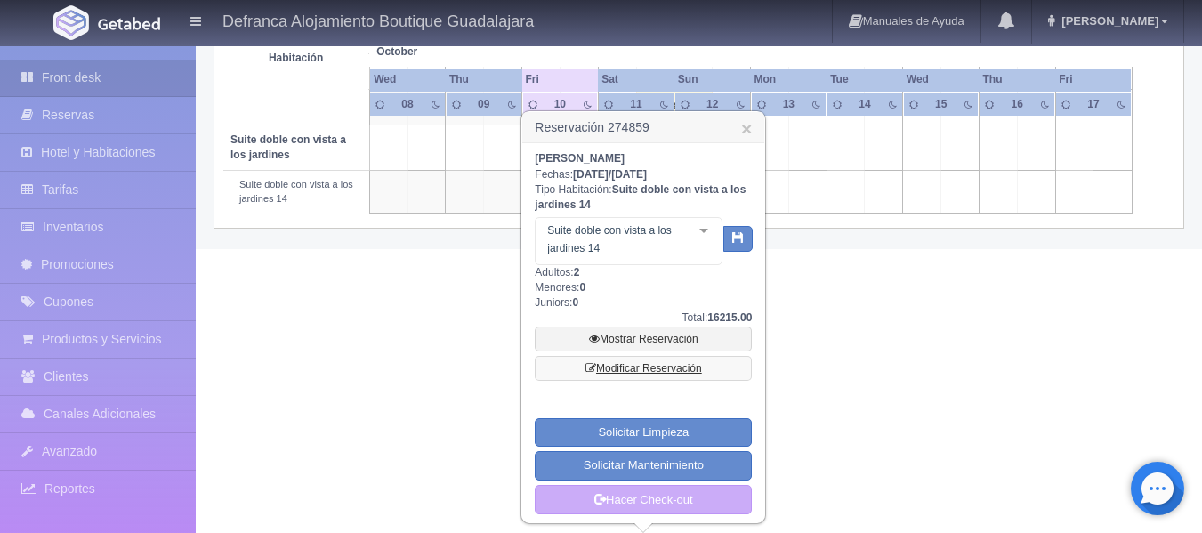
click at [589, 367] on icon at bounding box center [590, 368] width 11 height 11
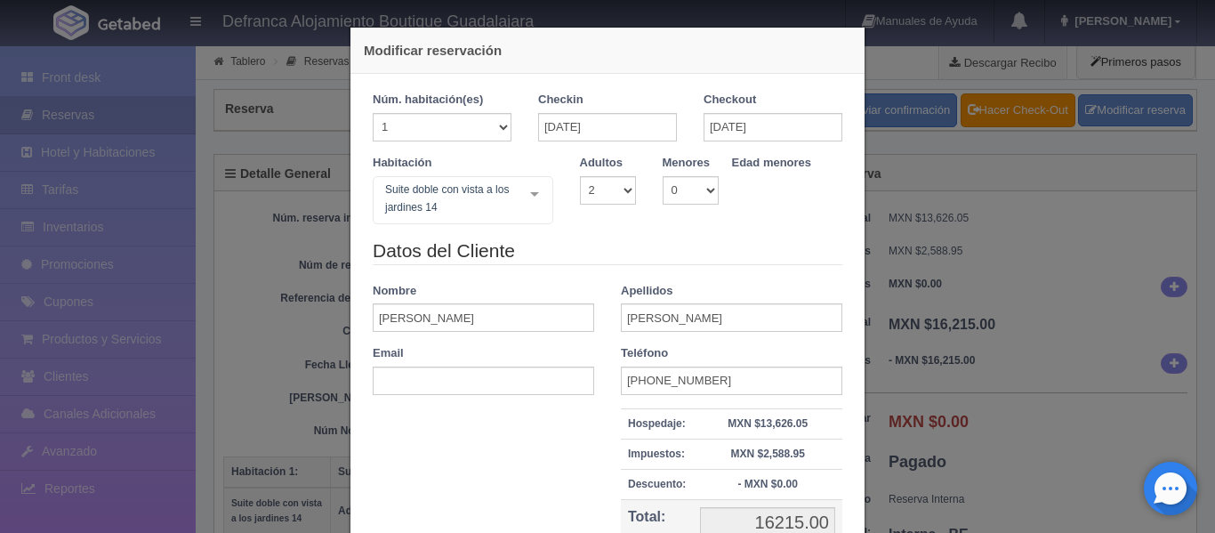
select select "2"
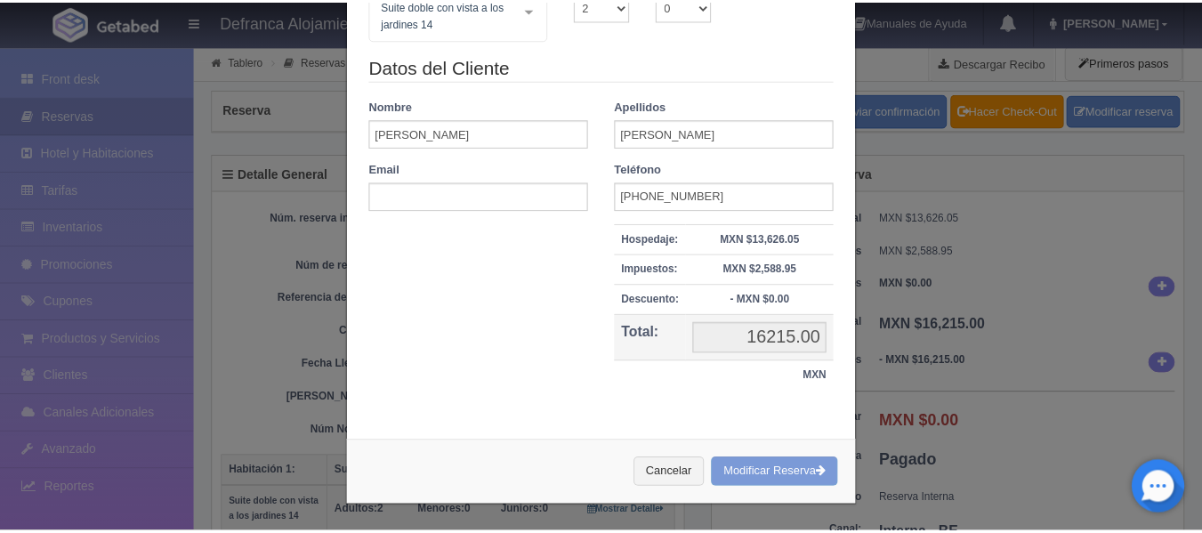
scroll to position [185, 0]
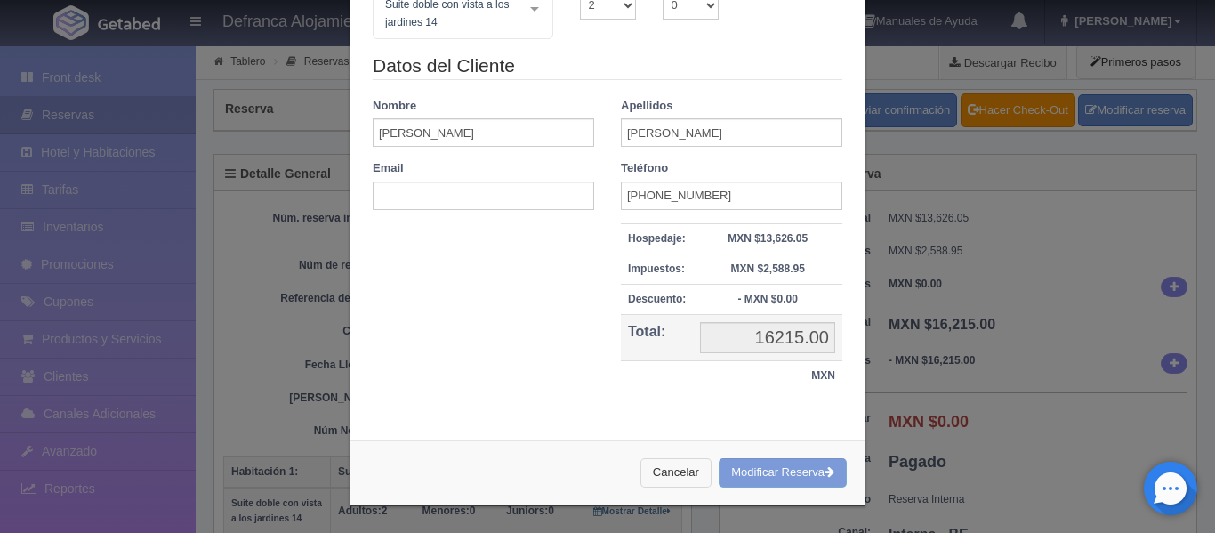
click at [653, 471] on button "Cancelar" at bounding box center [676, 472] width 71 height 29
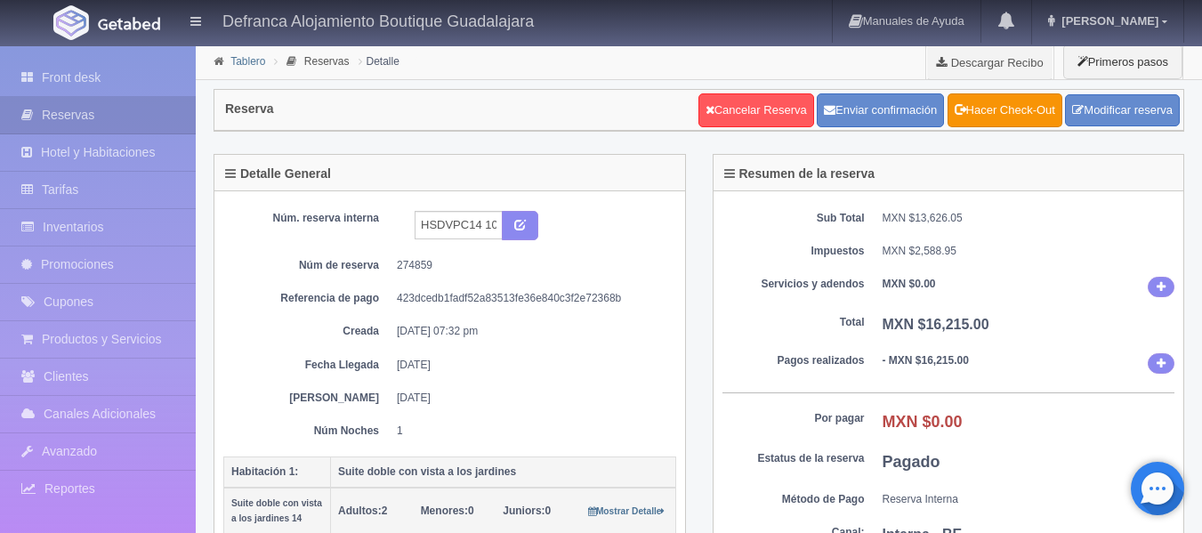
click at [231, 64] on link "Tablero" at bounding box center [247, 61] width 35 height 12
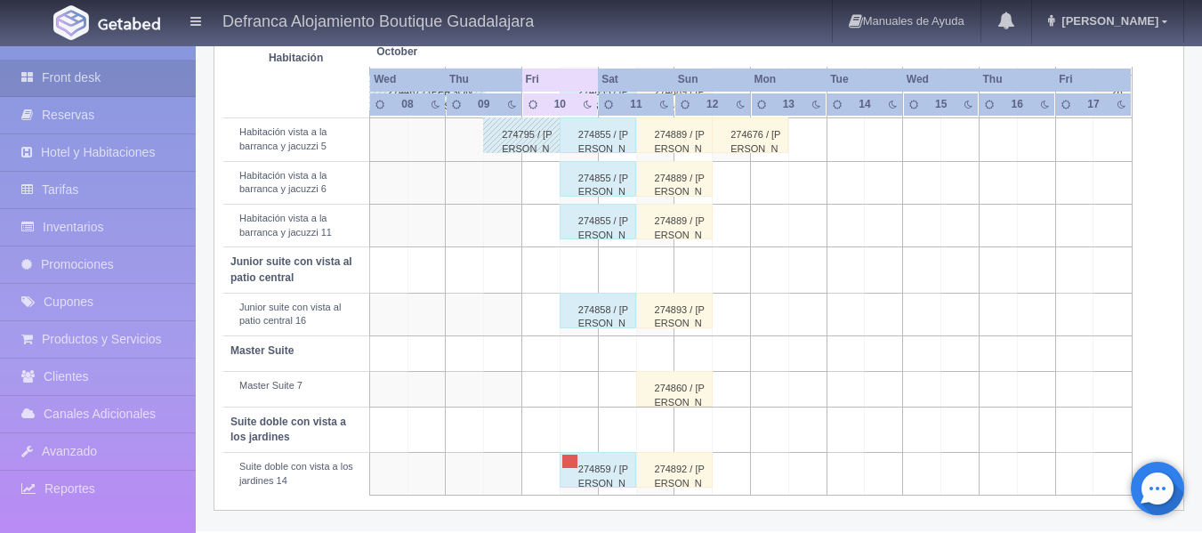
scroll to position [813, 0]
click at [600, 481] on div "274859 / [PERSON_NAME]" at bounding box center [598, 470] width 77 height 36
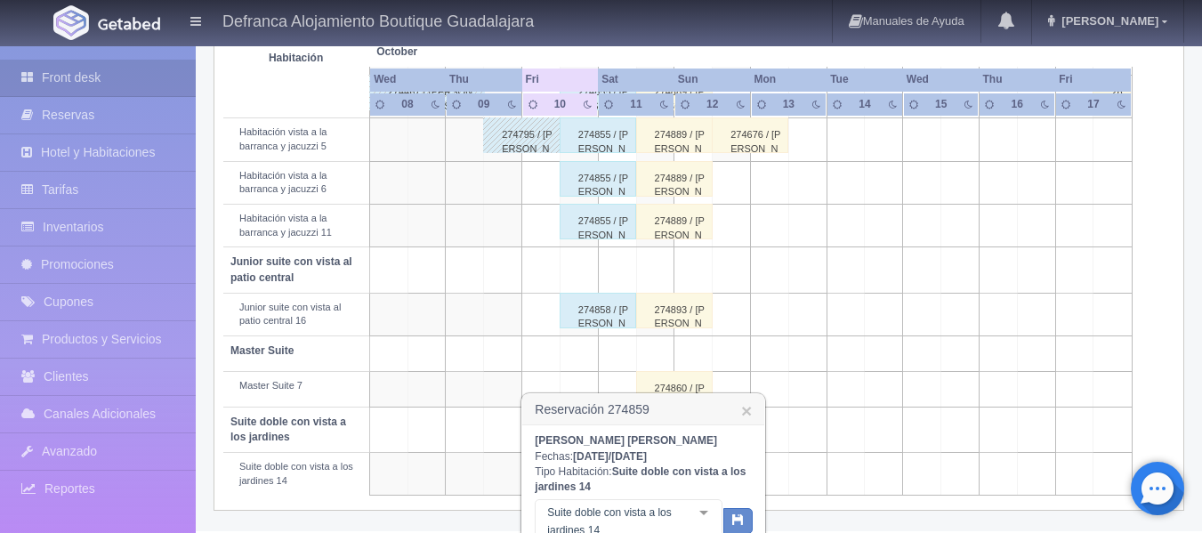
scroll to position [1095, 0]
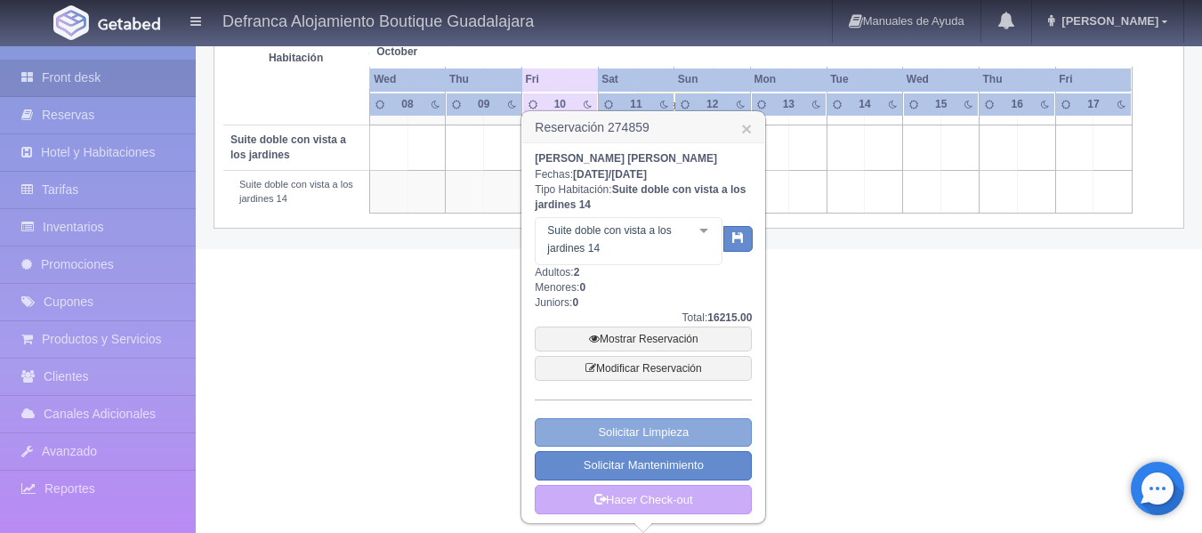
click at [643, 436] on link "Solicitar Limpieza" at bounding box center [643, 432] width 217 height 29
select select "Limpieza"
select select "1389_Suite doble con vista a los jardines 14"
type input "2025-10-10"
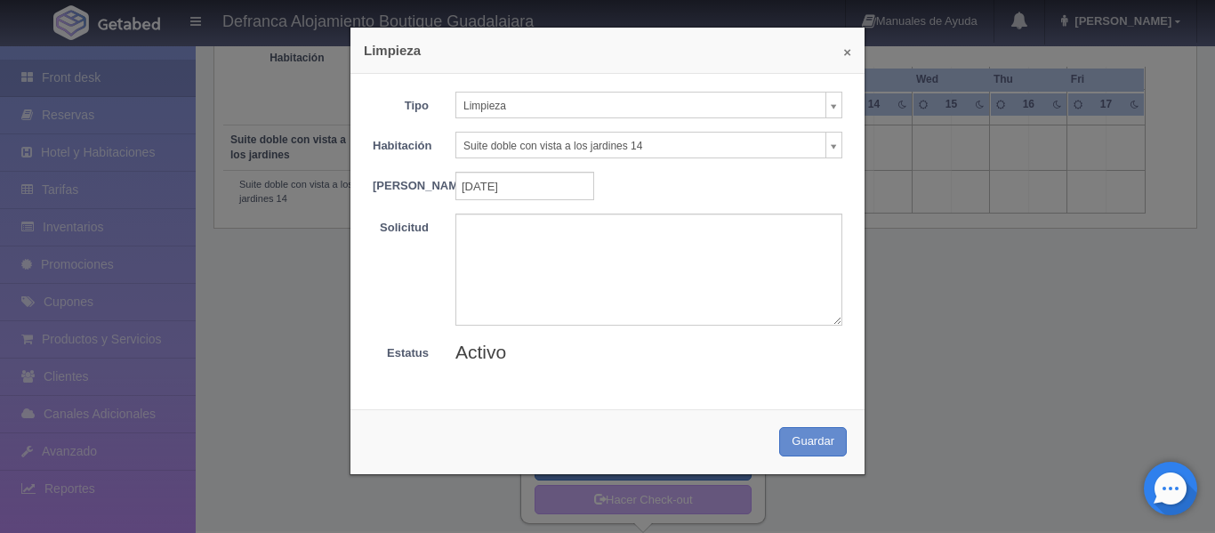
click at [843, 53] on button "×" at bounding box center [847, 51] width 8 height 13
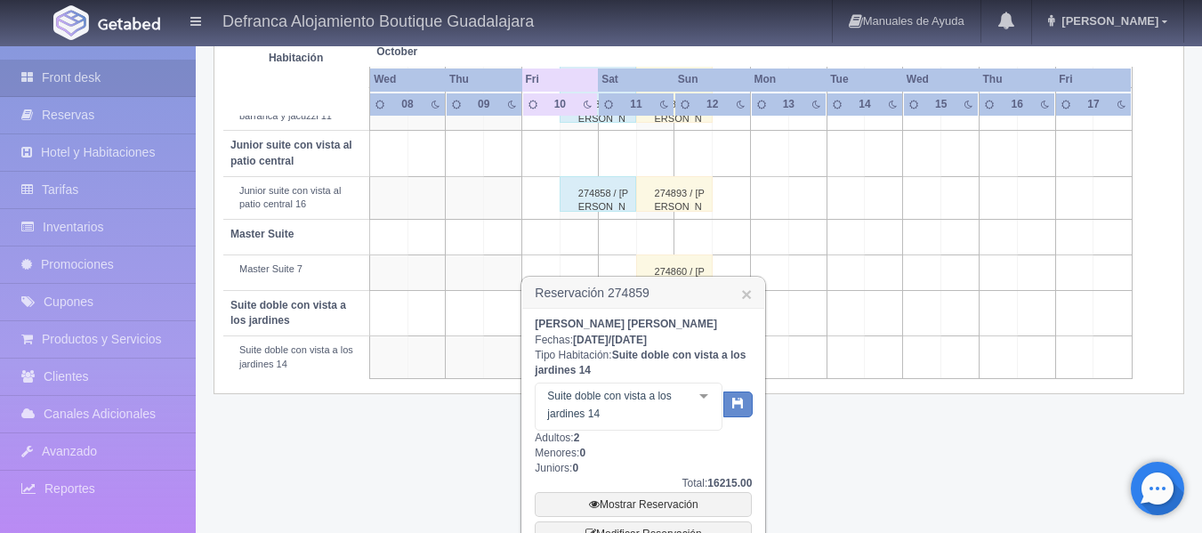
scroll to position [917, 0]
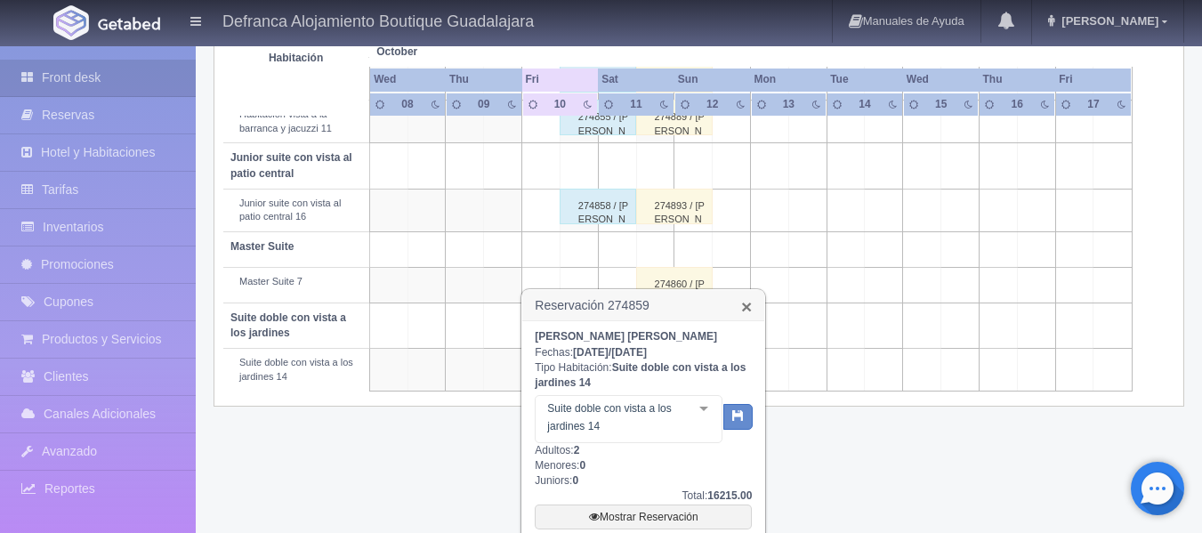
click at [745, 308] on link "×" at bounding box center [746, 306] width 11 height 19
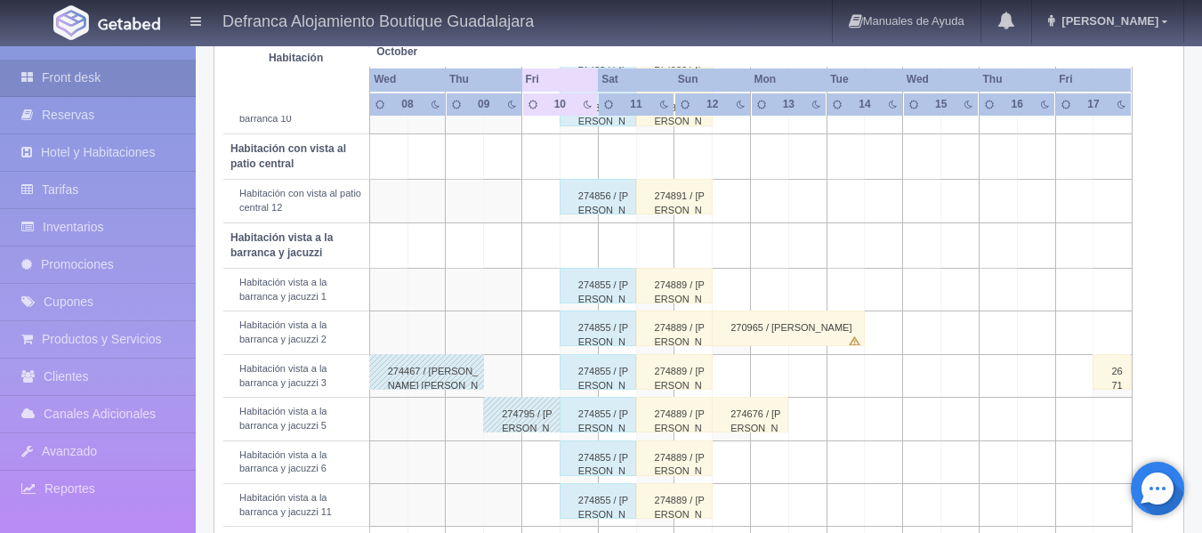
scroll to position [623, 0]
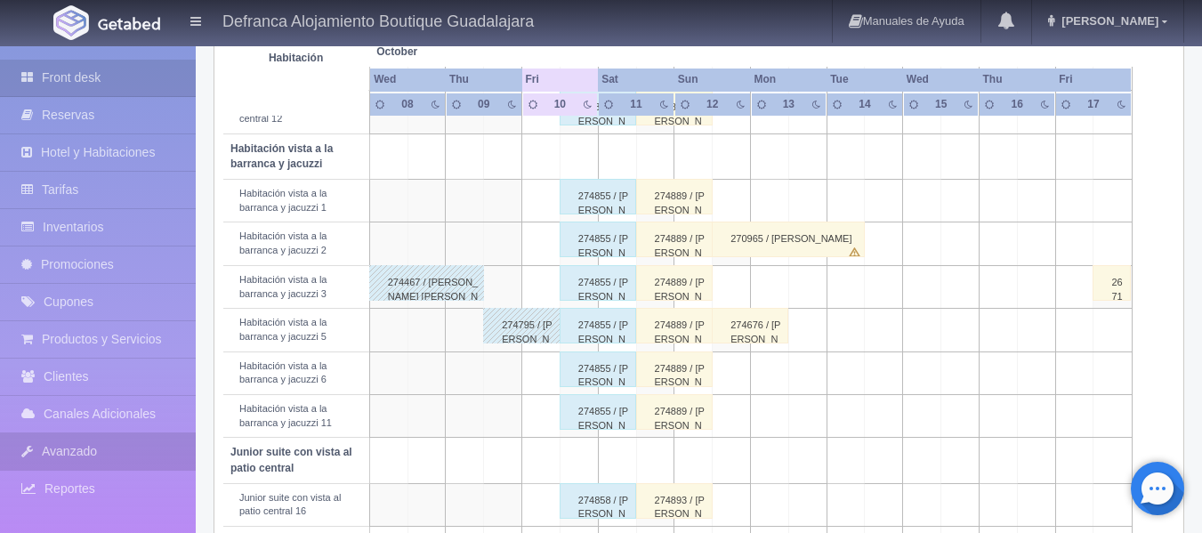
click at [104, 446] on link "Avanzado" at bounding box center [98, 451] width 196 height 36
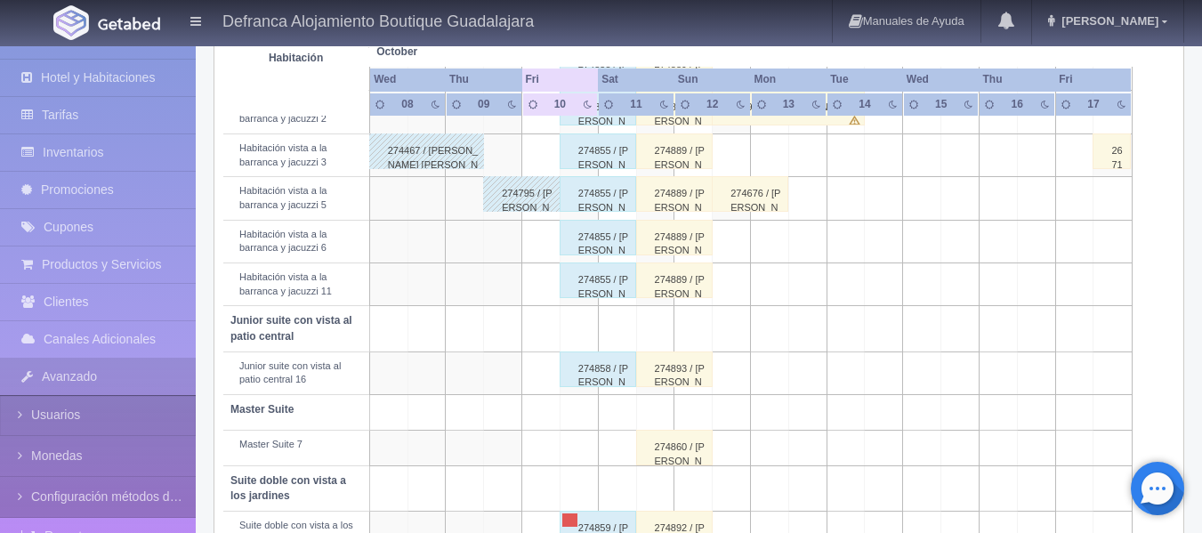
scroll to position [724, 0]
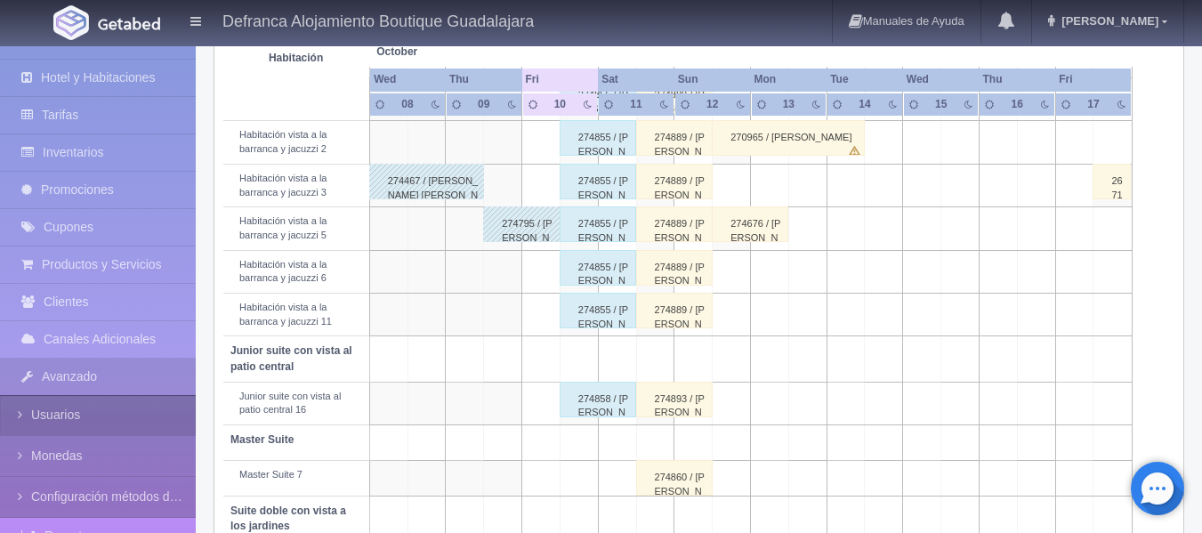
click at [51, 414] on link "Usuarios" at bounding box center [98, 415] width 196 height 40
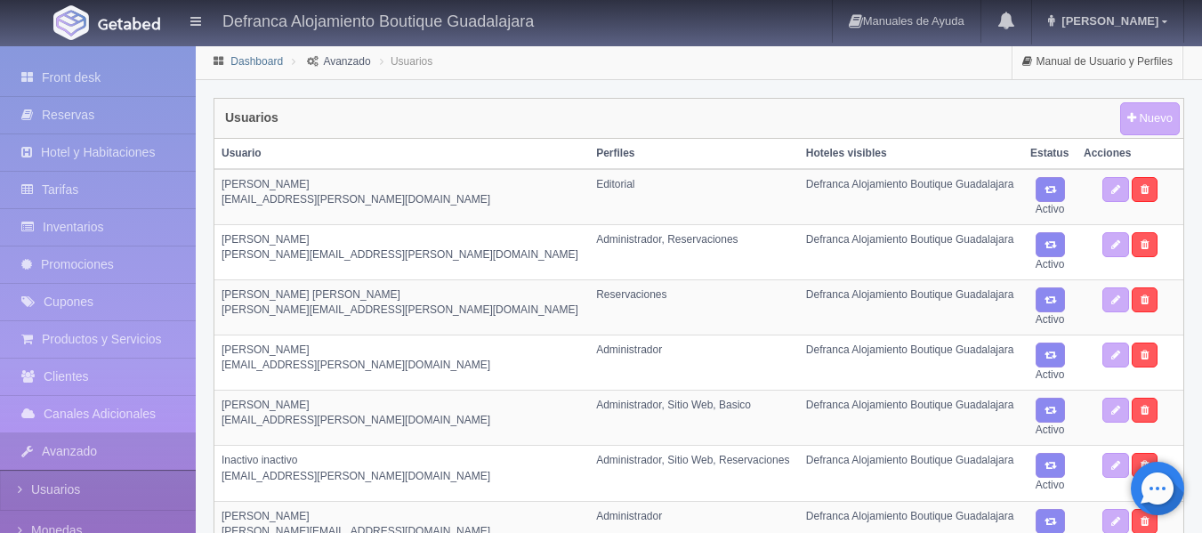
click at [254, 59] on link "Dashboard" at bounding box center [256, 61] width 52 height 12
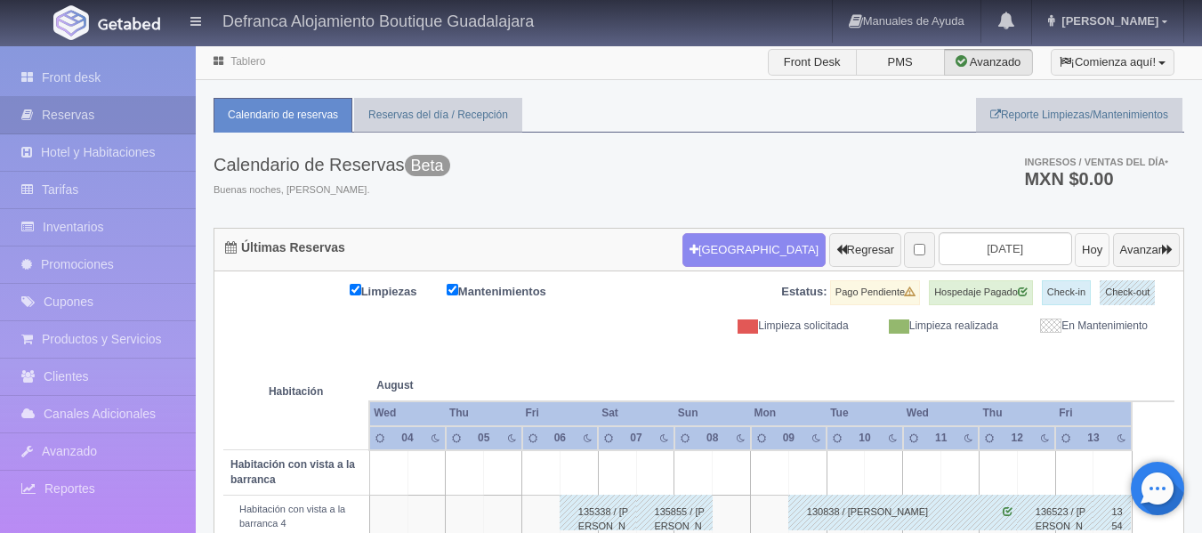
click at [1075, 244] on button "Hoy" at bounding box center [1092, 250] width 35 height 34
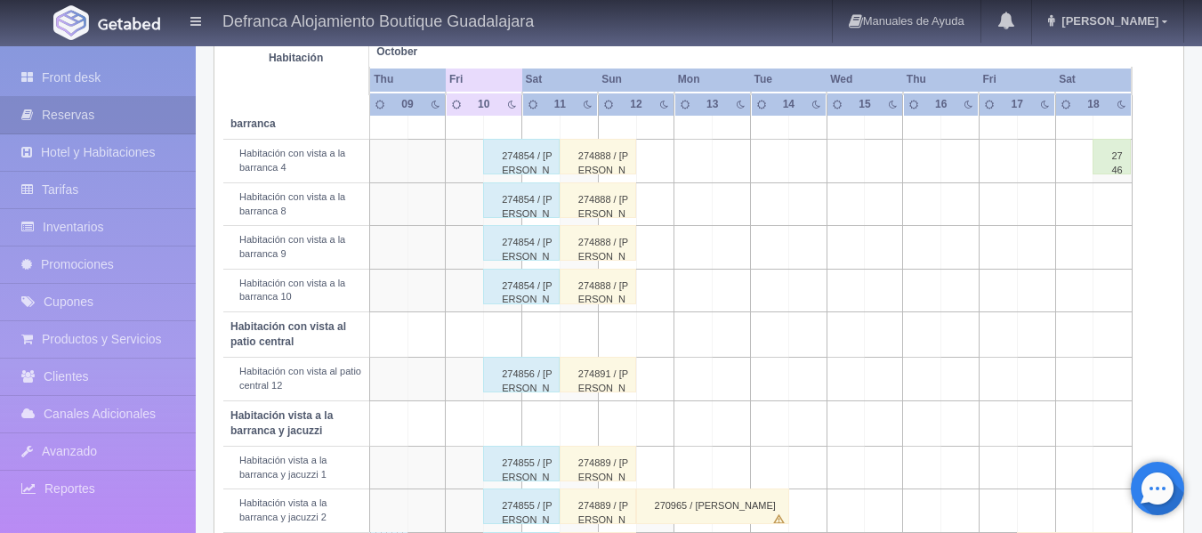
scroll to position [356, 0]
click at [531, 163] on div "274854 / [PERSON_NAME] [PERSON_NAME]" at bounding box center [521, 157] width 77 height 36
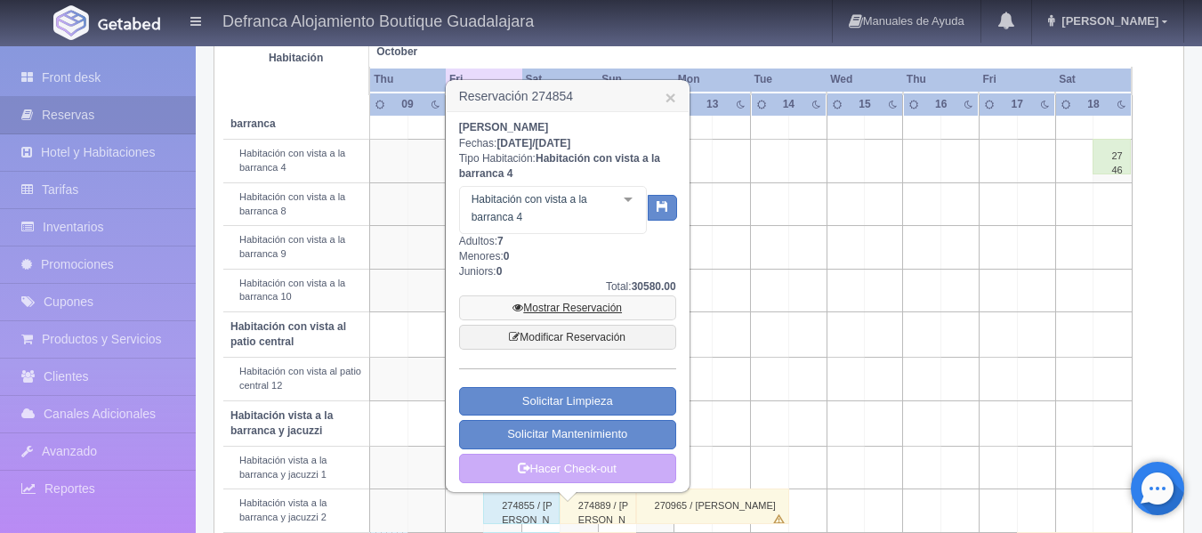
click at [543, 305] on link "Mostrar Reservación" at bounding box center [567, 307] width 217 height 25
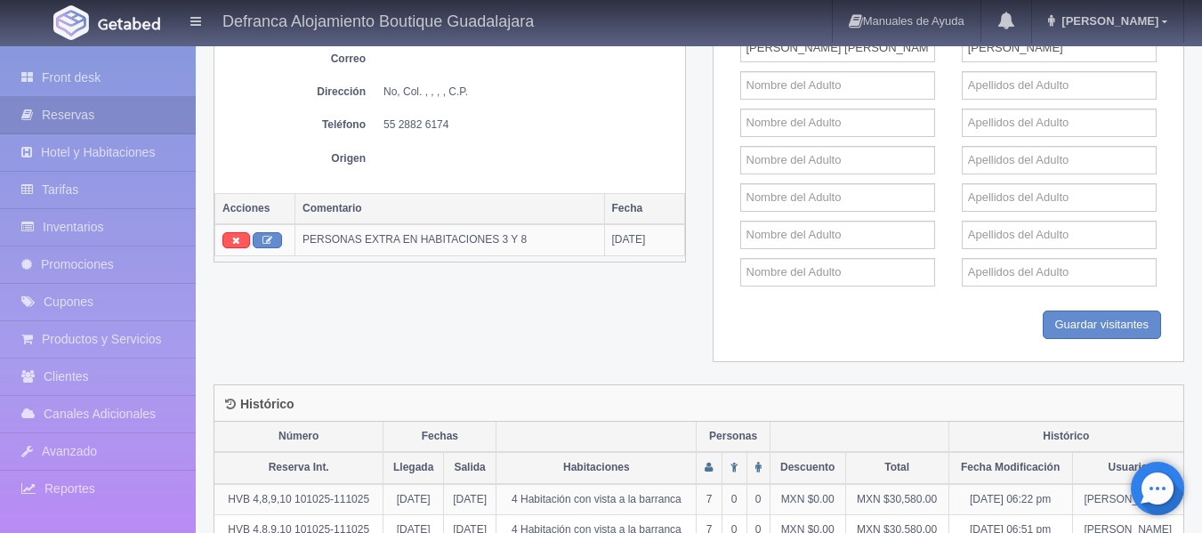
scroll to position [890, 0]
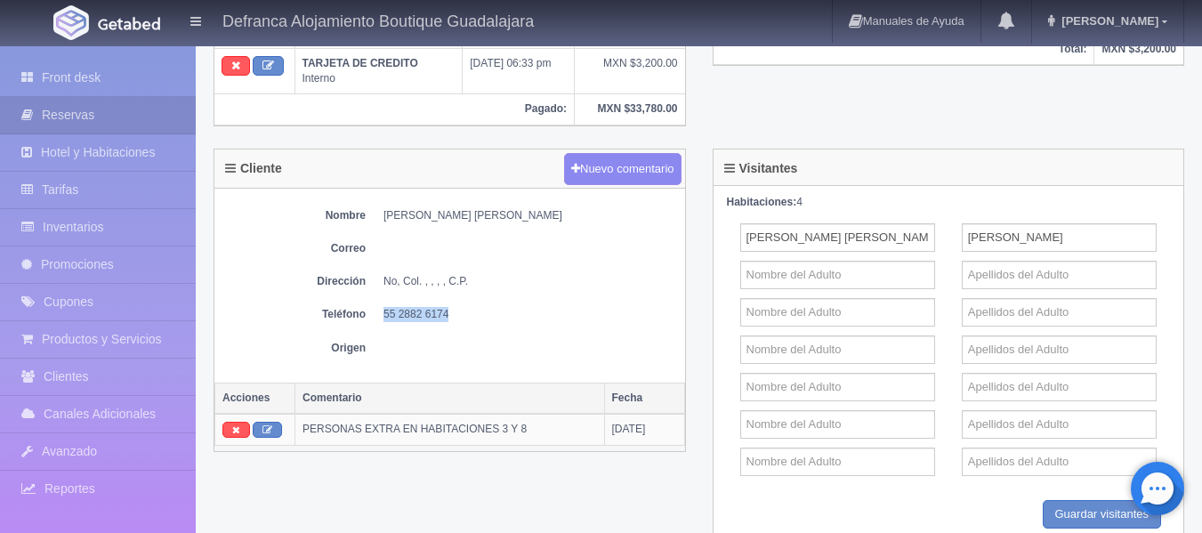
drag, startPoint x: 384, startPoint y: 316, endPoint x: 453, endPoint y: 315, distance: 68.5
click at [453, 315] on dd "55 2882 6174" at bounding box center [529, 314] width 293 height 15
copy dd "55 2882 6174"
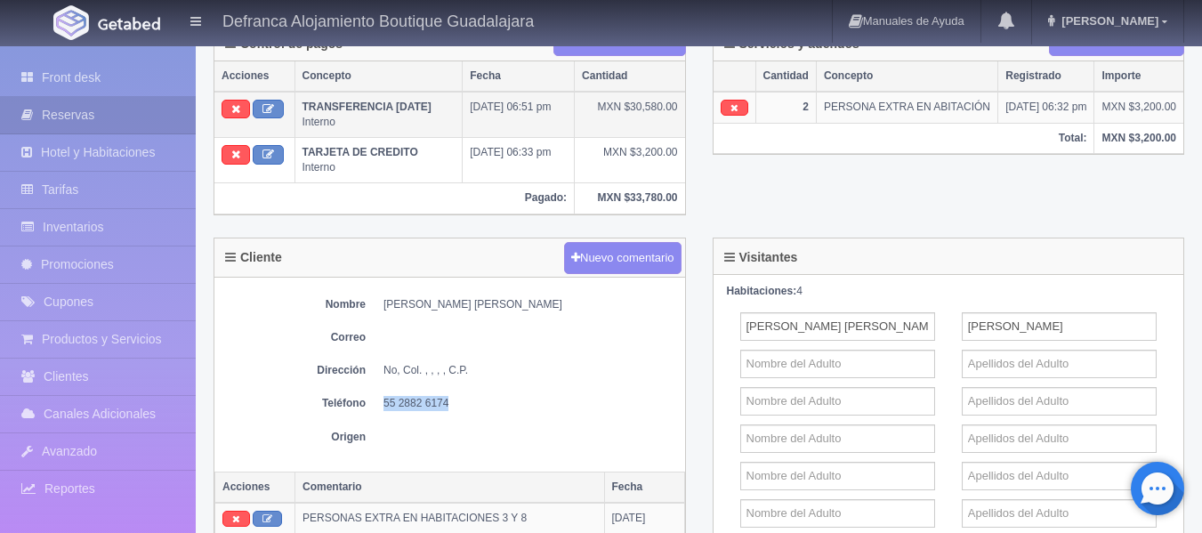
drag, startPoint x: 303, startPoint y: 106, endPoint x: 452, endPoint y: 109, distance: 149.5
click at [452, 109] on td "TRANSFERENCIA [DATE] Interno" at bounding box center [379, 115] width 168 height 46
copy b "TRANSFERENCIA [DATE]"
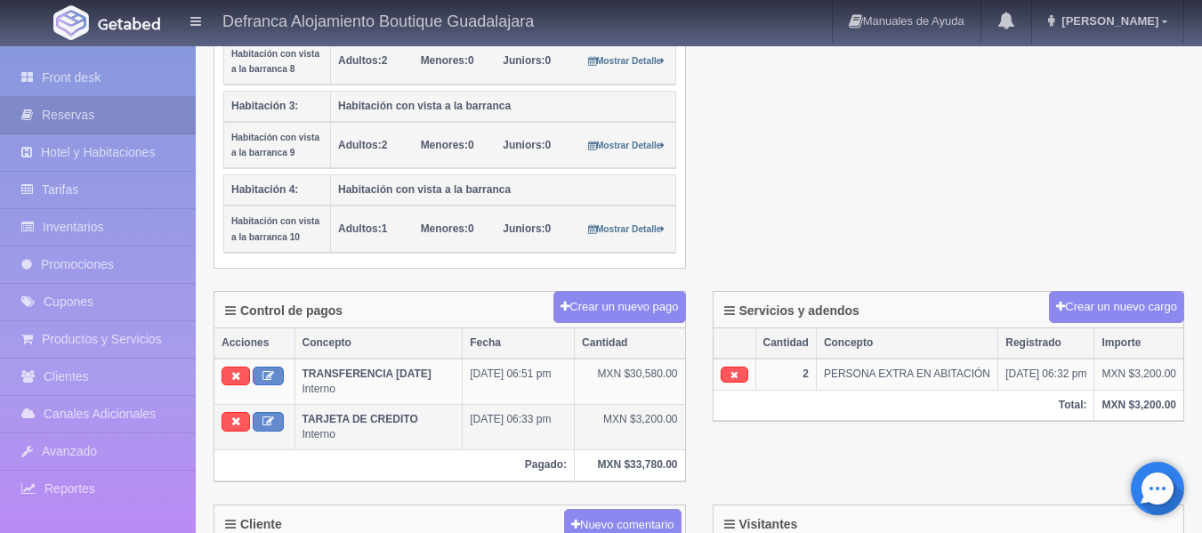
scroll to position [445, 0]
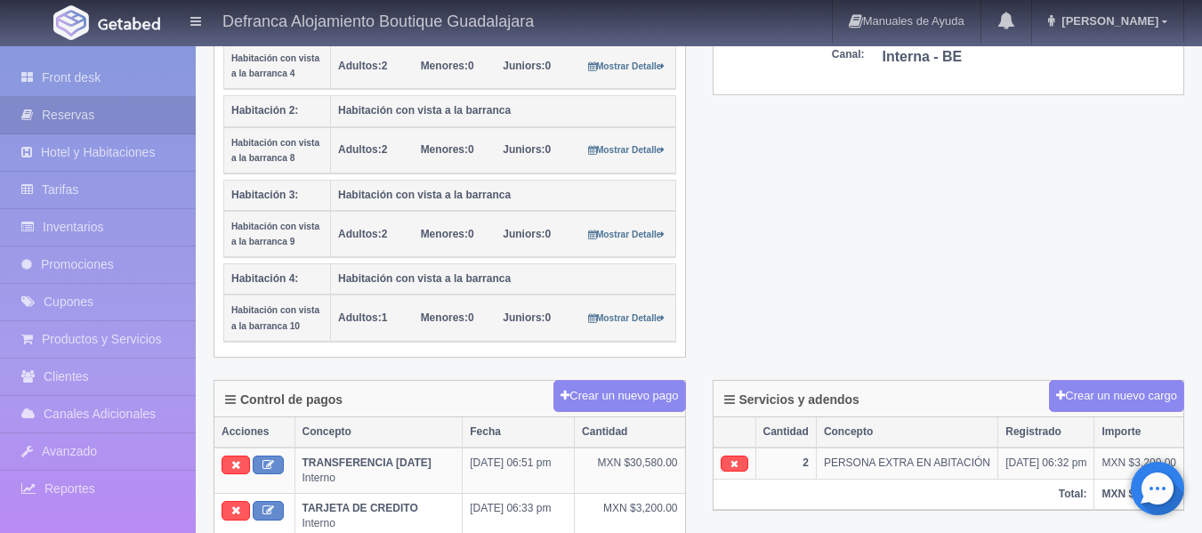
click at [739, 498] on th "Total:" at bounding box center [904, 495] width 381 height 30
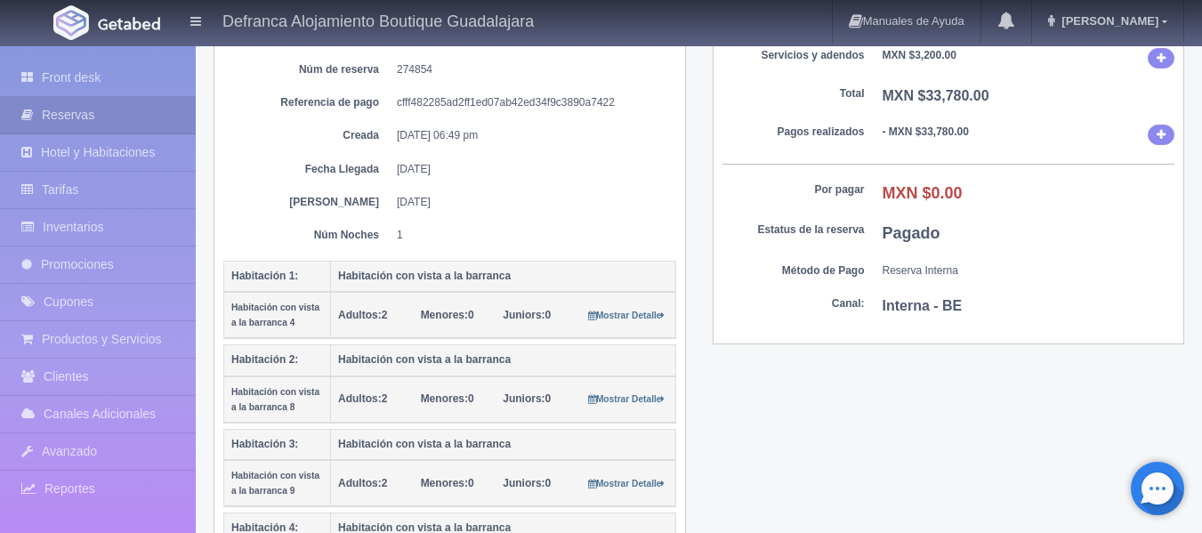
scroll to position [0, 0]
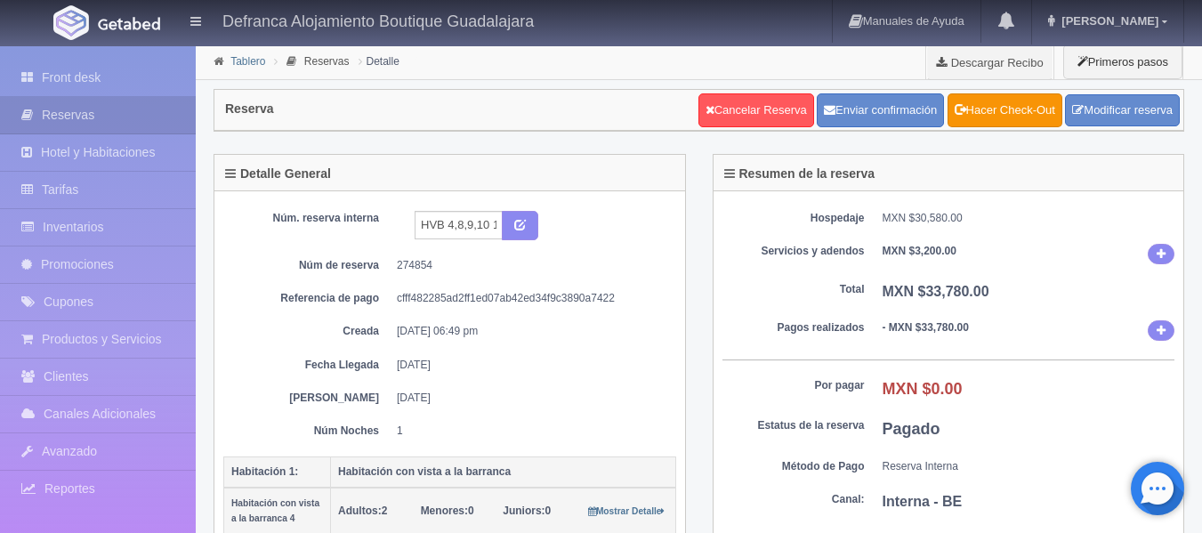
click at [240, 61] on link "Tablero" at bounding box center [247, 61] width 35 height 12
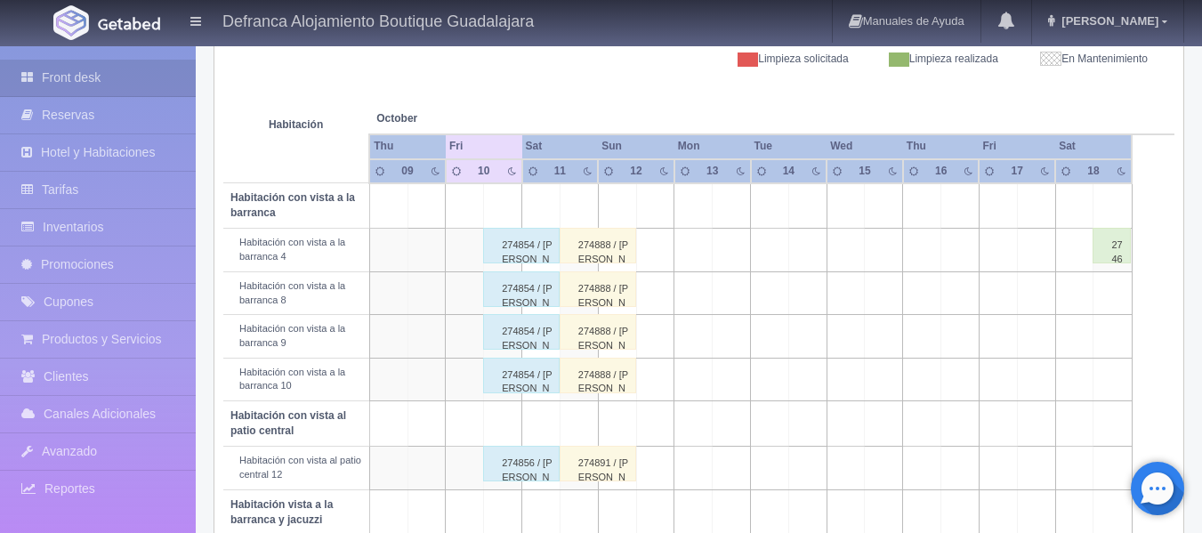
scroll to position [267, 0]
click at [518, 252] on div "274854 / [PERSON_NAME] [PERSON_NAME]" at bounding box center [521, 246] width 77 height 36
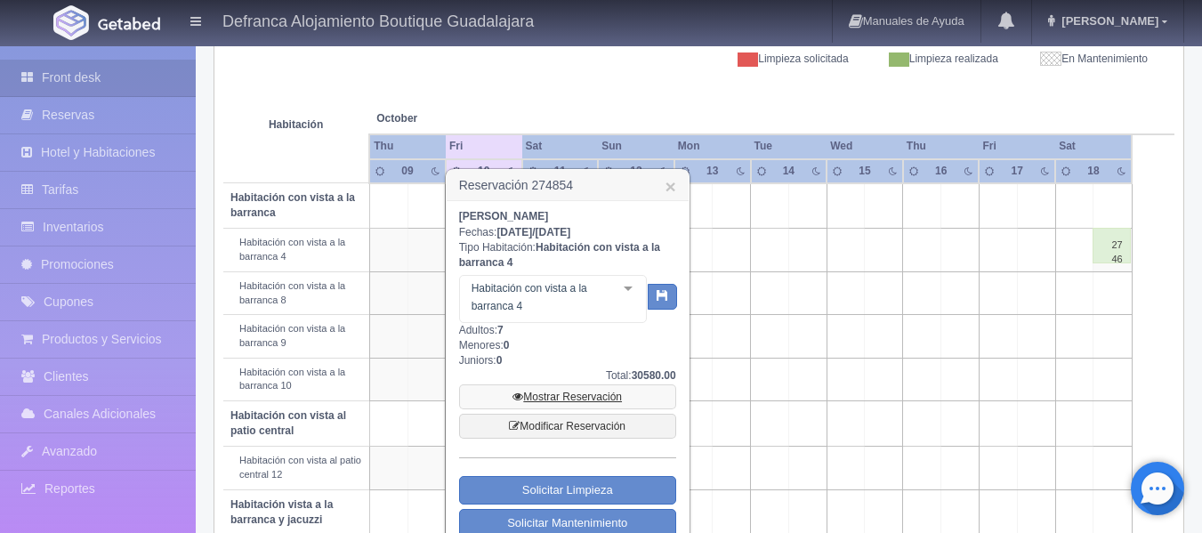
click at [557, 392] on link "Mostrar Reservación" at bounding box center [567, 396] width 217 height 25
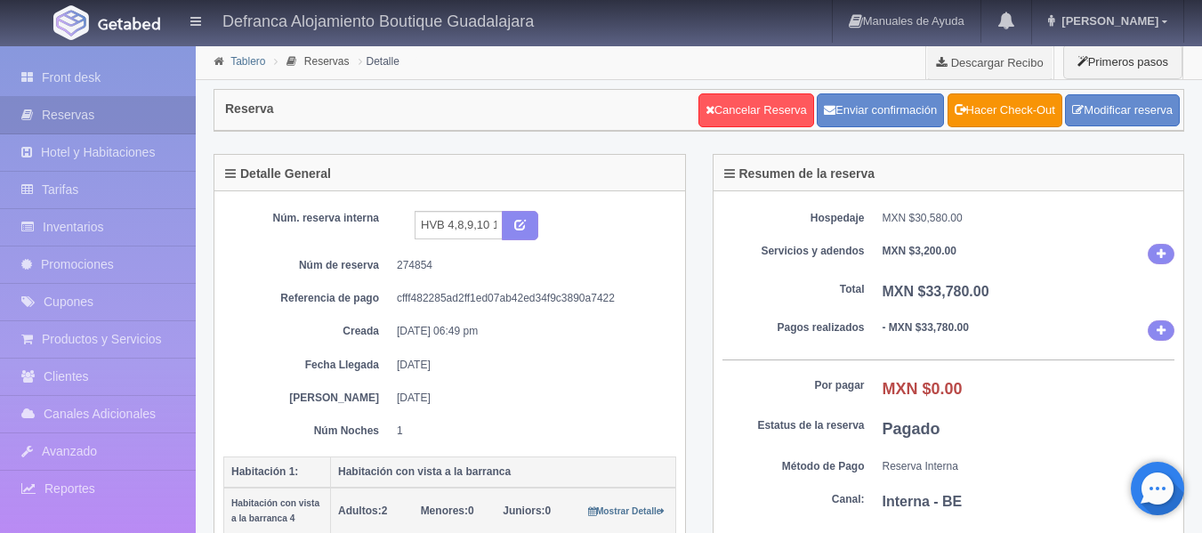
click at [250, 63] on link "Tablero" at bounding box center [247, 61] width 35 height 12
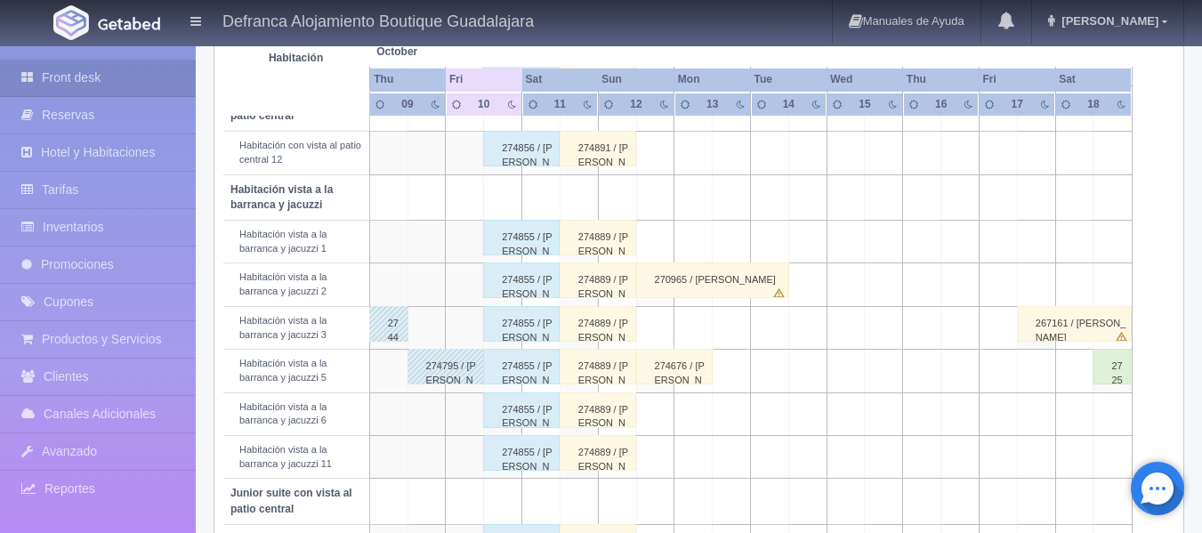
scroll to position [623, 0]
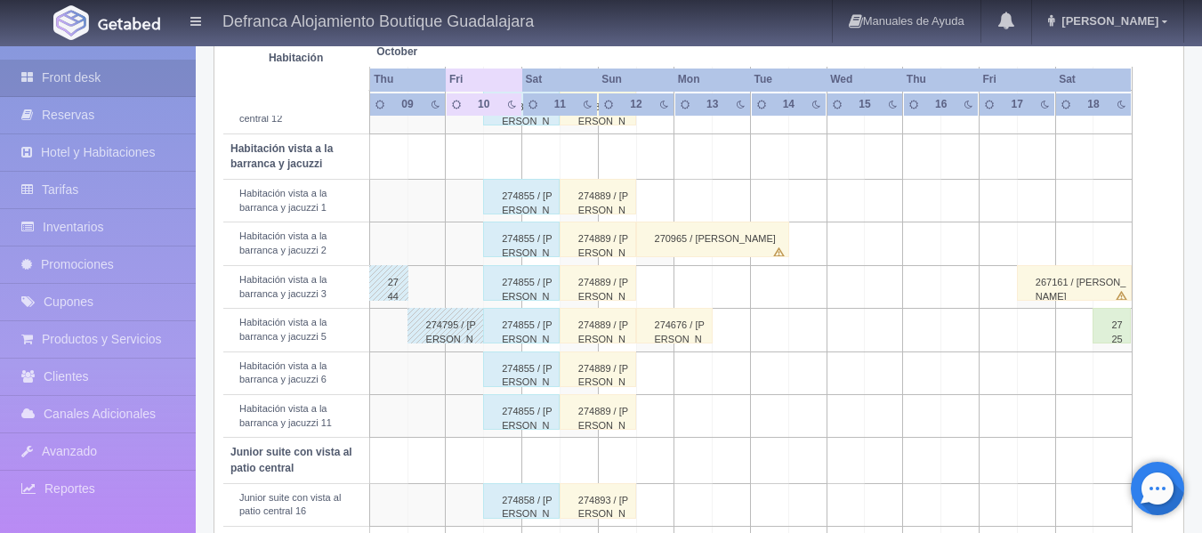
click at [521, 204] on div "274855 / [PERSON_NAME] [PERSON_NAME]" at bounding box center [521, 197] width 77 height 36
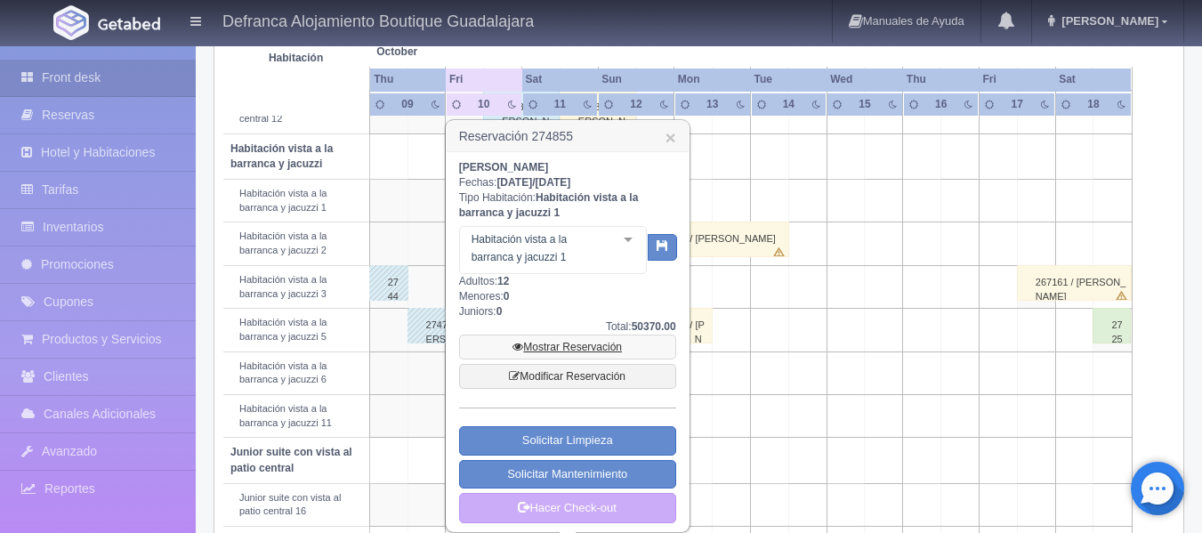
click at [545, 348] on link "Mostrar Reservación" at bounding box center [567, 347] width 217 height 25
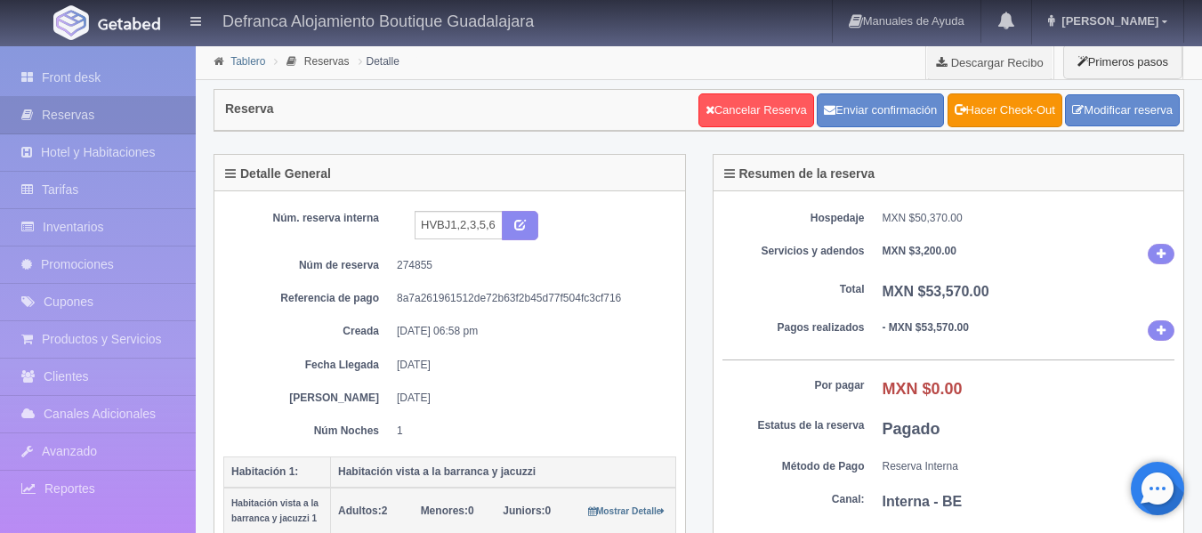
click at [244, 64] on link "Tablero" at bounding box center [247, 61] width 35 height 12
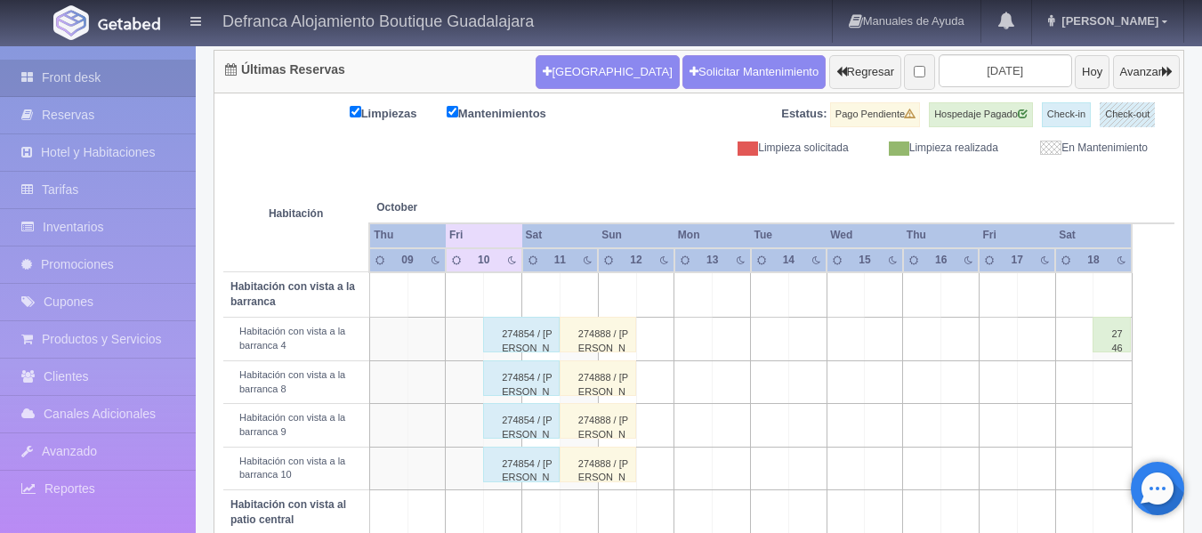
scroll to position [178, 0]
click at [604, 343] on div "274888 / [PERSON_NAME]" at bounding box center [598, 335] width 77 height 36
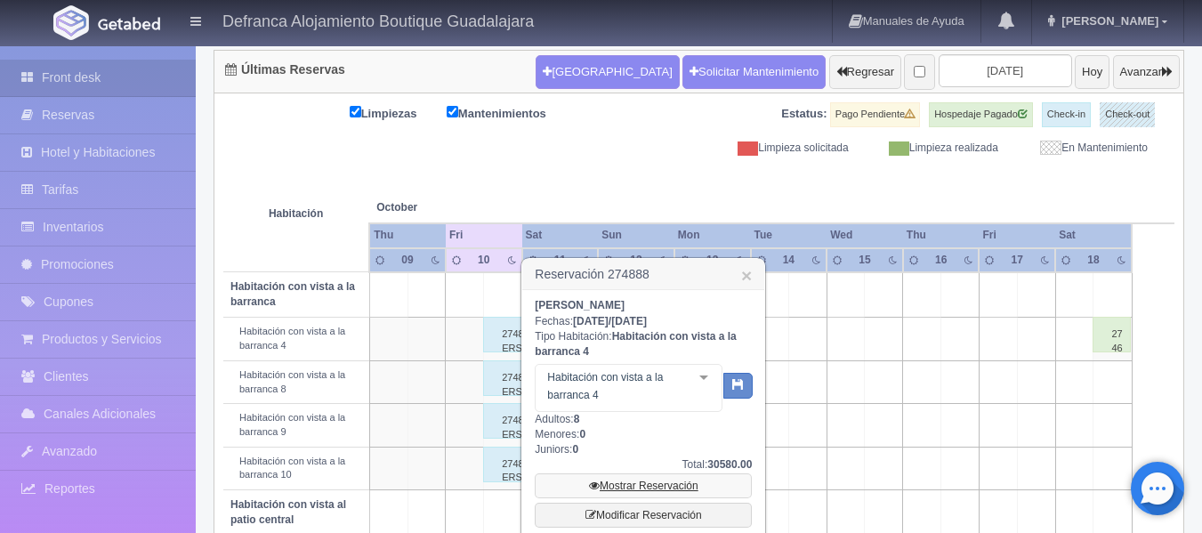
click at [651, 485] on link "Mostrar Reservación" at bounding box center [643, 485] width 217 height 25
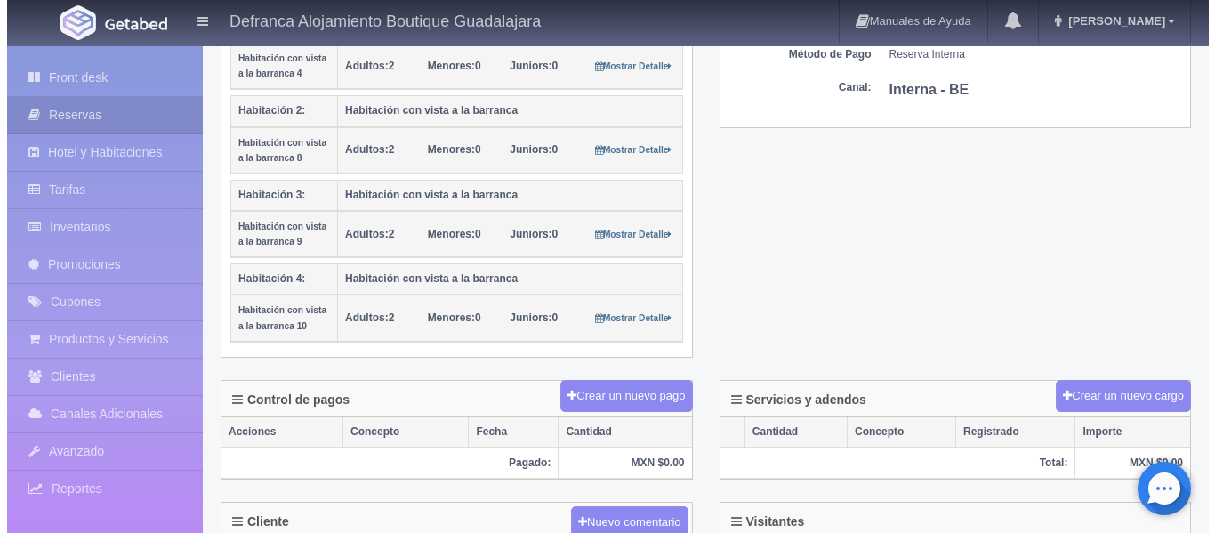
scroll to position [534, 0]
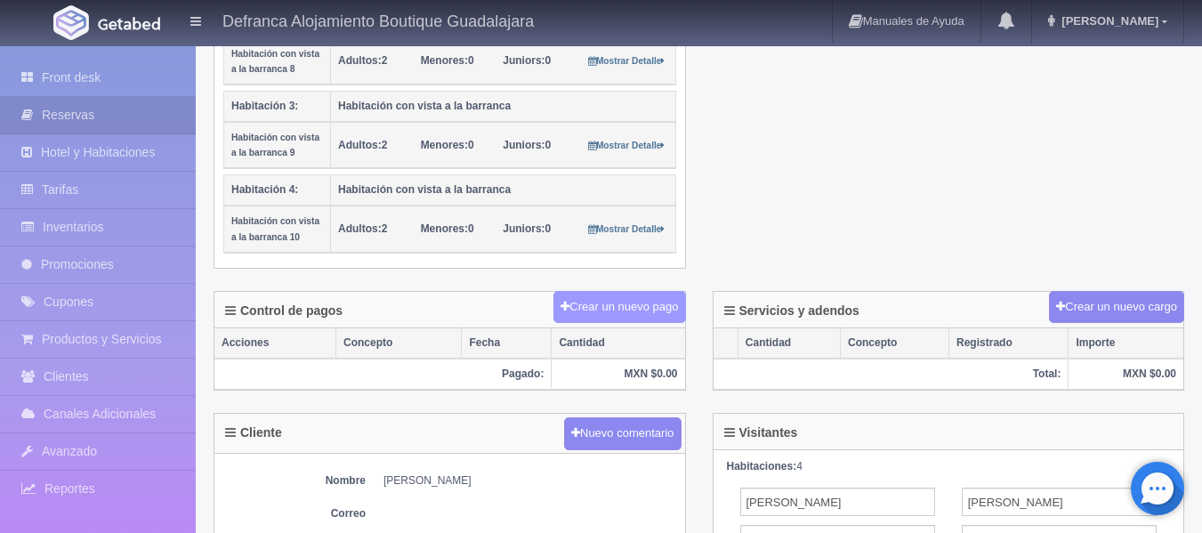
click at [601, 309] on button "Crear un nuevo pago" at bounding box center [619, 307] width 132 height 33
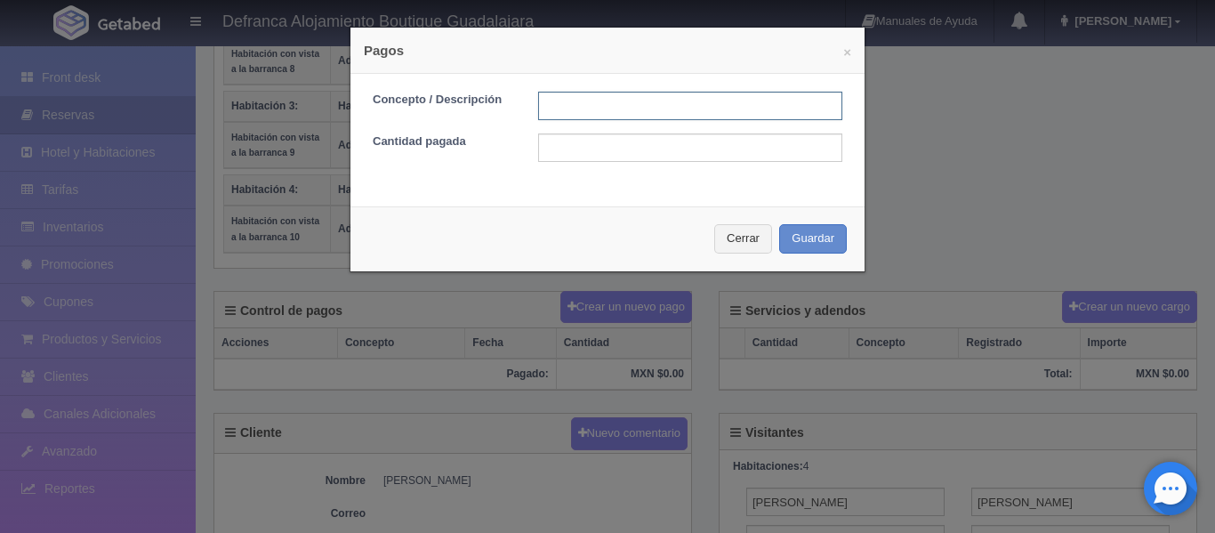
click at [625, 111] on input "text" at bounding box center [690, 106] width 304 height 28
type input "TRANSFERENCIA DEL 12/09/2025"
click at [613, 143] on input "text" at bounding box center [690, 147] width 304 height 28
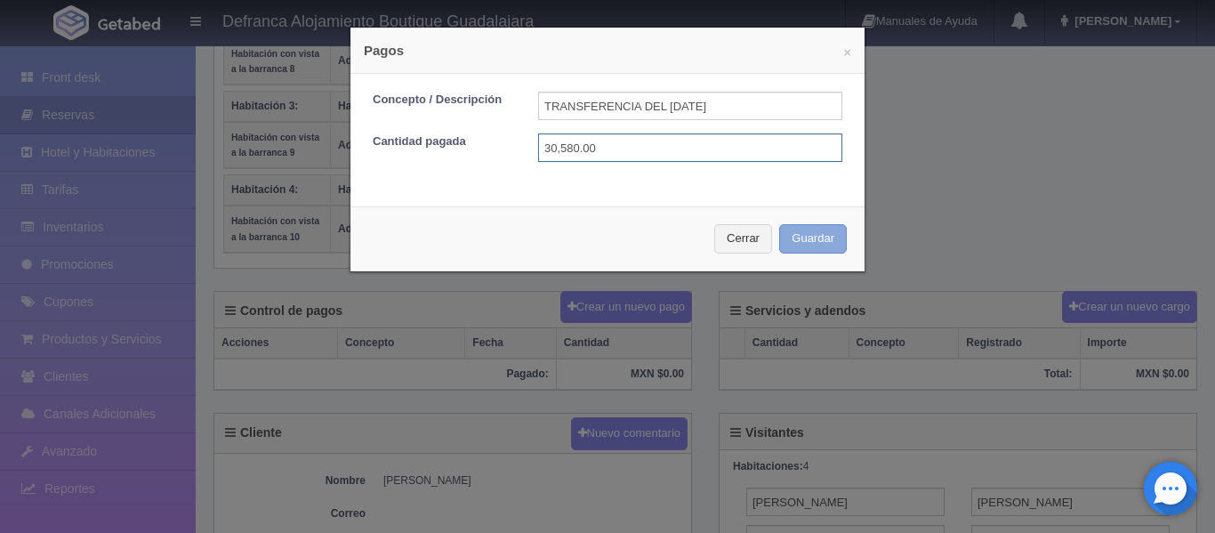
type input "30,580.00"
click at [792, 238] on button "Guardar" at bounding box center [813, 238] width 68 height 29
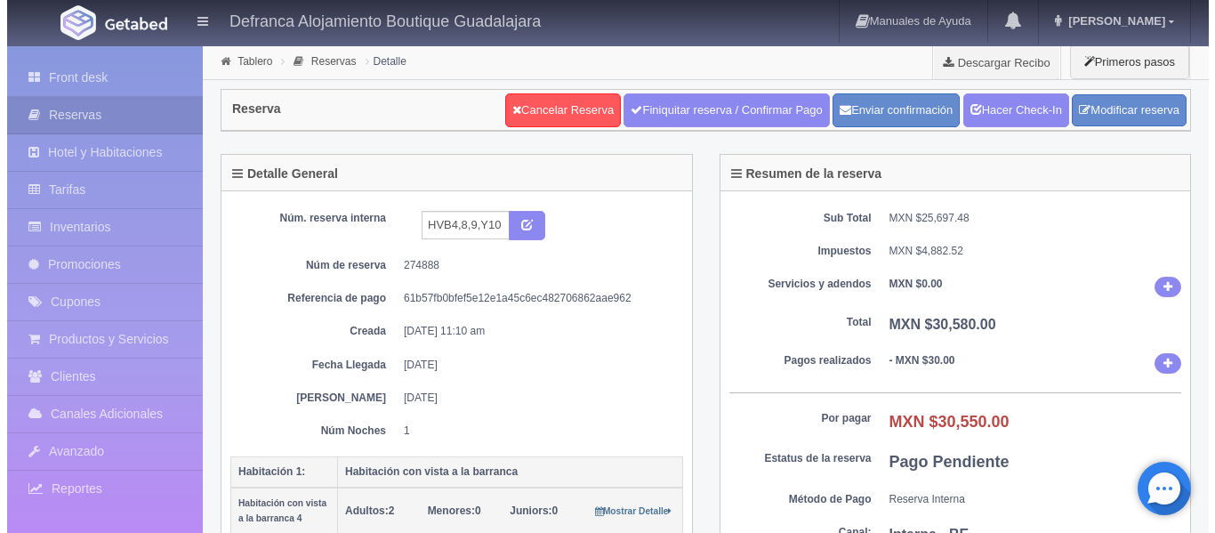
scroll to position [534, 0]
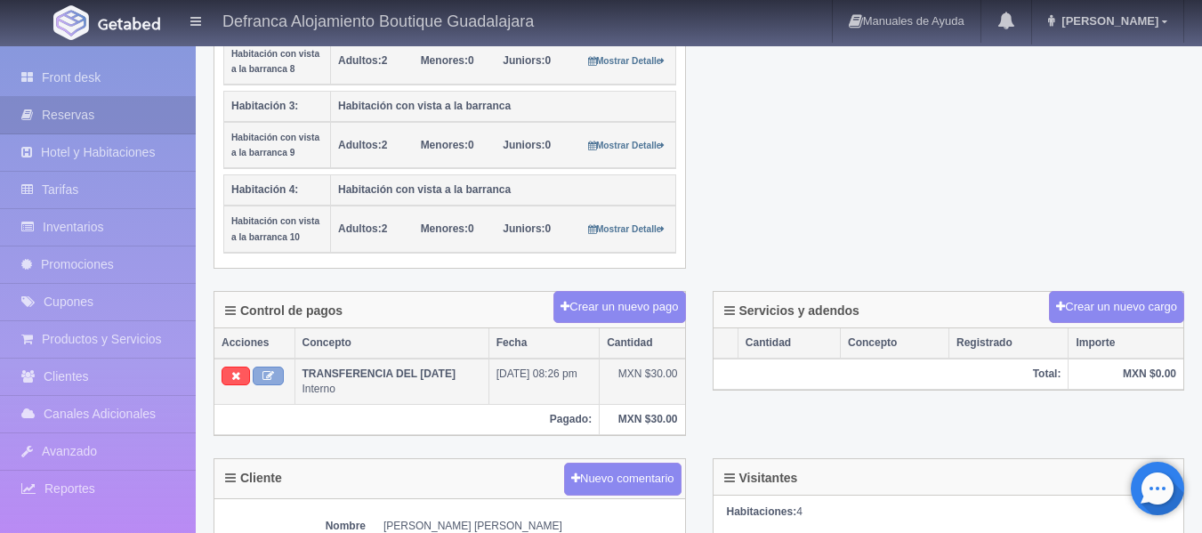
click at [262, 367] on button at bounding box center [268, 377] width 31 height 20
type input "TRANSFERENCIA DEL [DATE]"
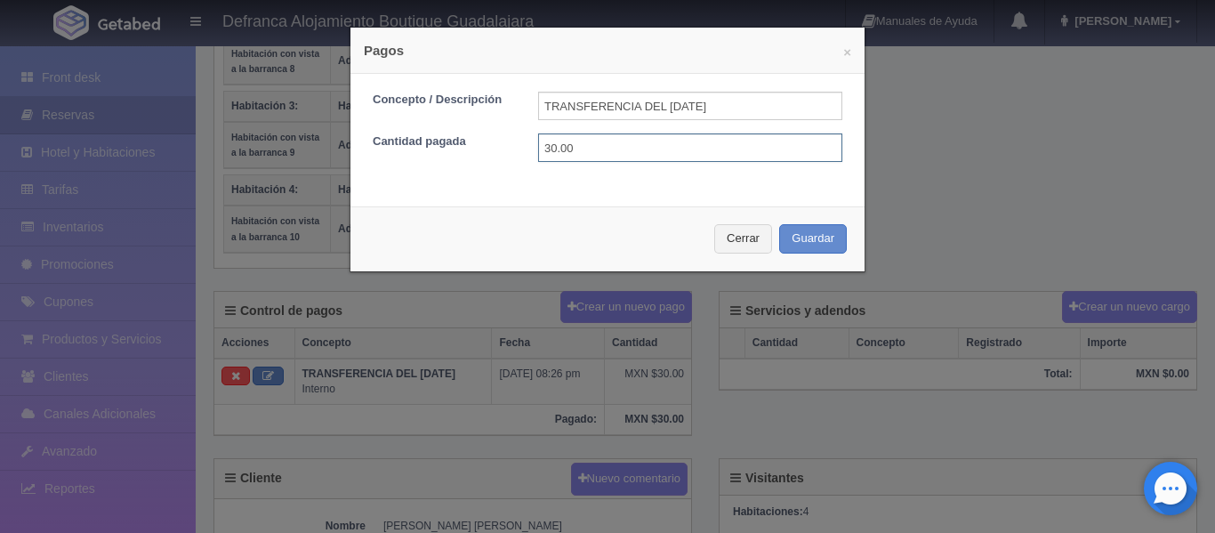
click at [625, 153] on input "30.00" at bounding box center [690, 147] width 304 height 28
type input "30580"
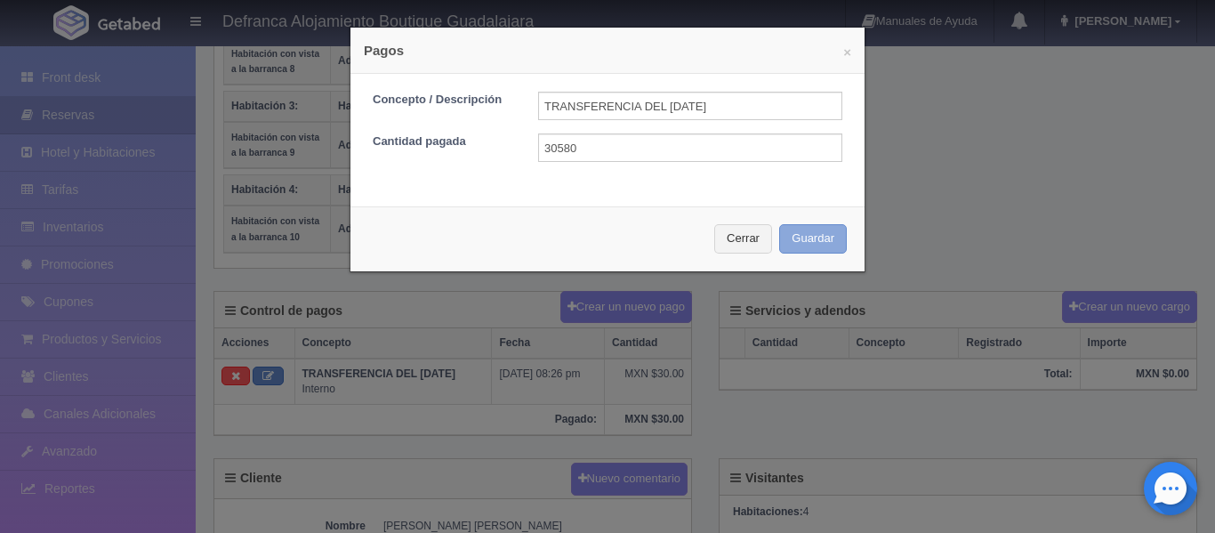
click at [799, 238] on button "Guardar" at bounding box center [813, 238] width 68 height 29
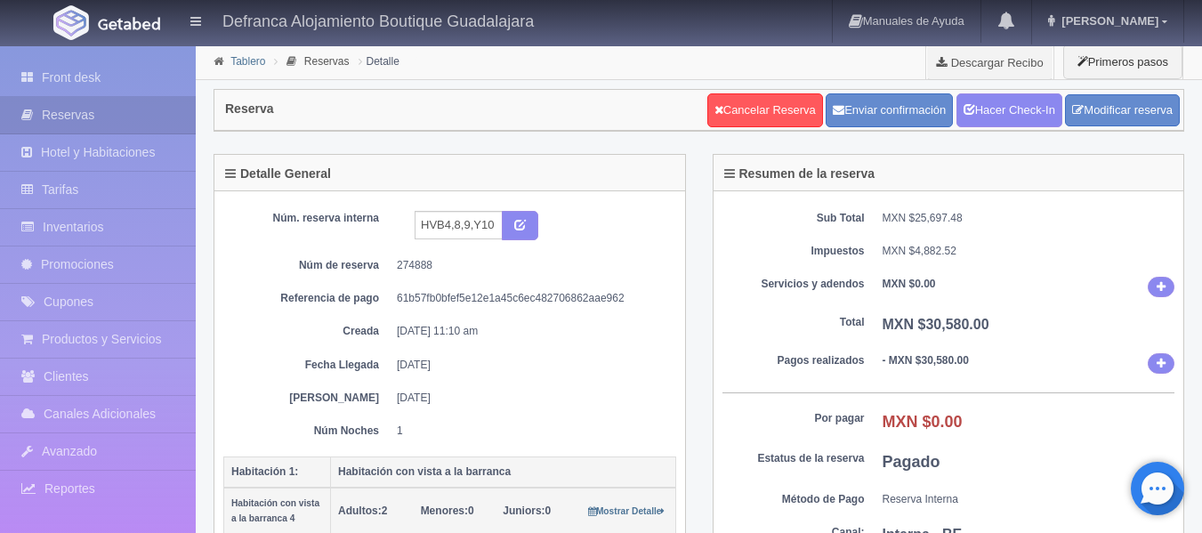
click at [248, 61] on link "Tablero" at bounding box center [247, 61] width 35 height 12
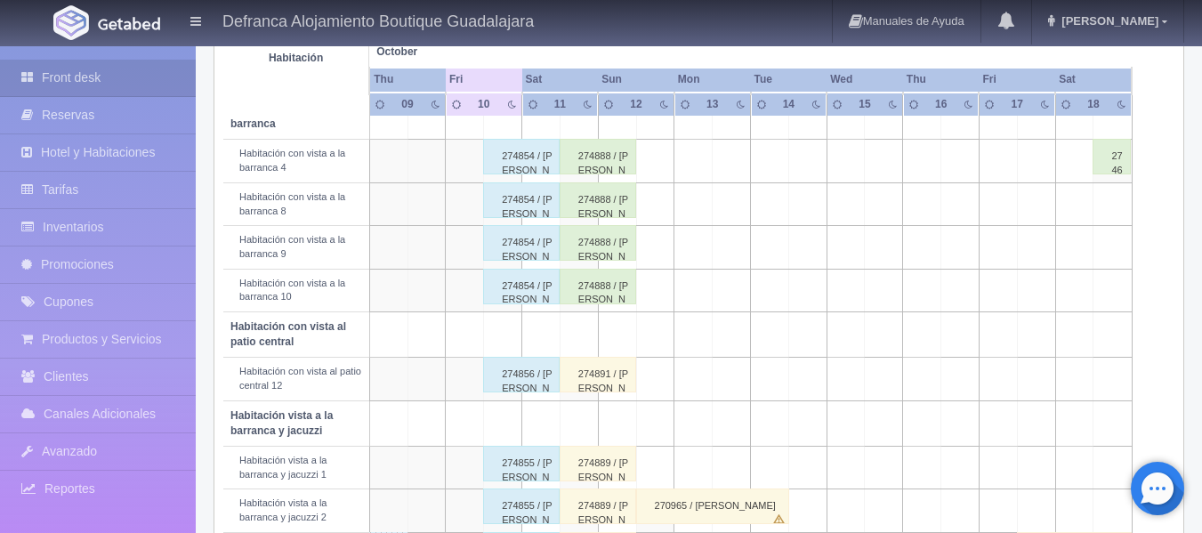
scroll to position [445, 0]
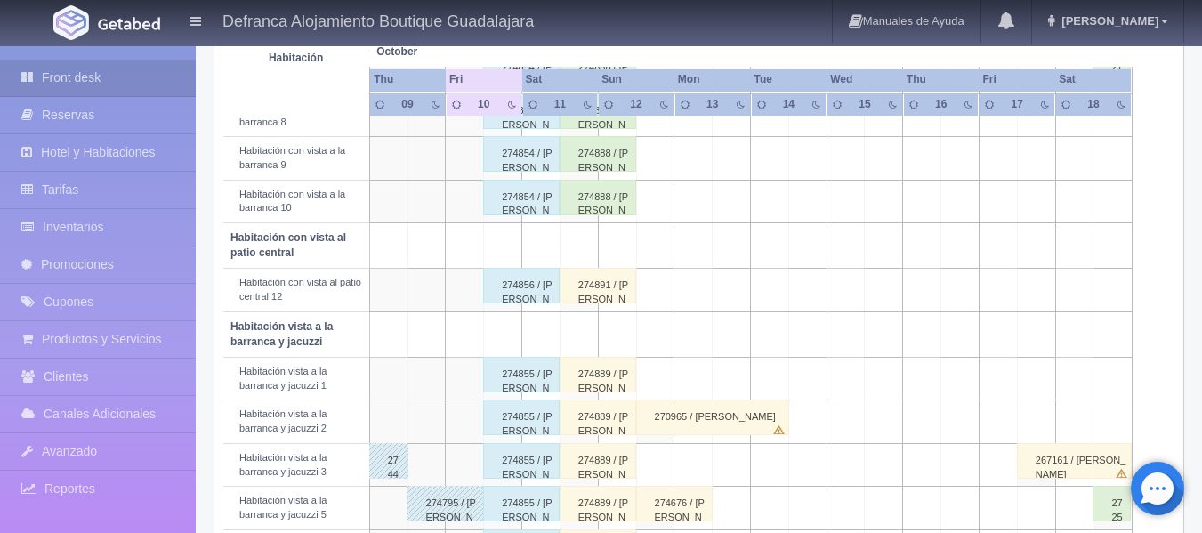
click at [604, 294] on div "274891 / JOSÉ ANTONIO DÁVILA CASTILLA" at bounding box center [598, 286] width 77 height 36
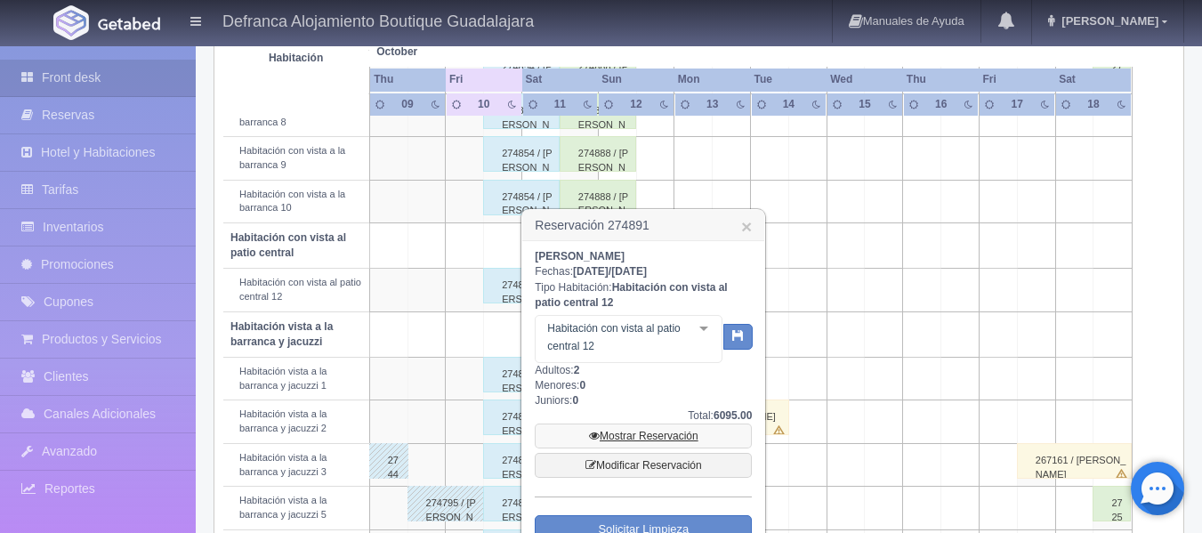
click at [653, 435] on link "Mostrar Reservación" at bounding box center [643, 436] width 217 height 25
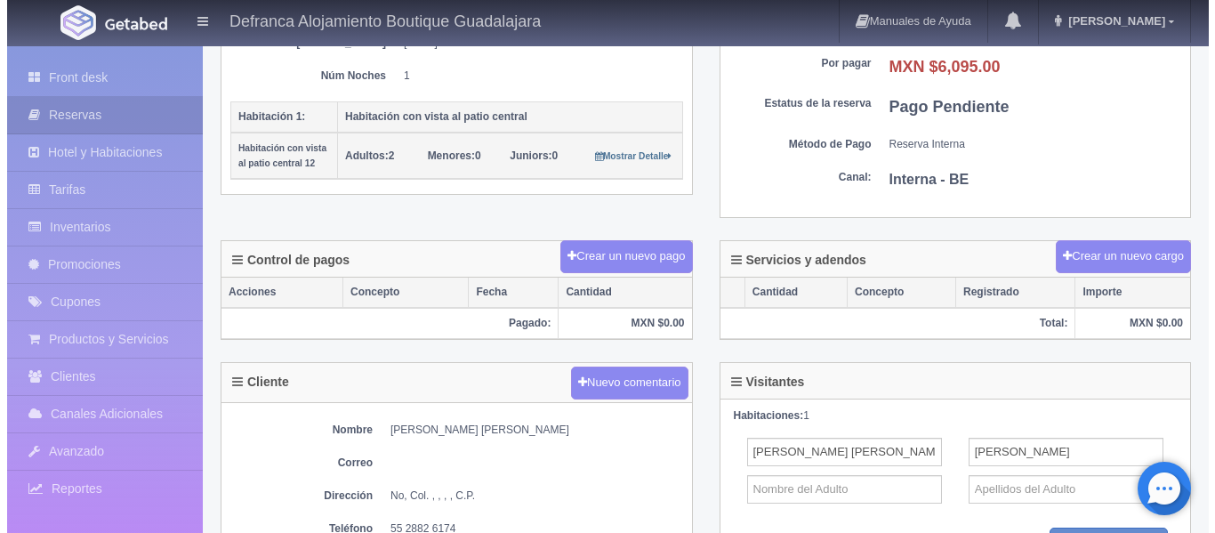
scroll to position [356, 0]
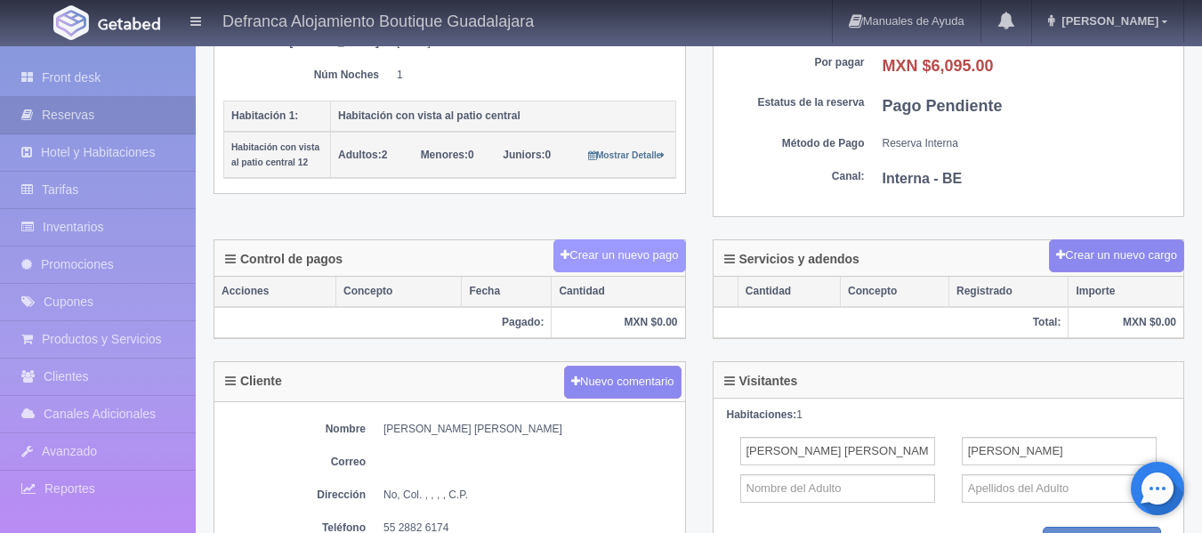
click at [610, 262] on button "Crear un nuevo pago" at bounding box center [619, 255] width 132 height 33
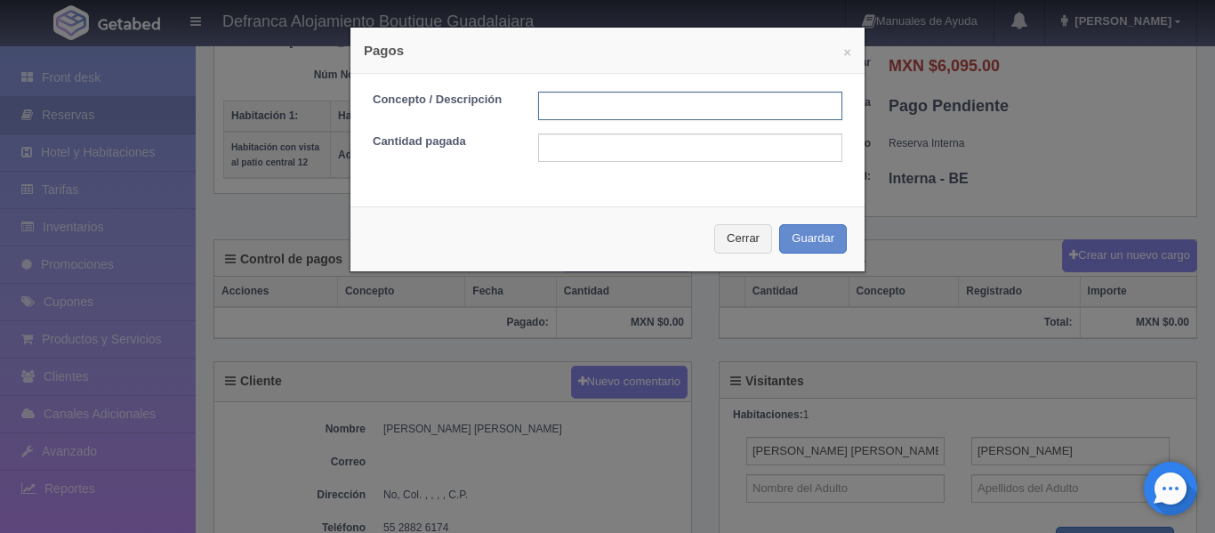
click at [604, 102] on input "text" at bounding box center [690, 106] width 304 height 28
type input "TRANSFERENCIA [DATE]"
click at [679, 148] on input "text" at bounding box center [690, 147] width 304 height 28
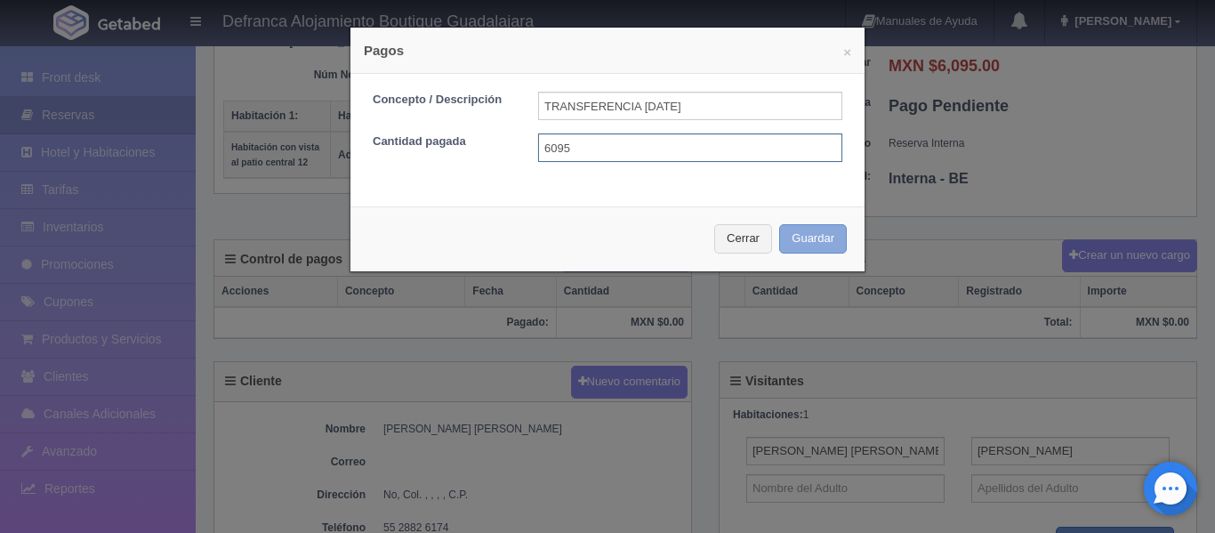
type input "6095"
click at [810, 238] on button "Guardar" at bounding box center [813, 238] width 68 height 29
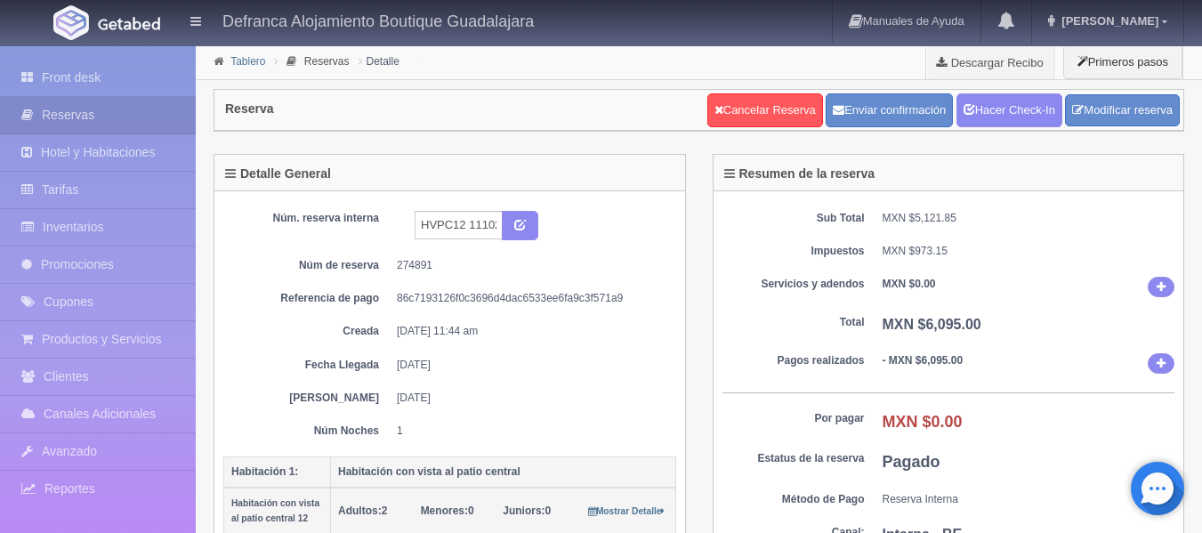
click at [242, 61] on link "Tablero" at bounding box center [247, 61] width 35 height 12
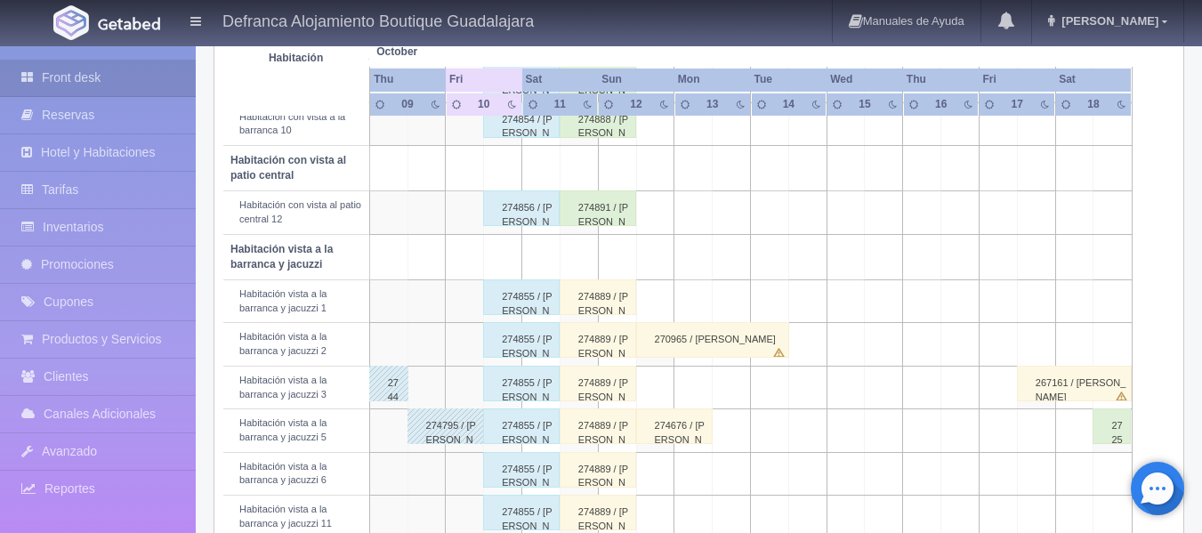
scroll to position [534, 0]
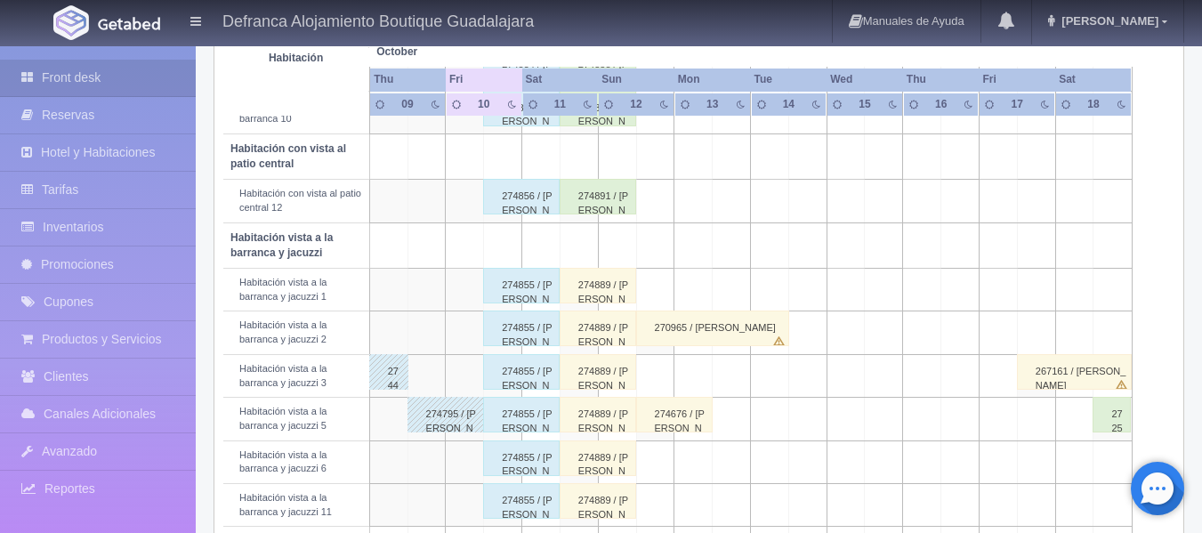
click at [613, 290] on div "274889 / [PERSON_NAME]" at bounding box center [598, 286] width 77 height 36
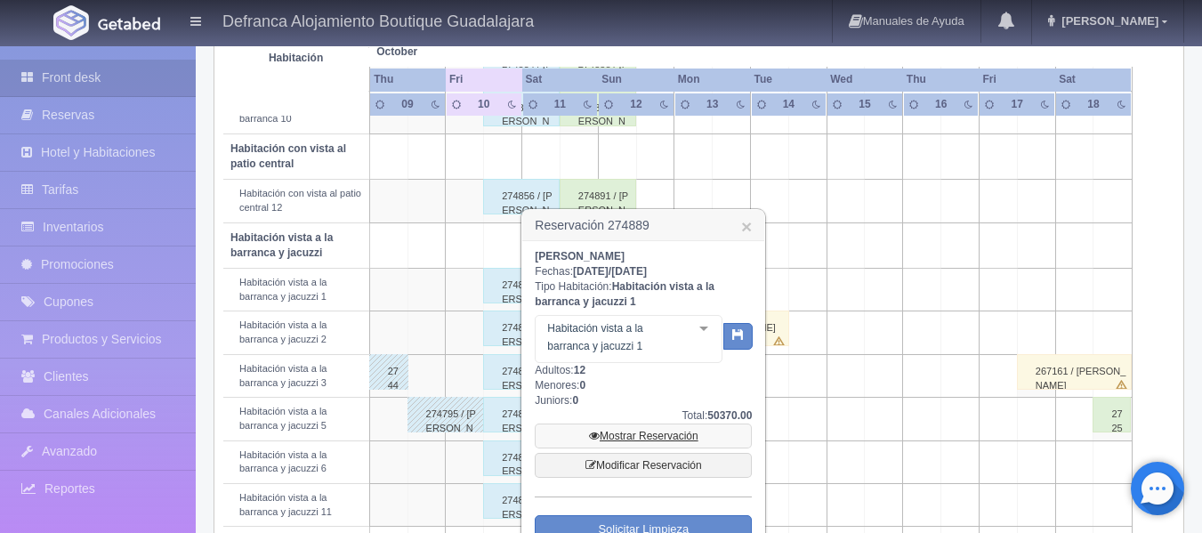
click at [629, 438] on link "Mostrar Reservación" at bounding box center [643, 436] width 217 height 25
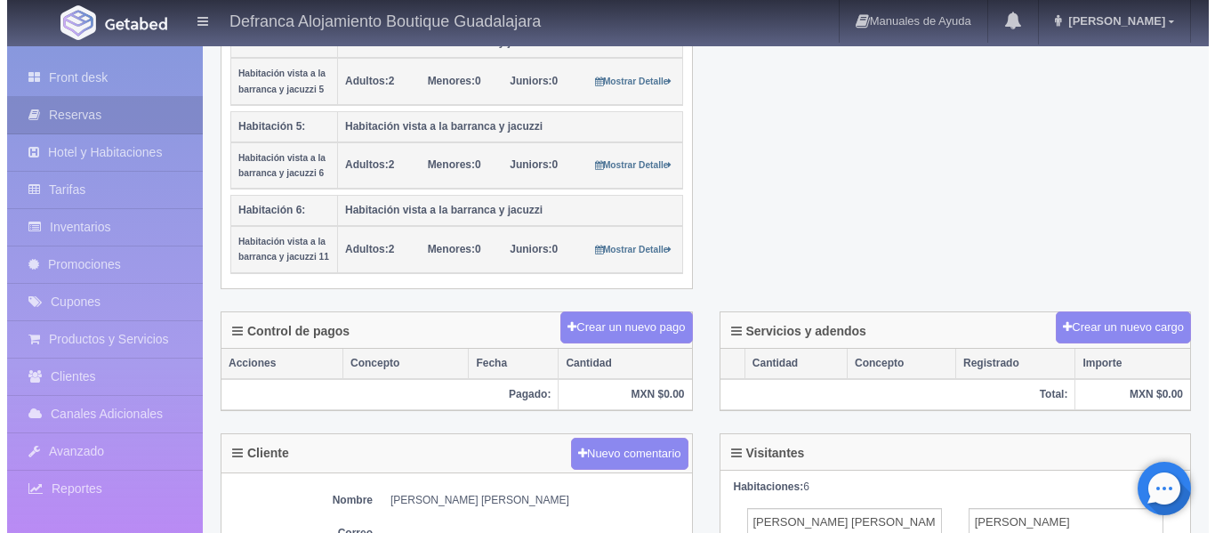
scroll to position [712, 0]
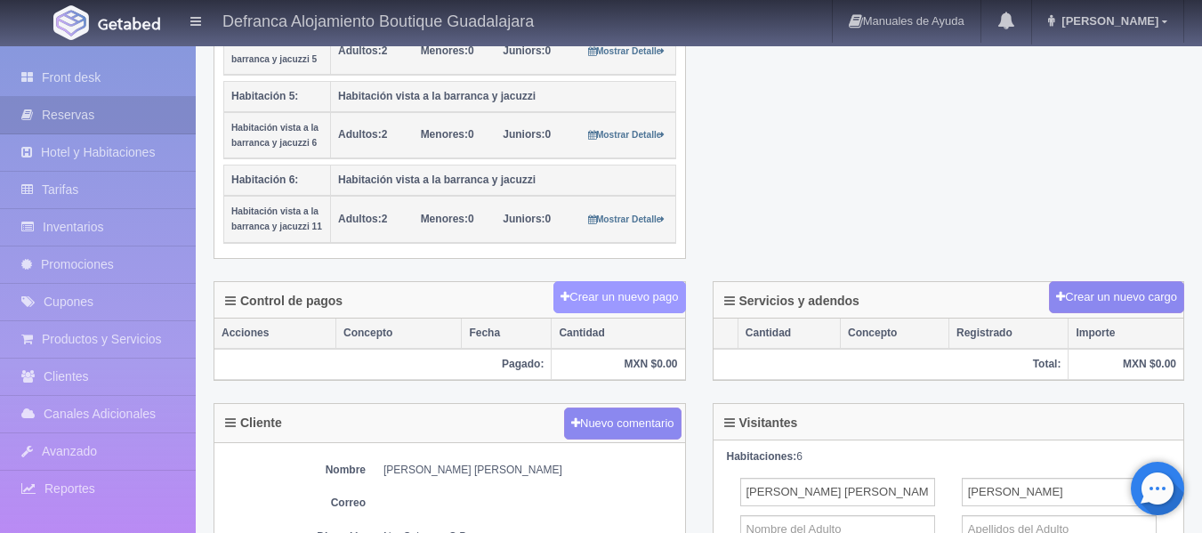
click at [647, 297] on button "Crear un nuevo pago" at bounding box center [619, 297] width 132 height 33
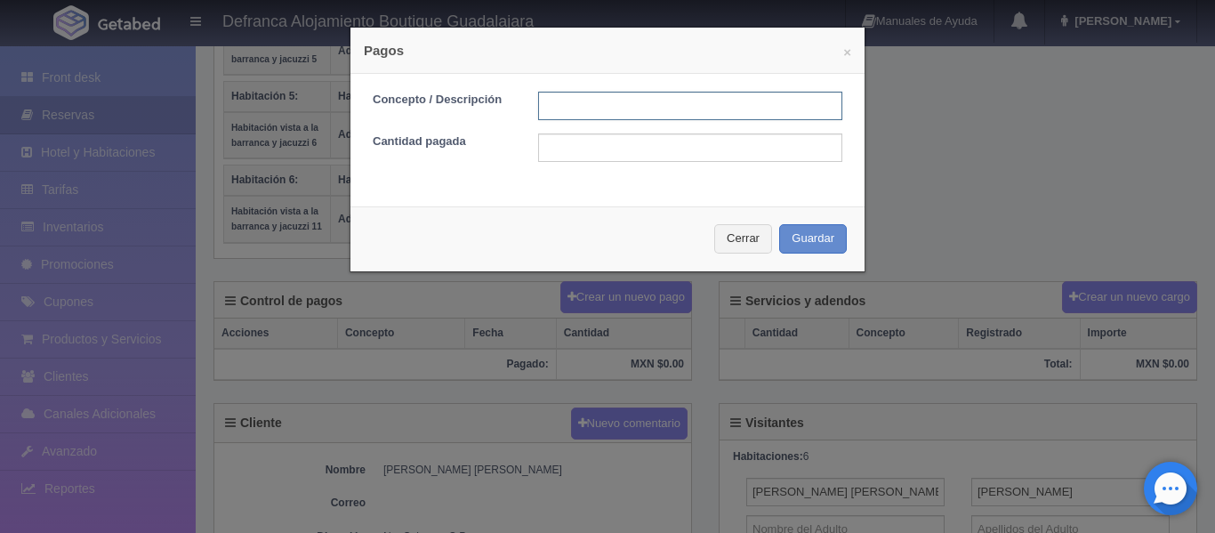
click at [609, 96] on input "text" at bounding box center [690, 106] width 304 height 28
type input "TRANSFERENCIA 12/09/2023"
click at [654, 150] on input "text" at bounding box center [690, 147] width 304 height 28
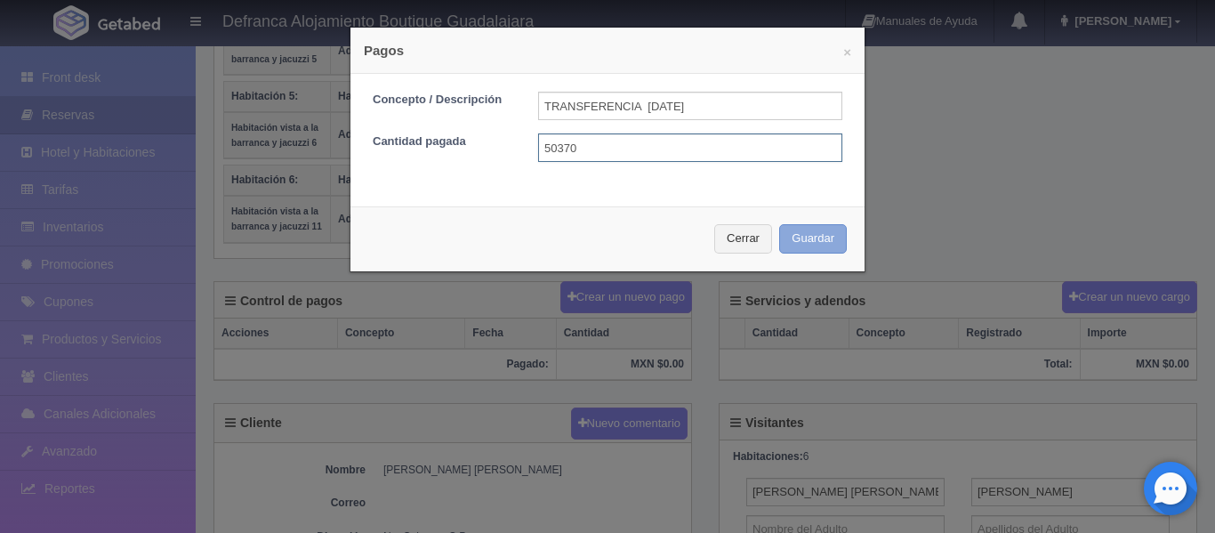
type input "50370"
click at [816, 246] on button "Guardar" at bounding box center [813, 238] width 68 height 29
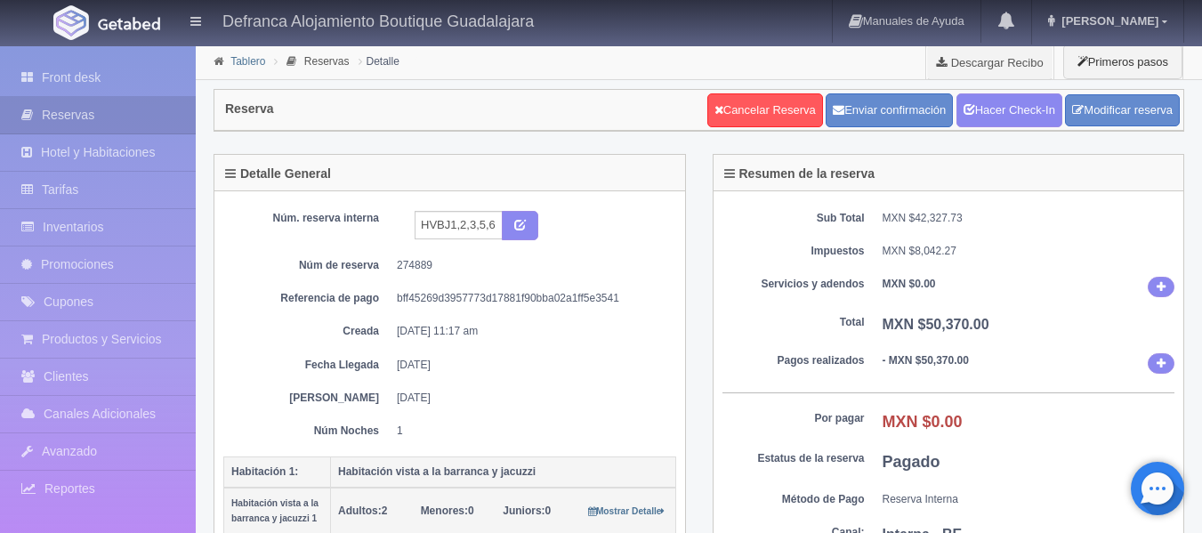
click at [240, 58] on link "Tablero" at bounding box center [247, 61] width 35 height 12
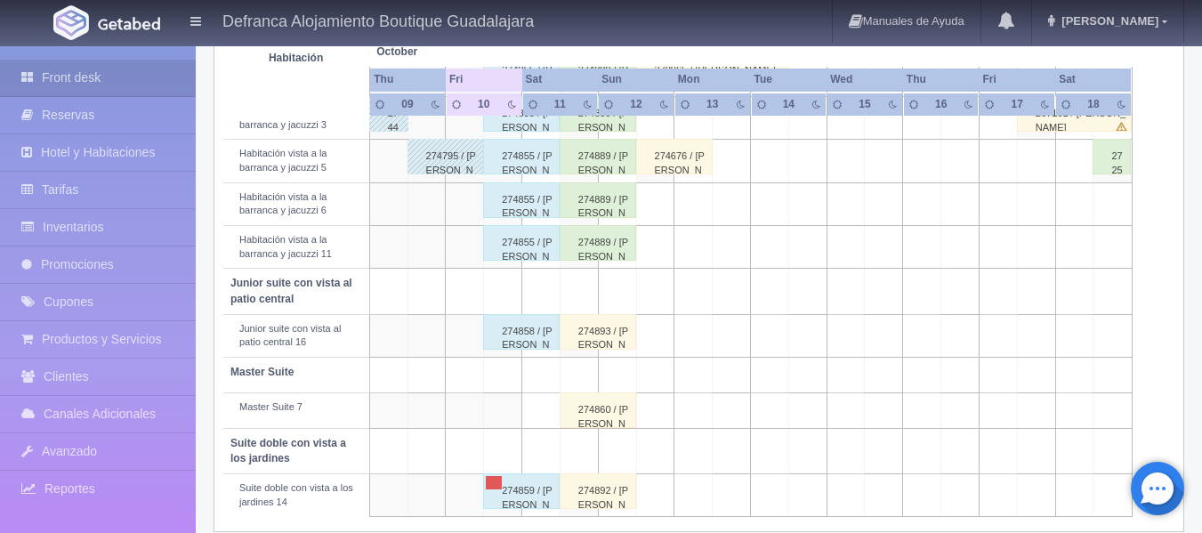
scroll to position [813, 0]
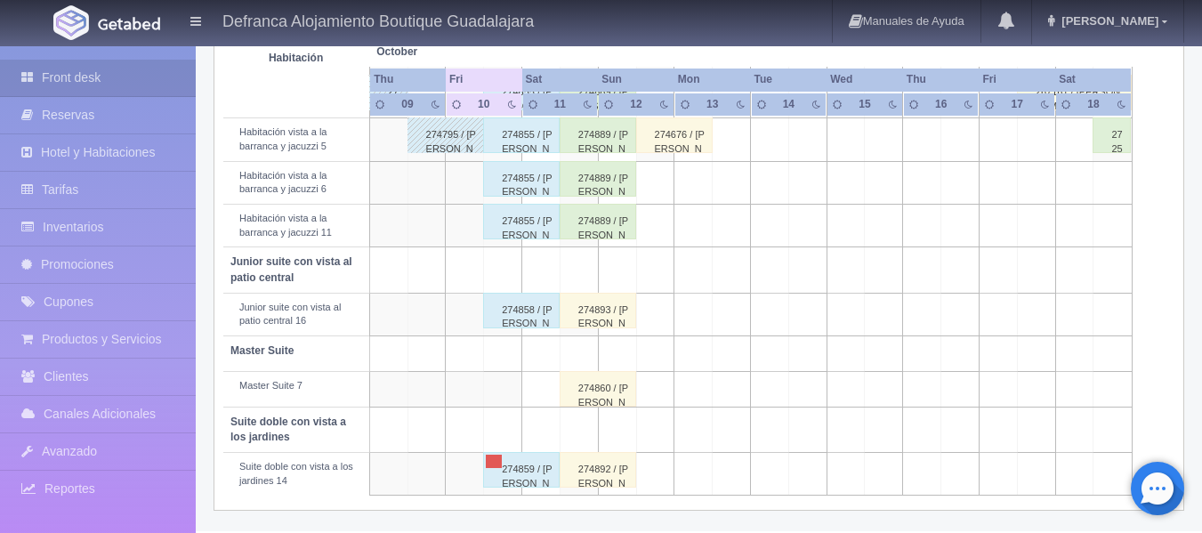
click at [590, 327] on div "274893 / [PERSON_NAME]" at bounding box center [598, 311] width 77 height 36
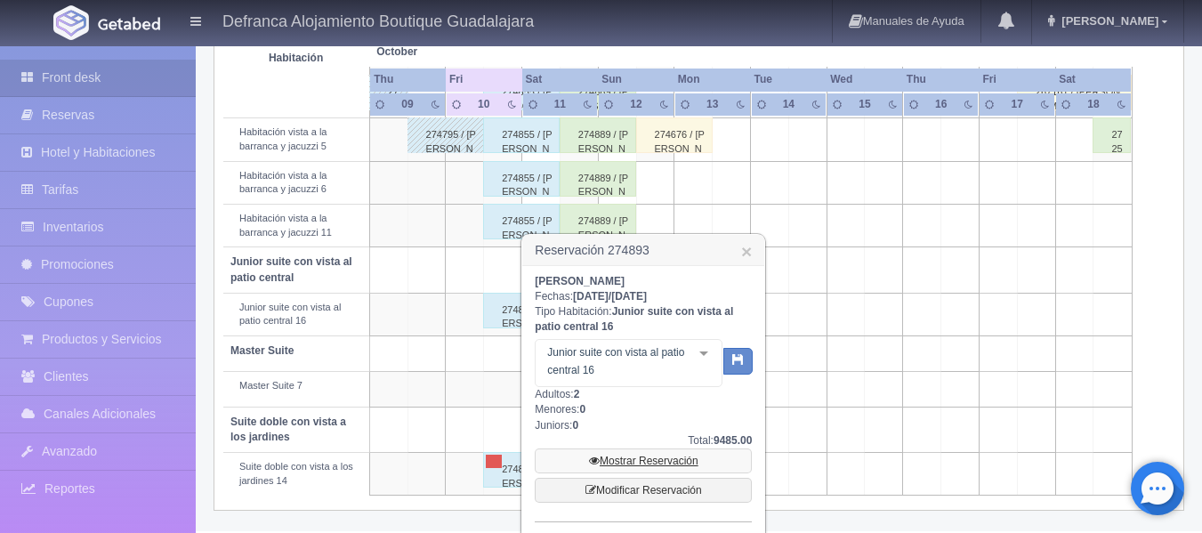
click at [656, 458] on link "Mostrar Reservación" at bounding box center [643, 460] width 217 height 25
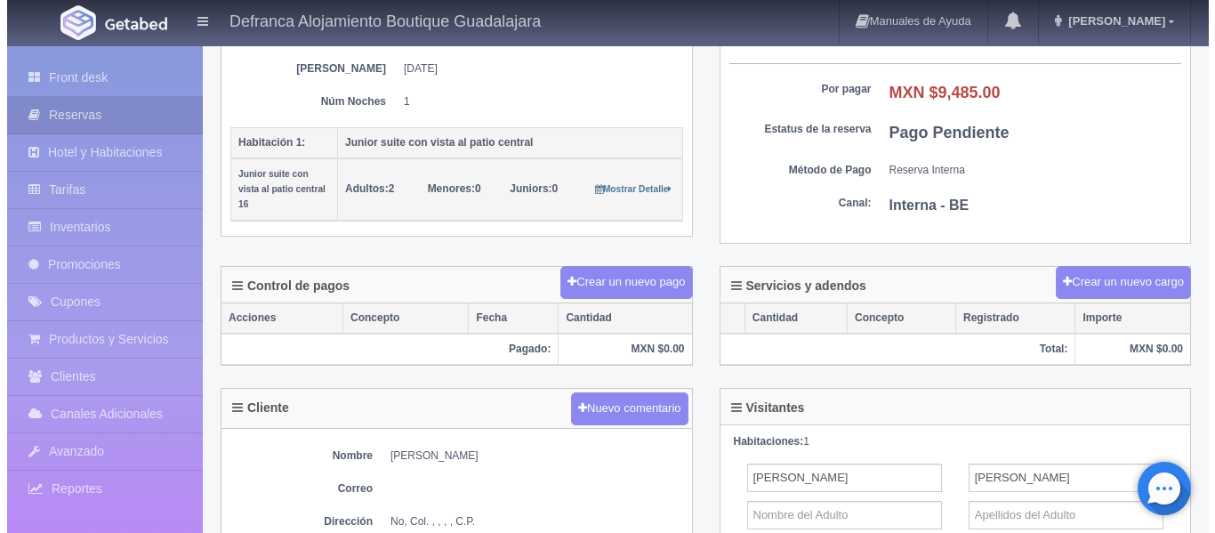
scroll to position [356, 0]
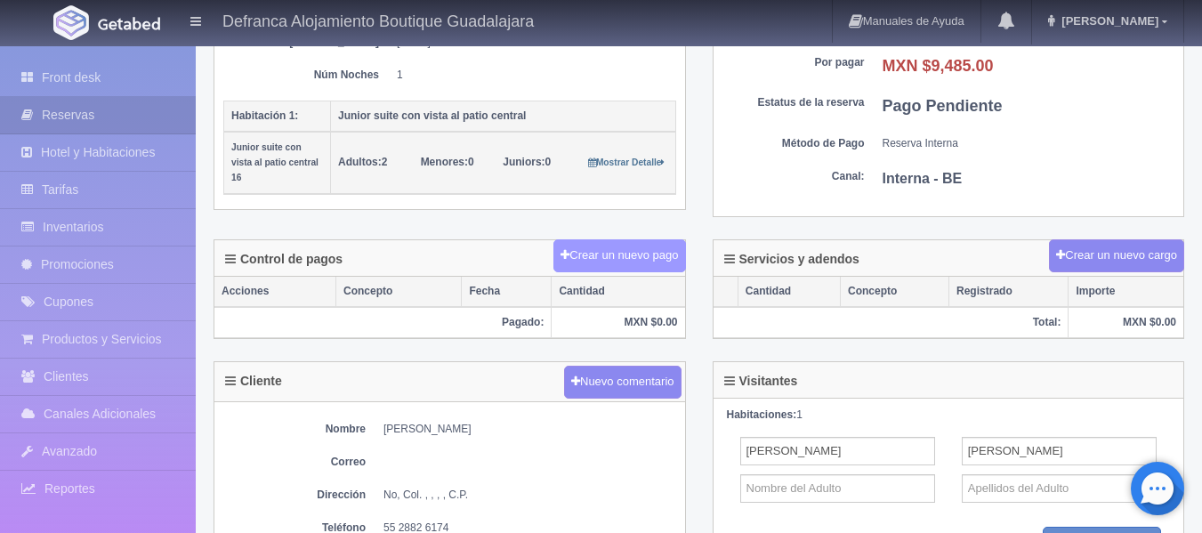
click at [642, 262] on button "Crear un nuevo pago" at bounding box center [619, 255] width 132 height 33
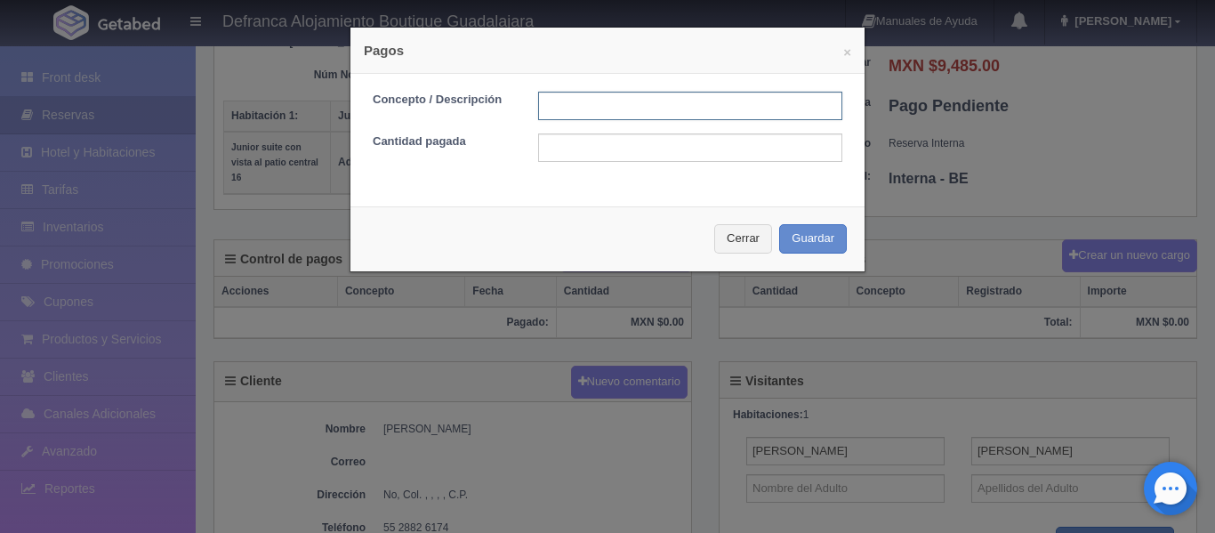
click at [588, 101] on input "text" at bounding box center [690, 106] width 304 height 28
click at [710, 111] on input "TRANSFERENCIA" at bounding box center [690, 106] width 304 height 28
type input "TRANSFERENCIA [DATE]"
click at [690, 155] on input "text" at bounding box center [690, 147] width 304 height 28
type input "9485"
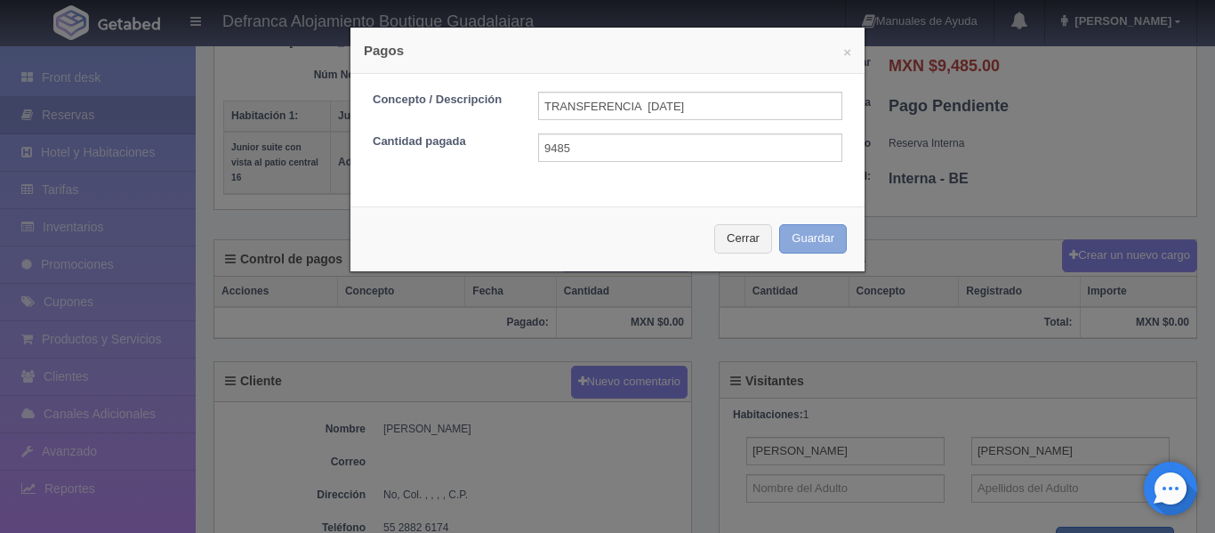
click at [804, 234] on button "Guardar" at bounding box center [813, 238] width 68 height 29
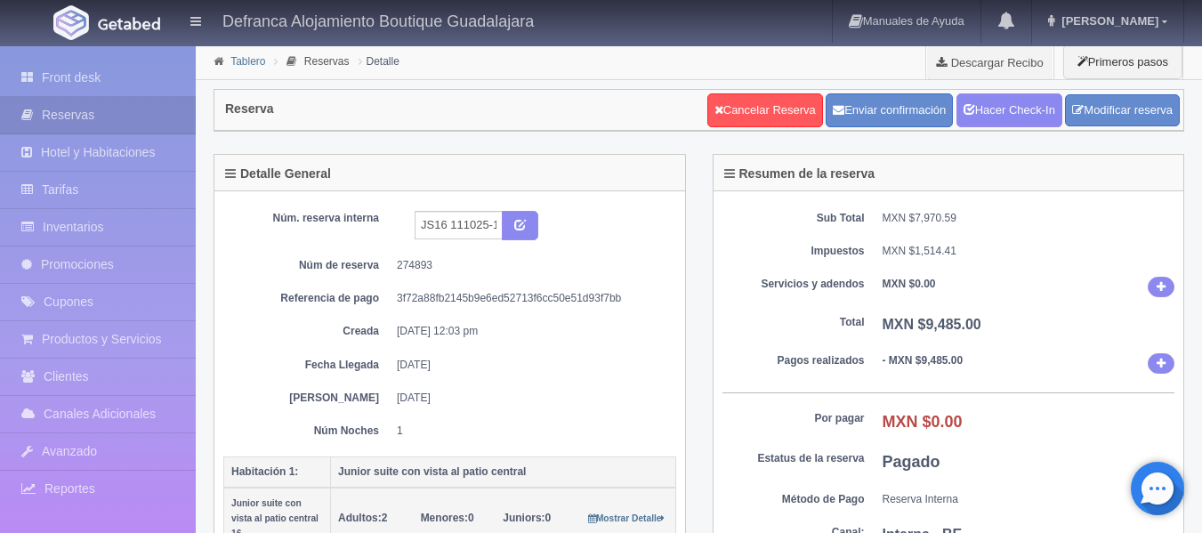
click at [240, 66] on link "Tablero" at bounding box center [247, 61] width 35 height 12
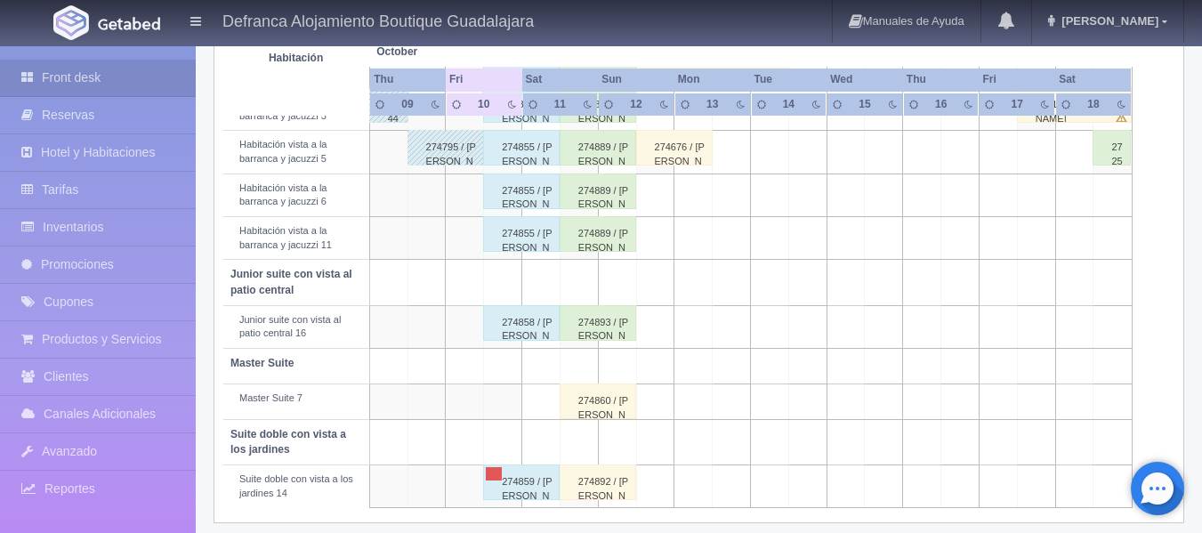
scroll to position [813, 0]
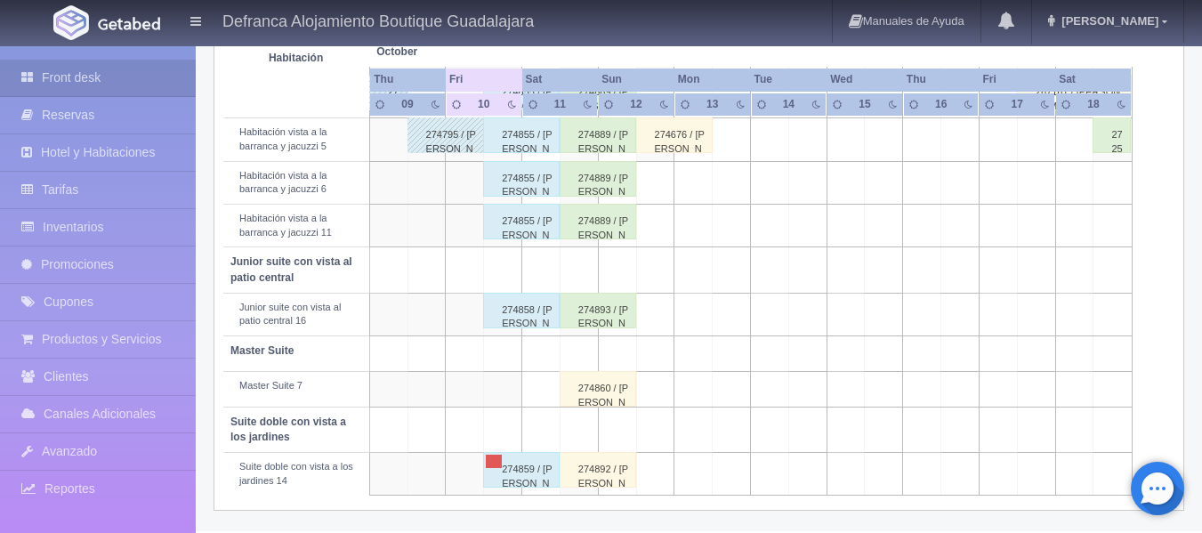
click at [617, 397] on div "274860 / [PERSON_NAME]" at bounding box center [598, 389] width 77 height 36
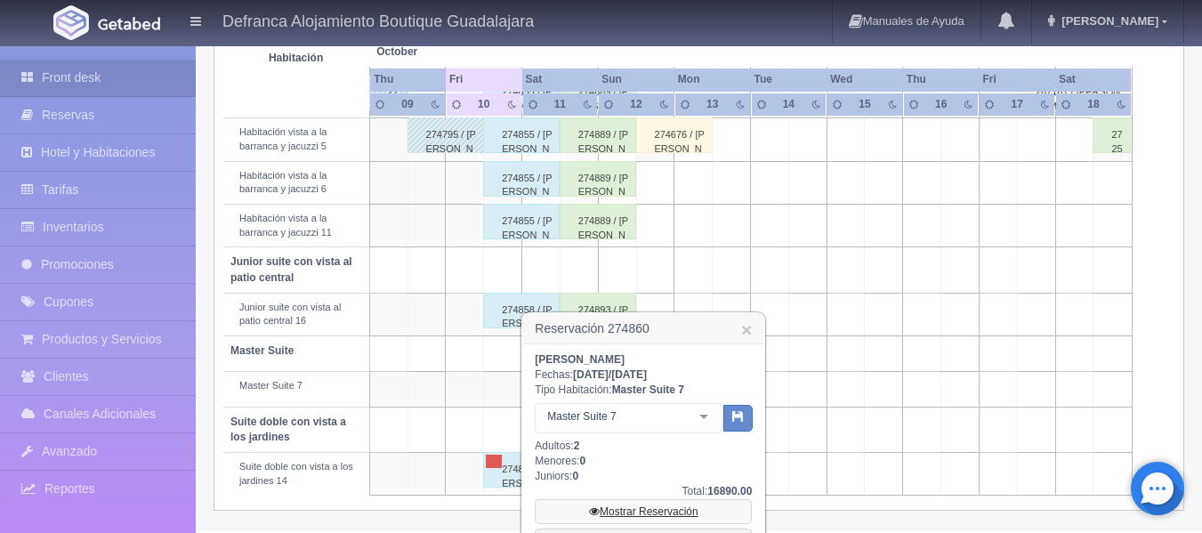
click at [617, 513] on link "Mostrar Reservación" at bounding box center [643, 511] width 217 height 25
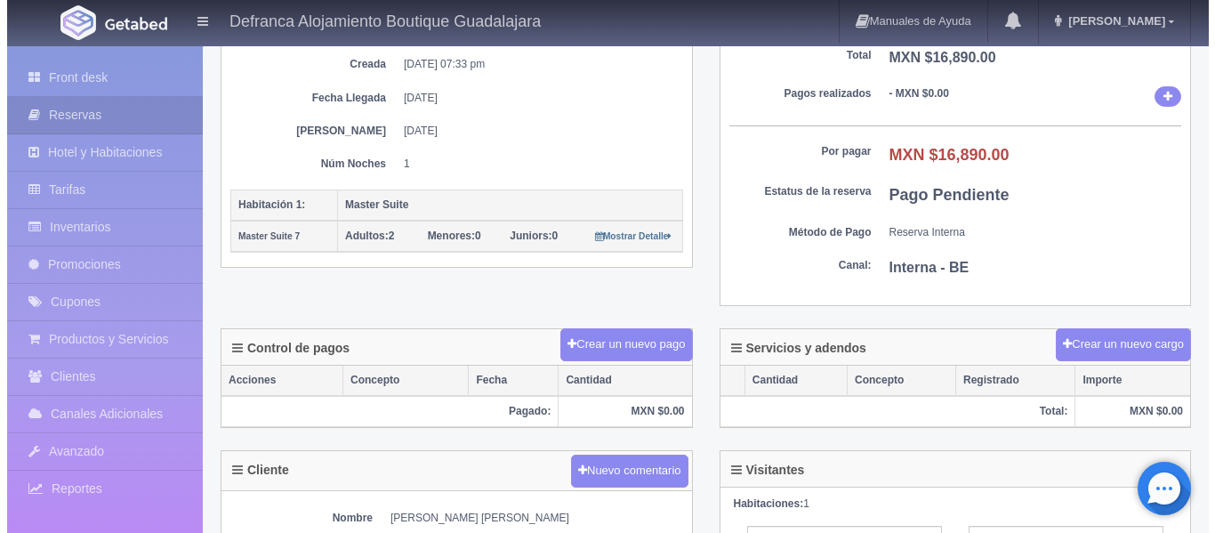
scroll to position [356, 0]
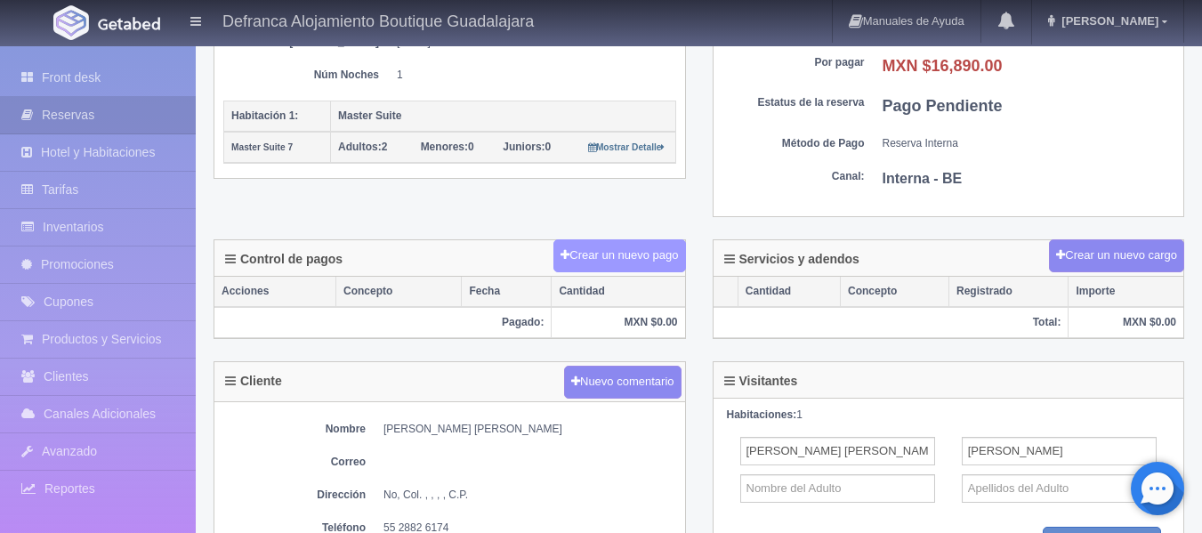
click at [601, 258] on button "Crear un nuevo pago" at bounding box center [619, 255] width 132 height 33
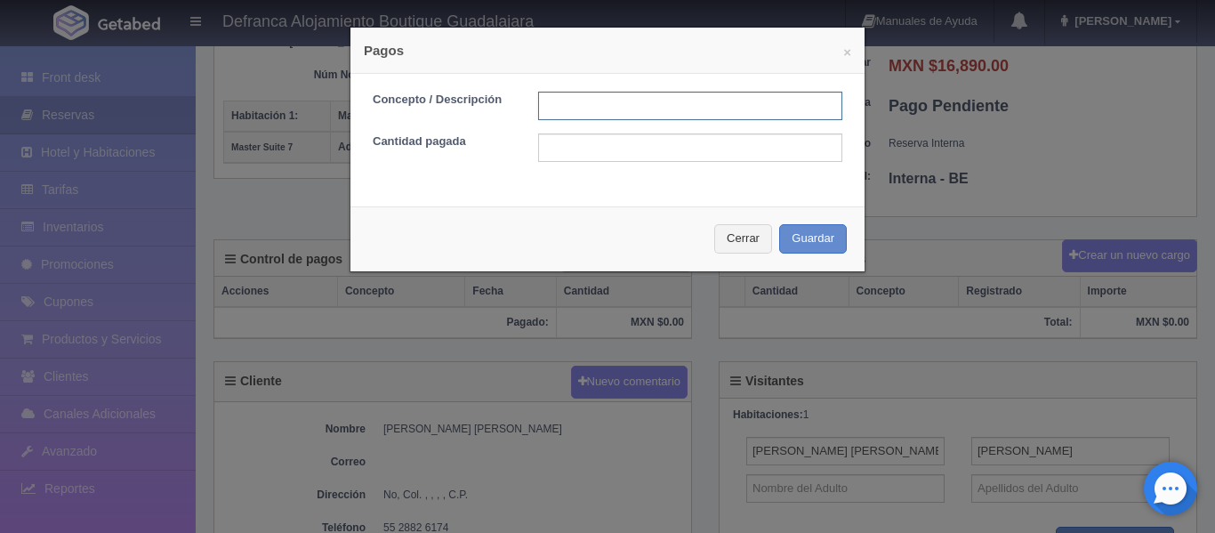
click at [603, 109] on input "text" at bounding box center [690, 106] width 304 height 28
type input "TRANSFERENCIA 12/09/2023"
click at [639, 146] on input "text" at bounding box center [690, 147] width 304 height 28
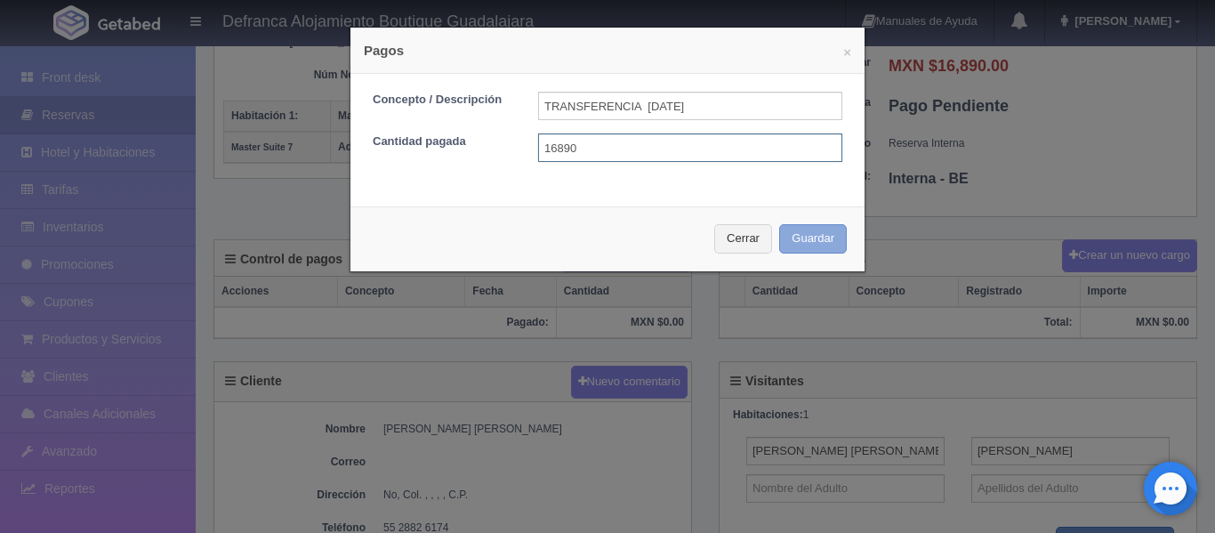
type input "16890"
click at [810, 237] on button "Guardar" at bounding box center [813, 238] width 68 height 29
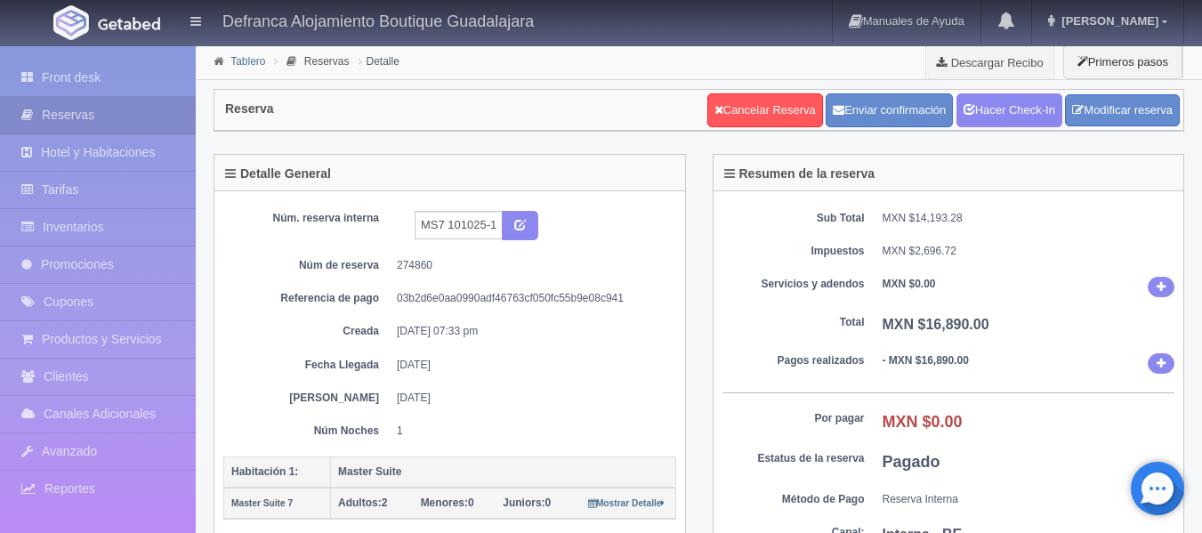
click at [243, 61] on link "Tablero" at bounding box center [247, 61] width 35 height 12
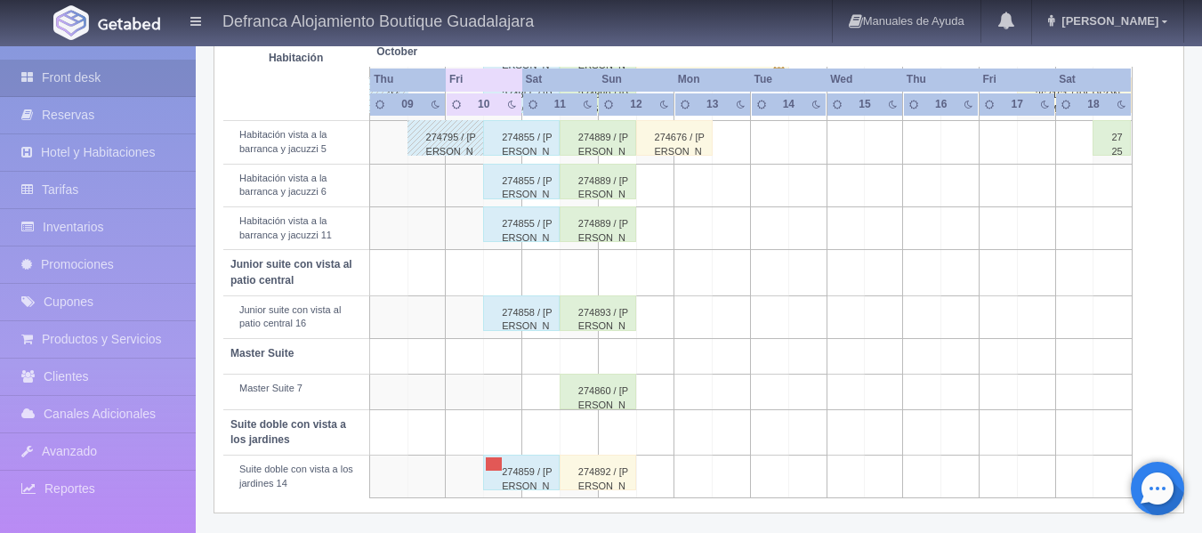
scroll to position [813, 0]
click at [582, 481] on div "274892 / JOSÉ ANTONIO DÁVILA CASTILLA" at bounding box center [598, 470] width 77 height 36
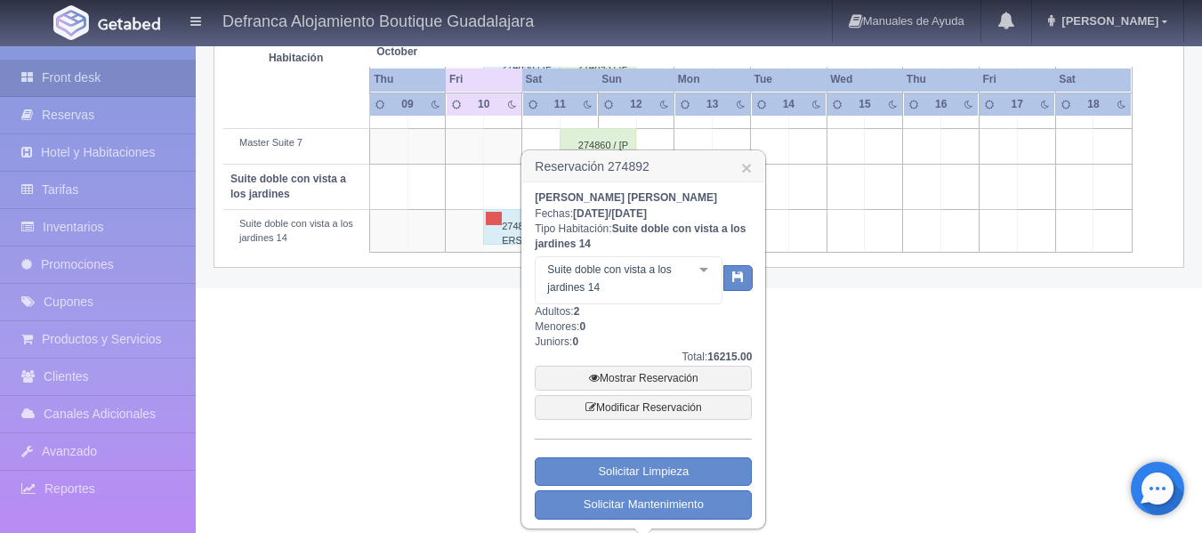
scroll to position [1061, 0]
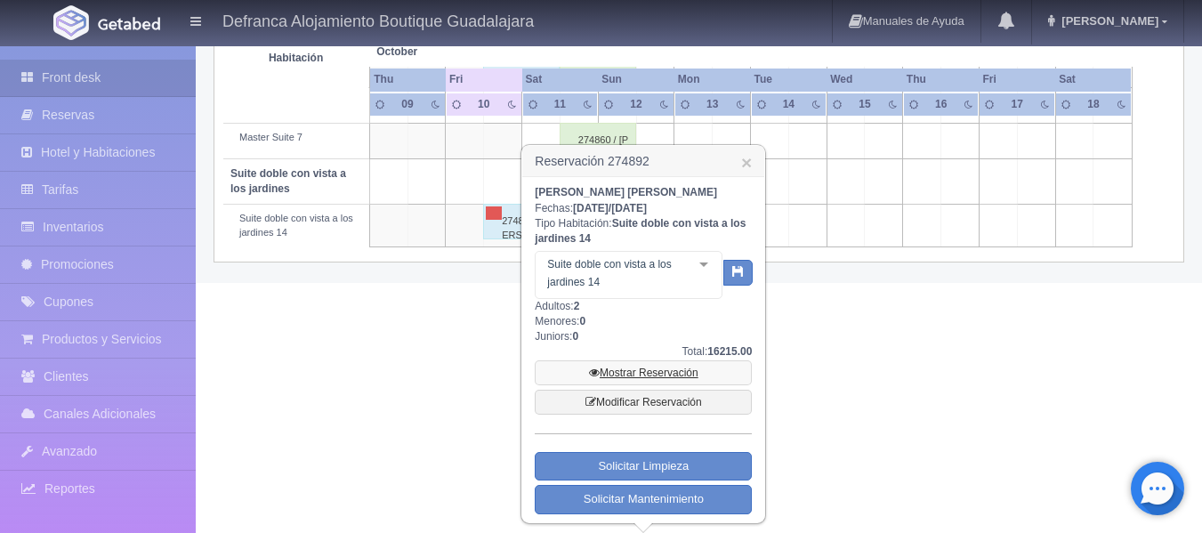
click at [641, 375] on link "Mostrar Reservación" at bounding box center [643, 372] width 217 height 25
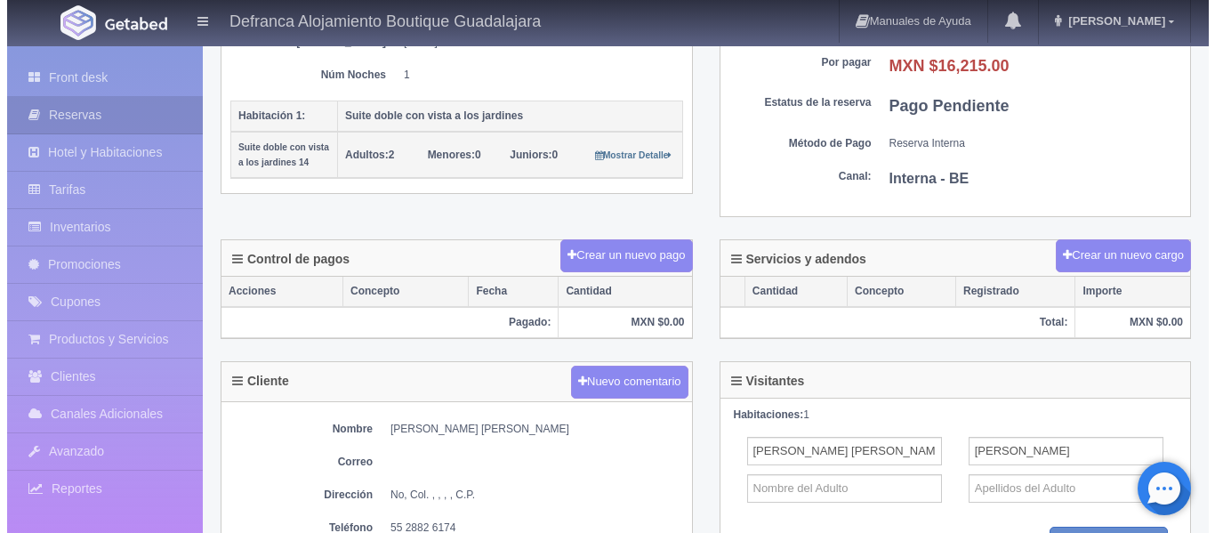
scroll to position [445, 0]
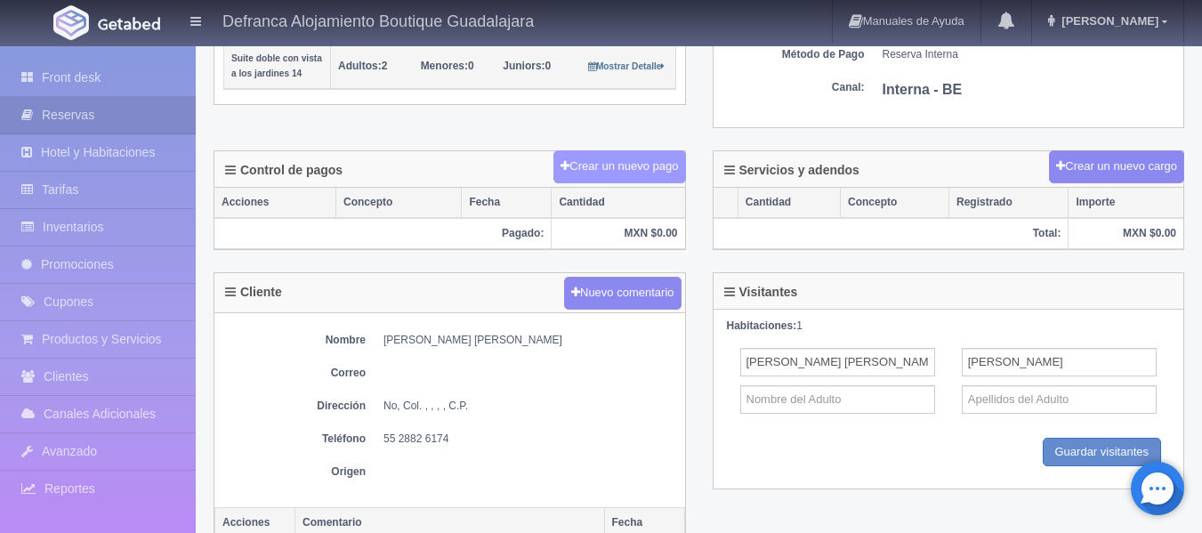
click at [626, 173] on button "Crear un nuevo pago" at bounding box center [619, 166] width 132 height 33
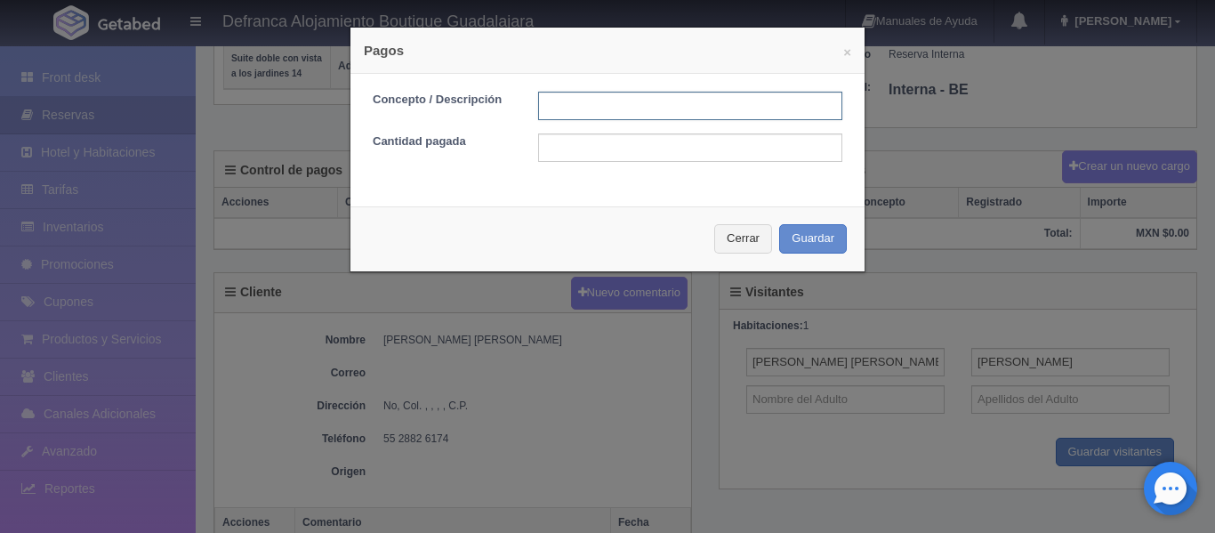
click at [637, 101] on input "text" at bounding box center [690, 106] width 304 height 28
click at [706, 101] on input "TRANSFERENCIA" at bounding box center [690, 106] width 304 height 28
type input "TRANSFERENCIA [DATE]"
click at [628, 142] on input "text" at bounding box center [690, 147] width 304 height 28
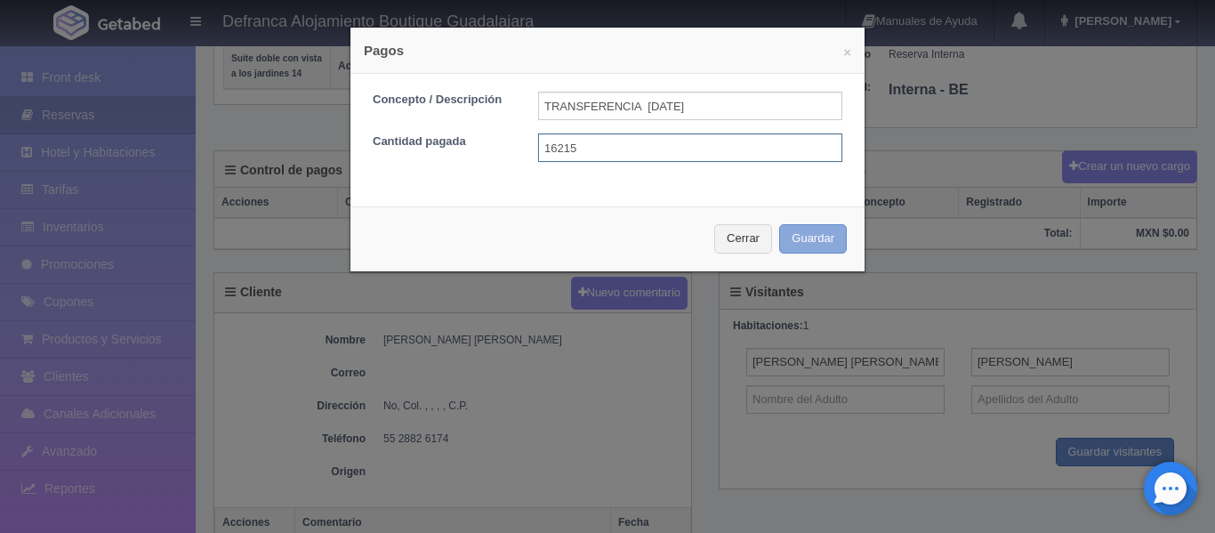
type input "16215"
click at [806, 237] on button "Guardar" at bounding box center [813, 238] width 68 height 29
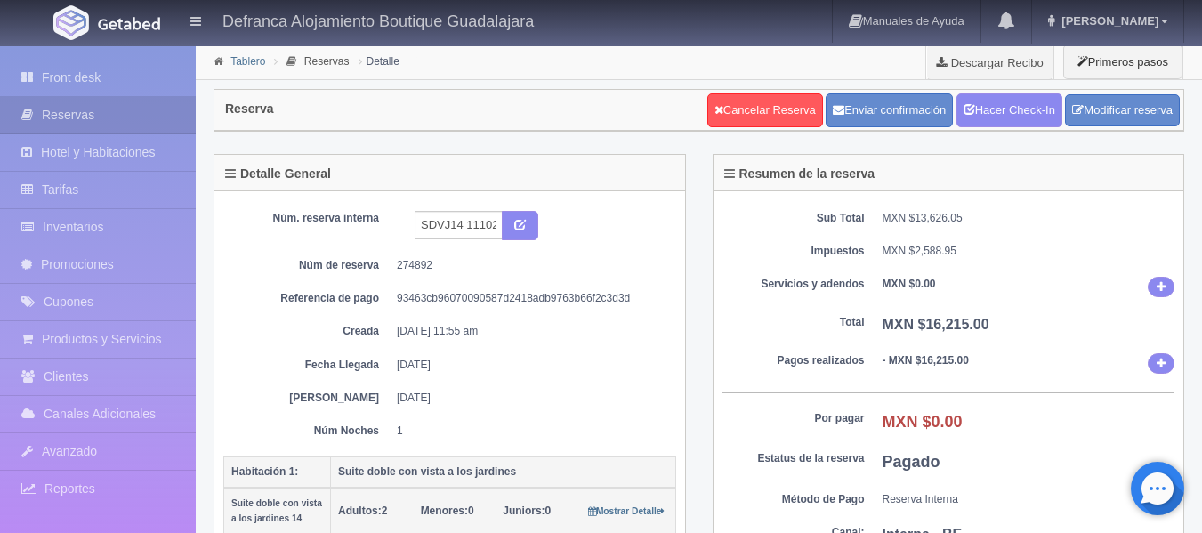
click at [245, 60] on link "Tablero" at bounding box center [247, 61] width 35 height 12
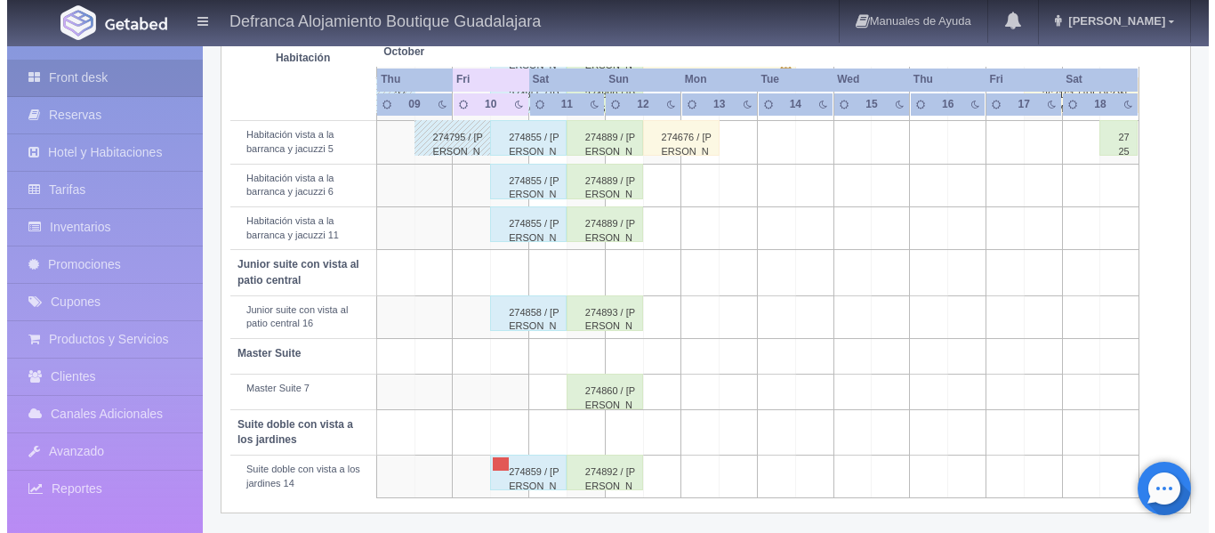
scroll to position [813, 0]
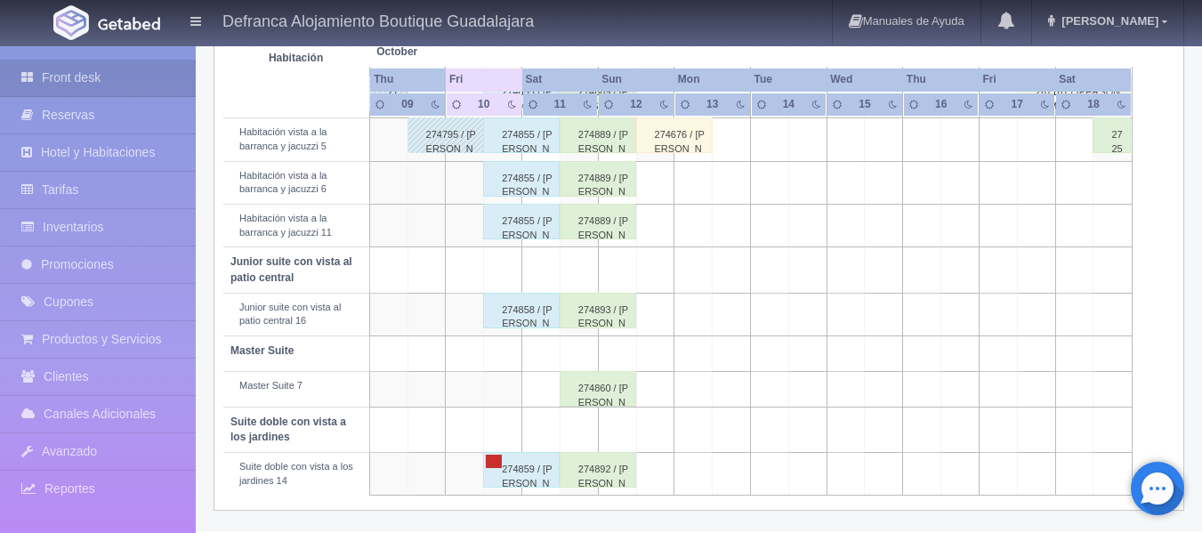
click at [495, 458] on link at bounding box center [494, 461] width 16 height 13
select select "Limpieza"
select select "1389_Suite doble con vista a los jardines 14"
type input "[DATE]"
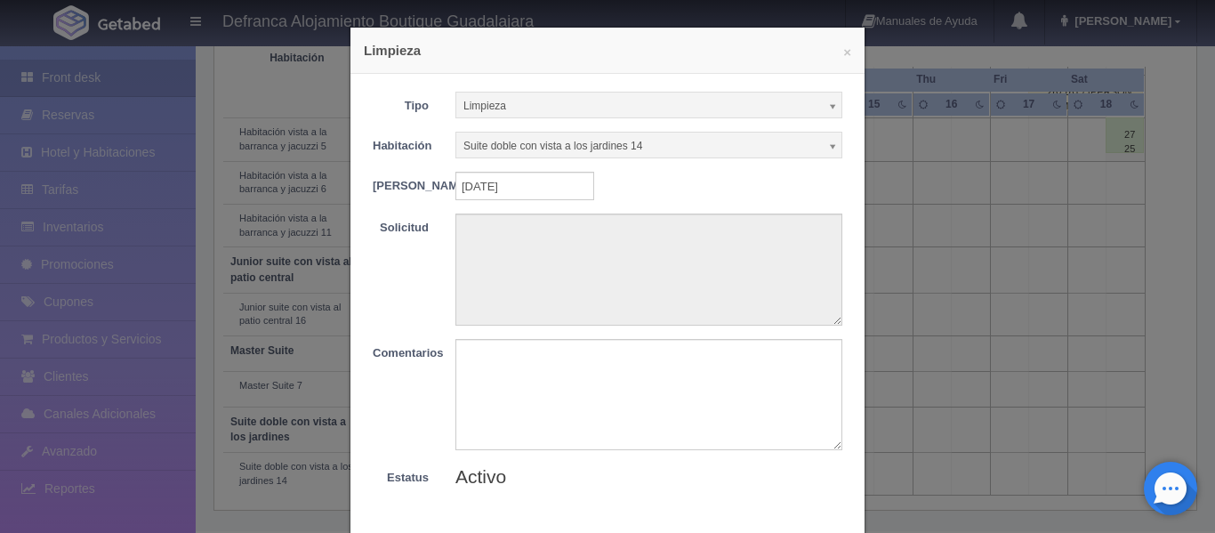
click at [826, 103] on b at bounding box center [834, 105] width 16 height 23
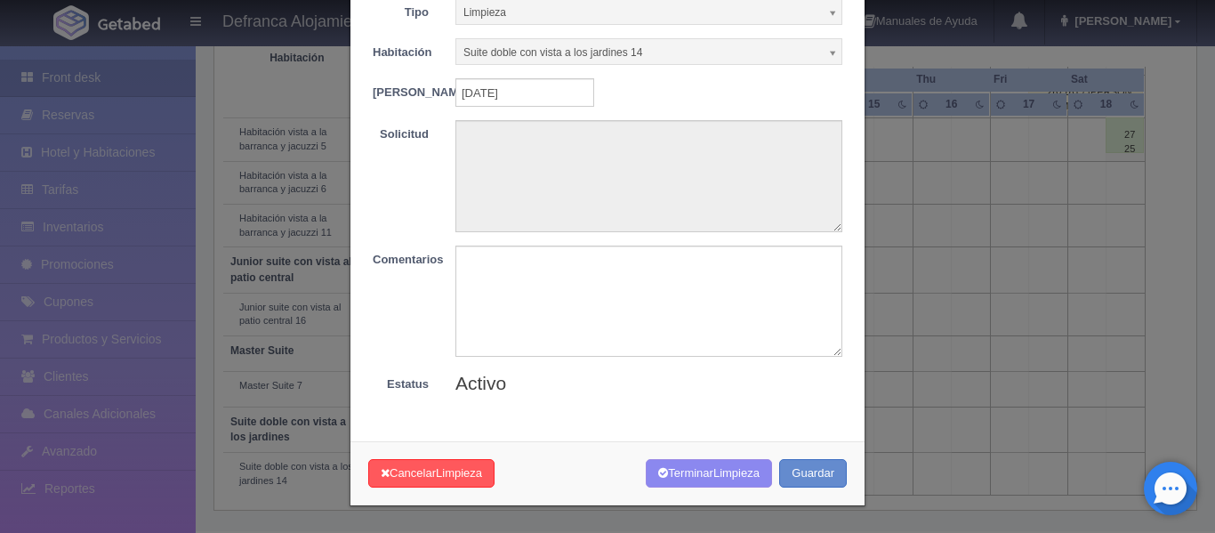
scroll to position [104, 0]
click at [455, 472] on span "Limpieza" at bounding box center [459, 472] width 46 height 13
click at [825, 384] on div "* Campo obligatorio" at bounding box center [856, 377] width 107 height 38
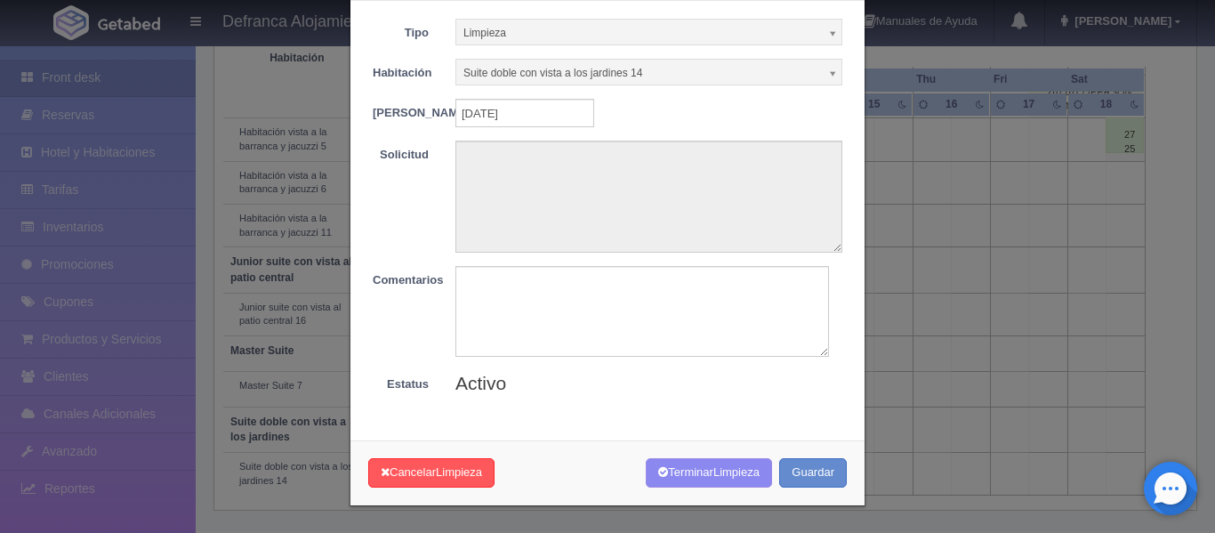
scroll to position [85, 0]
drag, startPoint x: 829, startPoint y: 353, endPoint x: 813, endPoint y: 335, distance: 24.6
click at [813, 335] on textarea at bounding box center [641, 310] width 371 height 93
click at [504, 292] on textarea at bounding box center [641, 310] width 371 height 93
type textarea "SE SOLICITA LIMPIEZA POR ERROR"
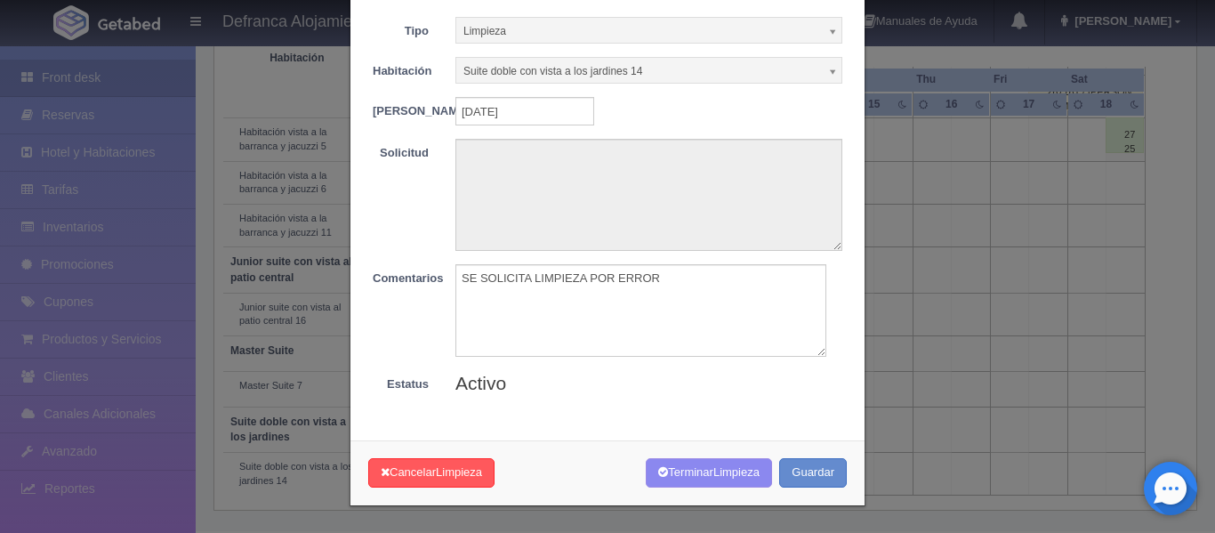
click at [478, 384] on span "Activo" at bounding box center [481, 383] width 51 height 20
click at [690, 467] on button "Terminar Limpieza" at bounding box center [709, 472] width 126 height 29
click at [658, 473] on icon "button" at bounding box center [663, 472] width 10 height 12
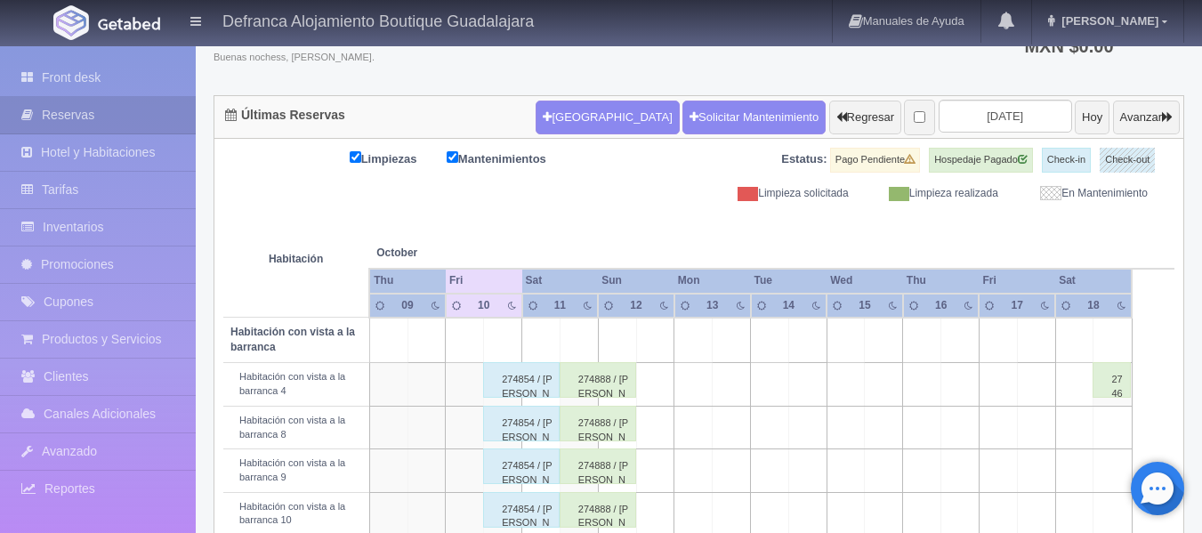
scroll to position [133, 0]
click at [896, 197] on span at bounding box center [899, 194] width 20 height 14
click at [944, 195] on div "Limpieza realizada" at bounding box center [936, 193] width 149 height 15
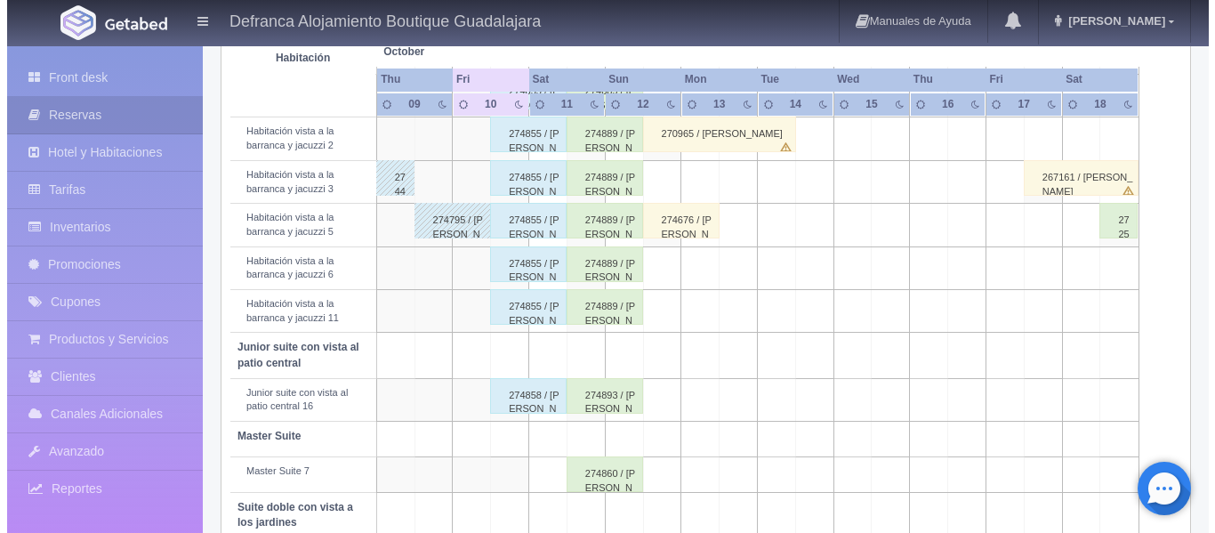
scroll to position [813, 0]
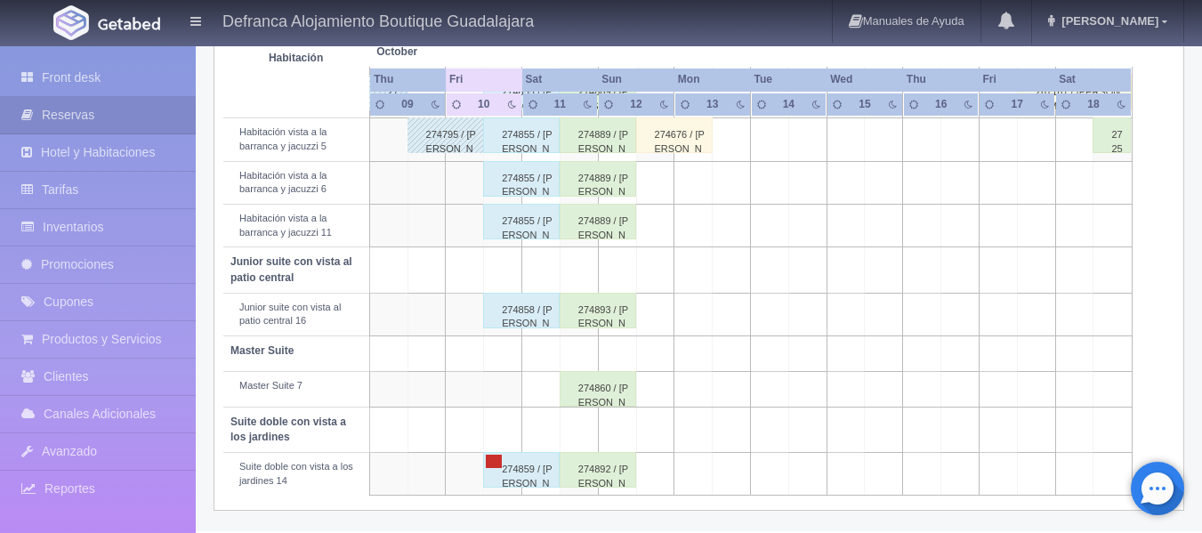
click at [492, 462] on link at bounding box center [494, 461] width 16 height 13
select select "Limpieza"
select select "1389_Suite doble con vista a los jardines 14"
type input "10-10-2025"
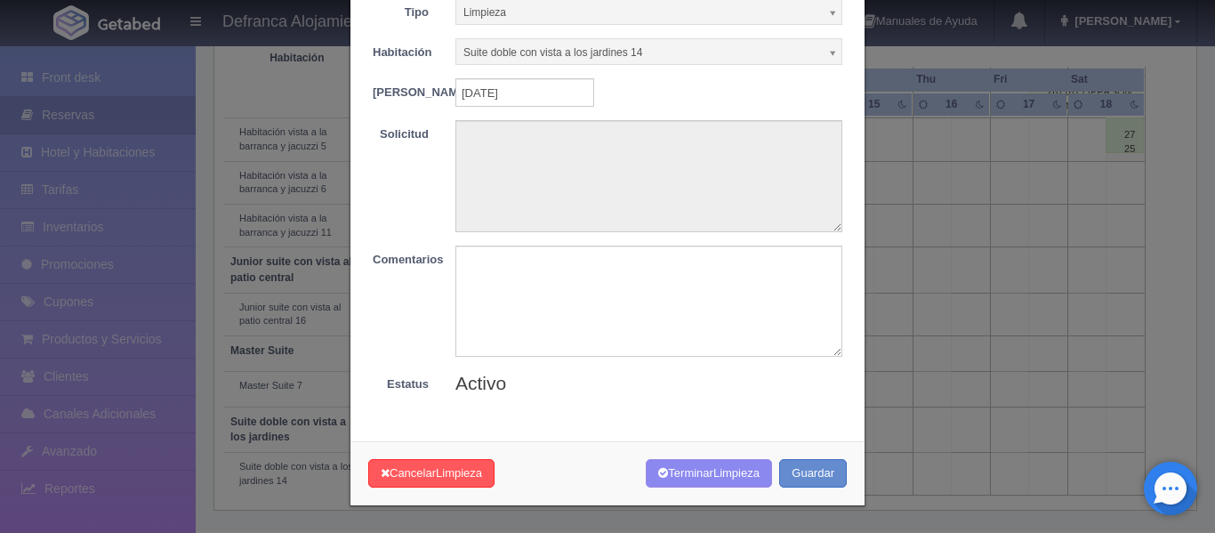
scroll to position [104, 0]
click at [464, 472] on span "Limpieza" at bounding box center [459, 472] width 46 height 13
click at [832, 354] on div "* Campo obligatorio" at bounding box center [856, 372] width 107 height 47
click at [694, 317] on textarea at bounding box center [649, 301] width 387 height 111
type textarea "S"
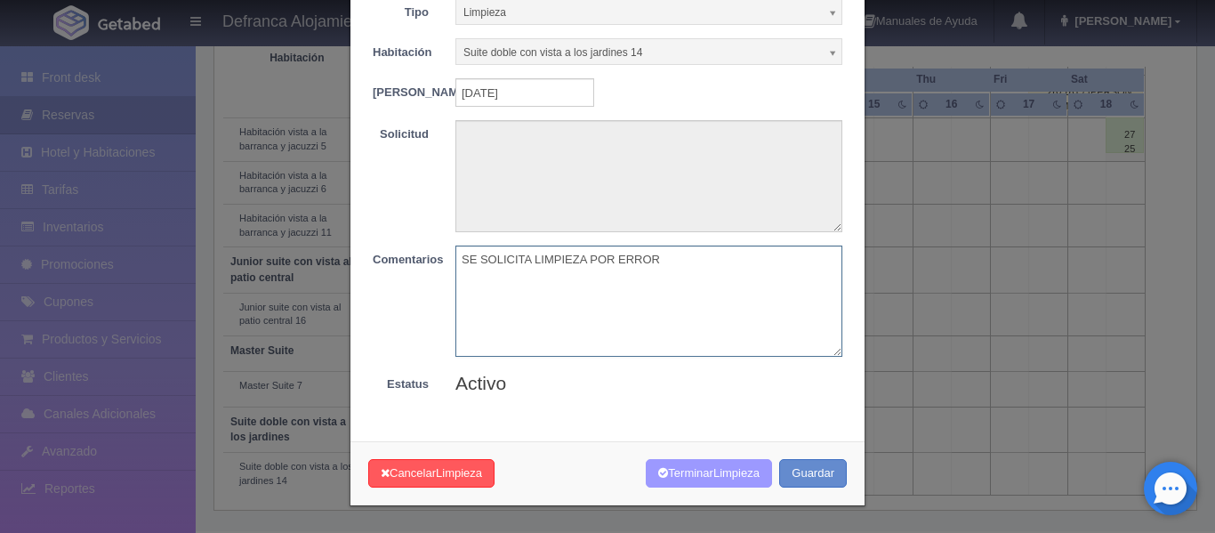
type textarea "SE SOLICITA LIMPIEZA POR ERROR"
click at [658, 475] on icon "button" at bounding box center [663, 473] width 10 height 12
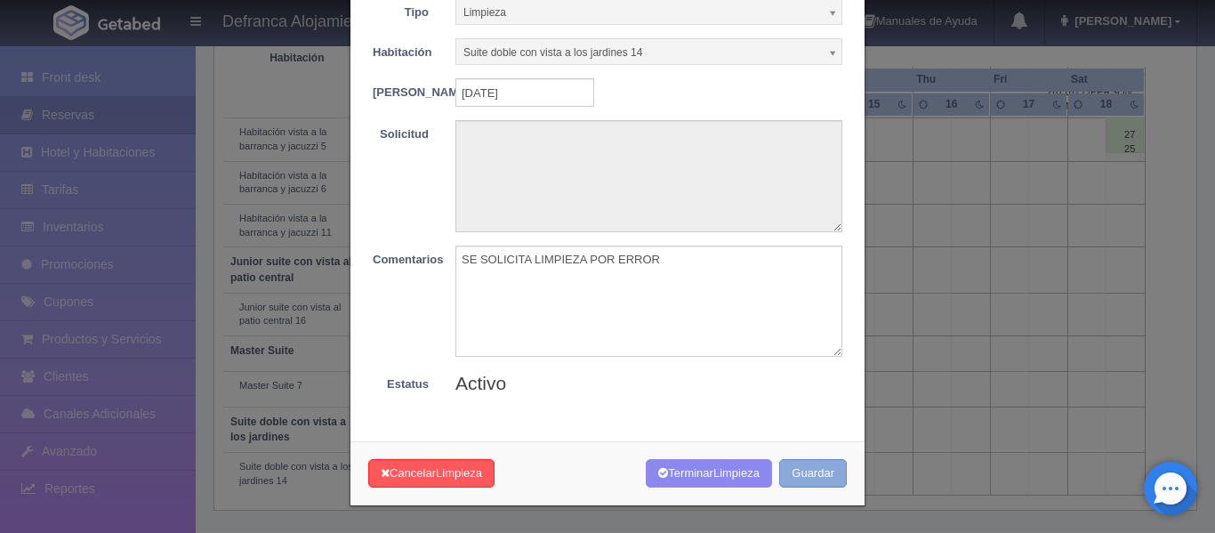
click at [817, 469] on button "Guardar" at bounding box center [813, 473] width 68 height 29
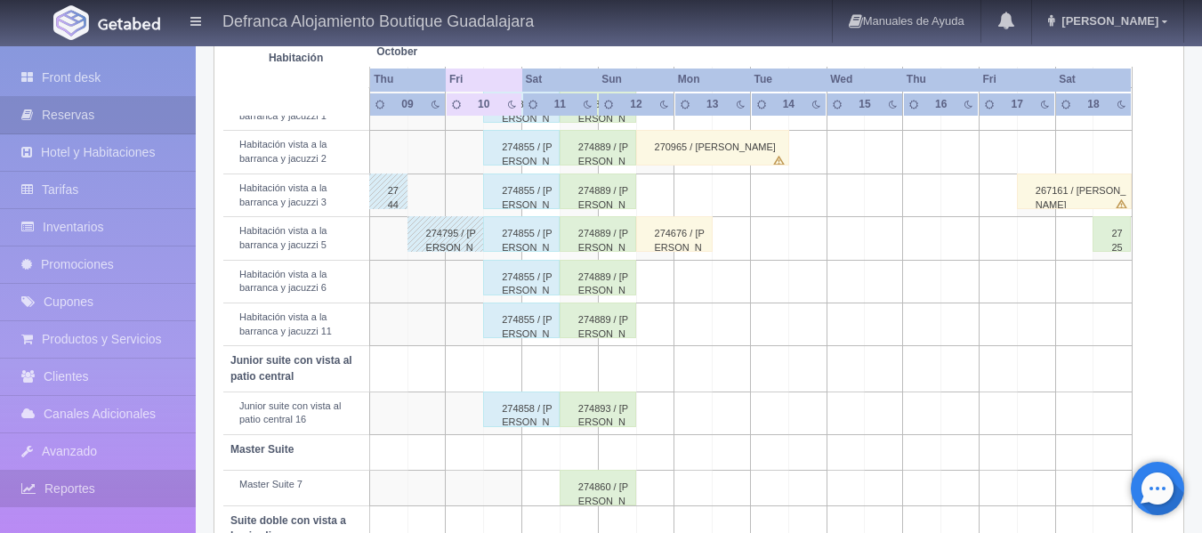
scroll to position [813, 0]
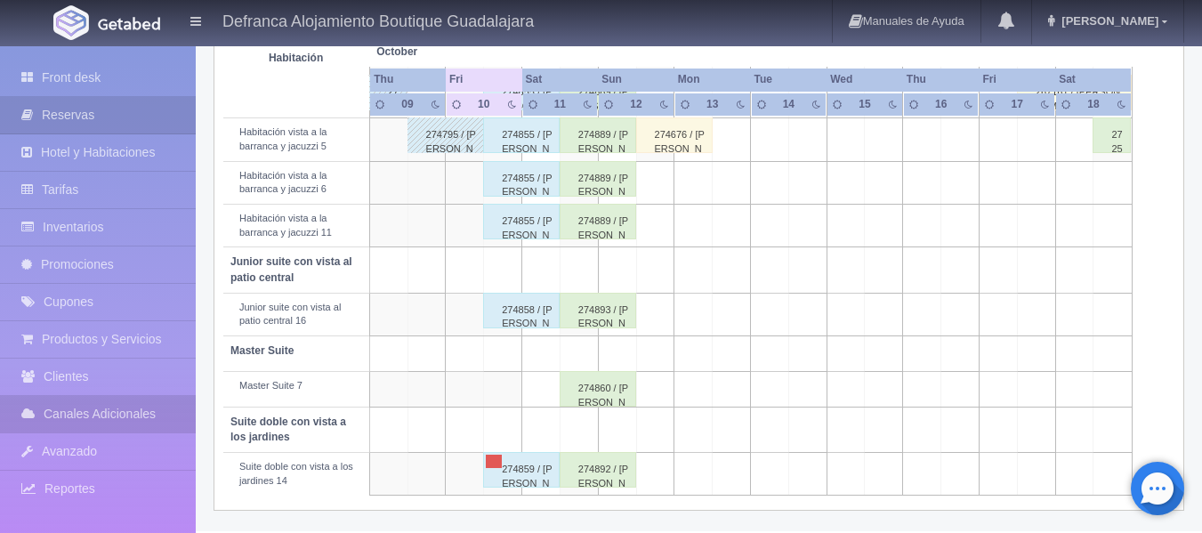
click at [144, 409] on link "Canales Adicionales" at bounding box center [98, 414] width 196 height 36
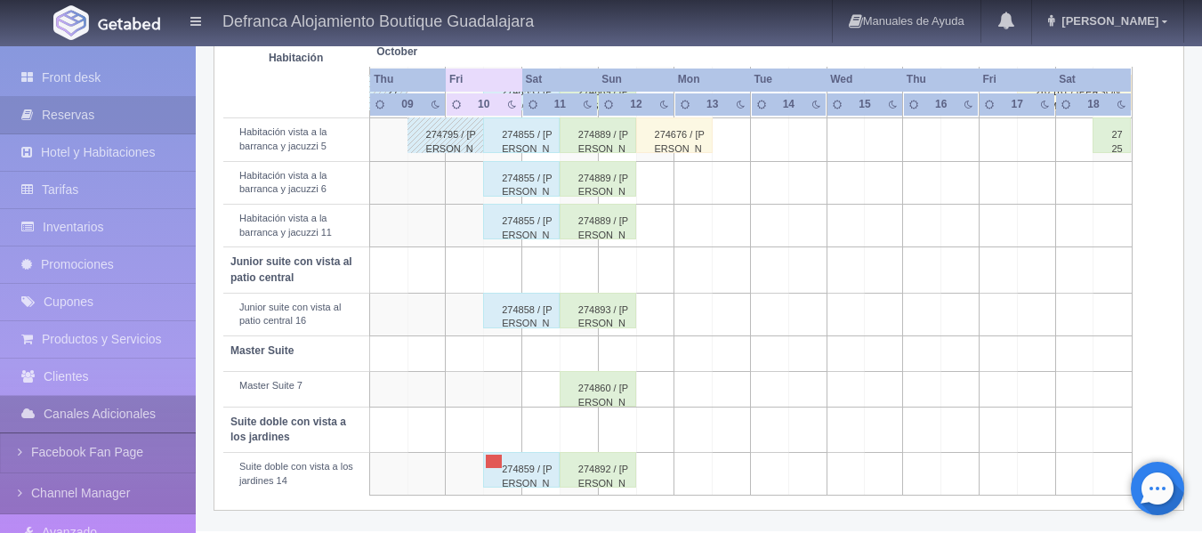
click at [144, 409] on link "Canales Adicionales" at bounding box center [98, 414] width 196 height 36
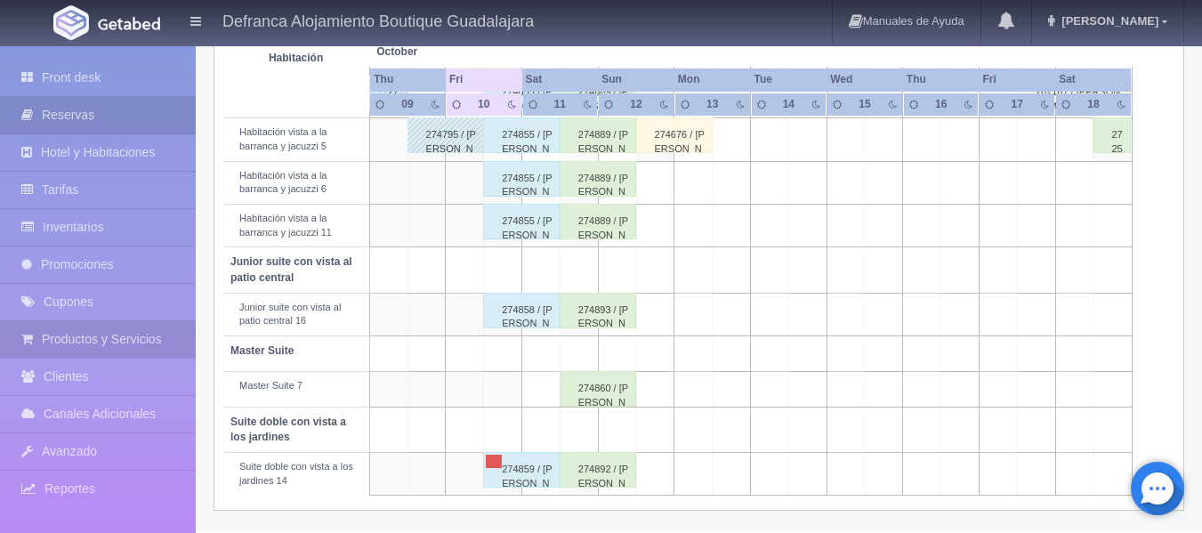
click at [154, 337] on link "Productos y Servicios" at bounding box center [98, 339] width 196 height 36
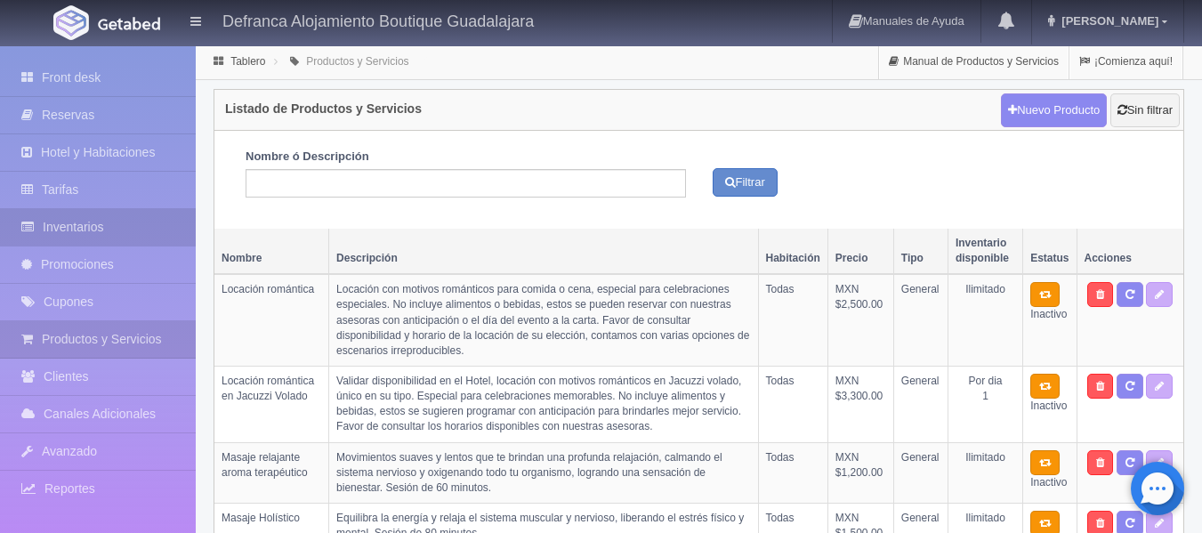
click at [113, 231] on link "Inventarios" at bounding box center [98, 227] width 196 height 36
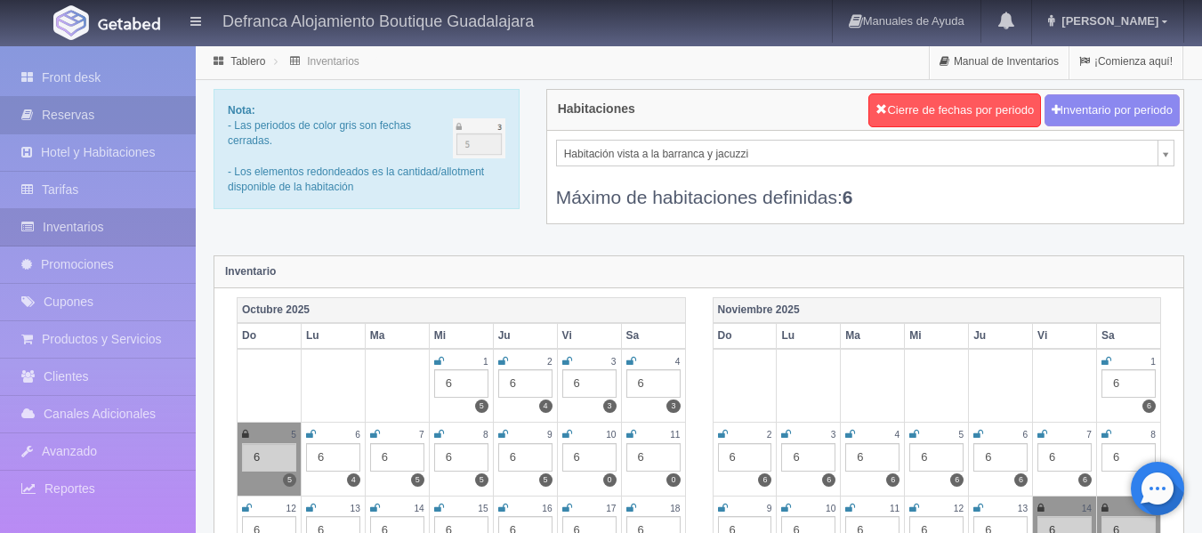
click at [111, 113] on link "Reservas" at bounding box center [98, 115] width 196 height 36
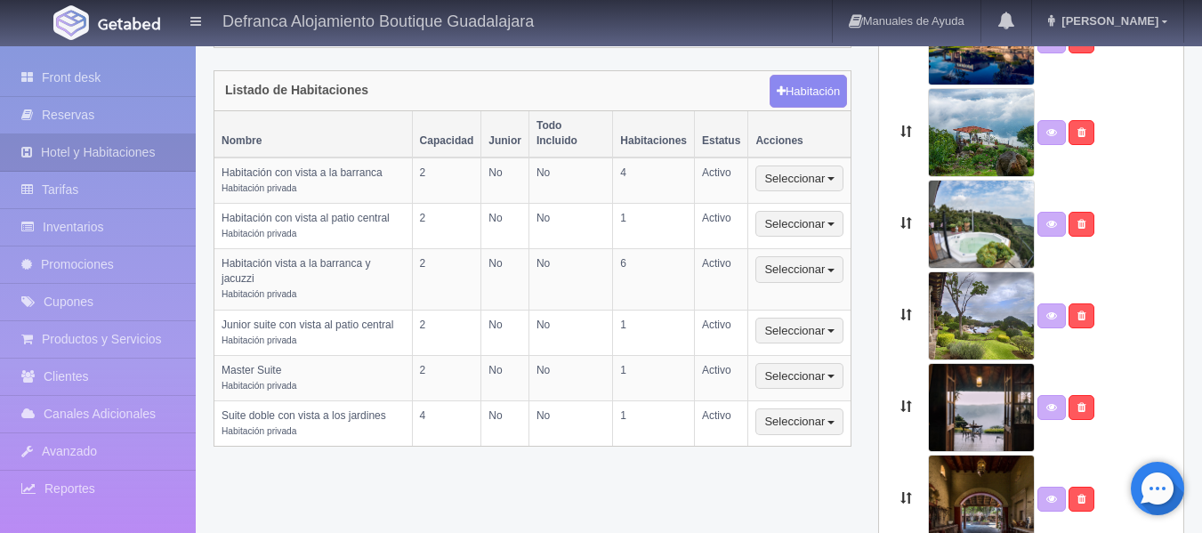
scroll to position [405, 0]
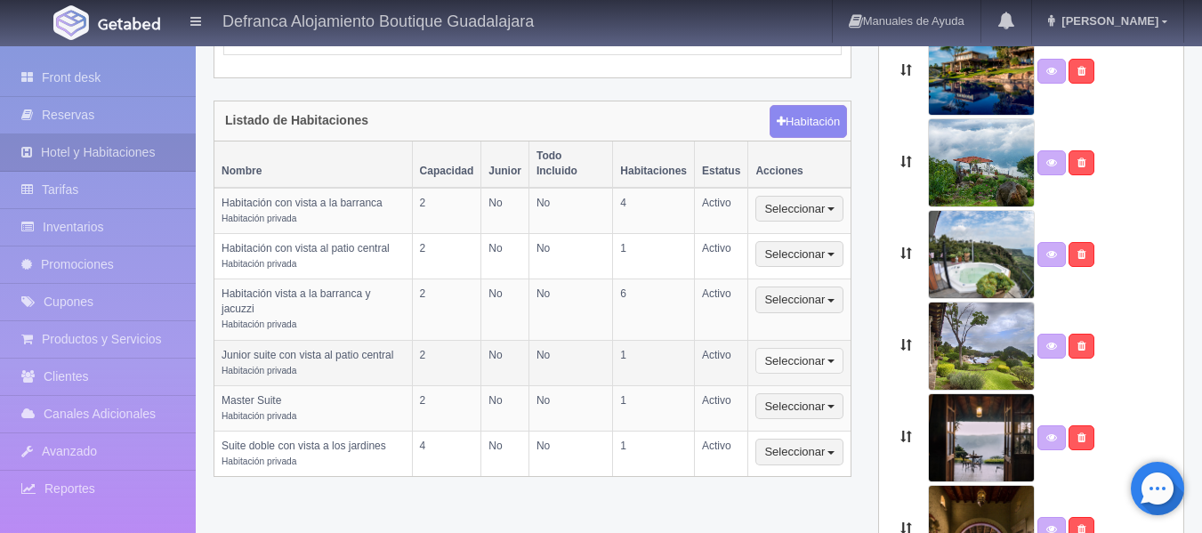
click at [832, 360] on span "button" at bounding box center [830, 361] width 7 height 4
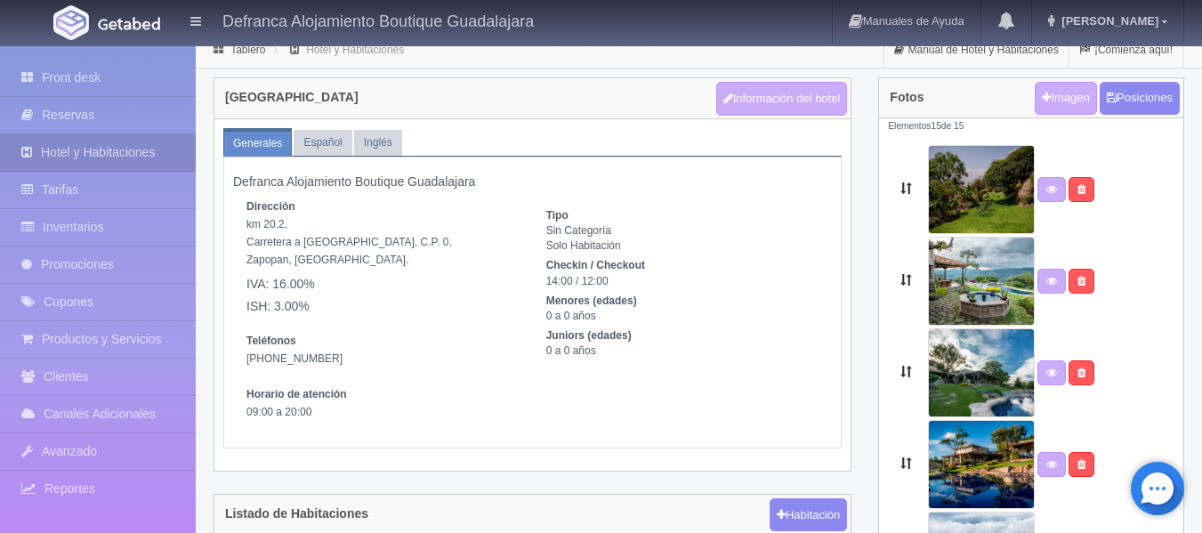
scroll to position [0, 0]
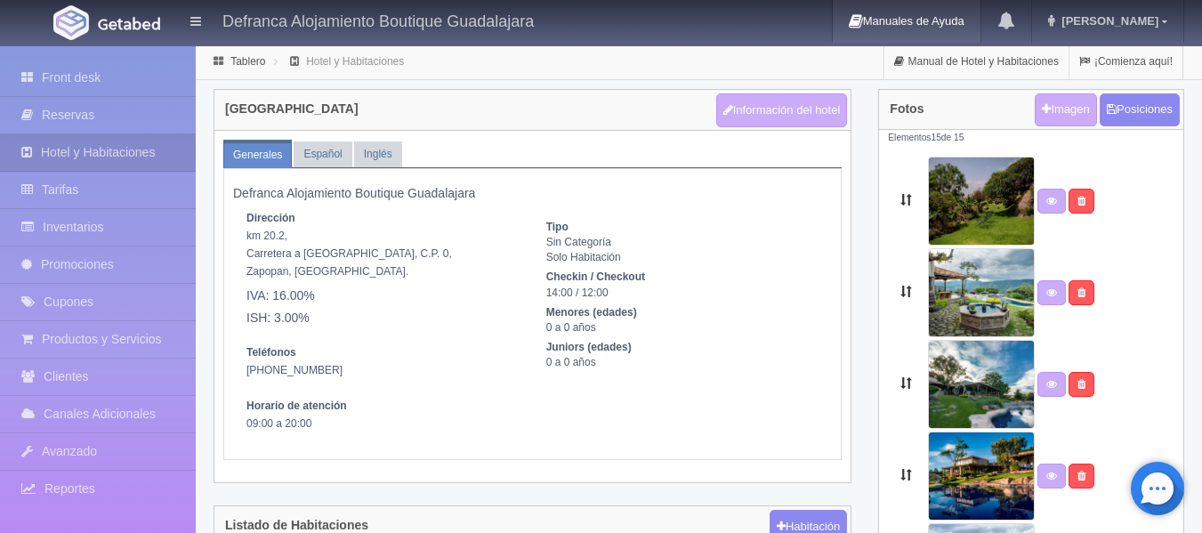
click at [980, 20] on link "Manuales de Ayuda" at bounding box center [907, 21] width 148 height 43
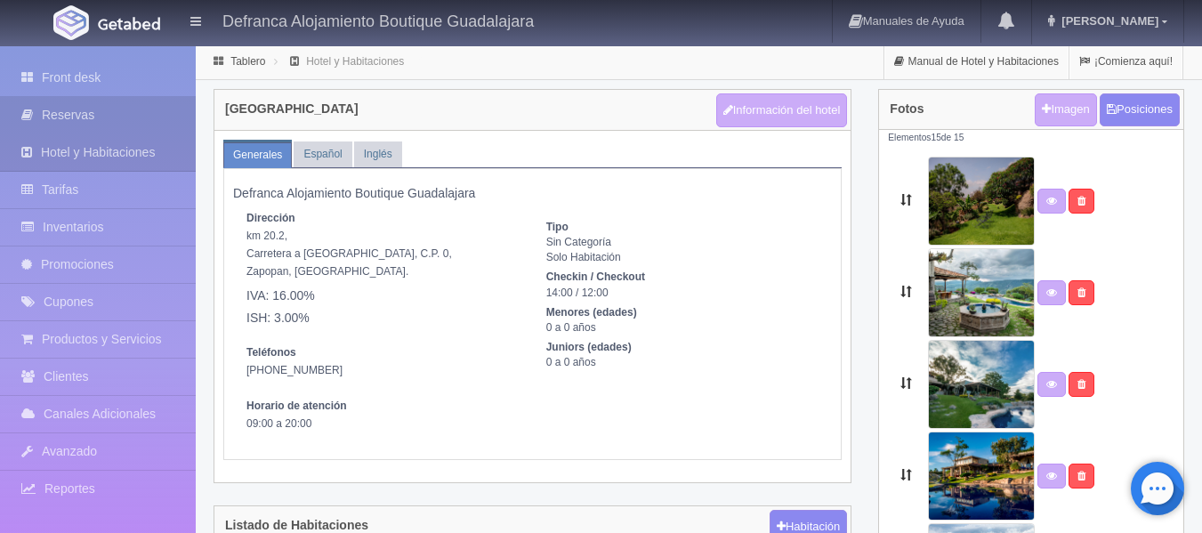
click at [75, 113] on link "Reservas" at bounding box center [98, 115] width 196 height 36
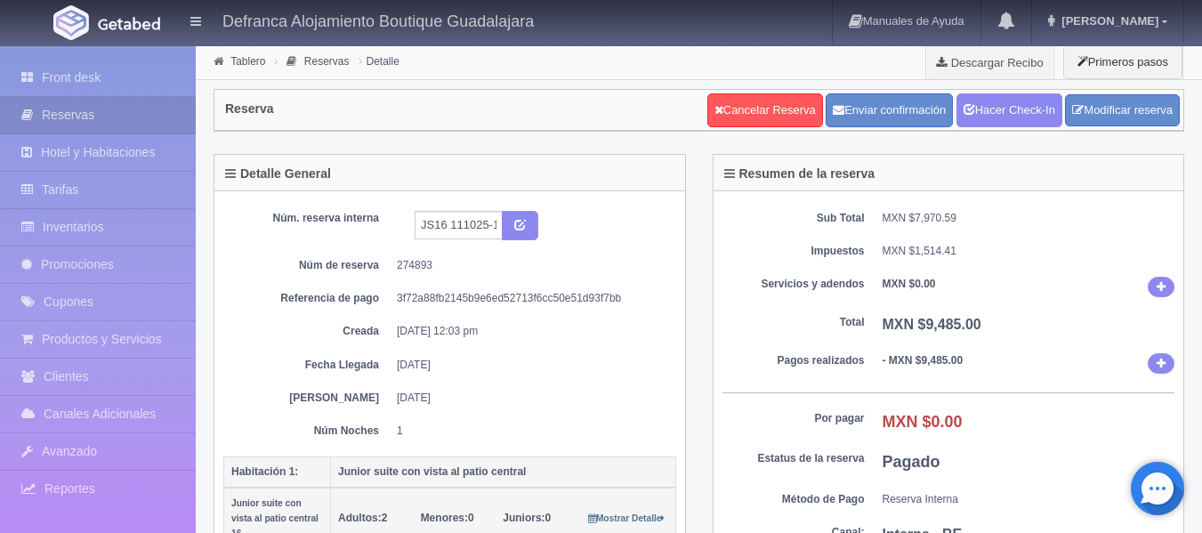
click at [260, 54] on li "Tablero" at bounding box center [239, 60] width 61 height 17
